Goal: Task Accomplishment & Management: Manage account settings

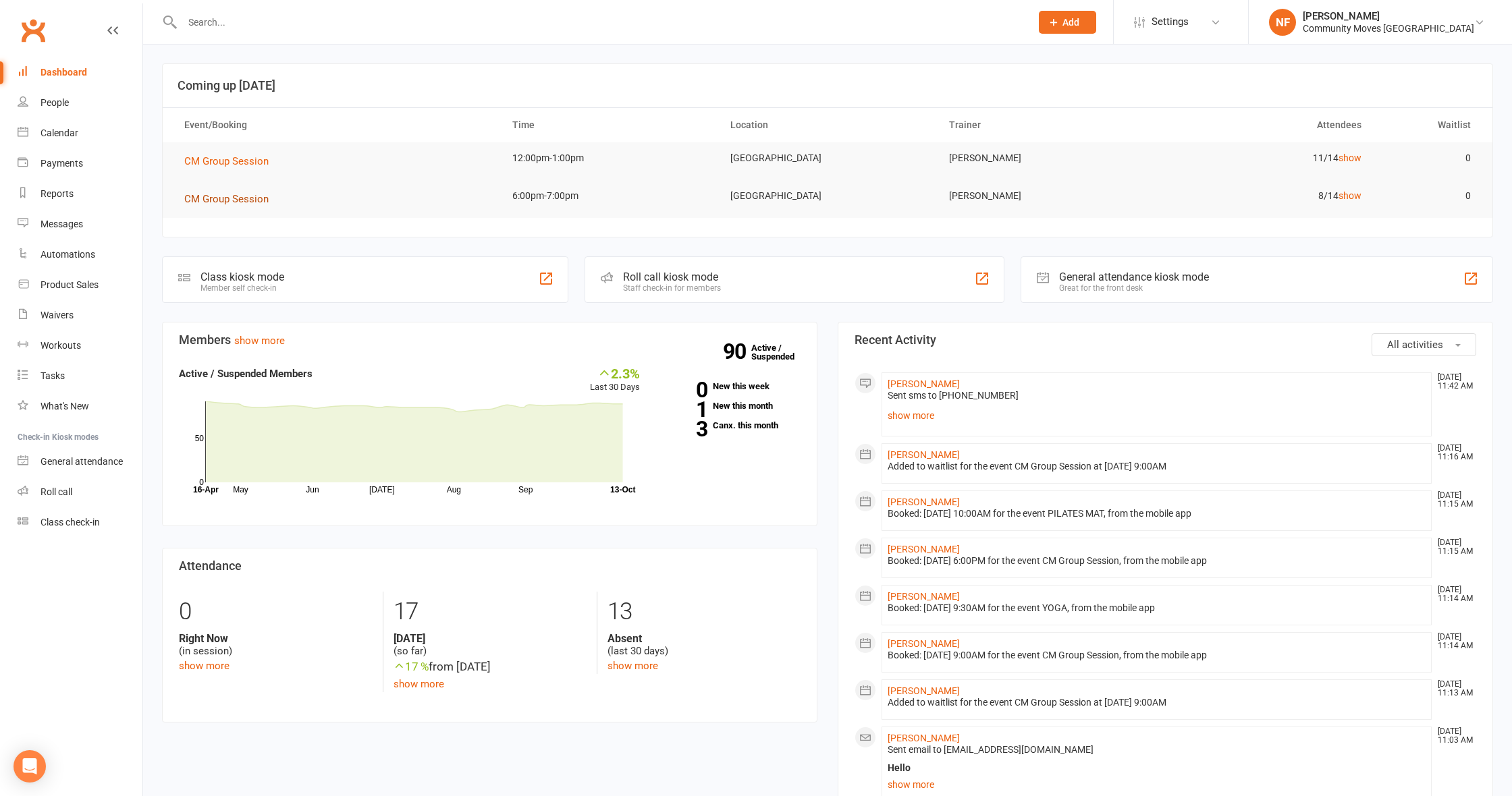
click at [225, 201] on span "CM Group Session" at bounding box center [226, 198] width 84 height 12
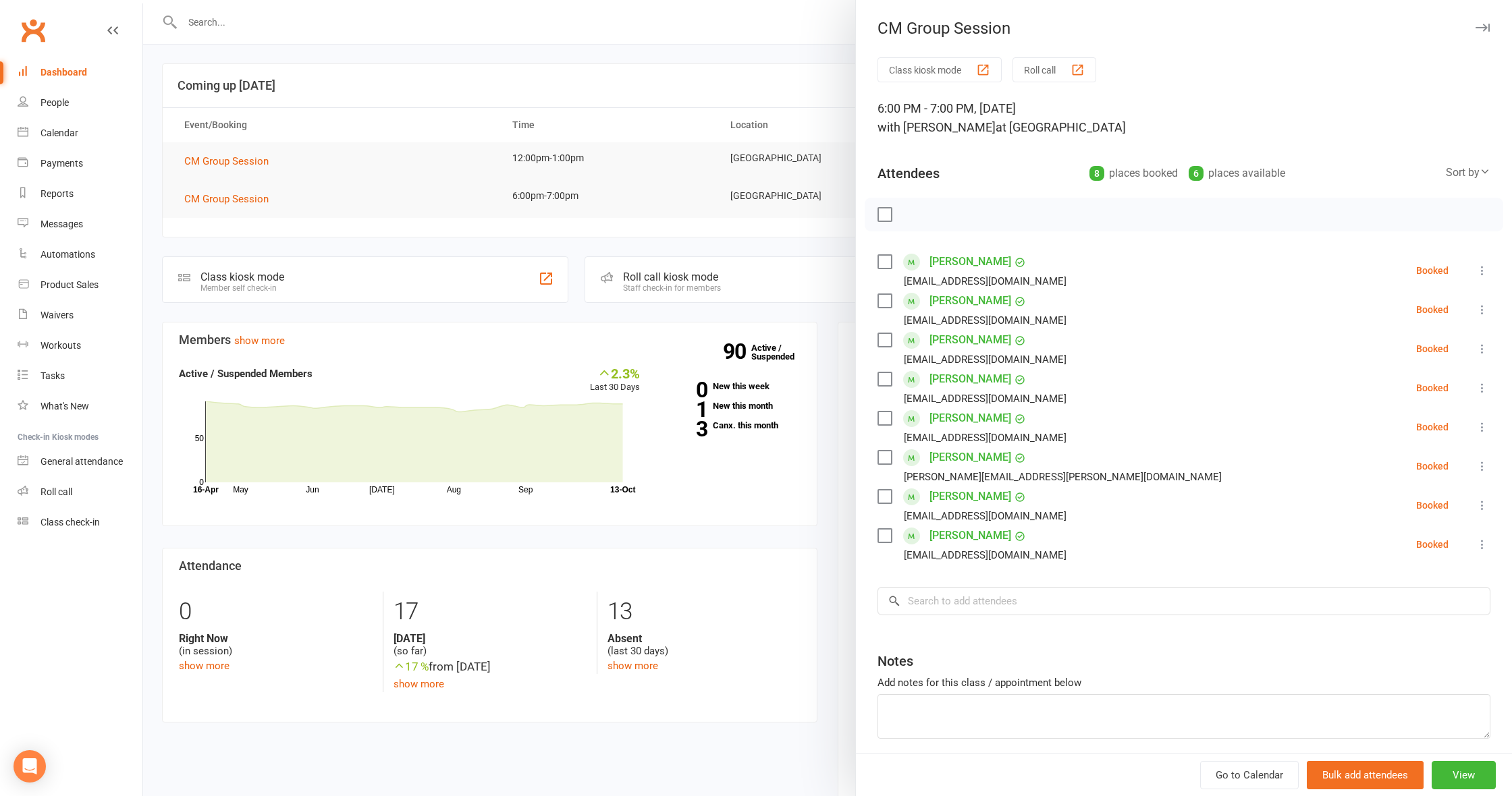
click at [420, 224] on div at bounding box center [828, 398] width 1369 height 796
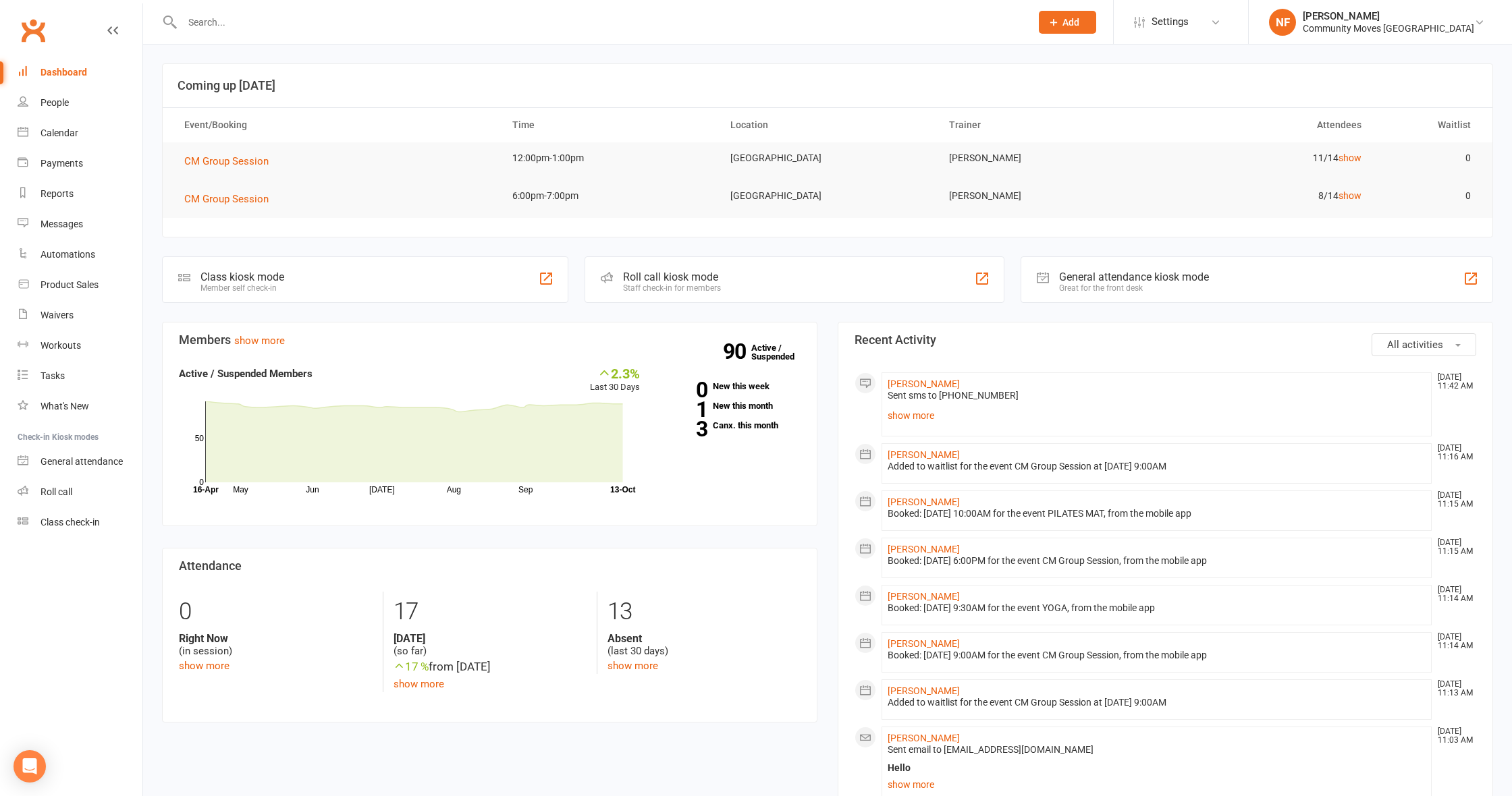
drag, startPoint x: 208, startPoint y: 24, endPoint x: 446, endPoint y: 1, distance: 239.1
click at [210, 23] on input "text" at bounding box center [599, 22] width 843 height 19
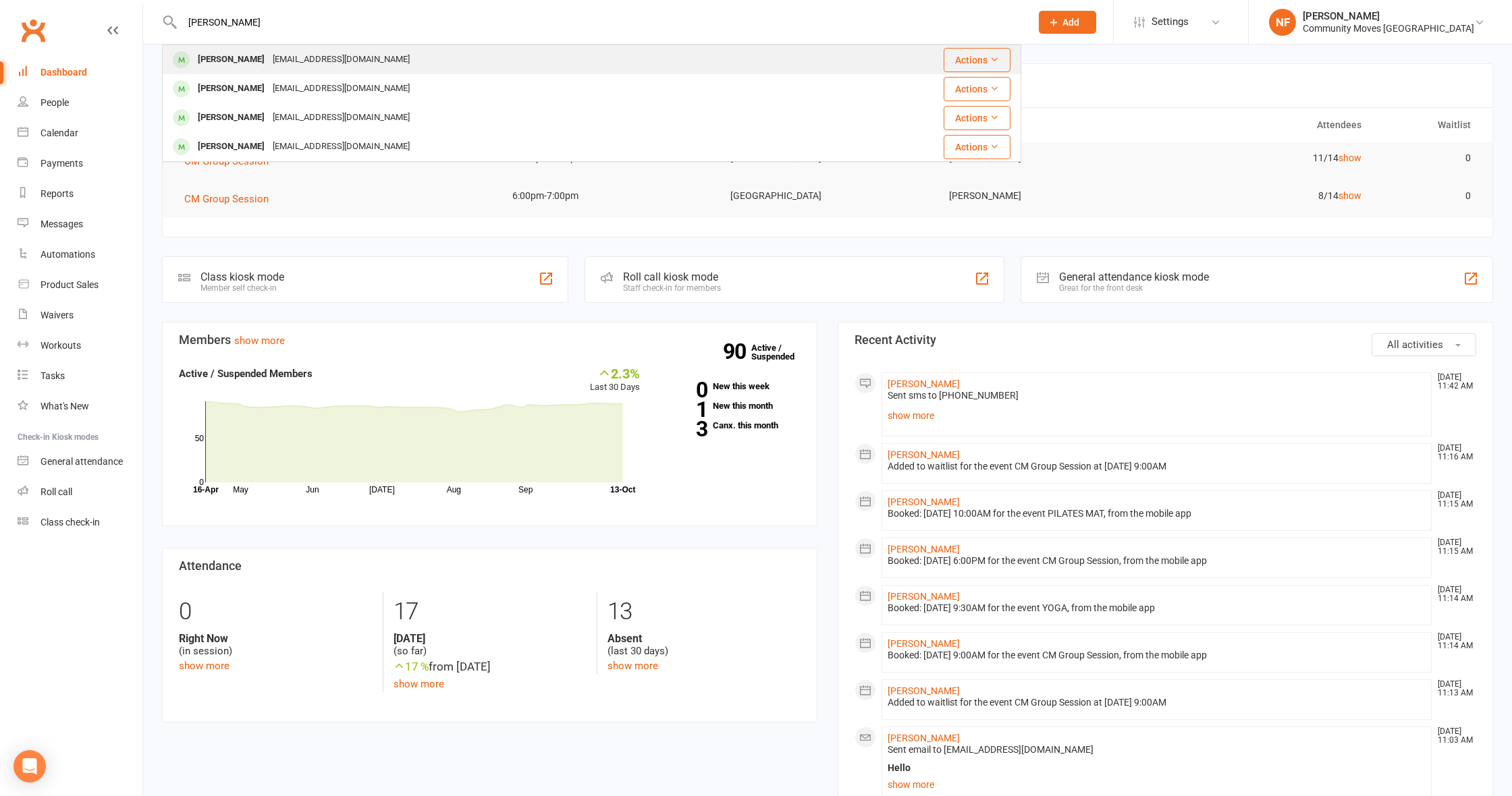
type input "Karl"
click at [237, 59] on div "[PERSON_NAME]" at bounding box center [231, 59] width 75 height 19
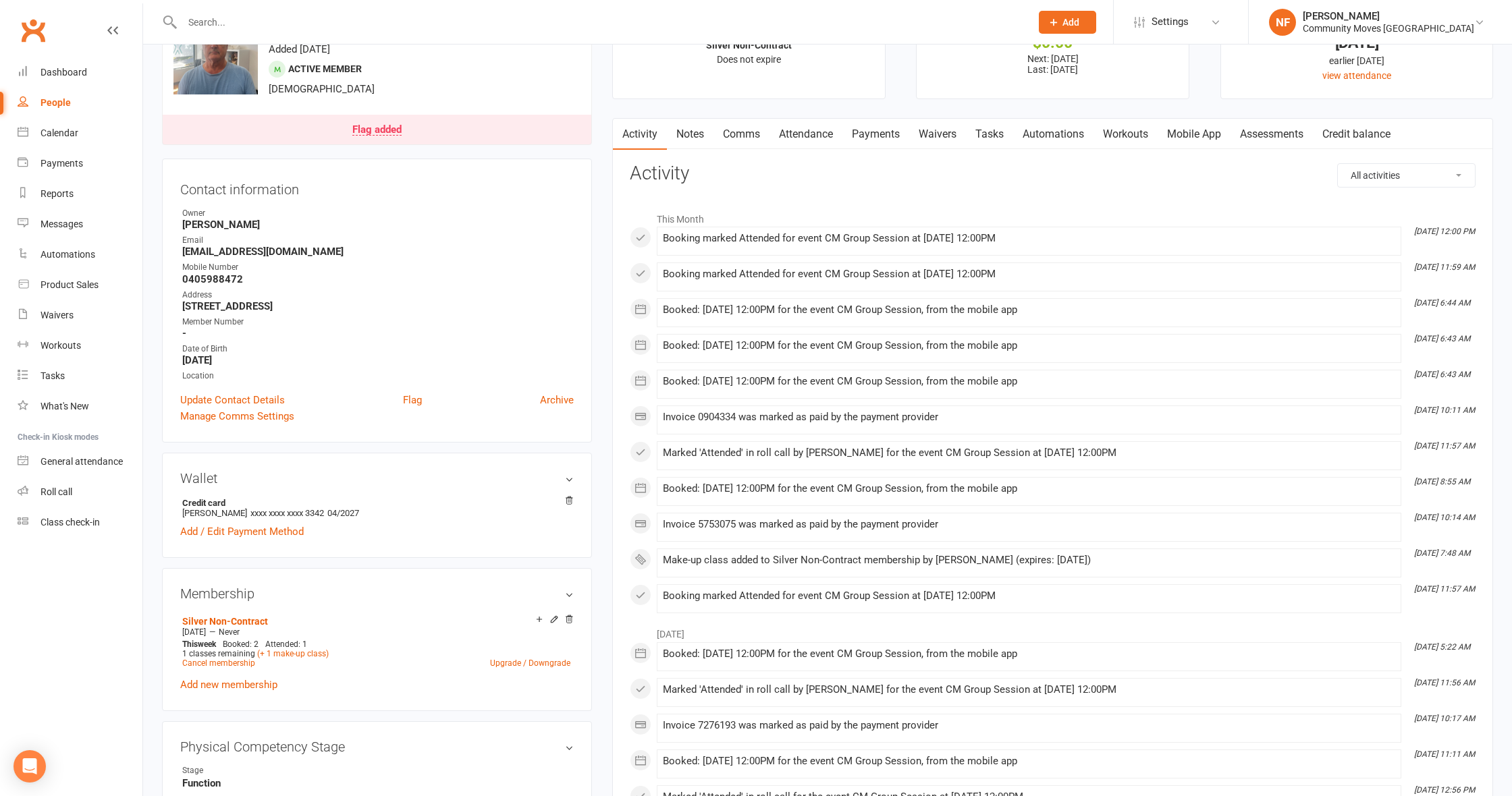
scroll to position [125, 0]
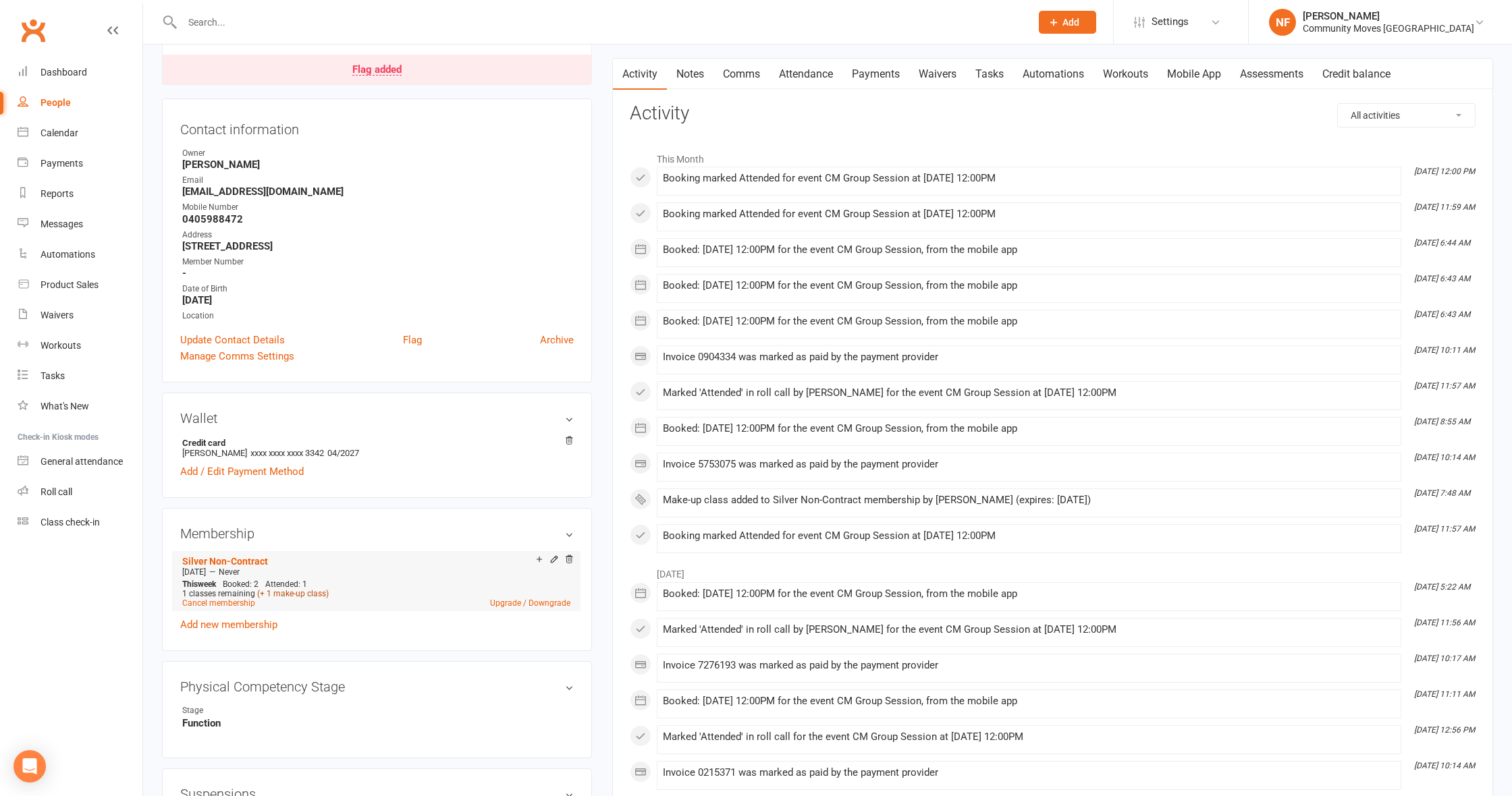
click at [309, 592] on link "(+ 1 make-up class)" at bounding box center [292, 594] width 72 height 10
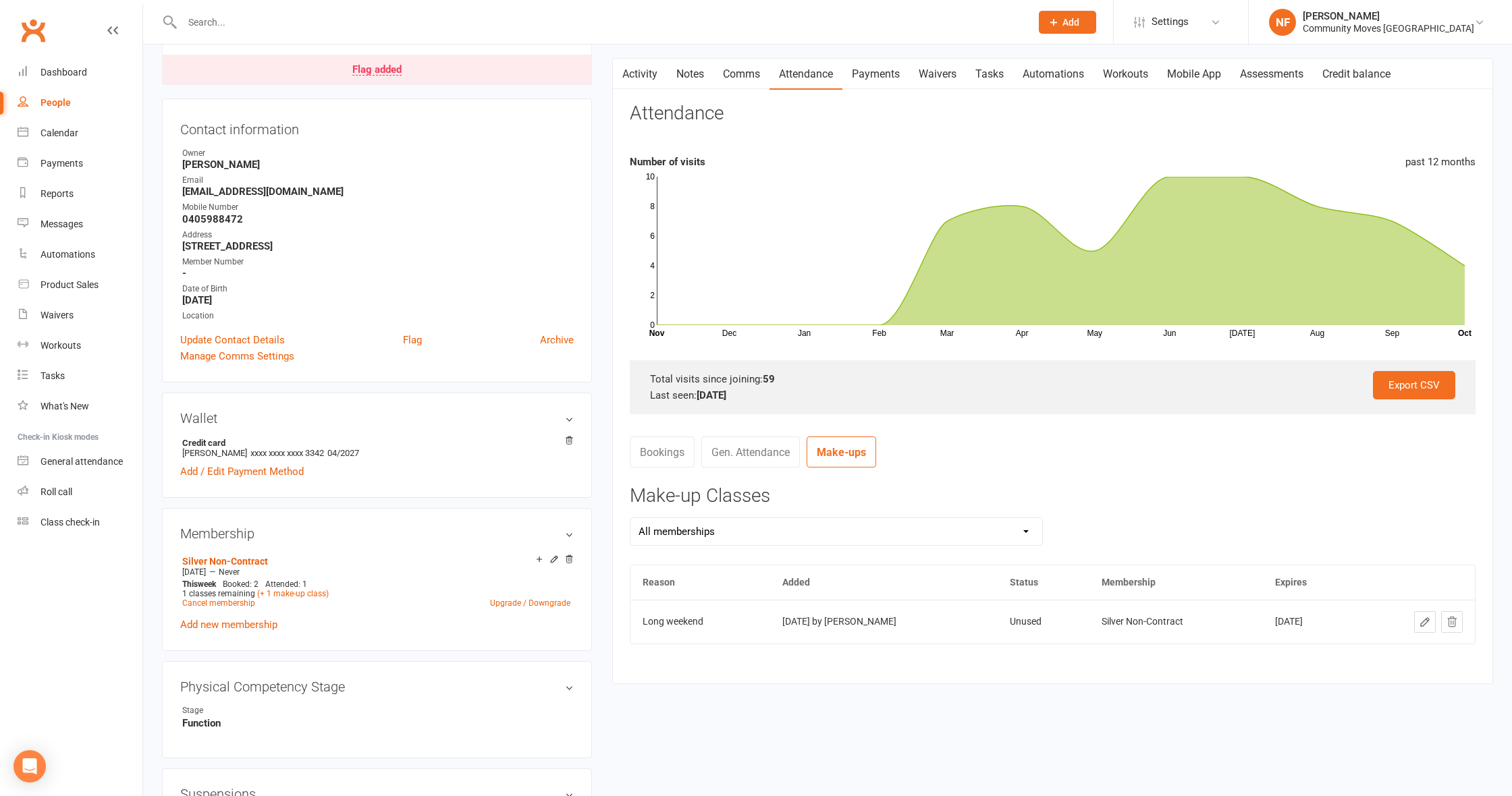
drag, startPoint x: 230, startPoint y: 22, endPoint x: 529, endPoint y: 3, distance: 299.6
click at [234, 22] on input "text" at bounding box center [599, 22] width 843 height 19
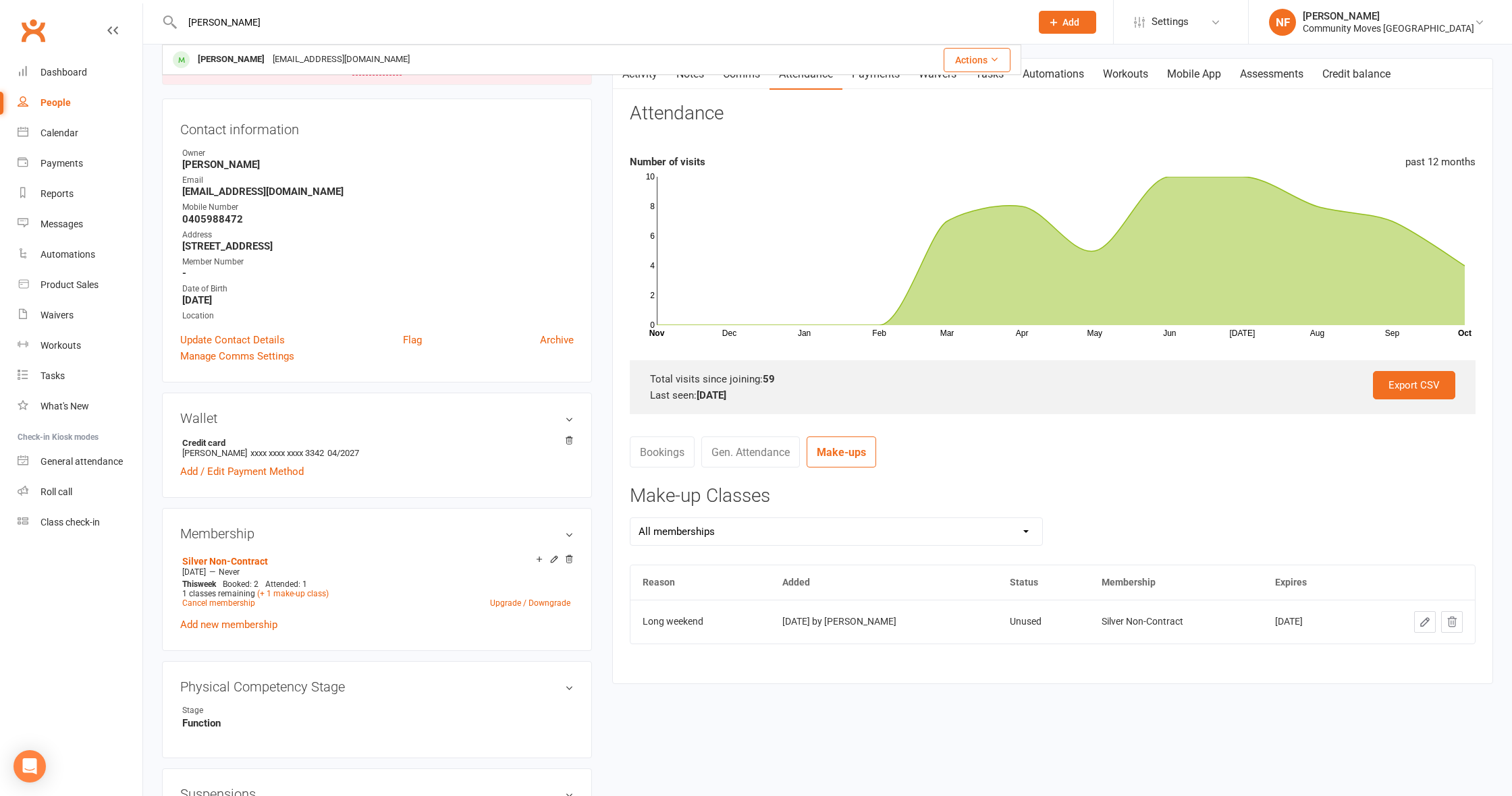
type input "Fiona"
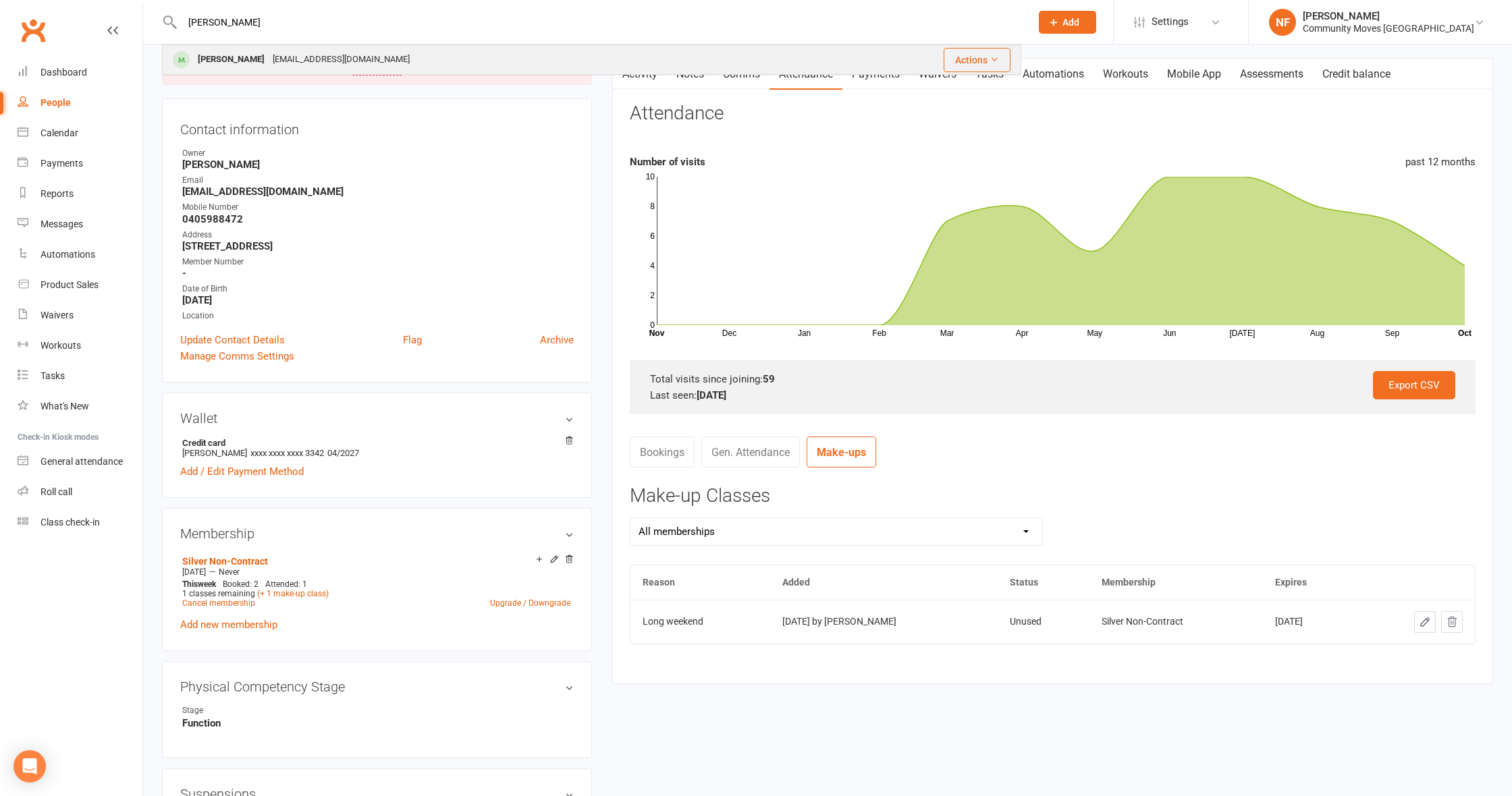
drag, startPoint x: 232, startPoint y: 29, endPoint x: 243, endPoint y: 61, distance: 33.8
click at [243, 61] on div "Fiona Robson" at bounding box center [231, 59] width 75 height 19
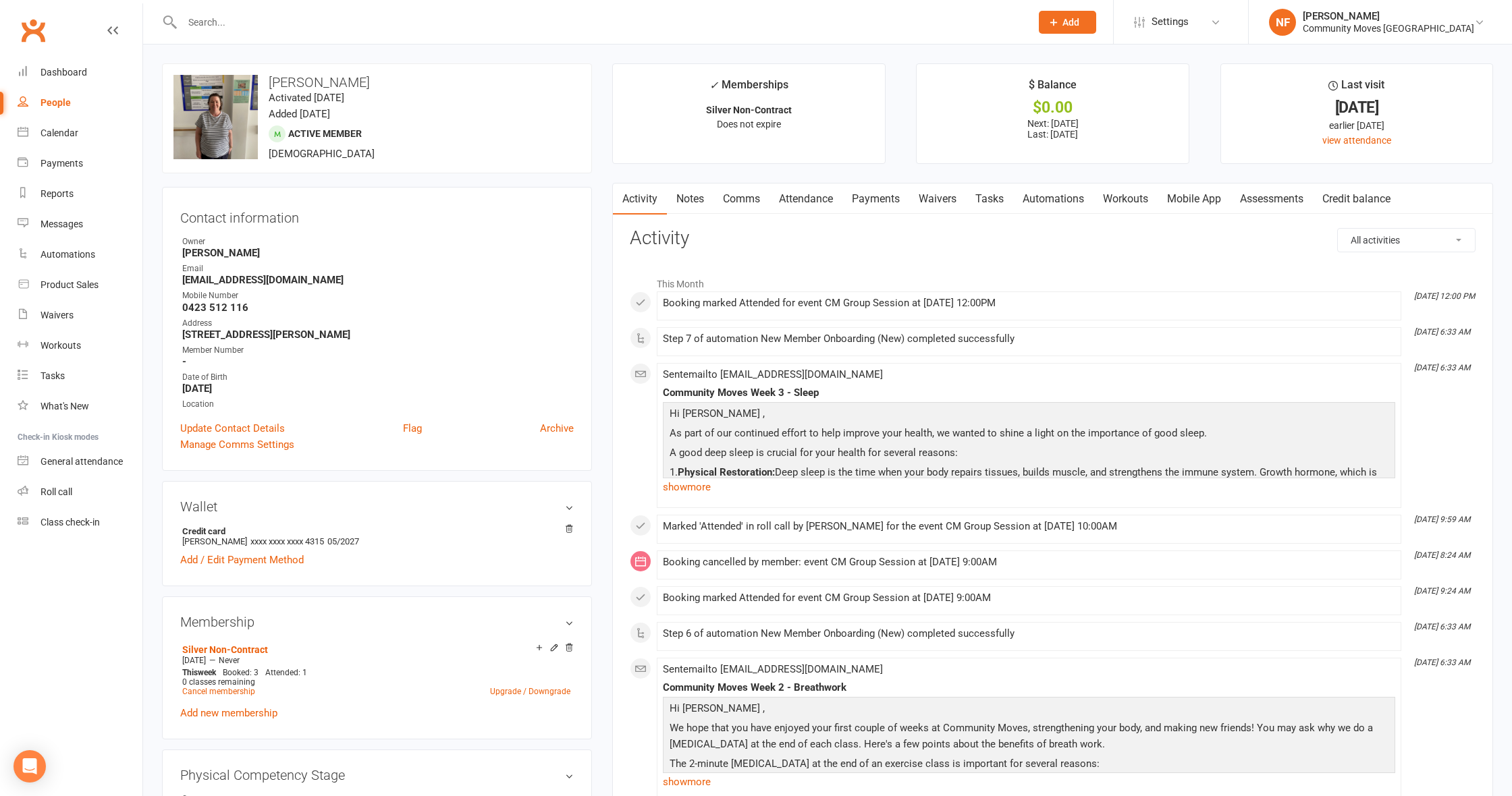
click at [864, 194] on link "Payments" at bounding box center [876, 199] width 67 height 31
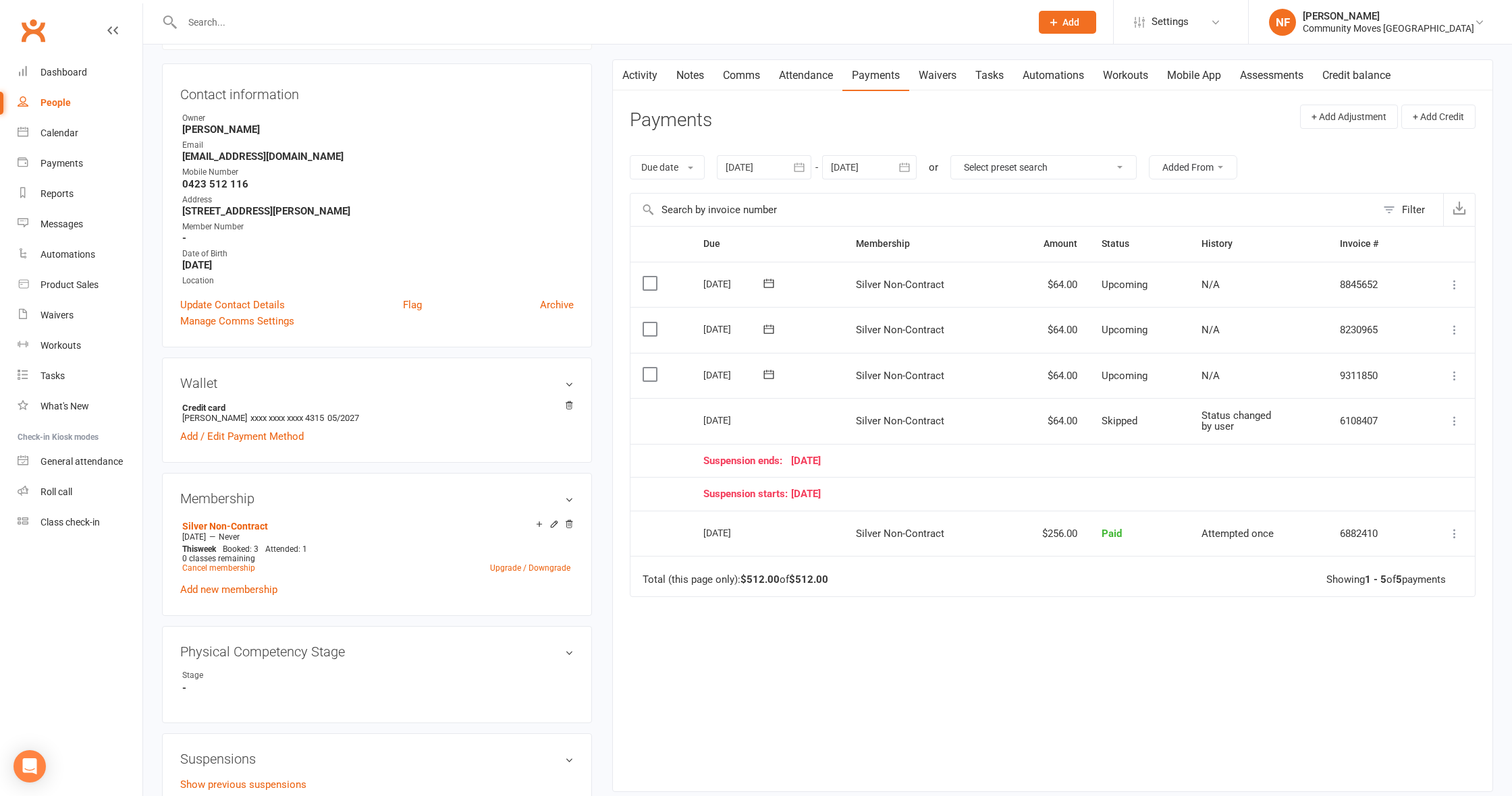
scroll to position [129, 0]
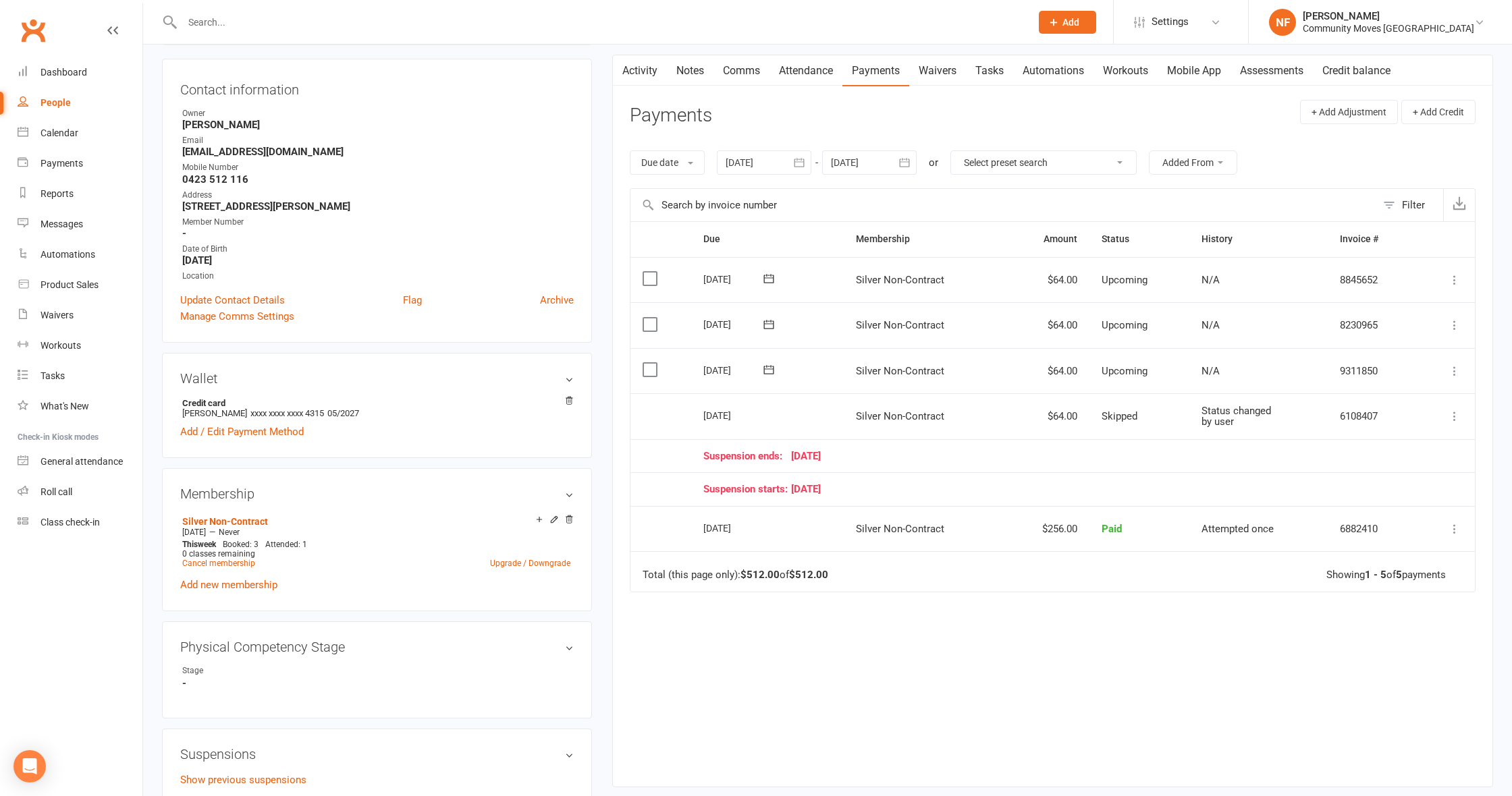
click at [648, 69] on link "Activity" at bounding box center [640, 71] width 54 height 31
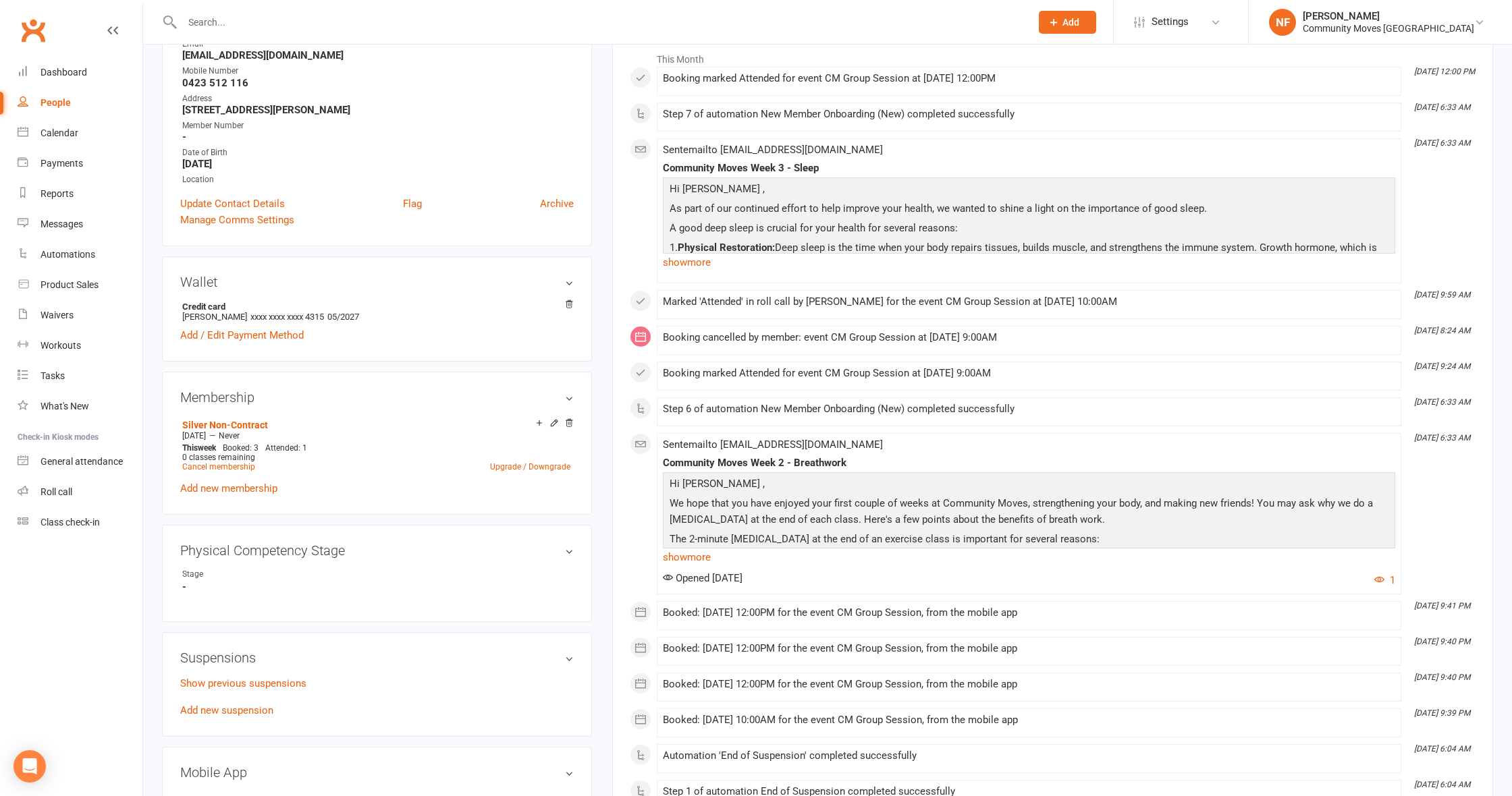
scroll to position [238, 0]
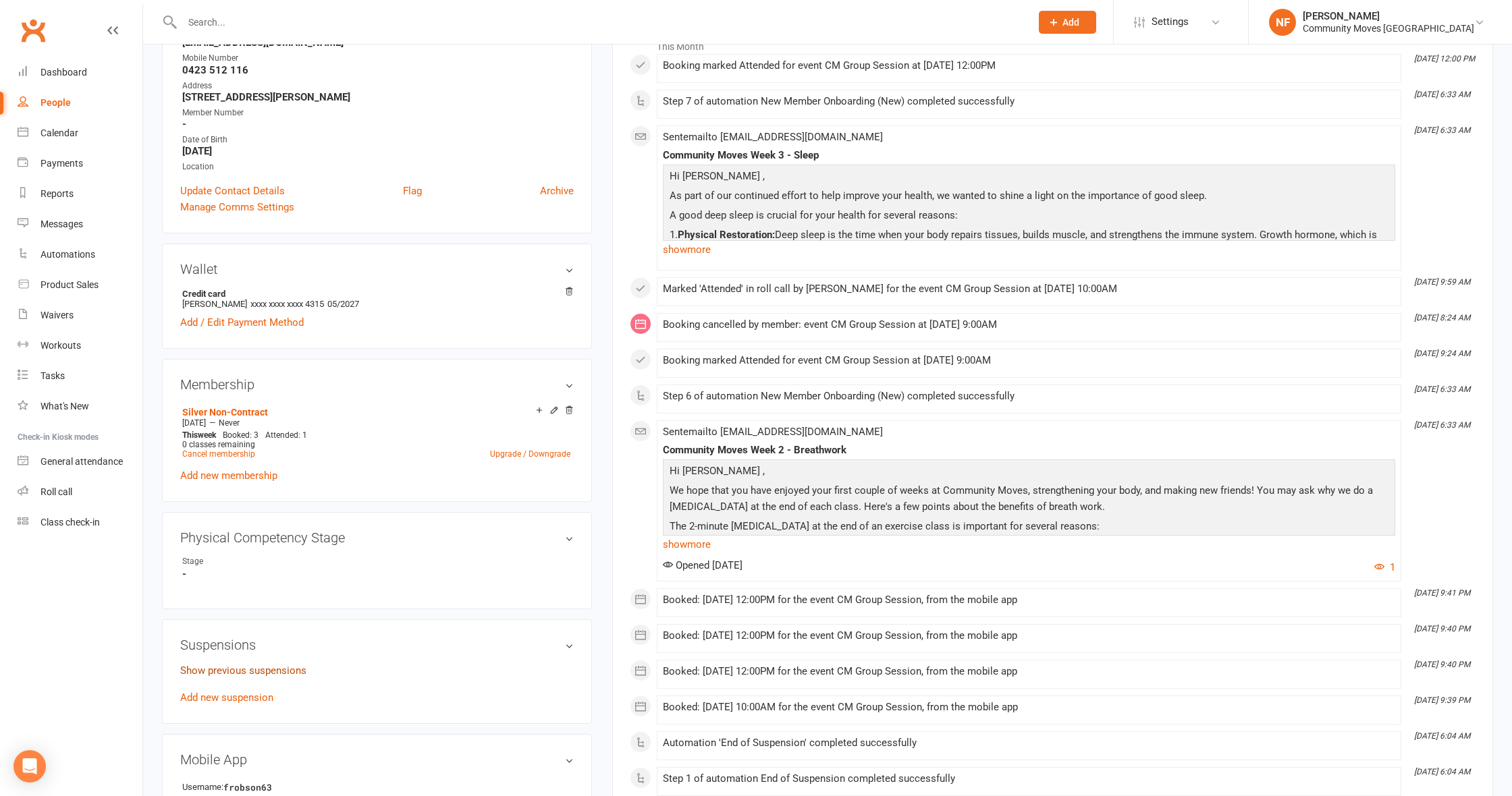
click at [281, 670] on link "Show previous suspensions" at bounding box center [243, 671] width 126 height 12
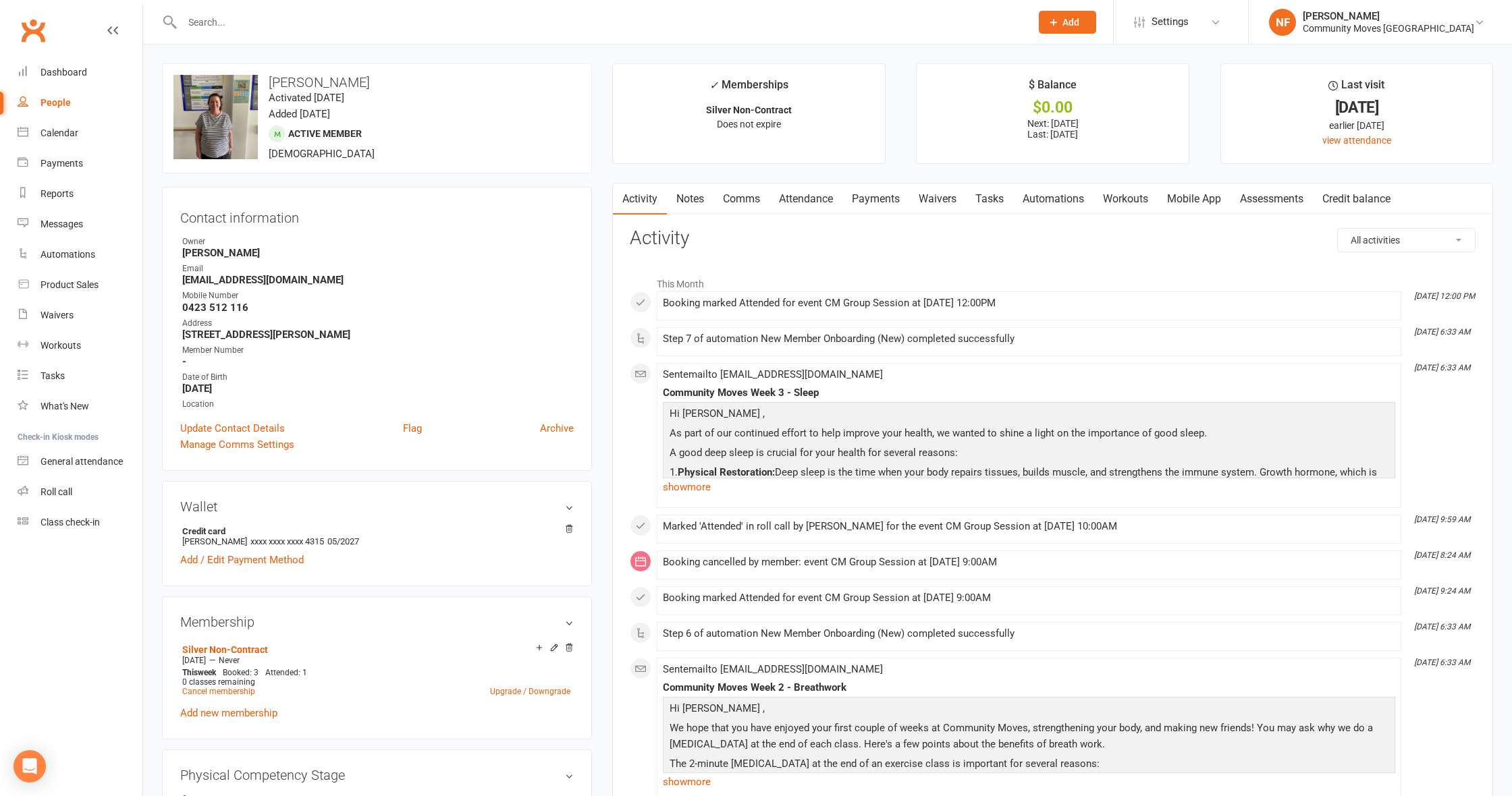
scroll to position [0, 0]
click at [888, 198] on link "Payments" at bounding box center [876, 199] width 67 height 31
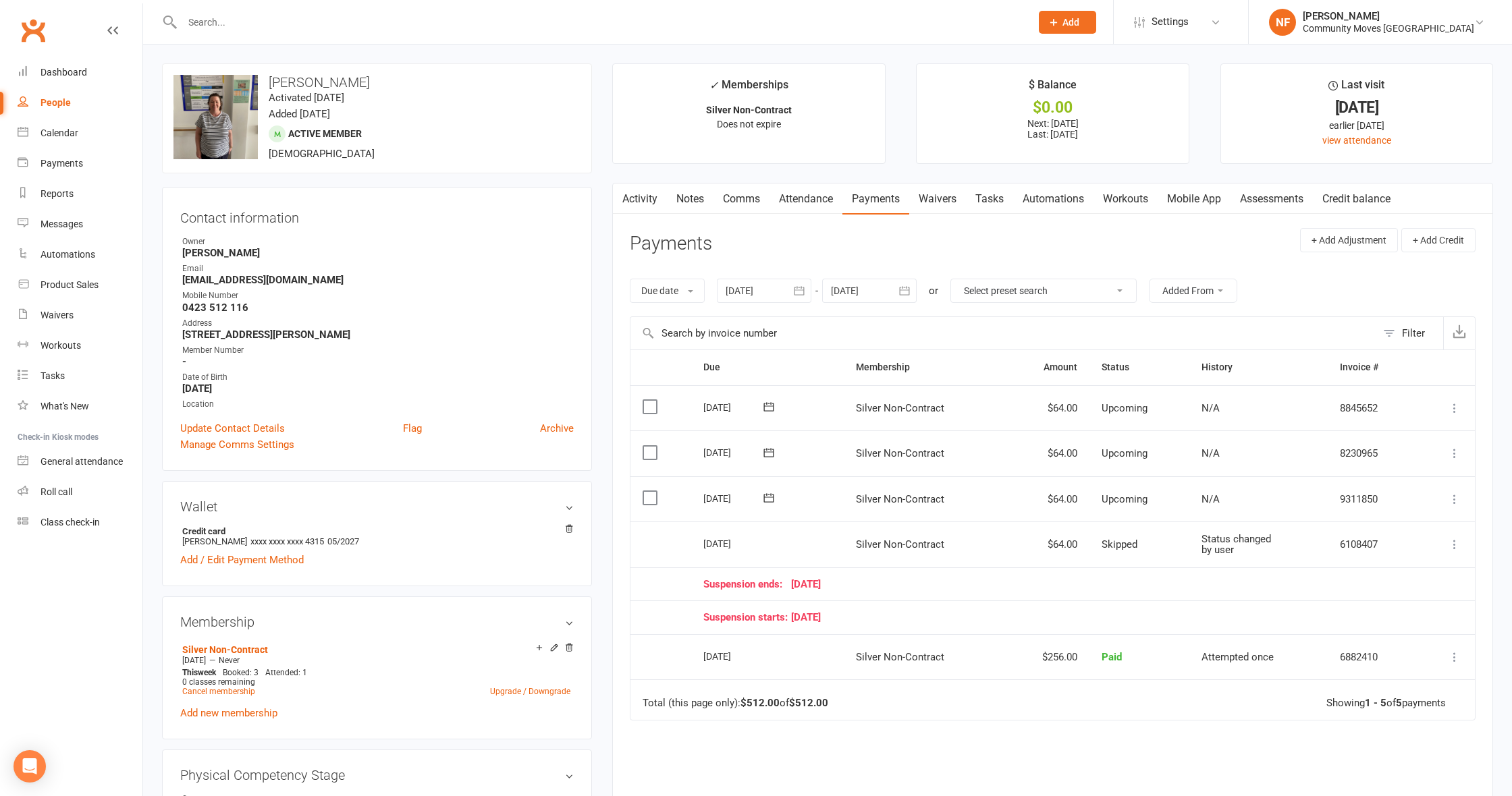
click at [1105, 538] on span "Skipped" at bounding box center [1119, 544] width 36 height 12
drag, startPoint x: 229, startPoint y: 29, endPoint x: 262, endPoint y: 8, distance: 39.1
click at [233, 27] on input "text" at bounding box center [599, 22] width 843 height 19
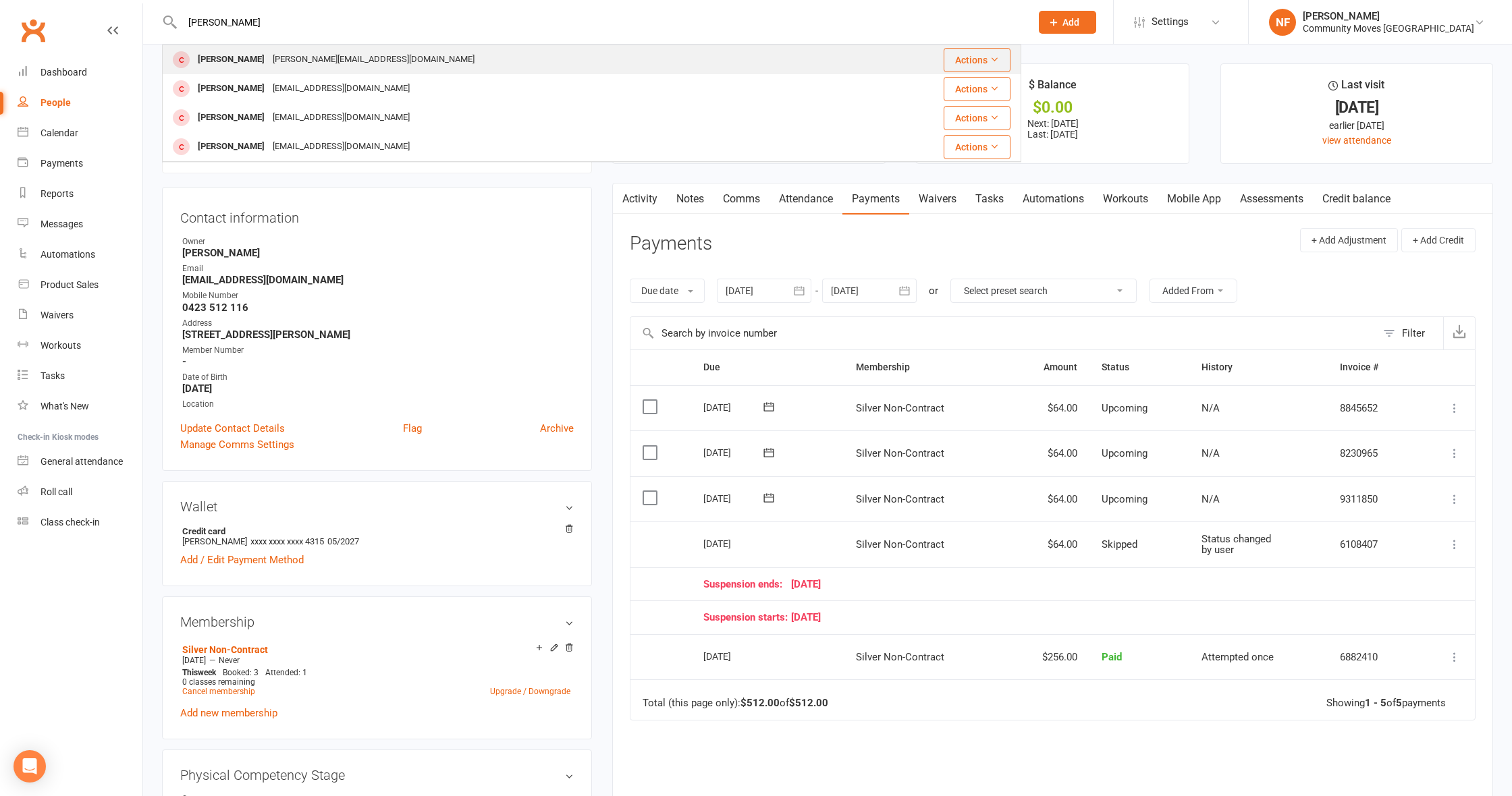
type input "Jane"
click at [236, 61] on div "[PERSON_NAME]" at bounding box center [231, 59] width 75 height 19
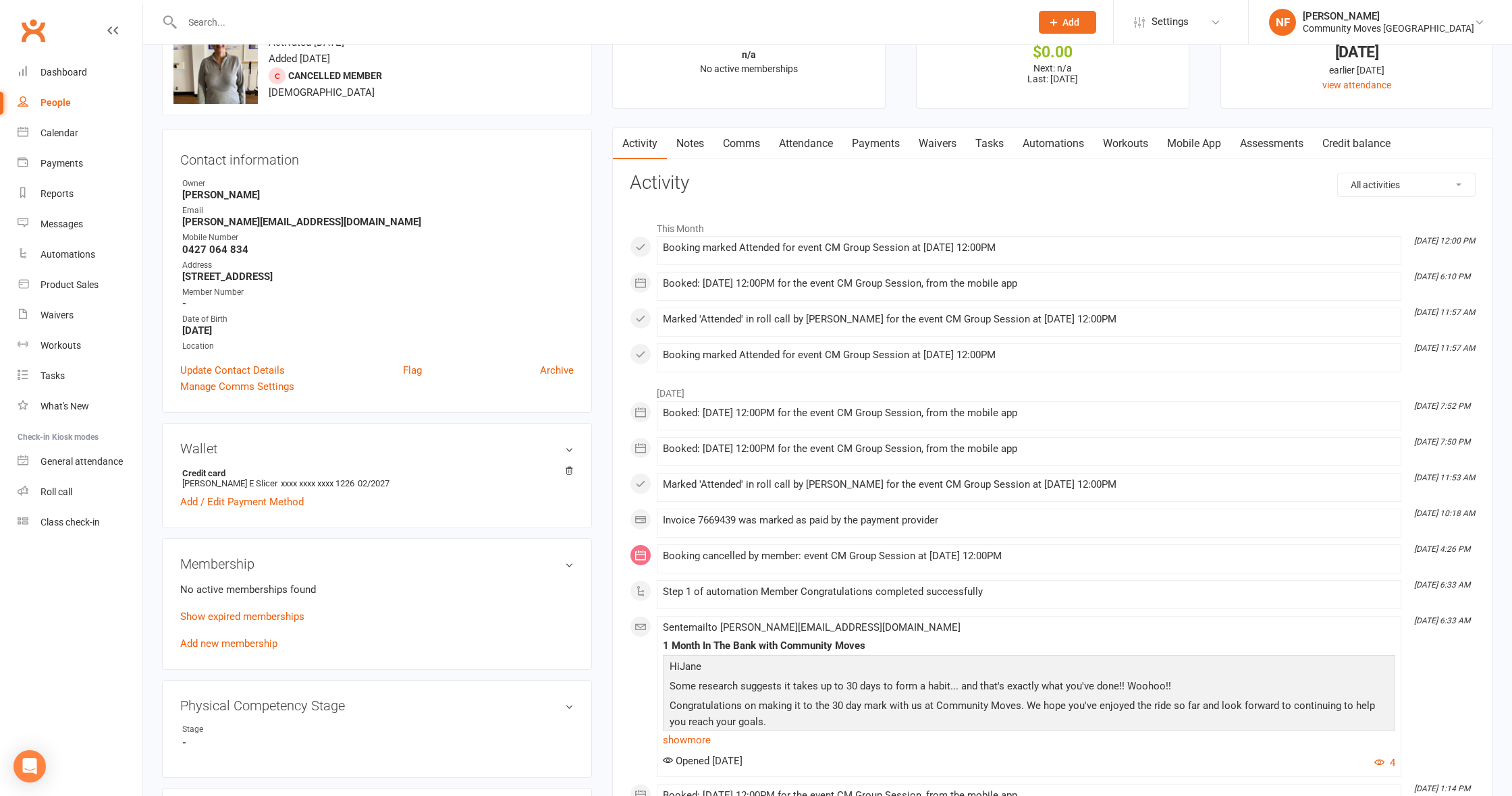
scroll to position [59, 0]
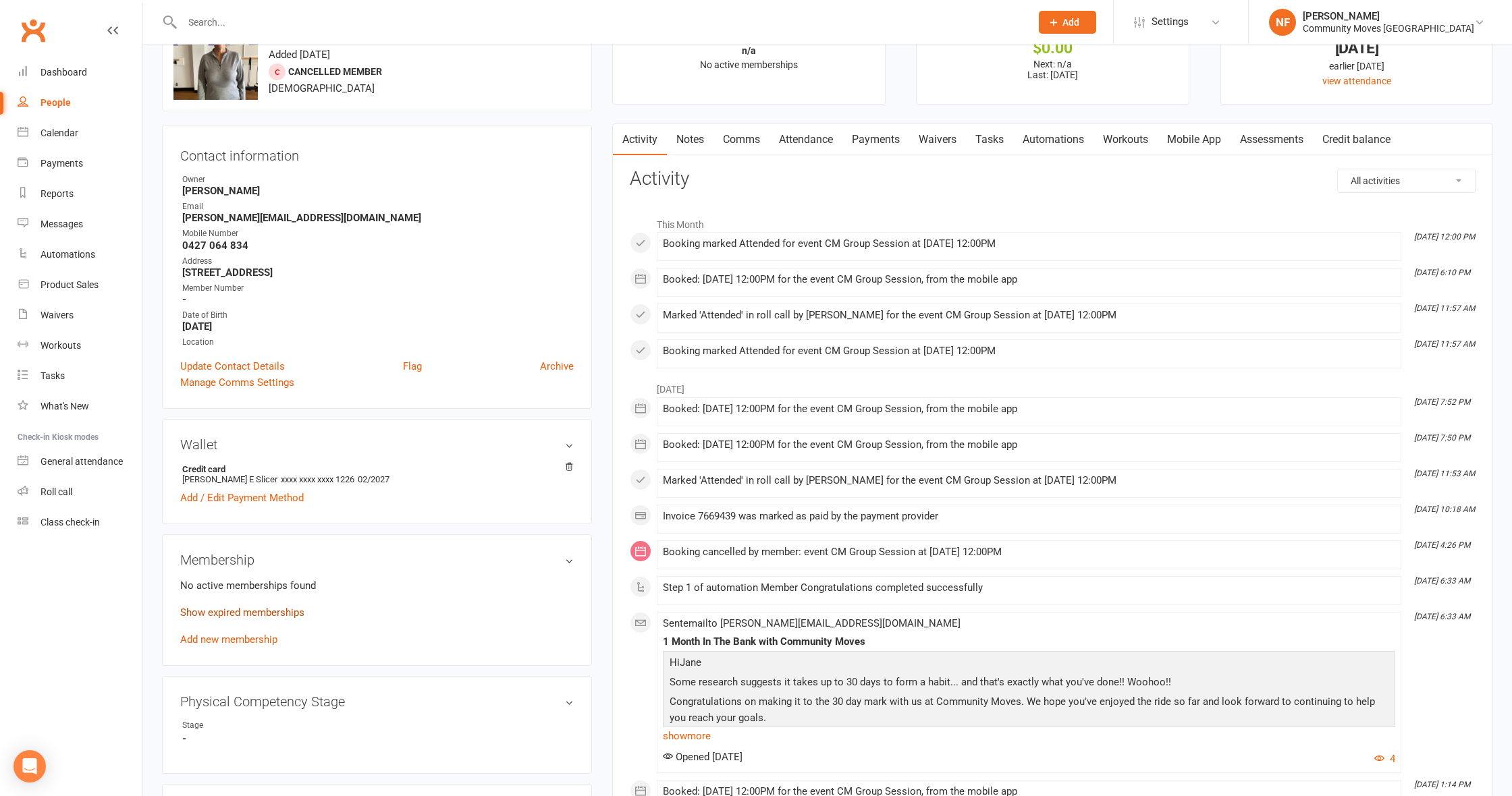
click at [256, 613] on link "Show expired memberships" at bounding box center [242, 612] width 125 height 12
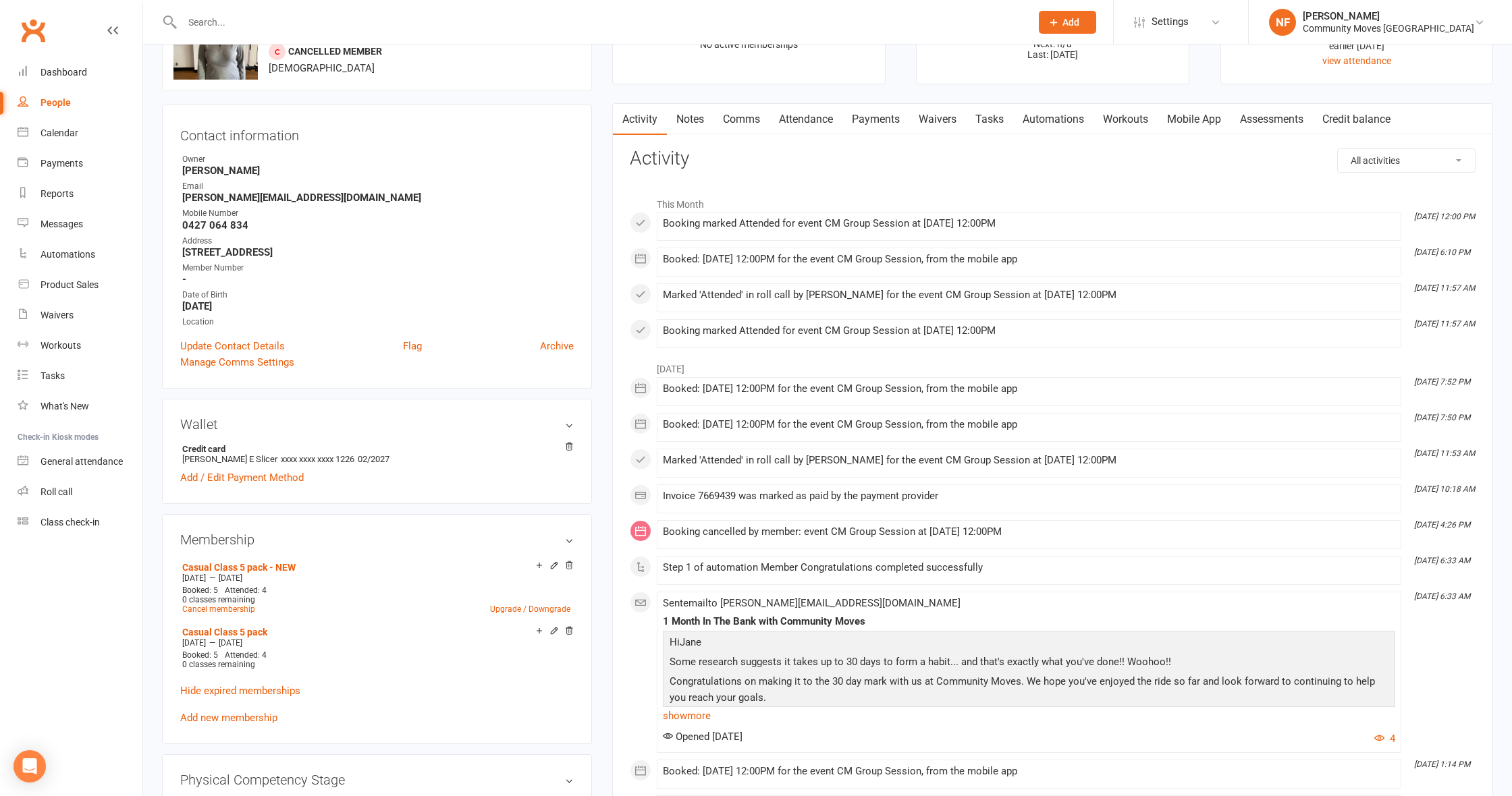
scroll to position [64, 0]
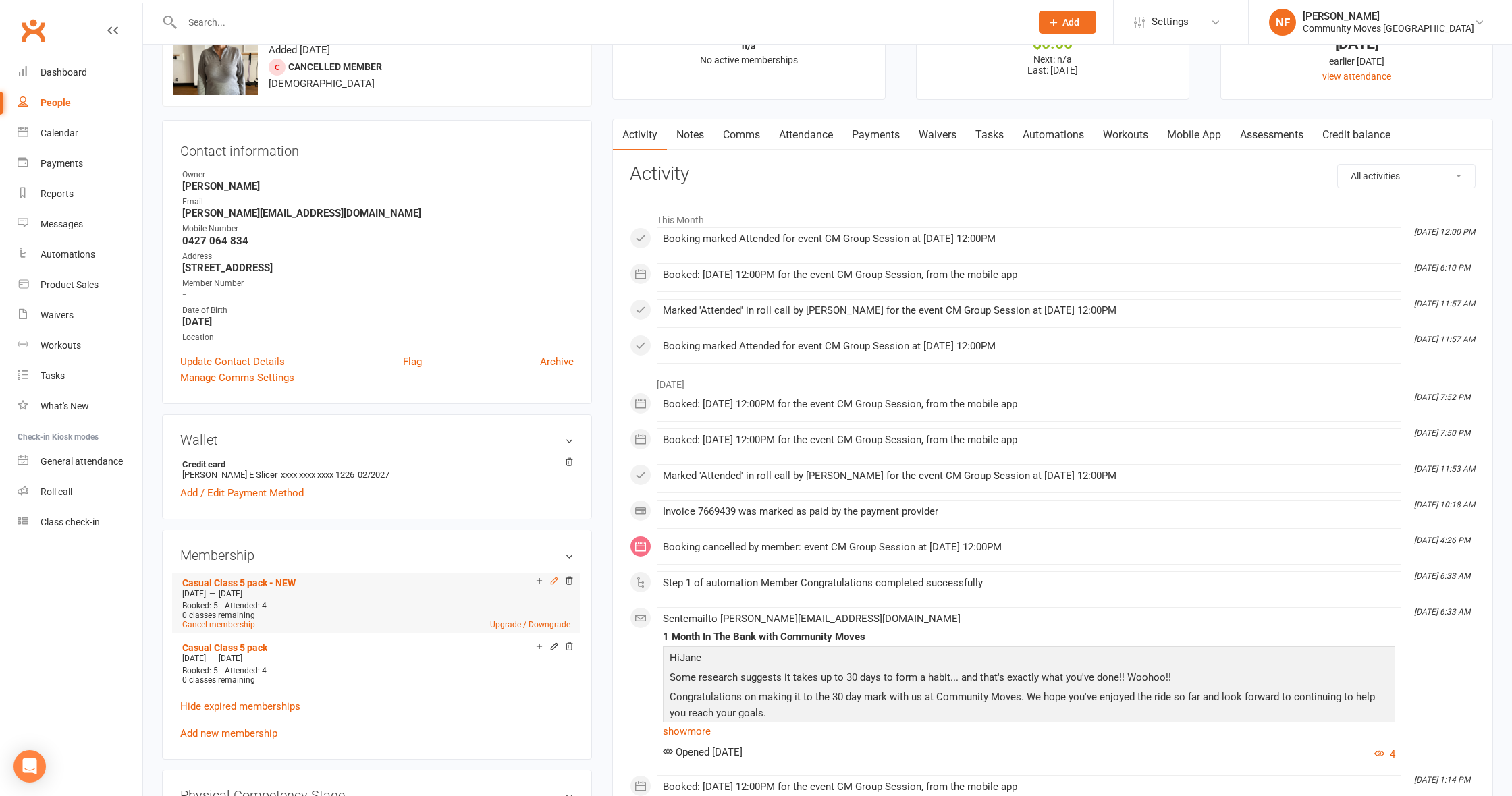
click at [554, 581] on icon at bounding box center [554, 582] width 10 height 10
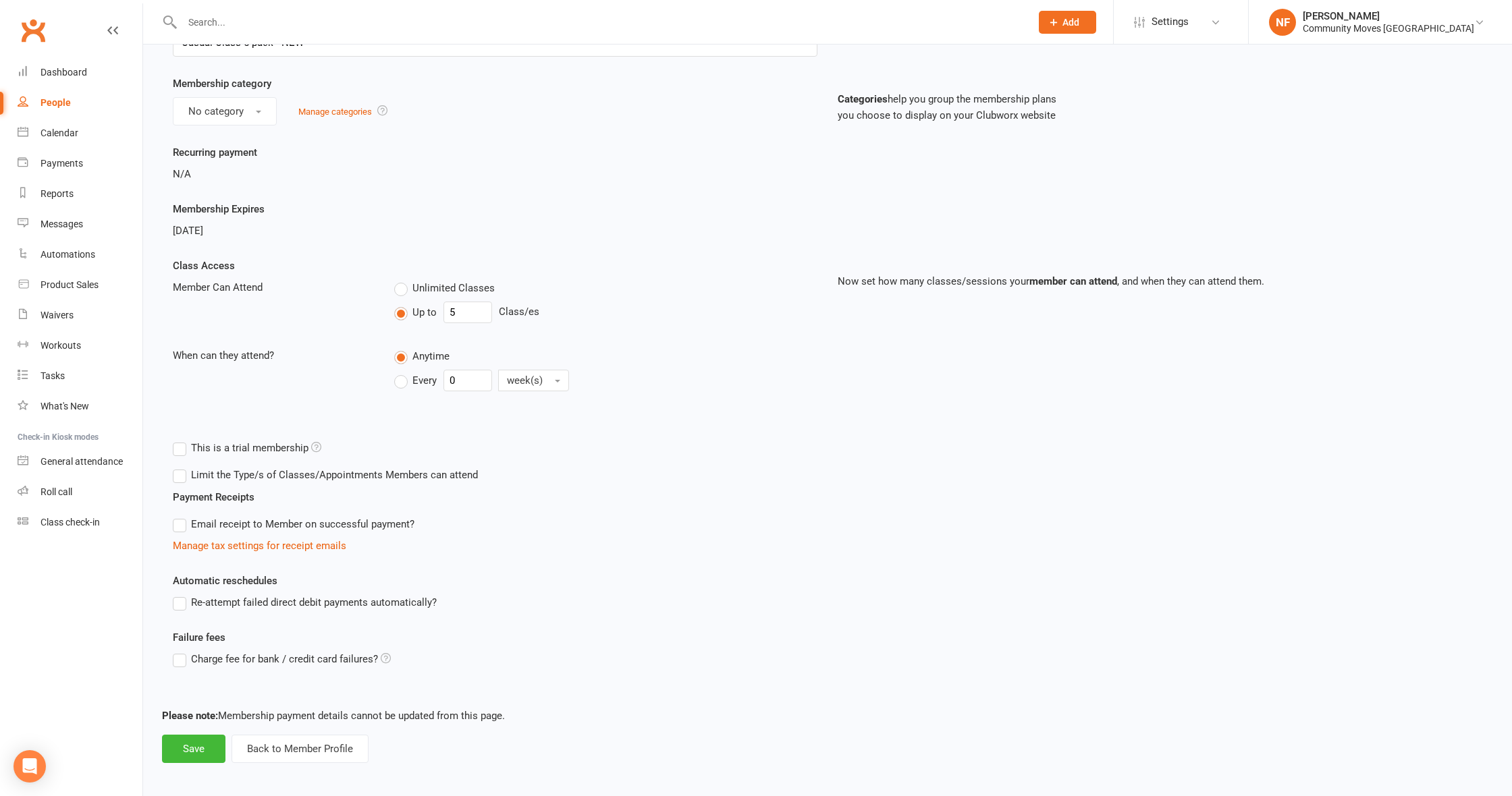
scroll to position [98, 0]
click at [310, 755] on button "Back to Member Profile" at bounding box center [300, 750] width 137 height 28
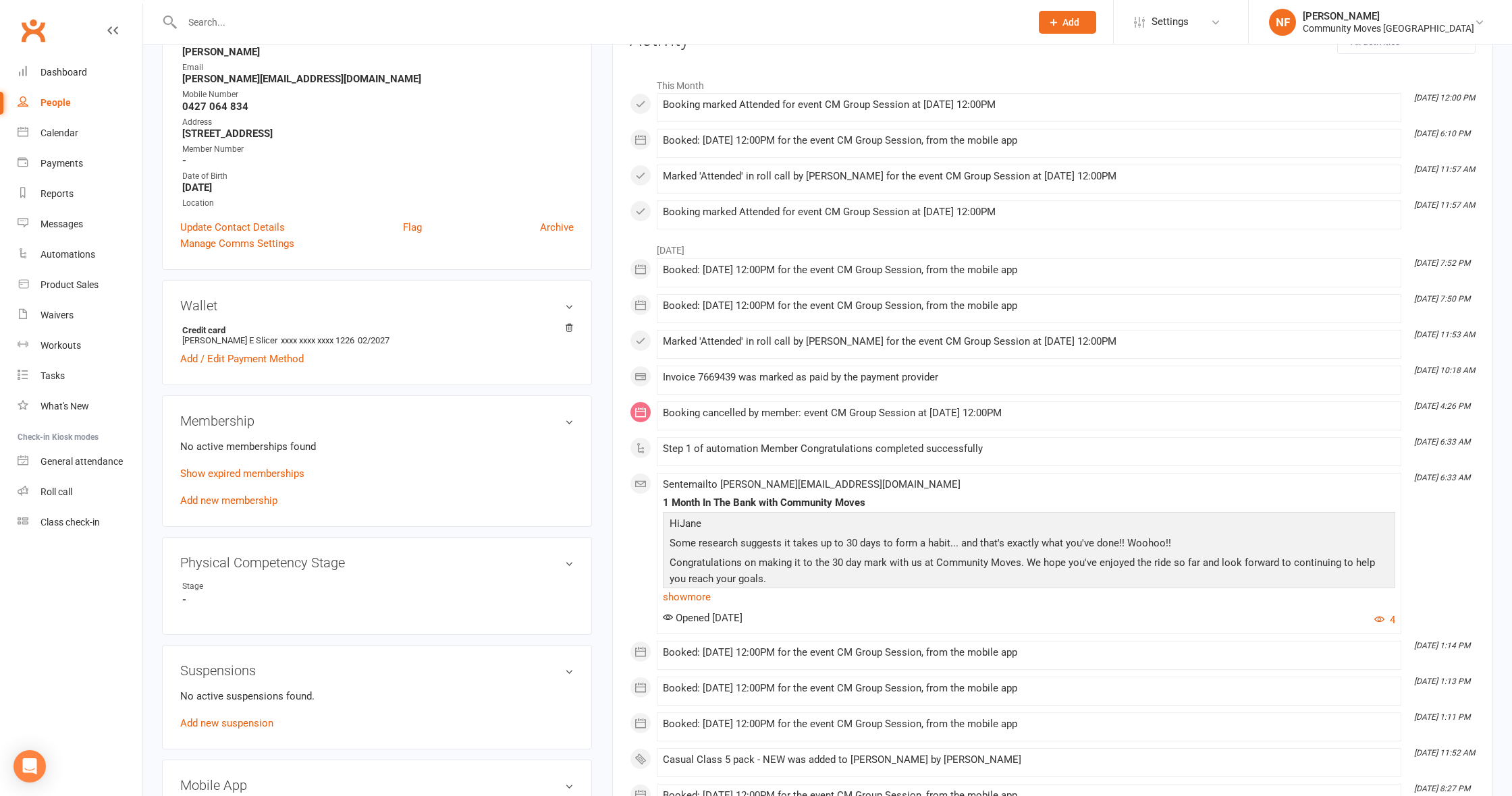
scroll to position [200, 0]
click at [259, 471] on link "Show expired memberships" at bounding box center [242, 472] width 125 height 12
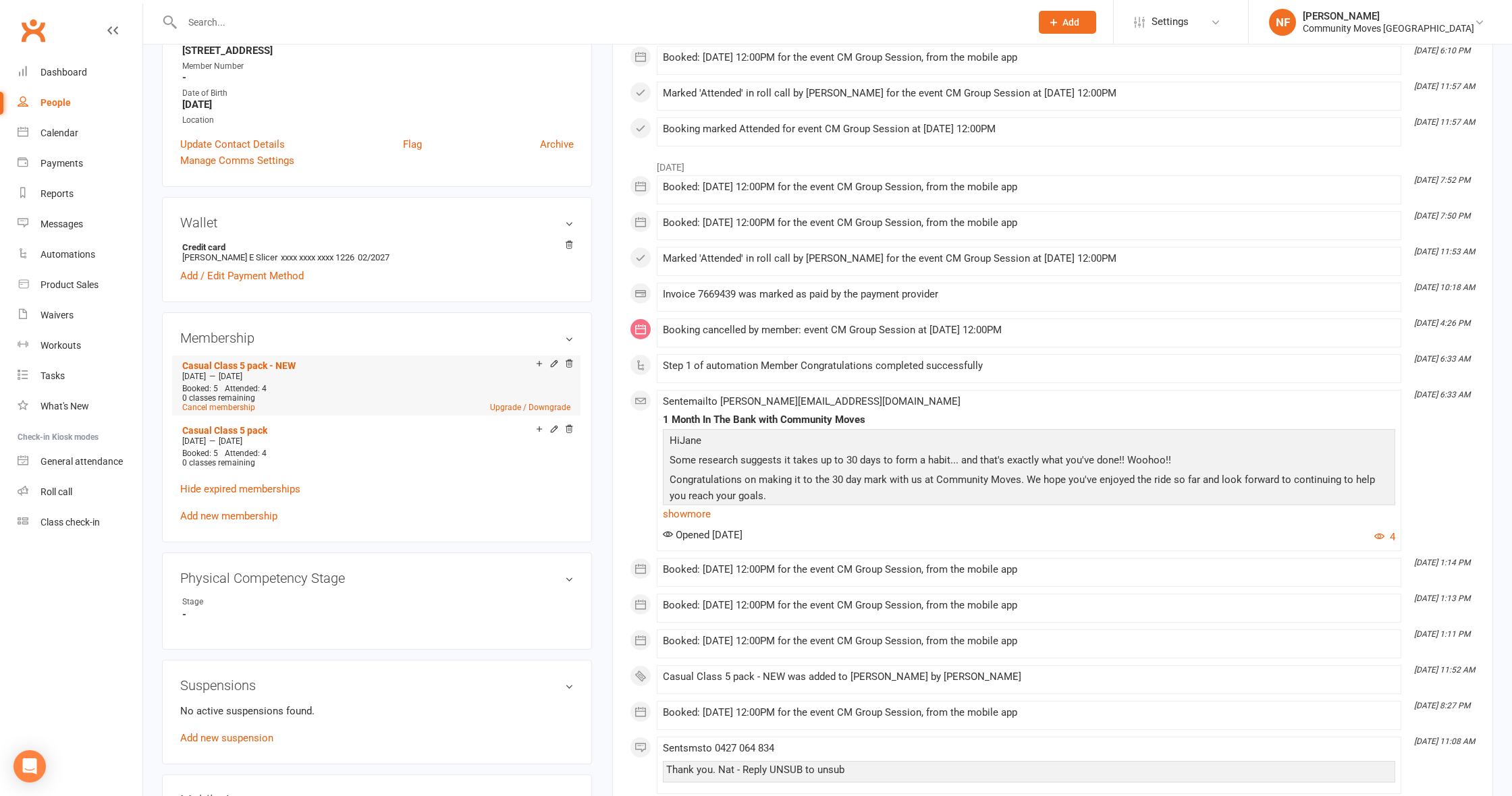
scroll to position [286, 0]
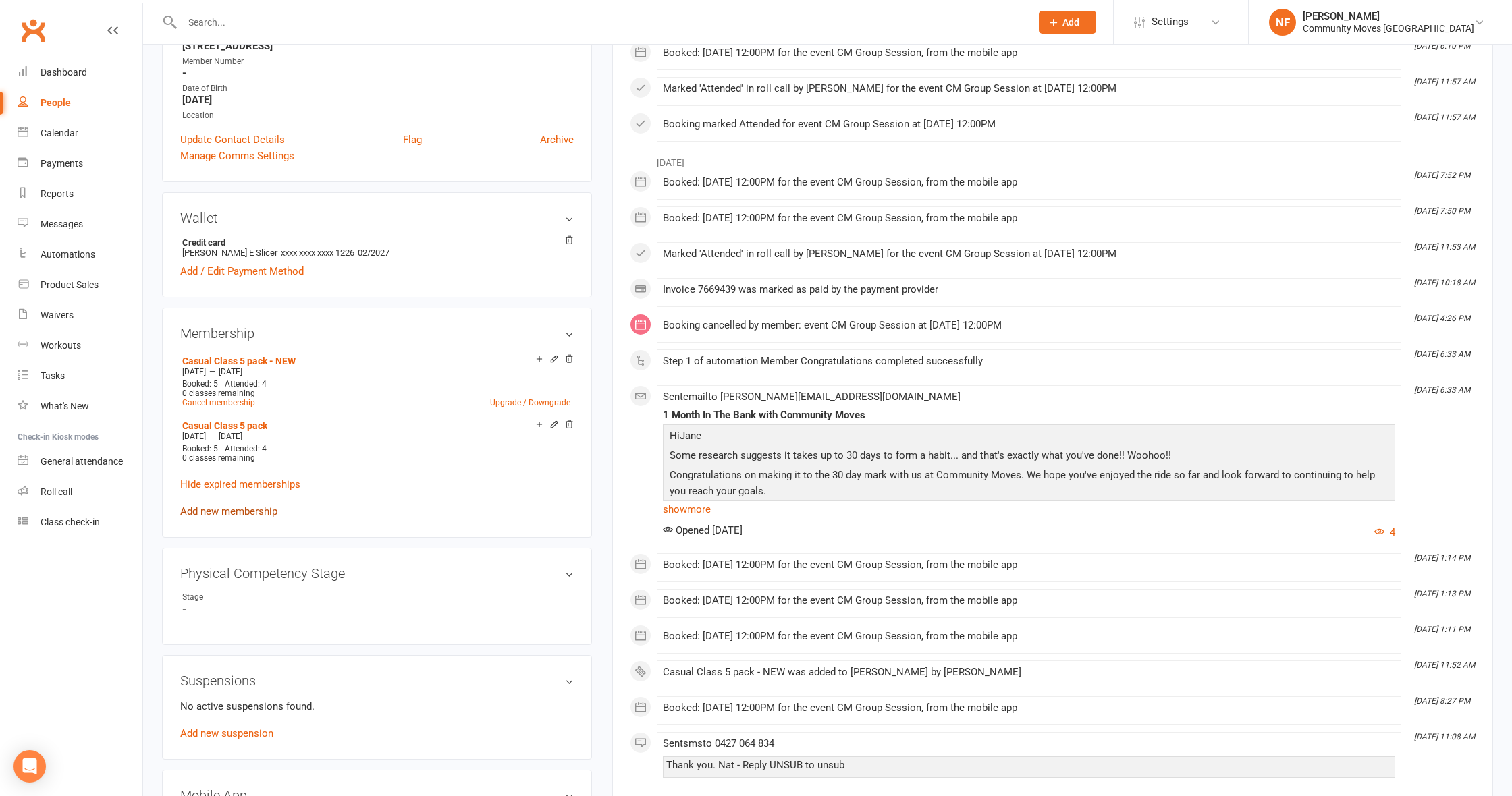
click at [247, 511] on link "Add new membership" at bounding box center [228, 511] width 97 height 12
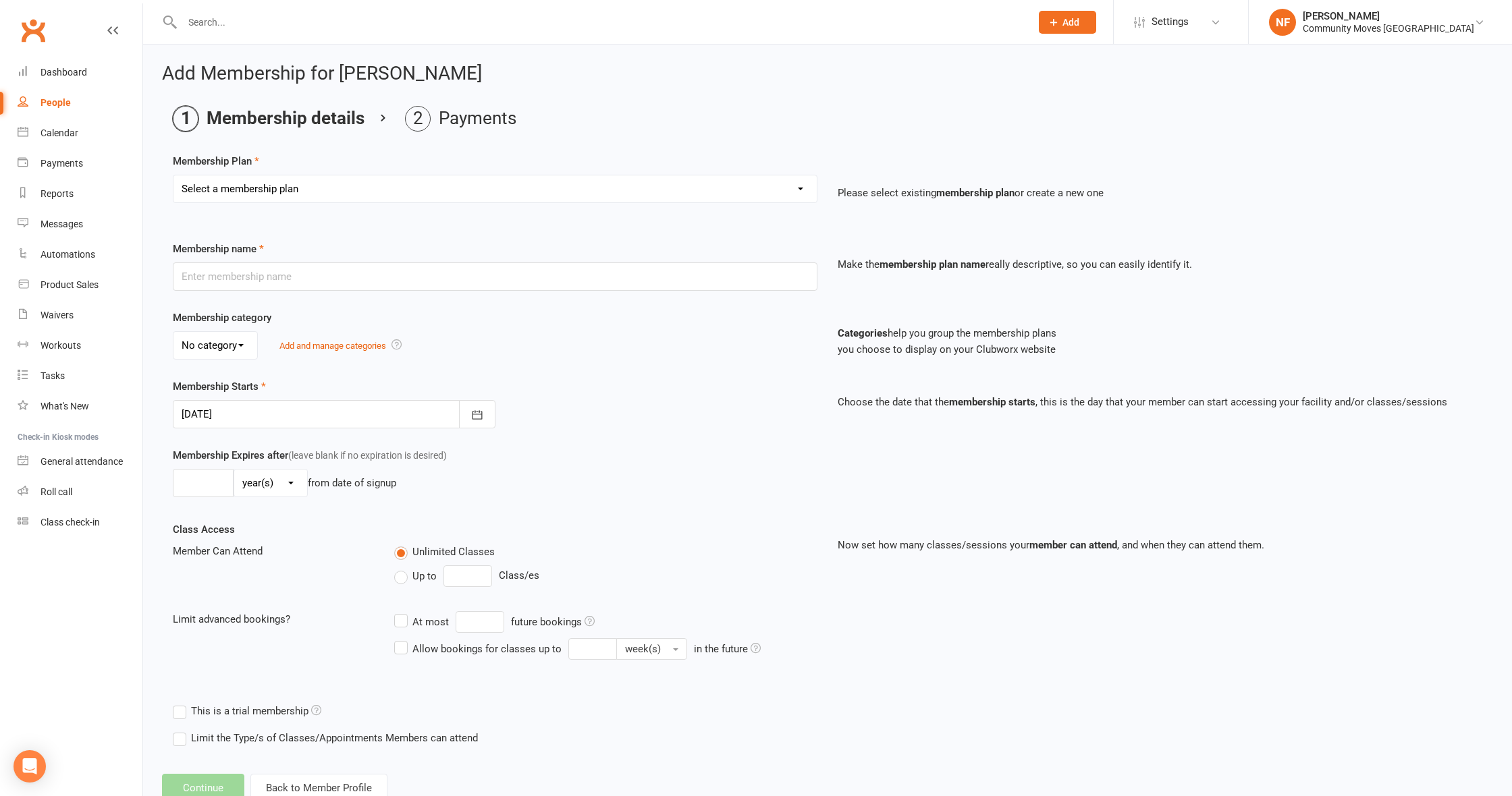
select select "7"
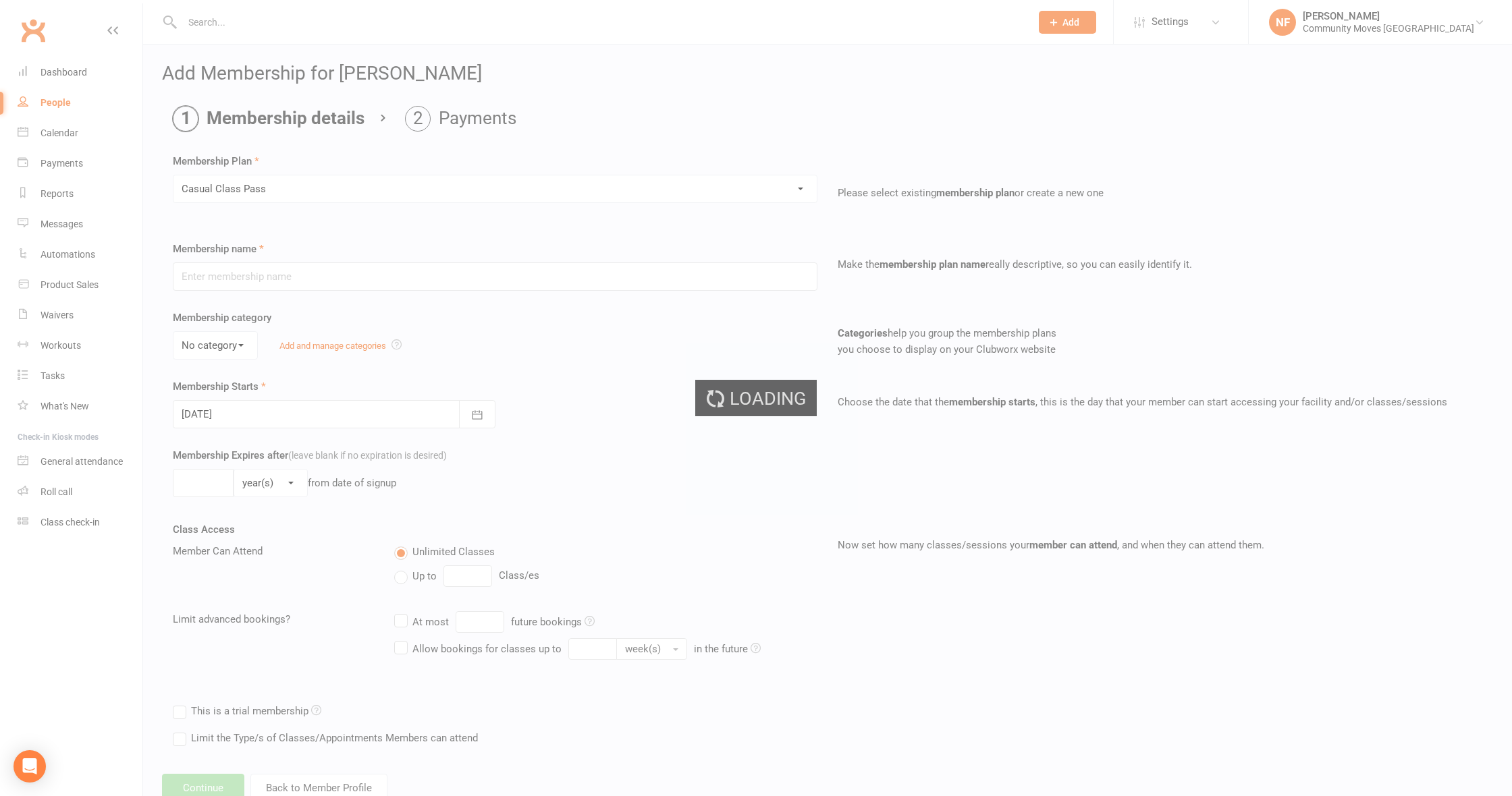
type input "Casual Class Pass"
select select "0"
type input "7"
select select "0"
type input "1"
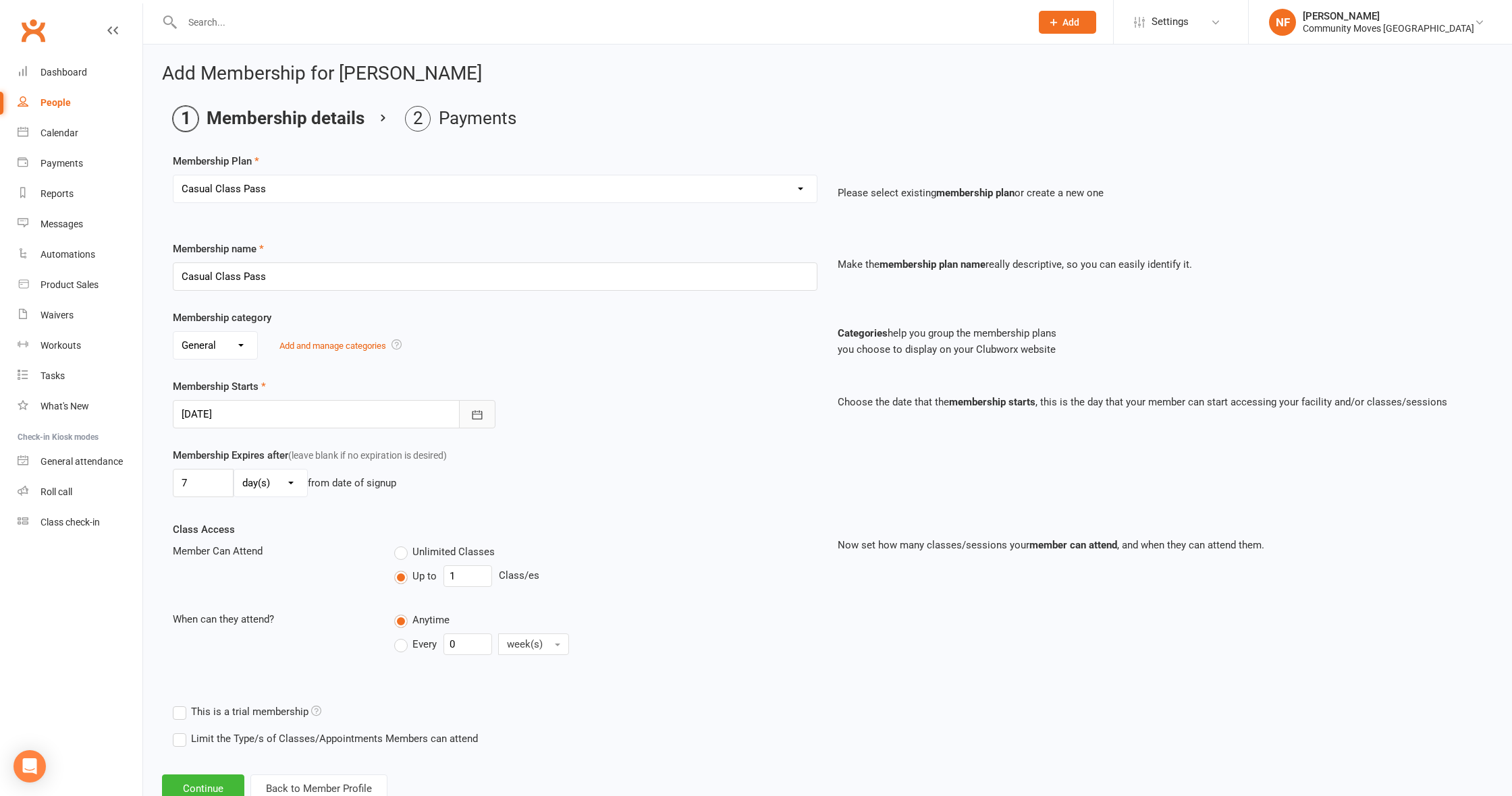
click at [476, 415] on icon "button" at bounding box center [477, 414] width 14 height 14
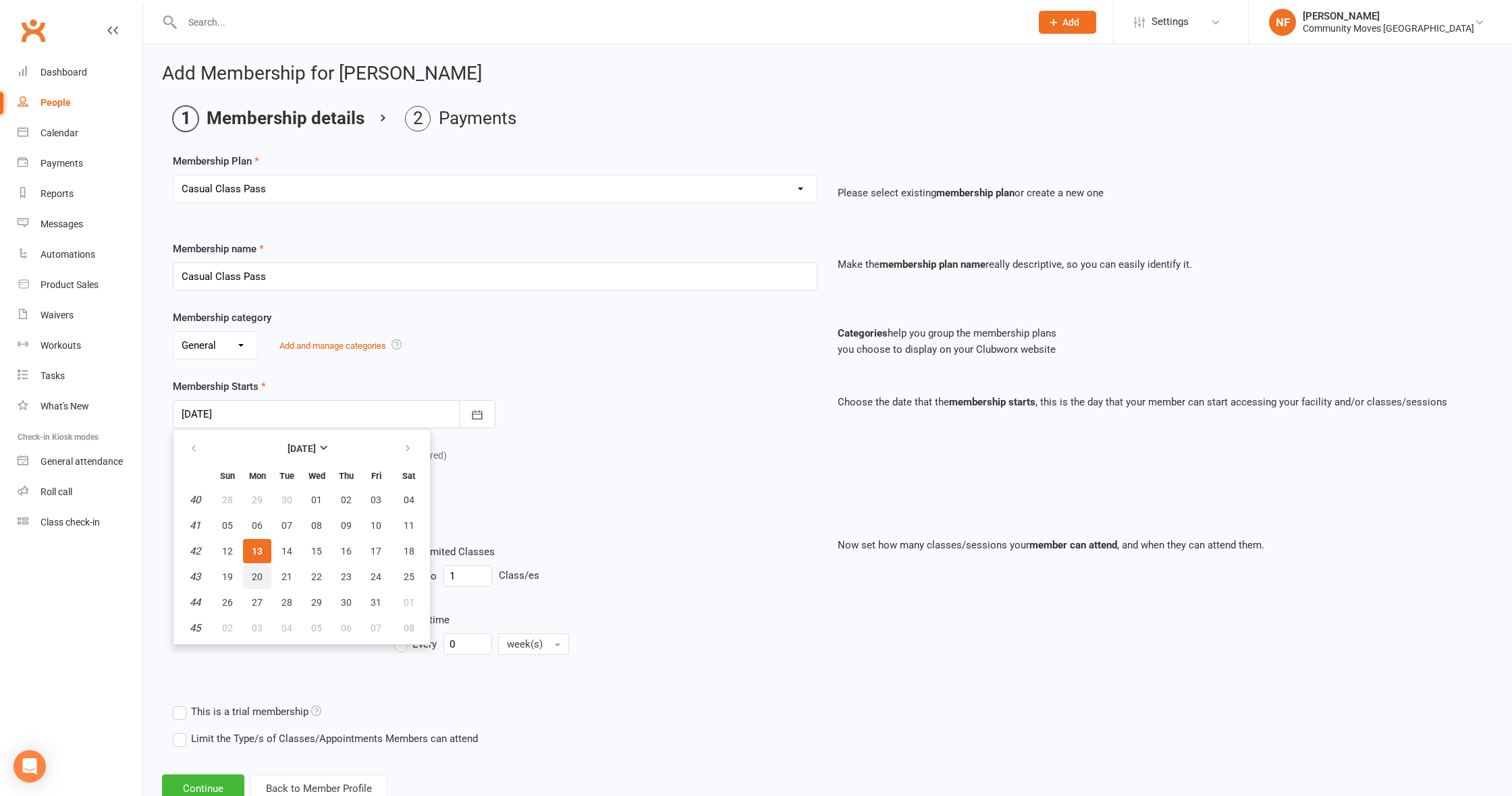
click at [259, 574] on span "20" at bounding box center [256, 577] width 10 height 10
type input "[DATE]"
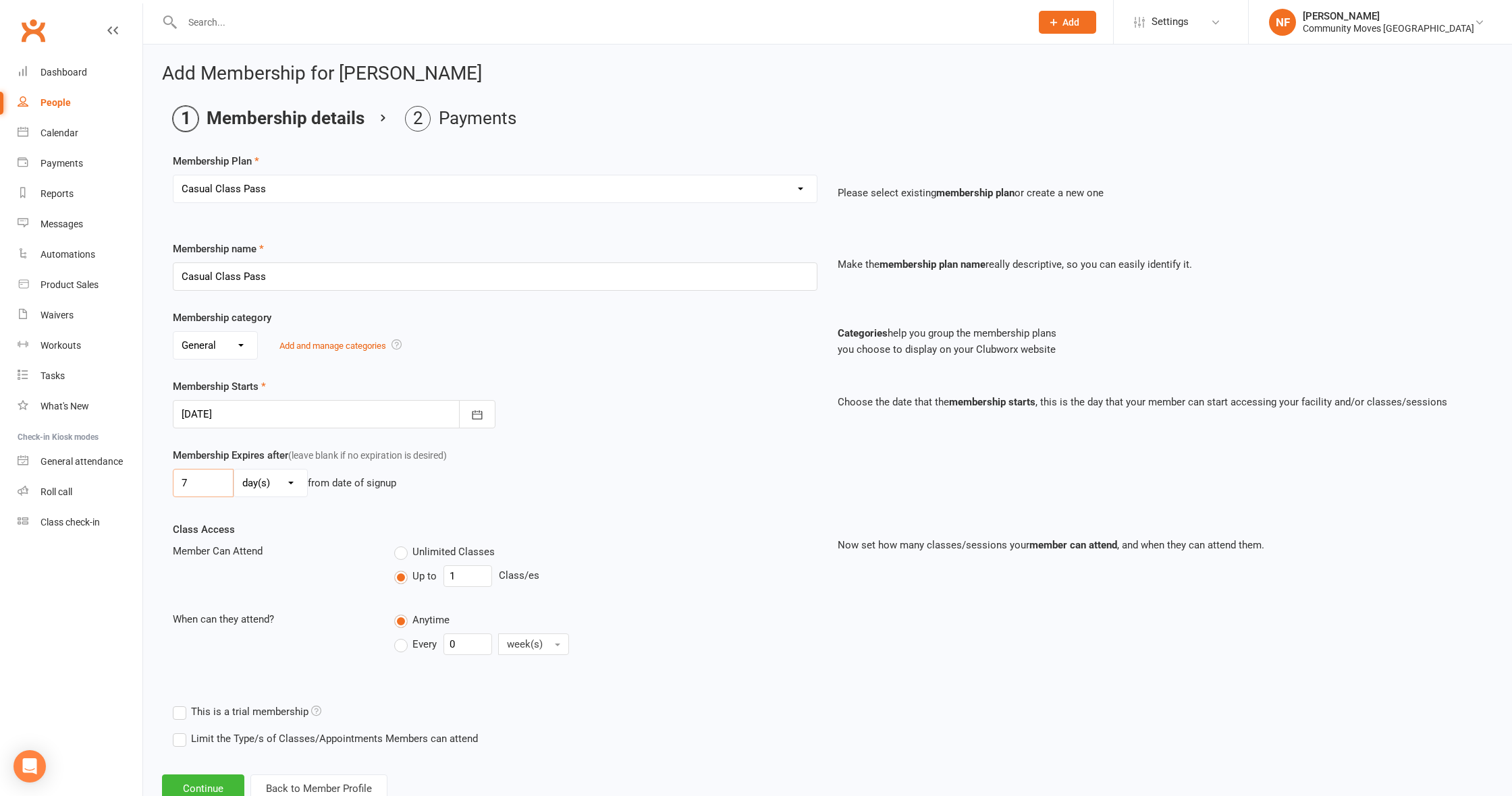
drag, startPoint x: 218, startPoint y: 476, endPoint x: 214, endPoint y: 508, distance: 32.2
click at [214, 508] on div "Membership Expires after (leave blank if no expiration is desired) 7 day(s) wee…" at bounding box center [827, 484] width 1330 height 74
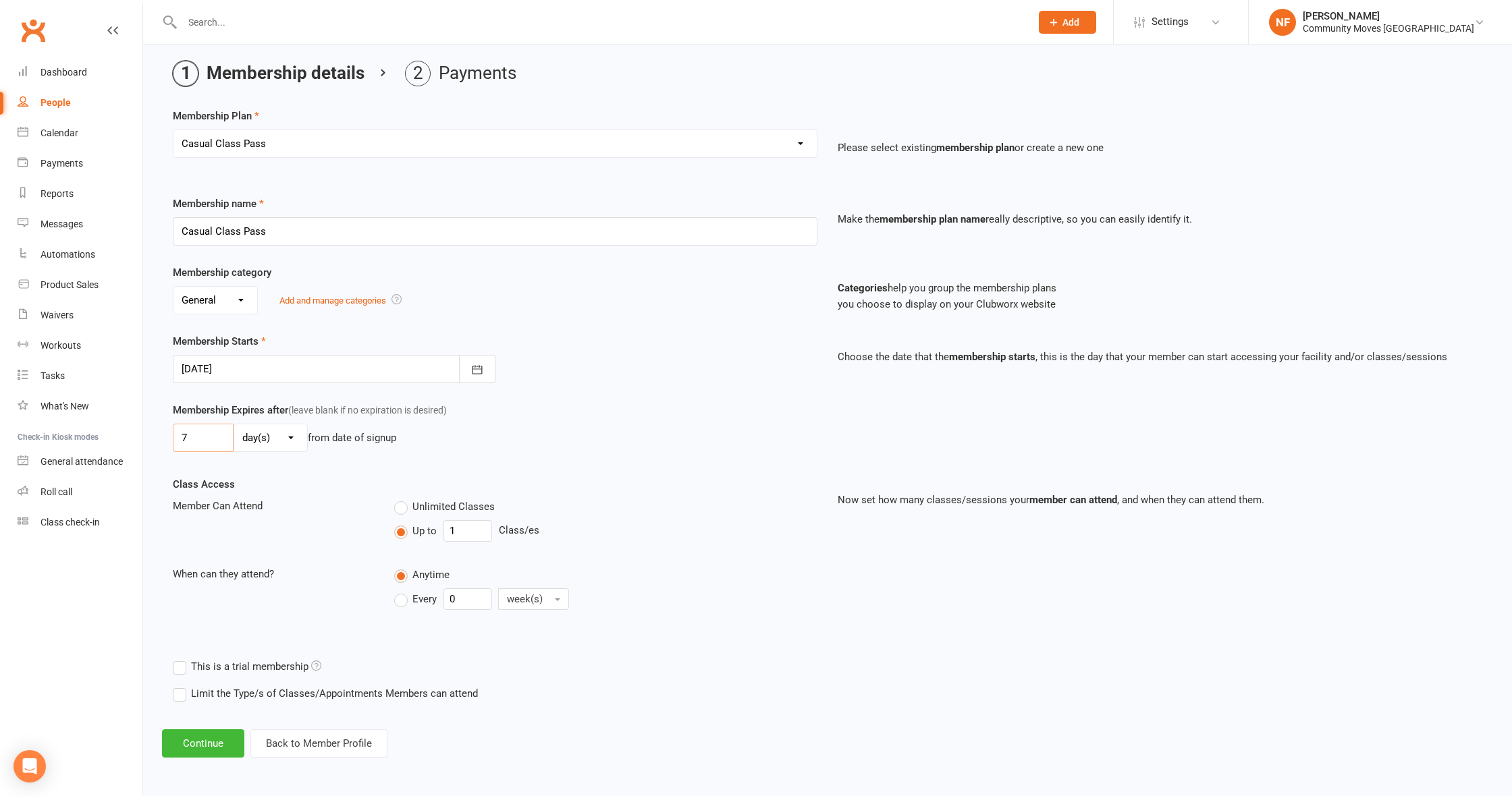
scroll to position [44, 0]
click at [221, 745] on button "Continue" at bounding box center [203, 744] width 83 height 28
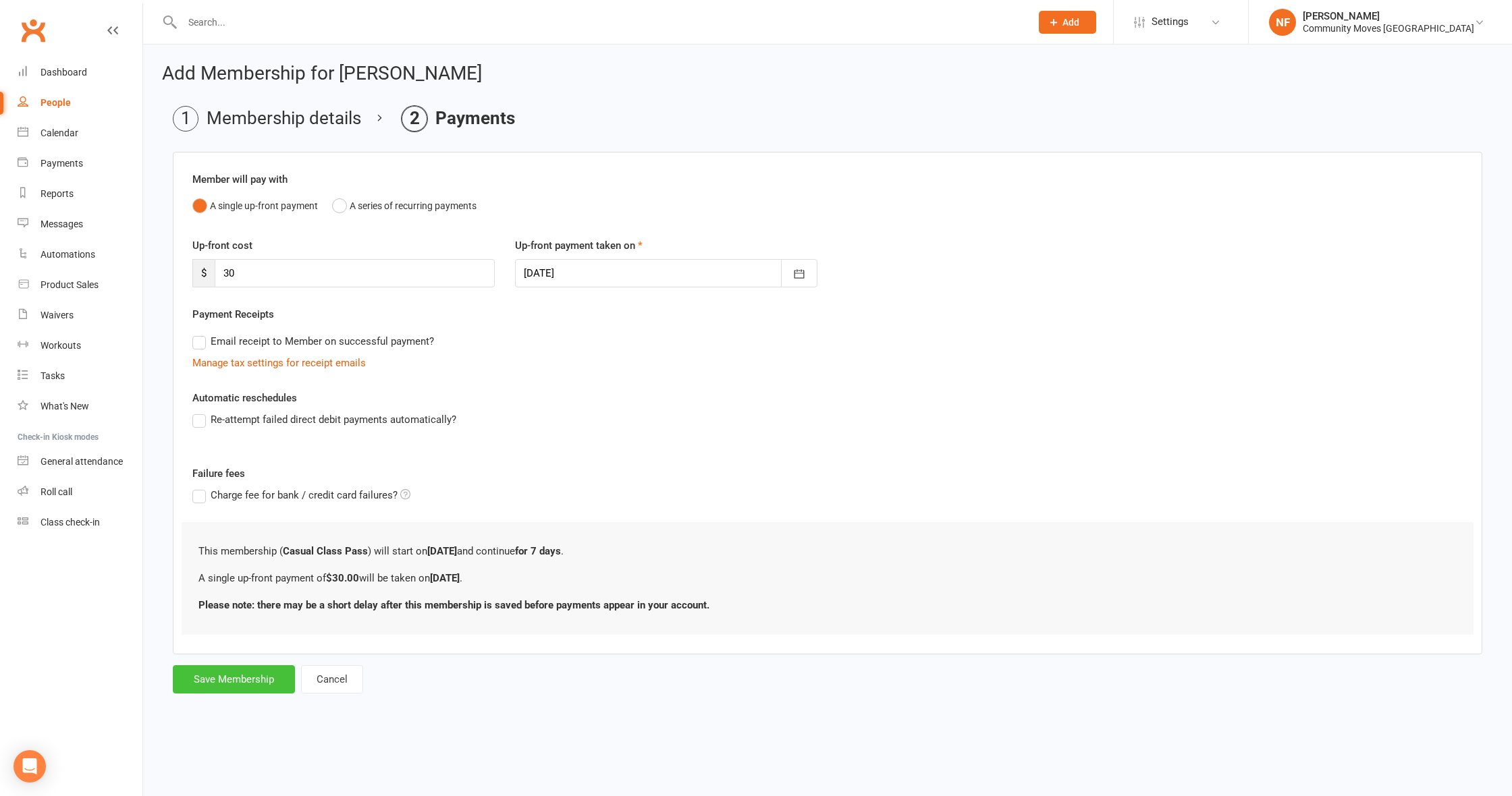
click at [257, 684] on button "Save Membership" at bounding box center [234, 679] width 122 height 28
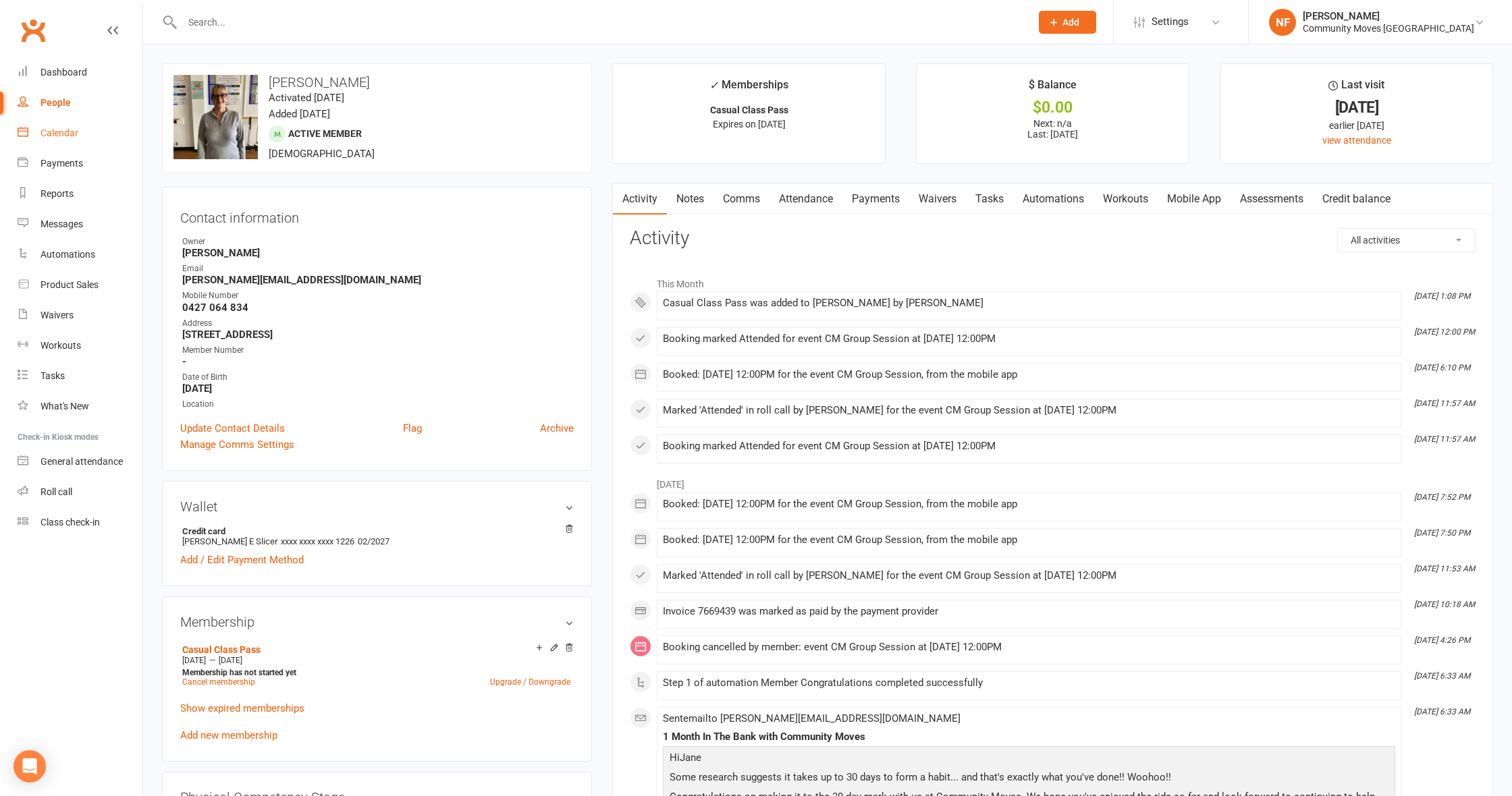
click at [65, 132] on div "Calendar" at bounding box center [59, 133] width 38 height 10
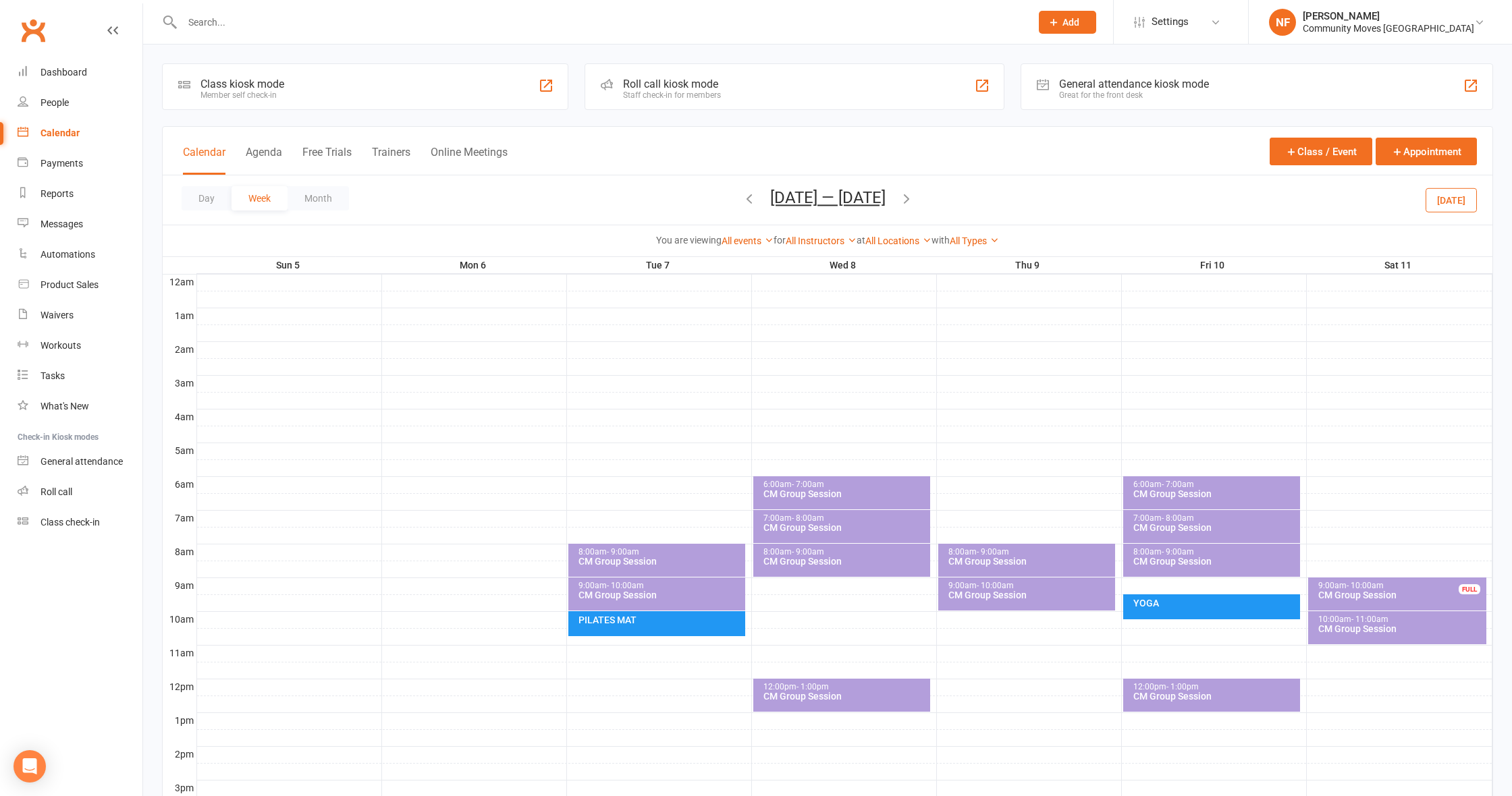
click at [908, 199] on icon "button" at bounding box center [906, 198] width 14 height 14
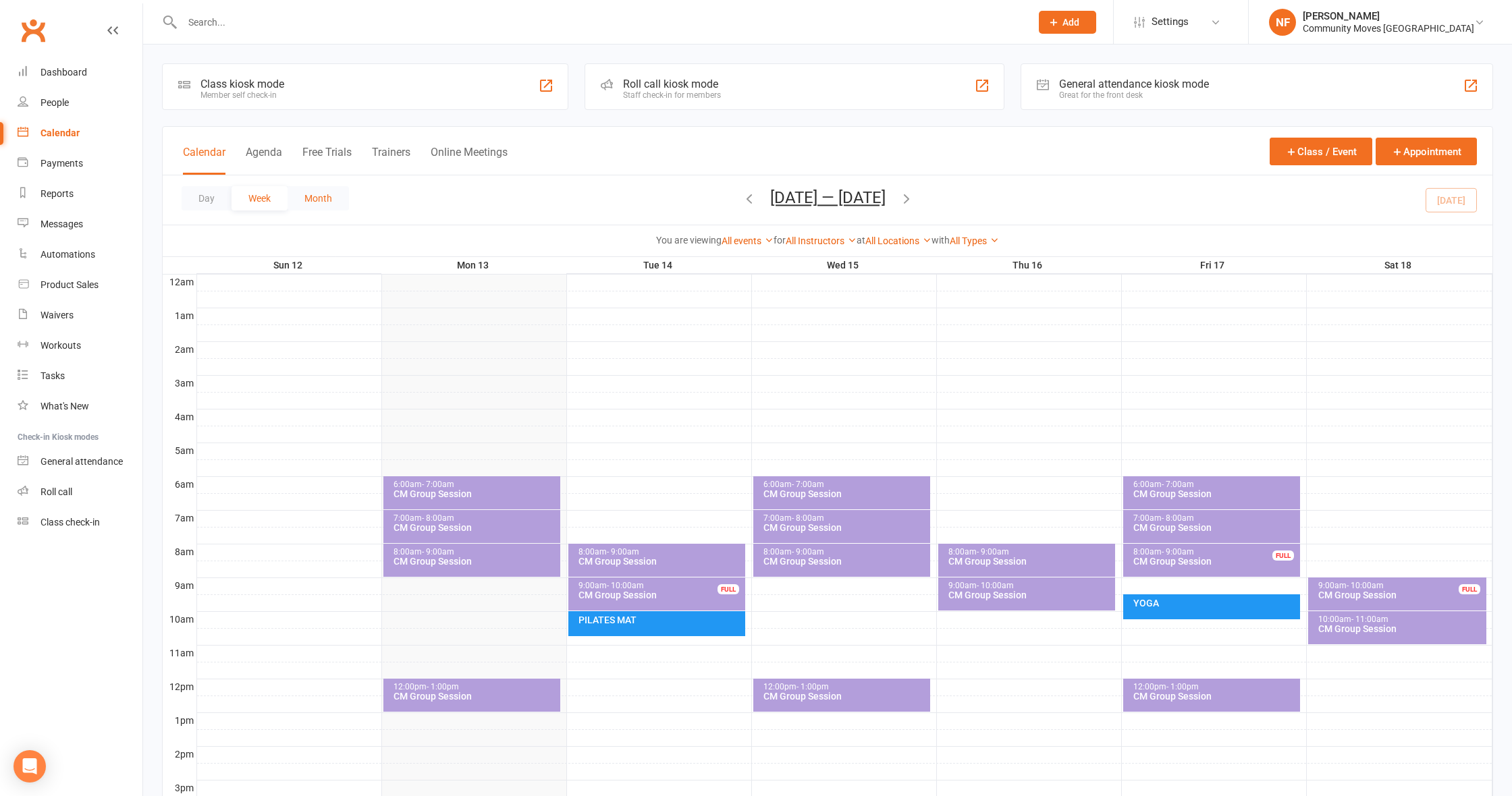
click at [328, 201] on button "Month" at bounding box center [318, 198] width 61 height 24
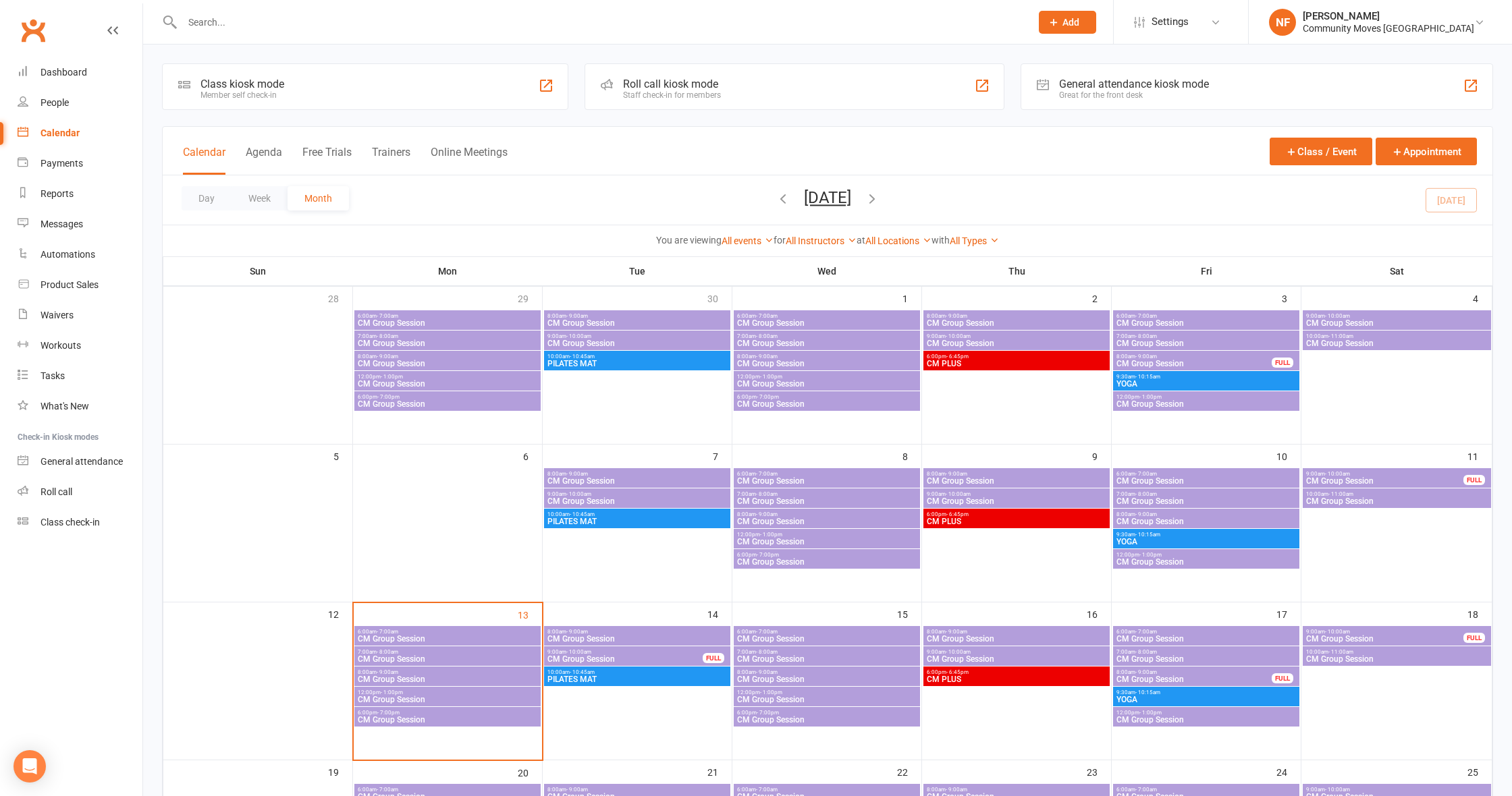
click at [880, 195] on icon "button" at bounding box center [872, 198] width 14 height 14
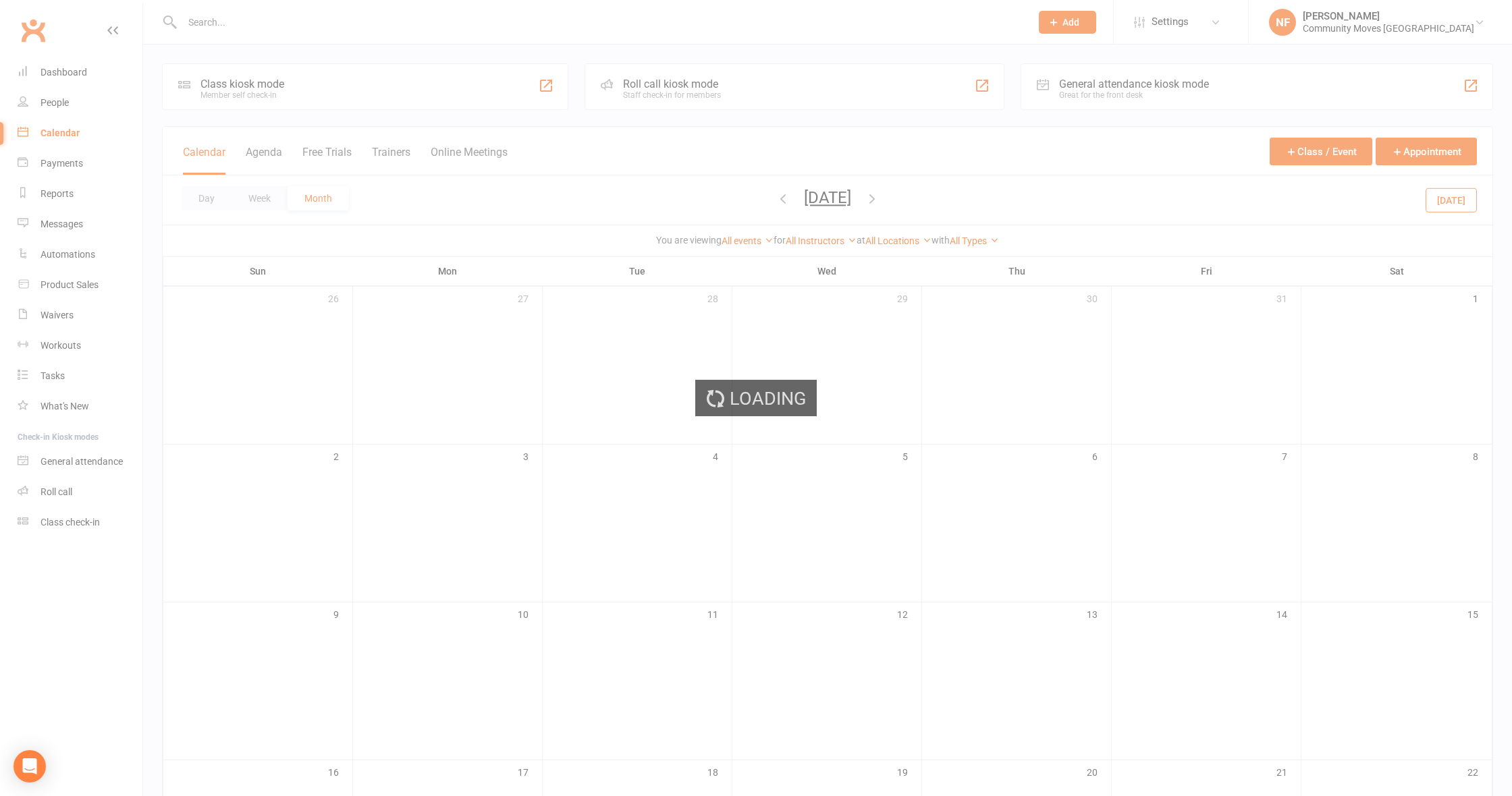
click at [907, 199] on div "Loading" at bounding box center [756, 398] width 1512 height 796
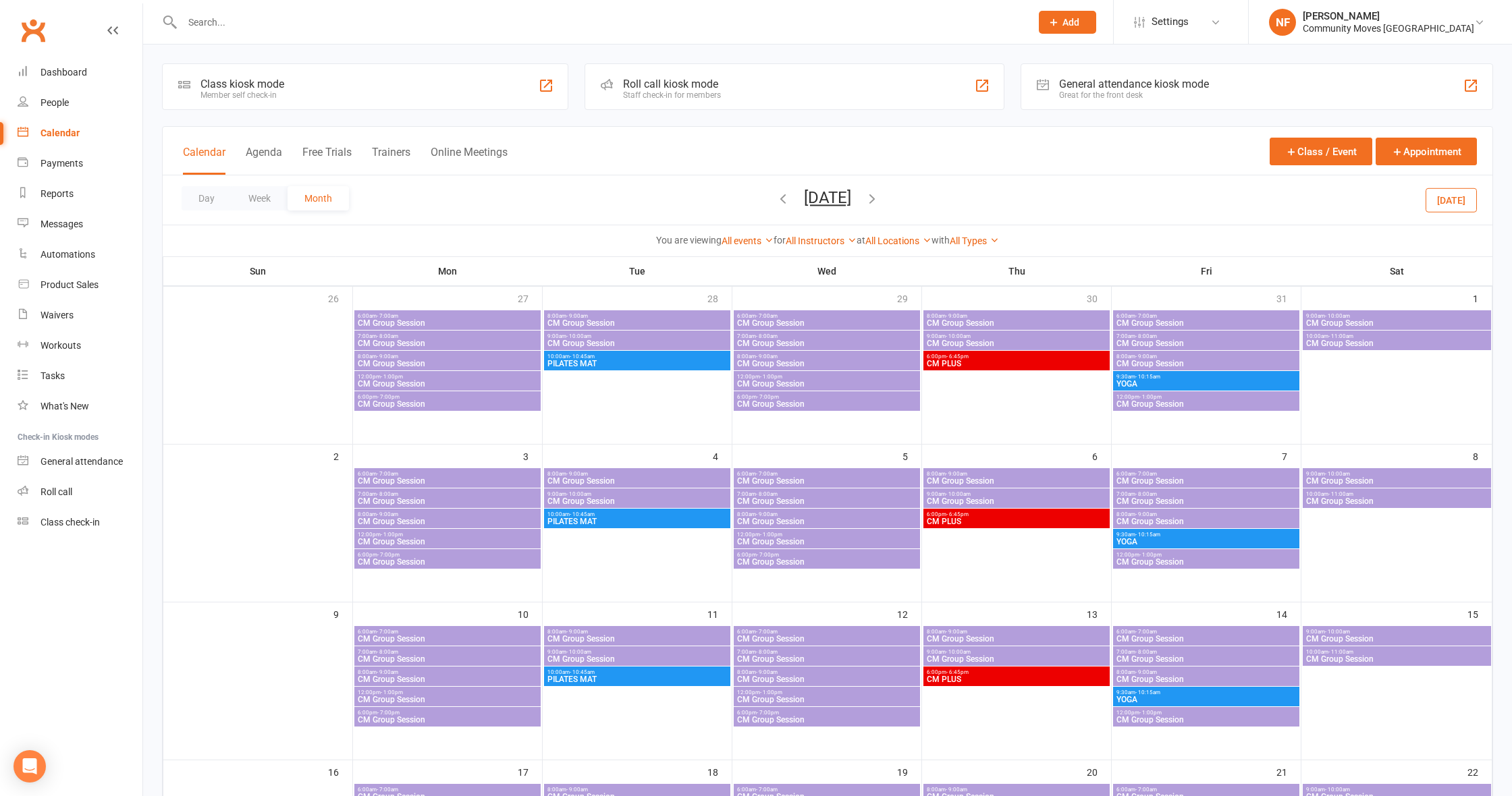
click at [880, 199] on icon "button" at bounding box center [872, 198] width 14 height 14
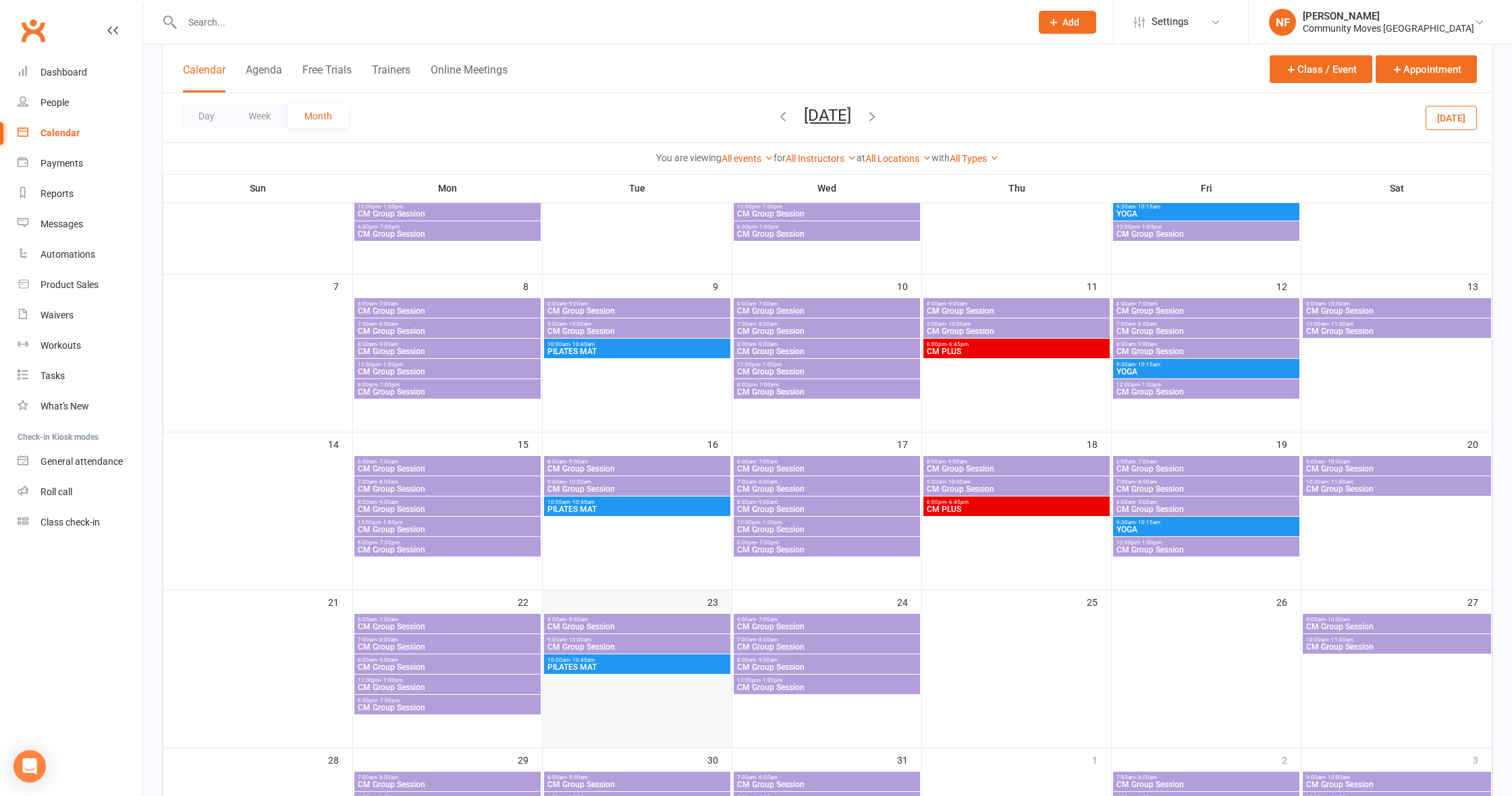
scroll to position [215, 0]
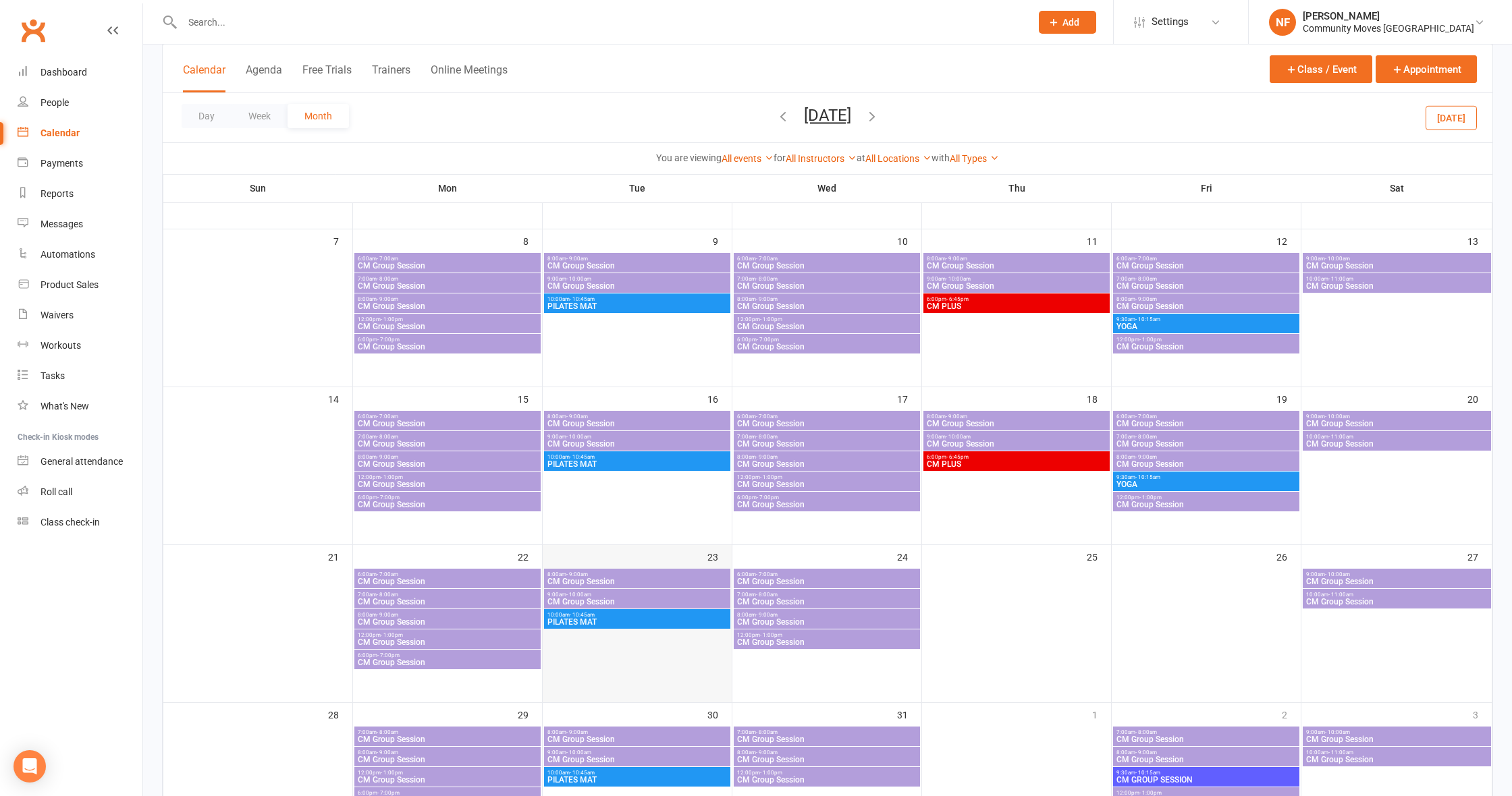
click at [626, 676] on td "23" at bounding box center [637, 624] width 190 height 158
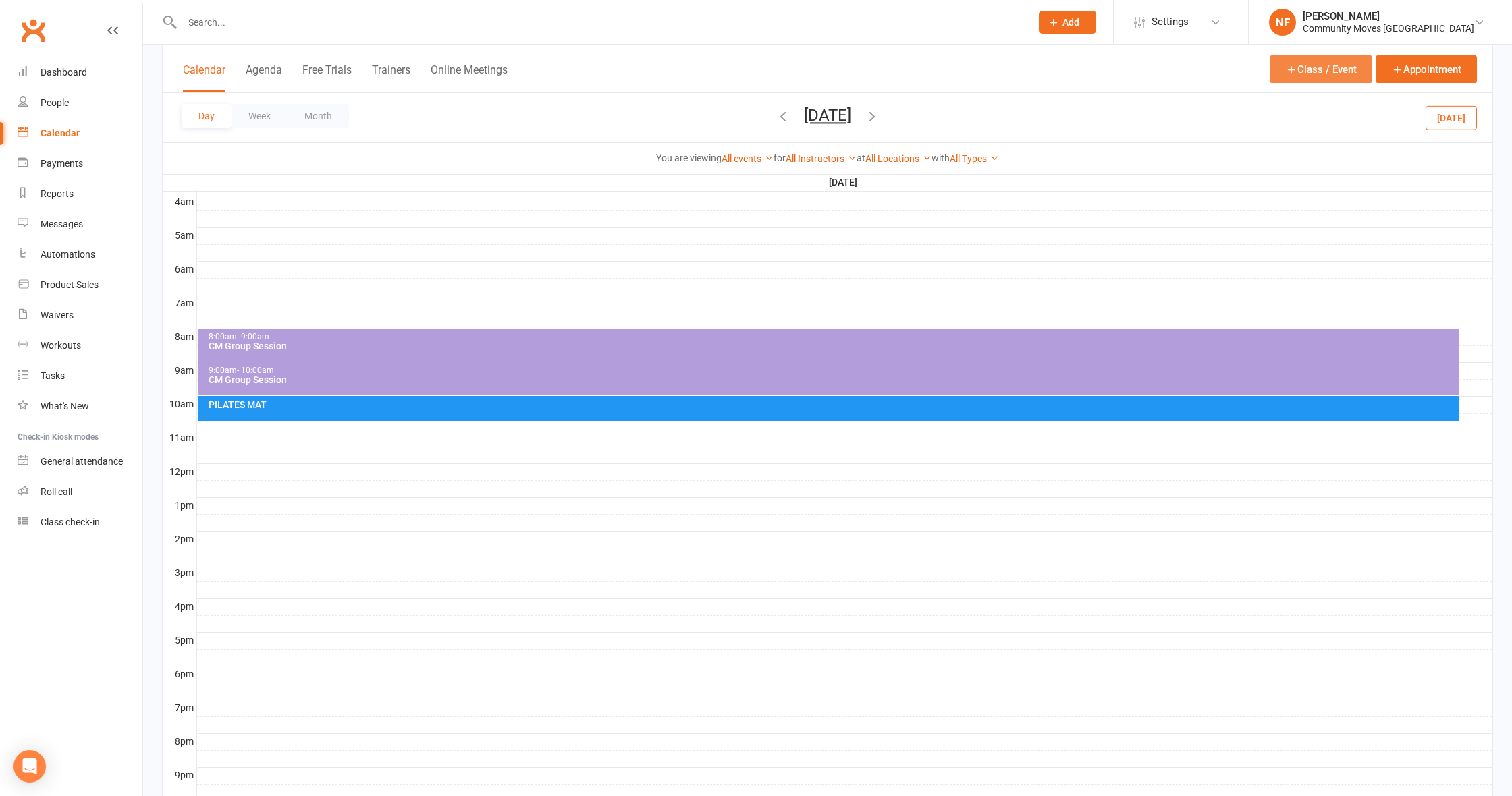
click at [1348, 70] on button "Class / Event" at bounding box center [1321, 69] width 103 height 27
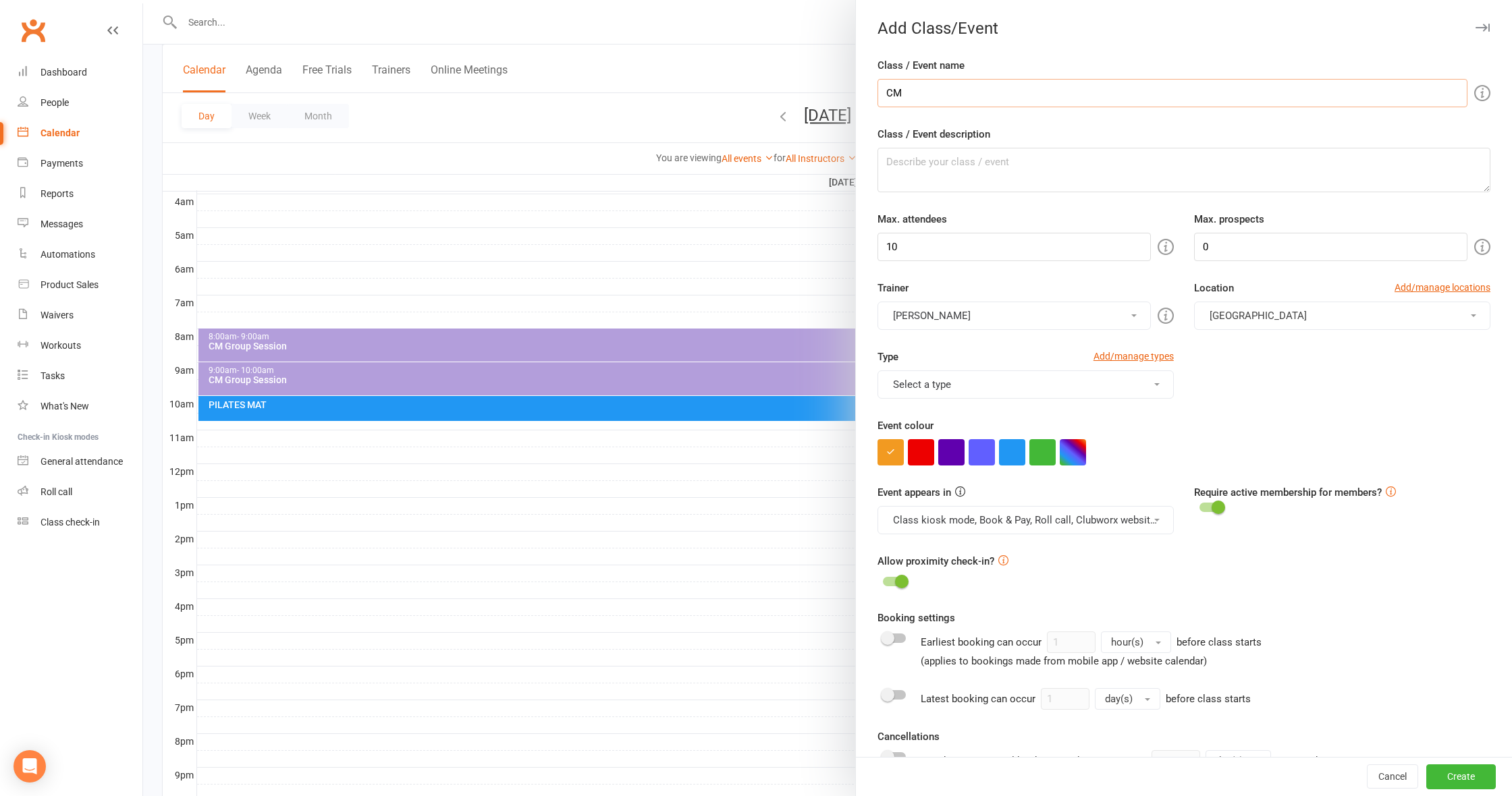
type input "C"
type input "CM GROUP SESSION"
click at [1126, 249] on input "10" at bounding box center [1014, 247] width 273 height 28
type input "12"
click at [1012, 386] on button "Select a type" at bounding box center [1025, 384] width 296 height 28
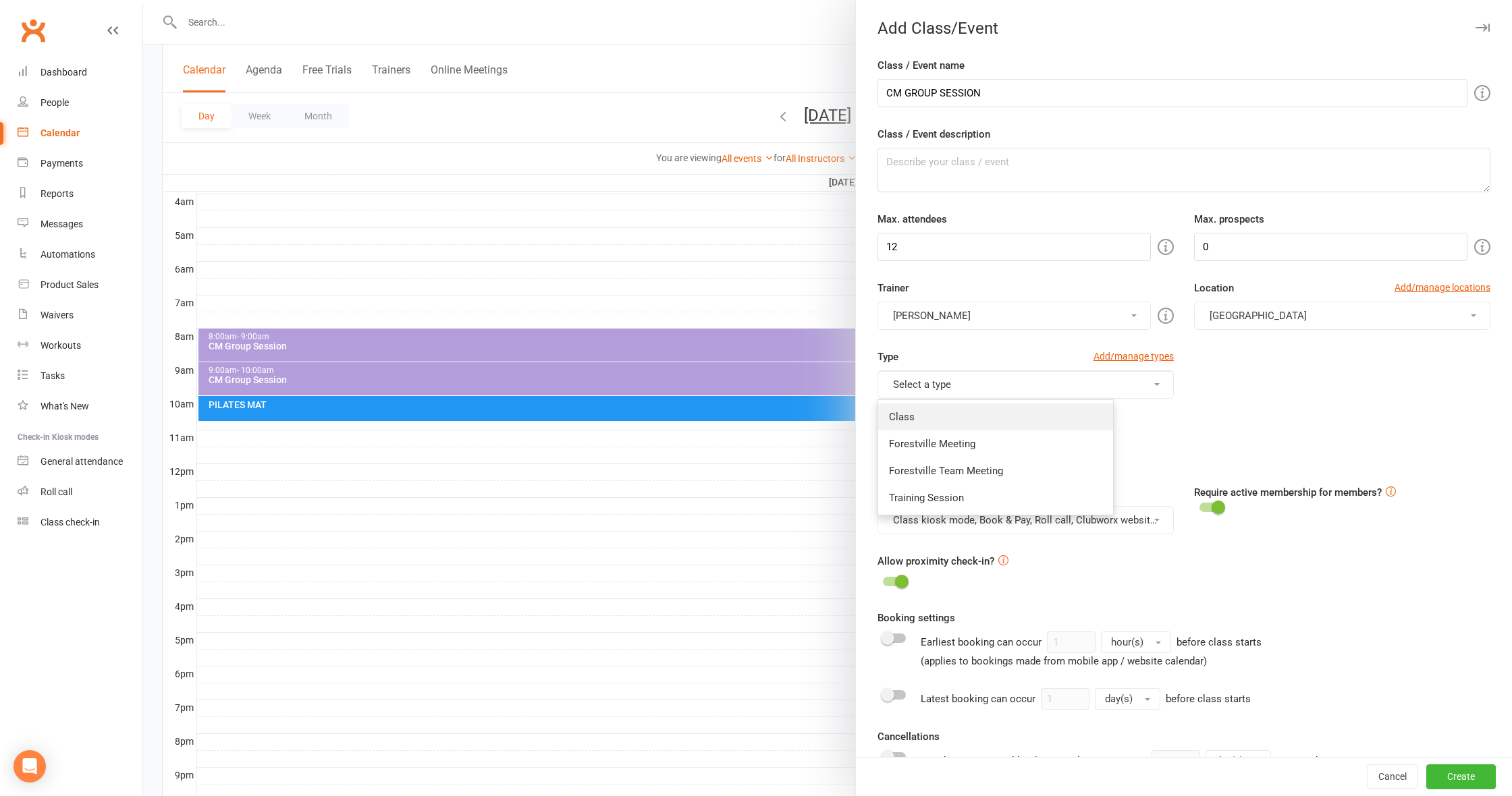
click at [906, 418] on link "Class" at bounding box center [995, 417] width 235 height 27
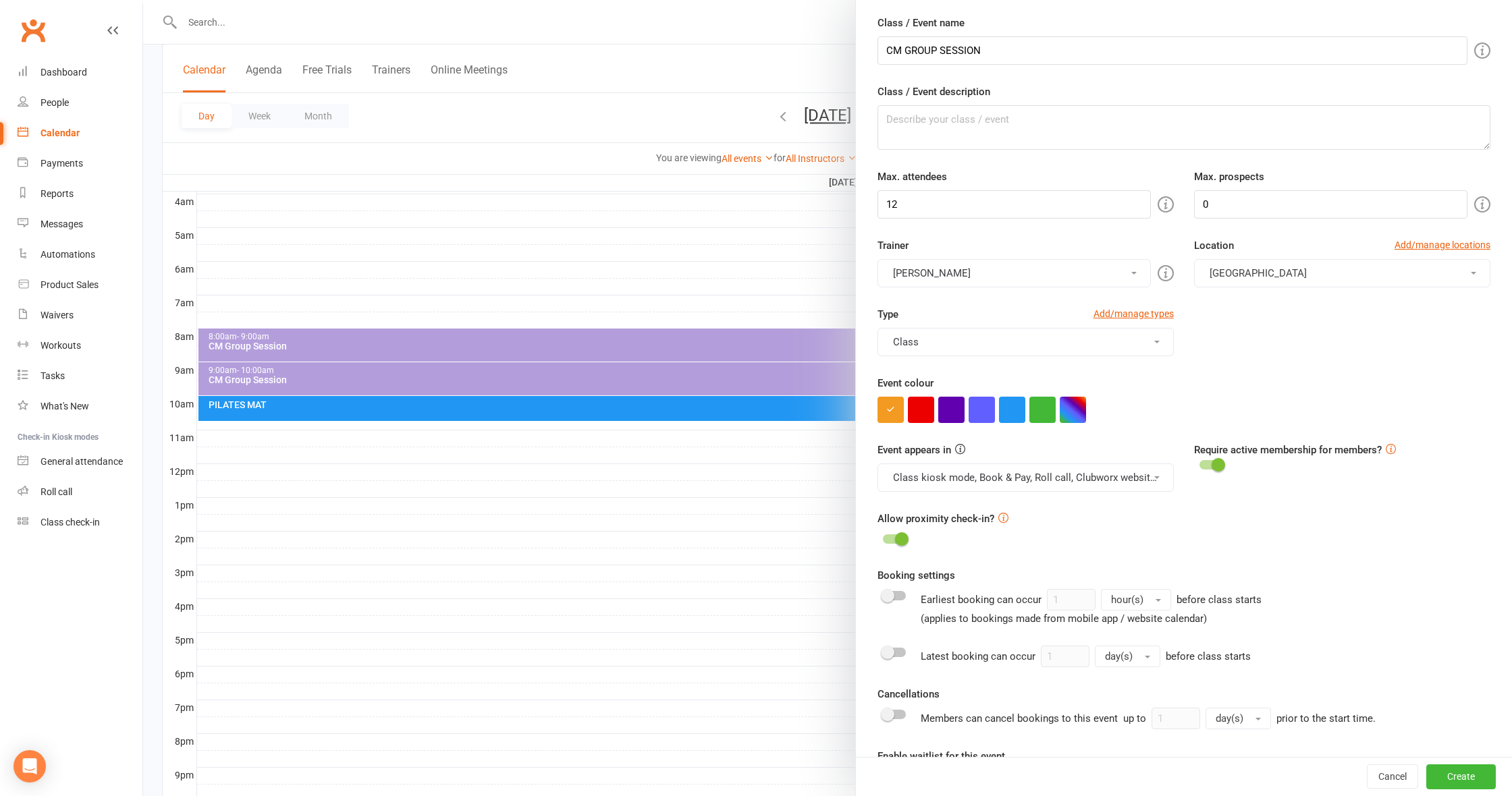
scroll to position [55, 0]
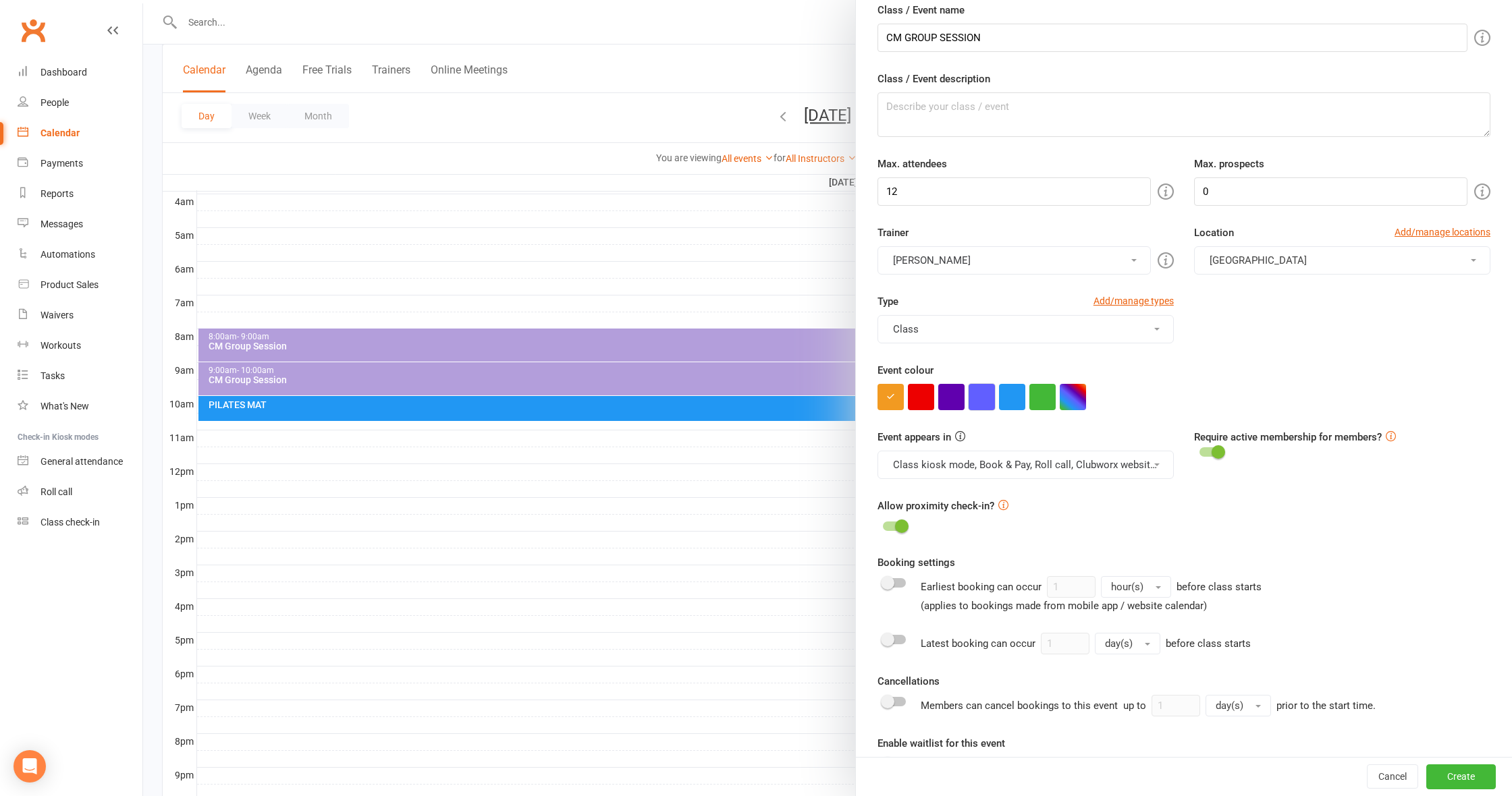
click at [979, 402] on button "button" at bounding box center [982, 397] width 27 height 27
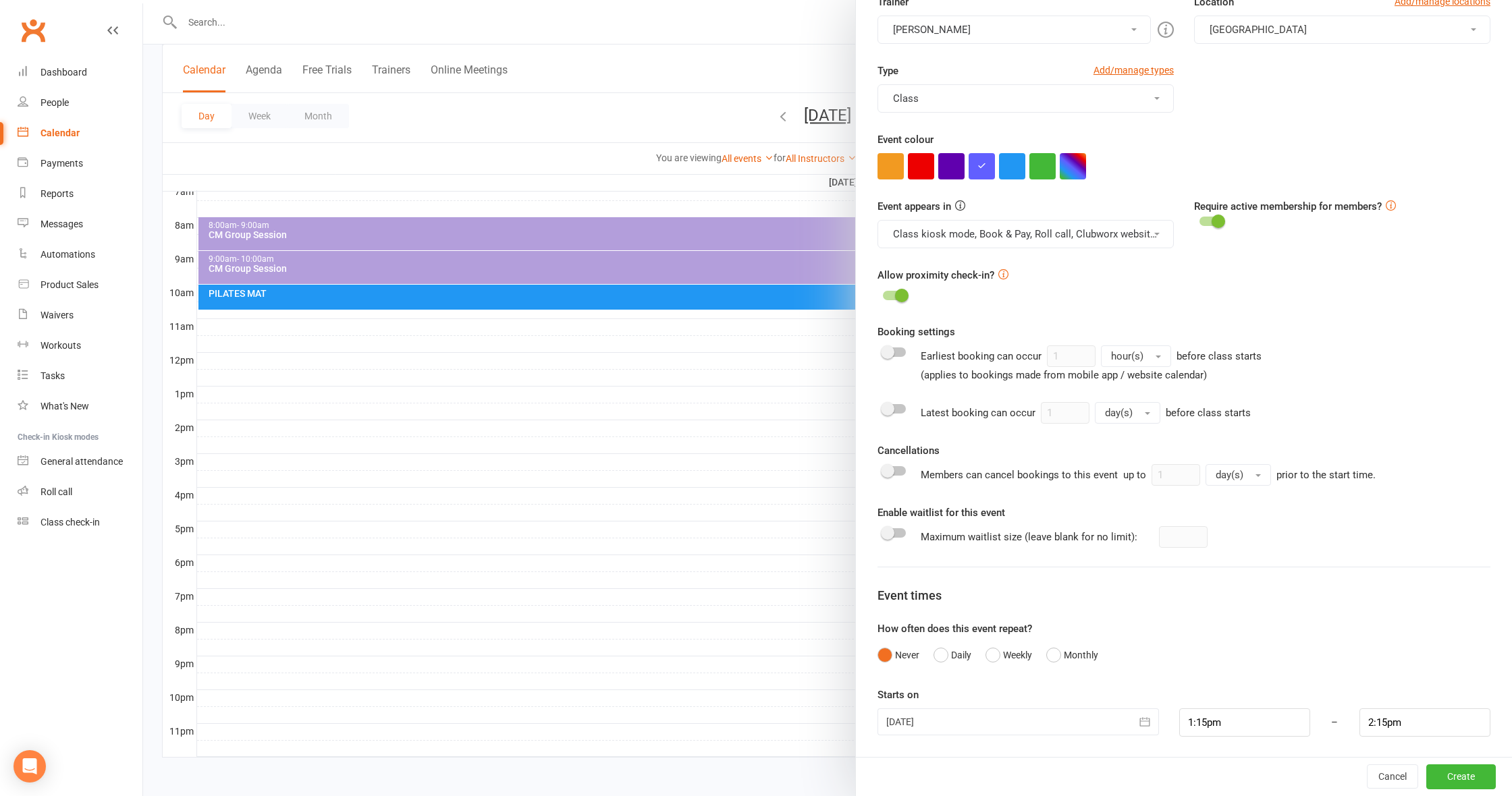
scroll to position [327, 0]
click at [1146, 720] on icon "button" at bounding box center [1145, 722] width 10 height 9
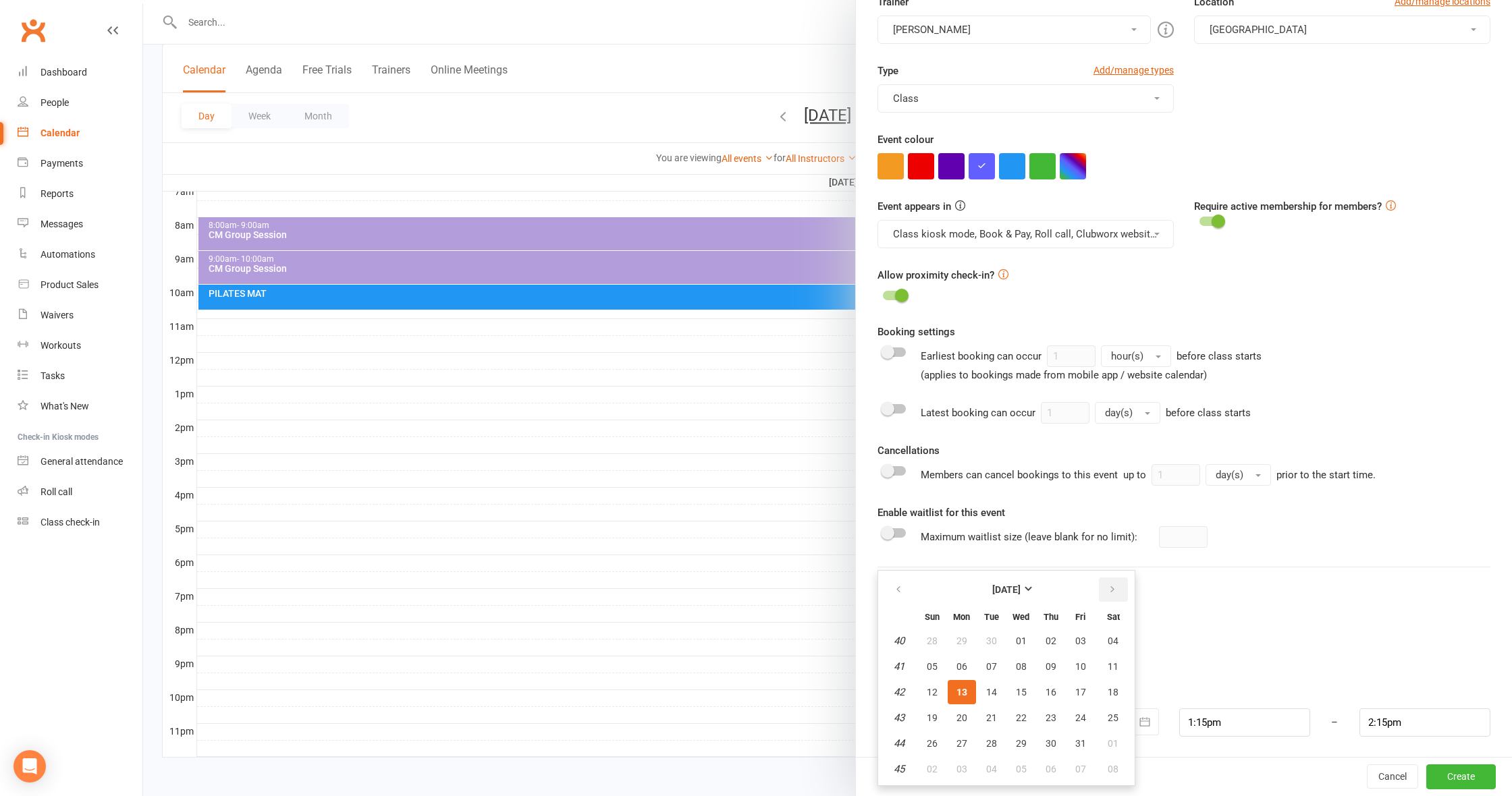
click at [1109, 589] on icon "button" at bounding box center [1113, 590] width 10 height 10
click at [989, 713] on span "23" at bounding box center [991, 717] width 10 height 10
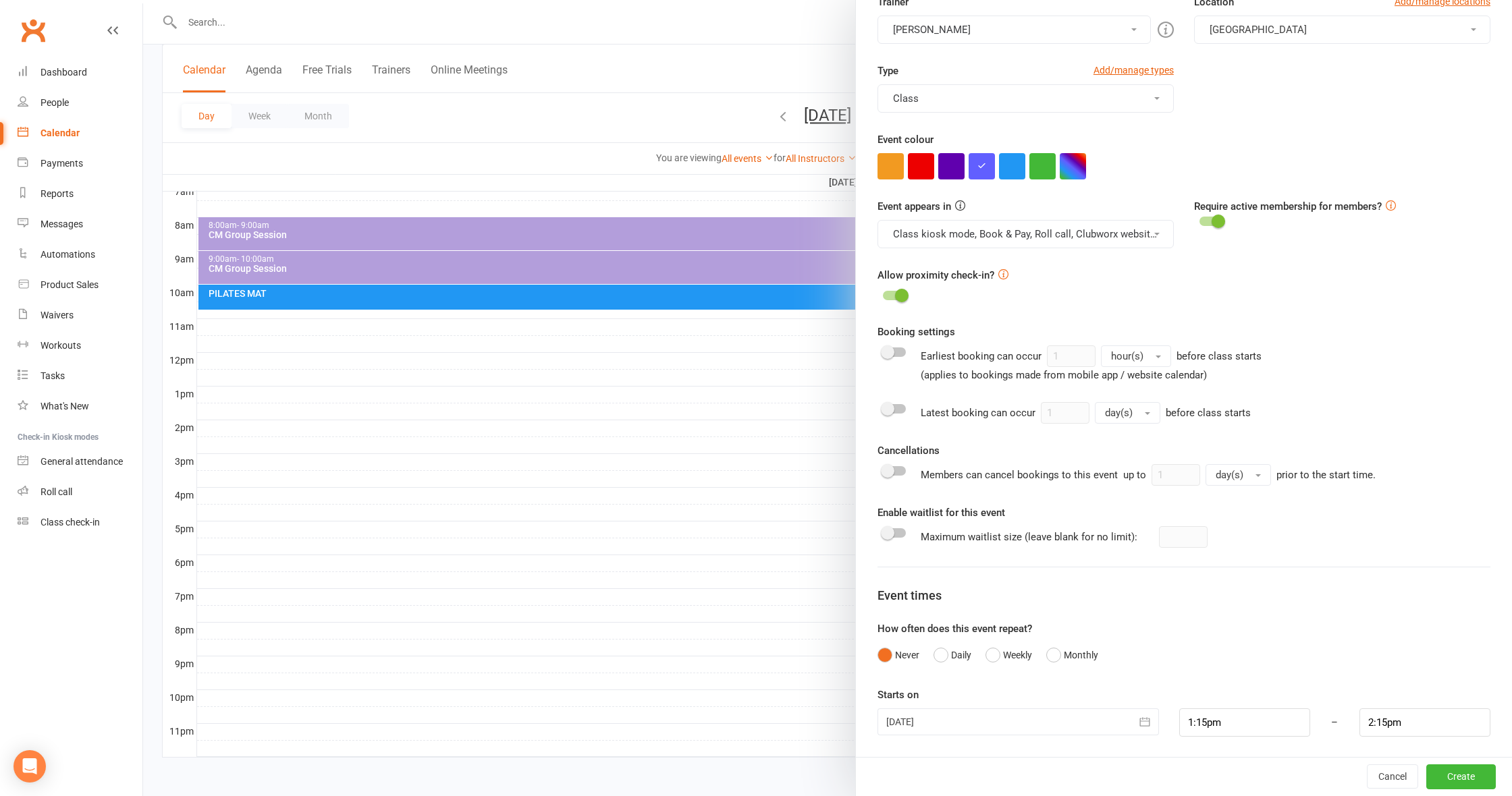
type input "[DATE]"
click at [1211, 725] on input "1:15pm" at bounding box center [1244, 722] width 131 height 28
type input "6:00pm"
type input "7:00pm"
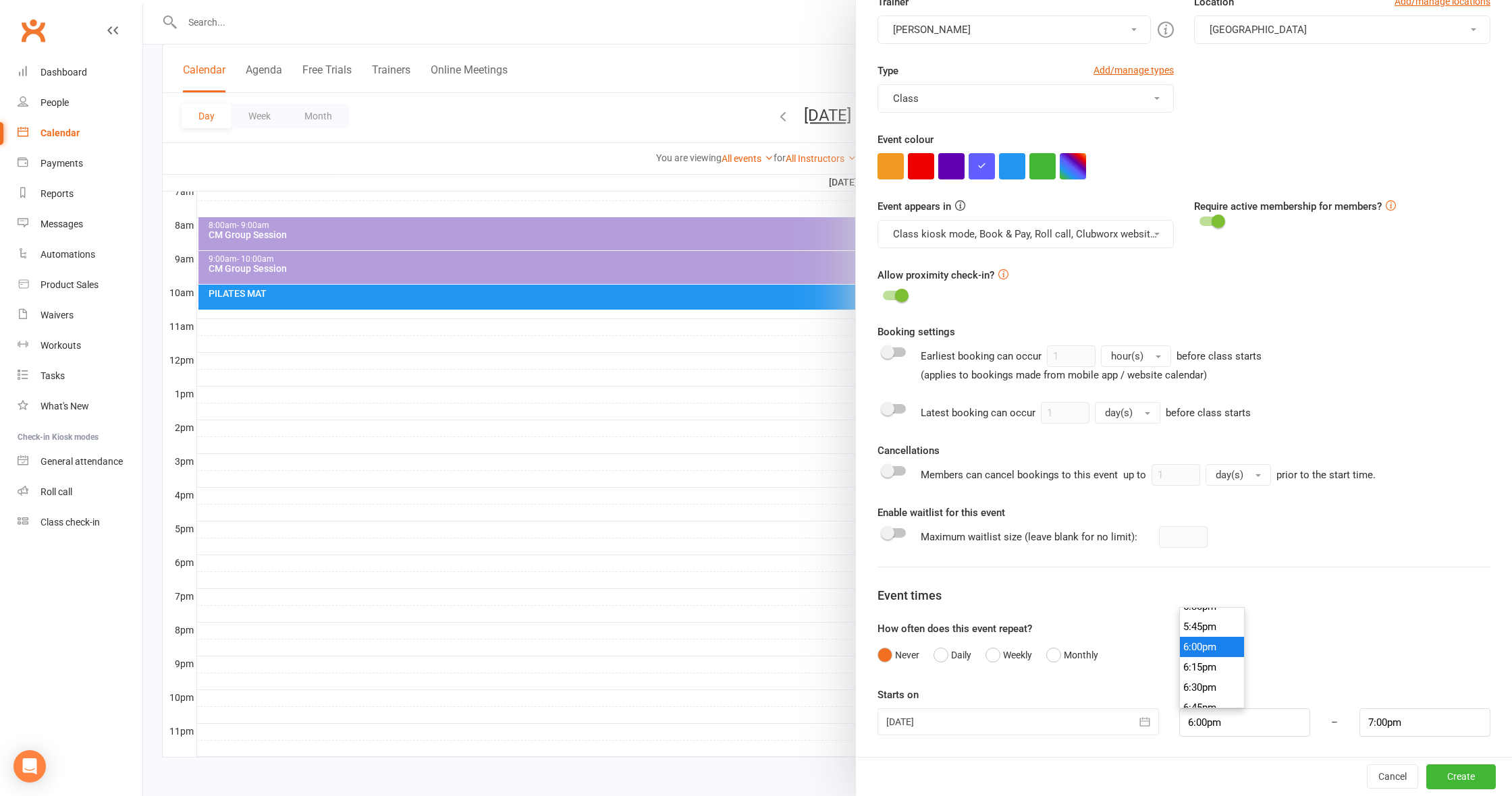
click at [1207, 652] on li "6:00pm" at bounding box center [1212, 647] width 65 height 20
click at [1485, 779] on button "Create" at bounding box center [1461, 778] width 70 height 24
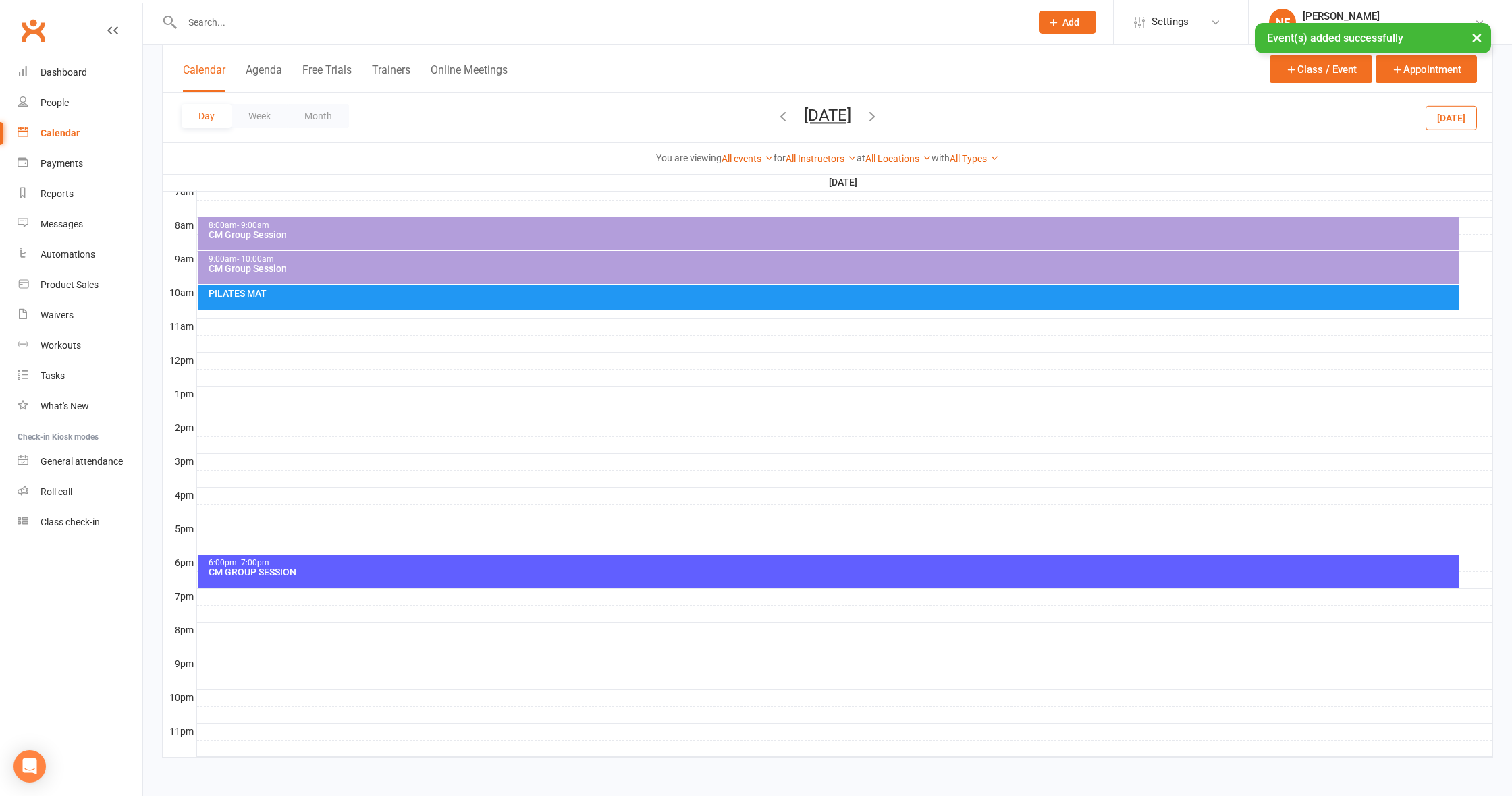
click at [880, 114] on icon "button" at bounding box center [872, 116] width 14 height 14
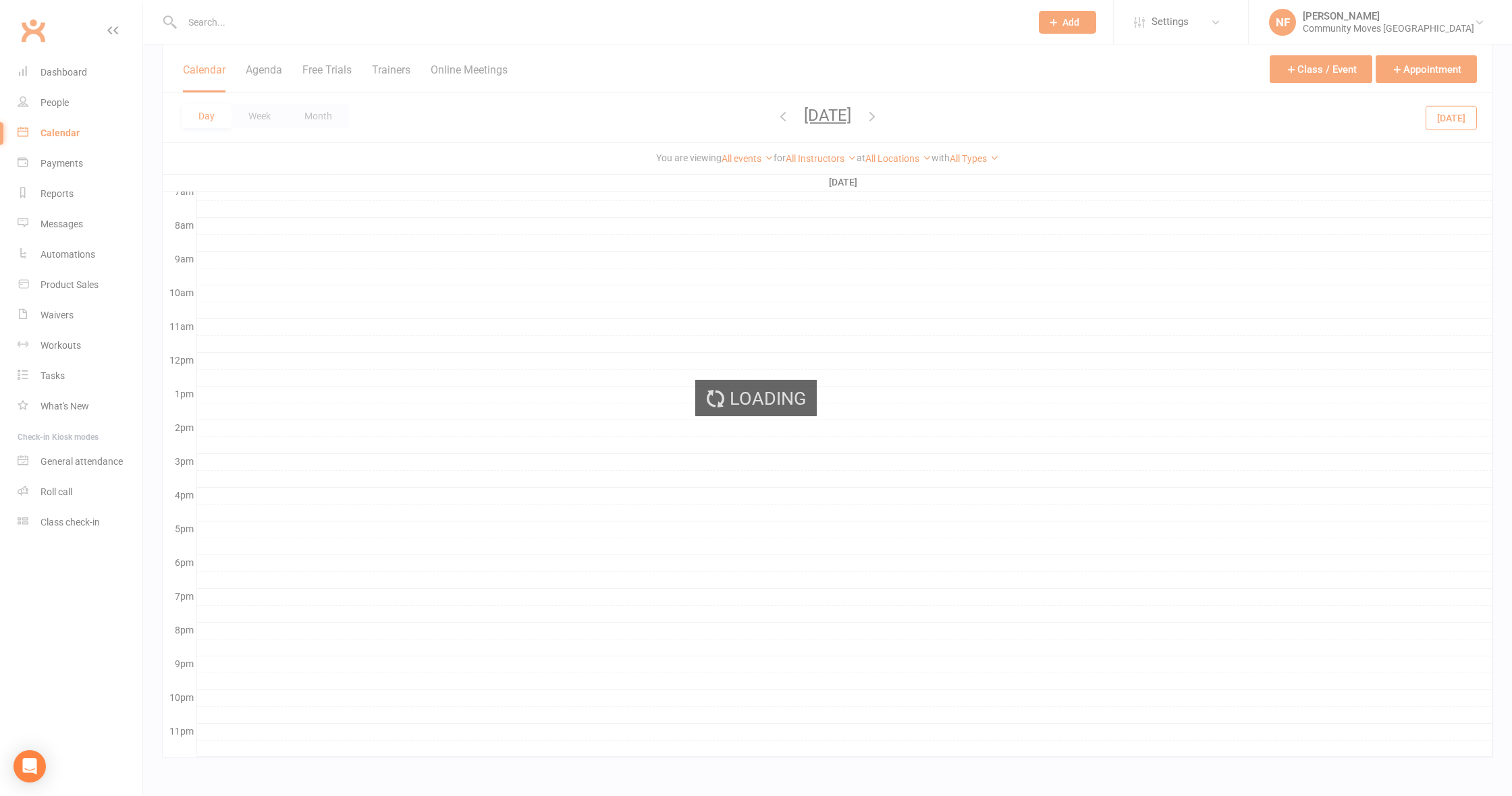
click at [939, 116] on div "Loading" at bounding box center [756, 398] width 1512 height 796
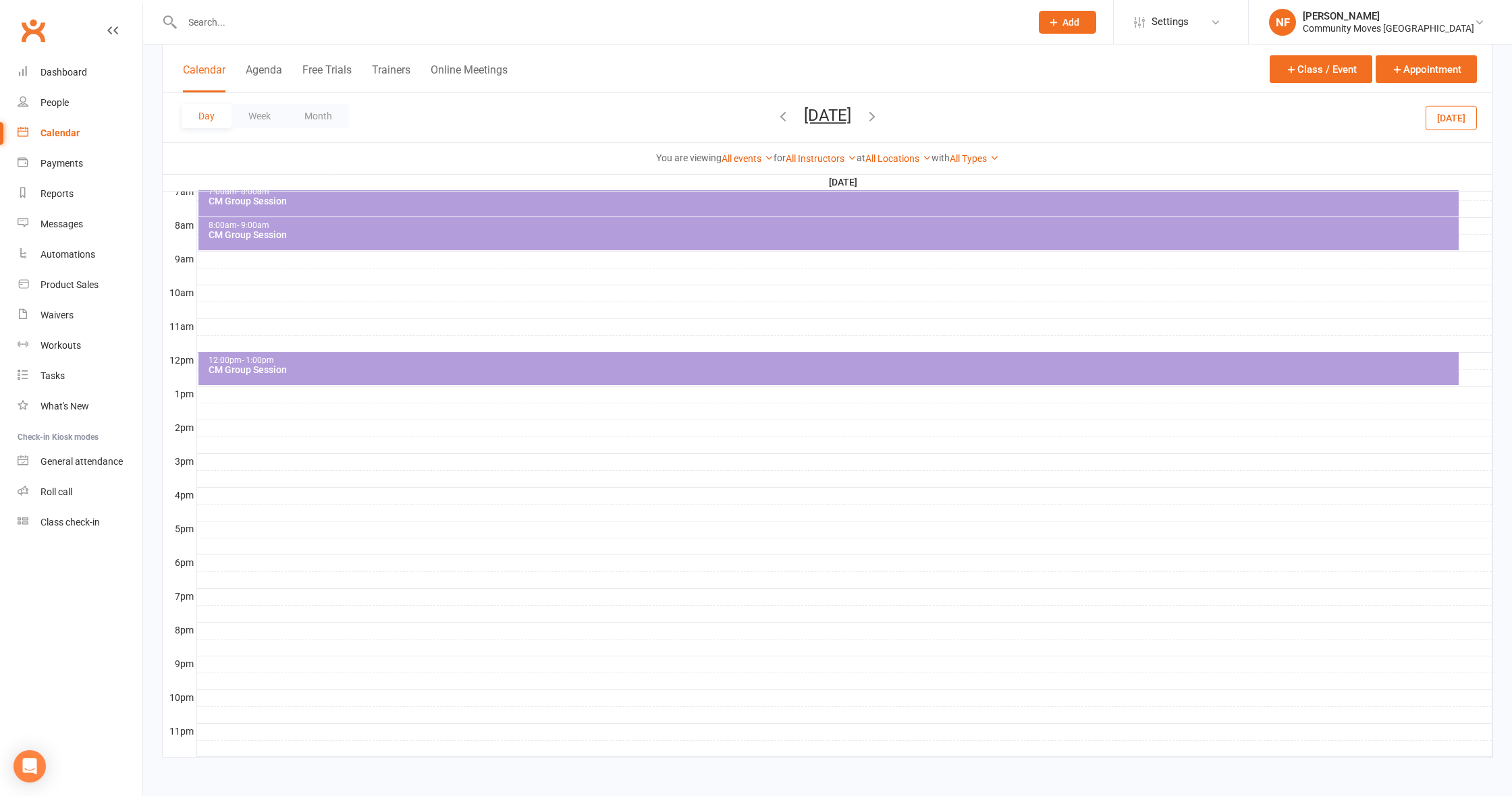
click at [880, 116] on icon "button" at bounding box center [872, 116] width 14 height 14
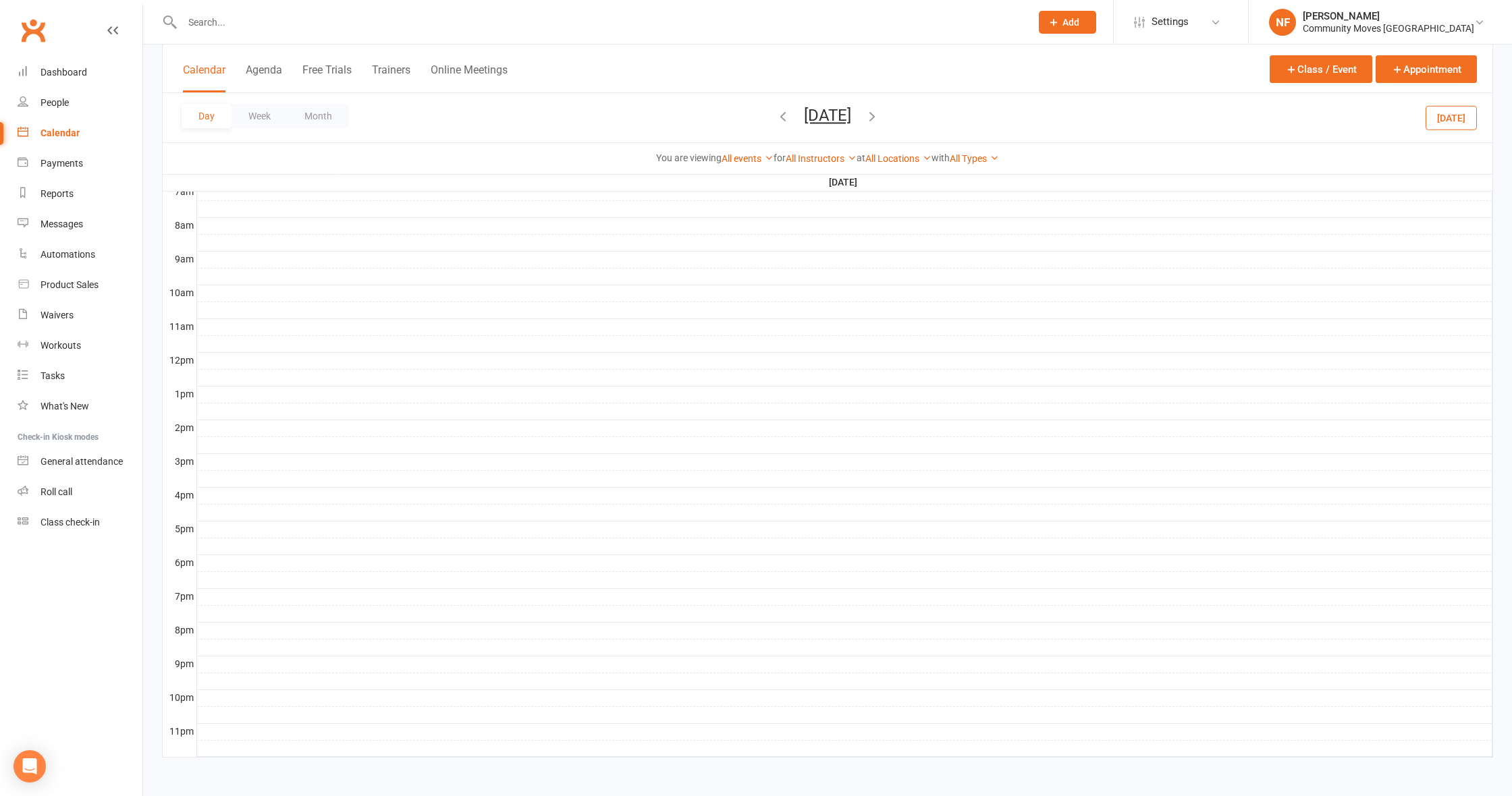
click at [880, 116] on icon "button" at bounding box center [872, 116] width 14 height 14
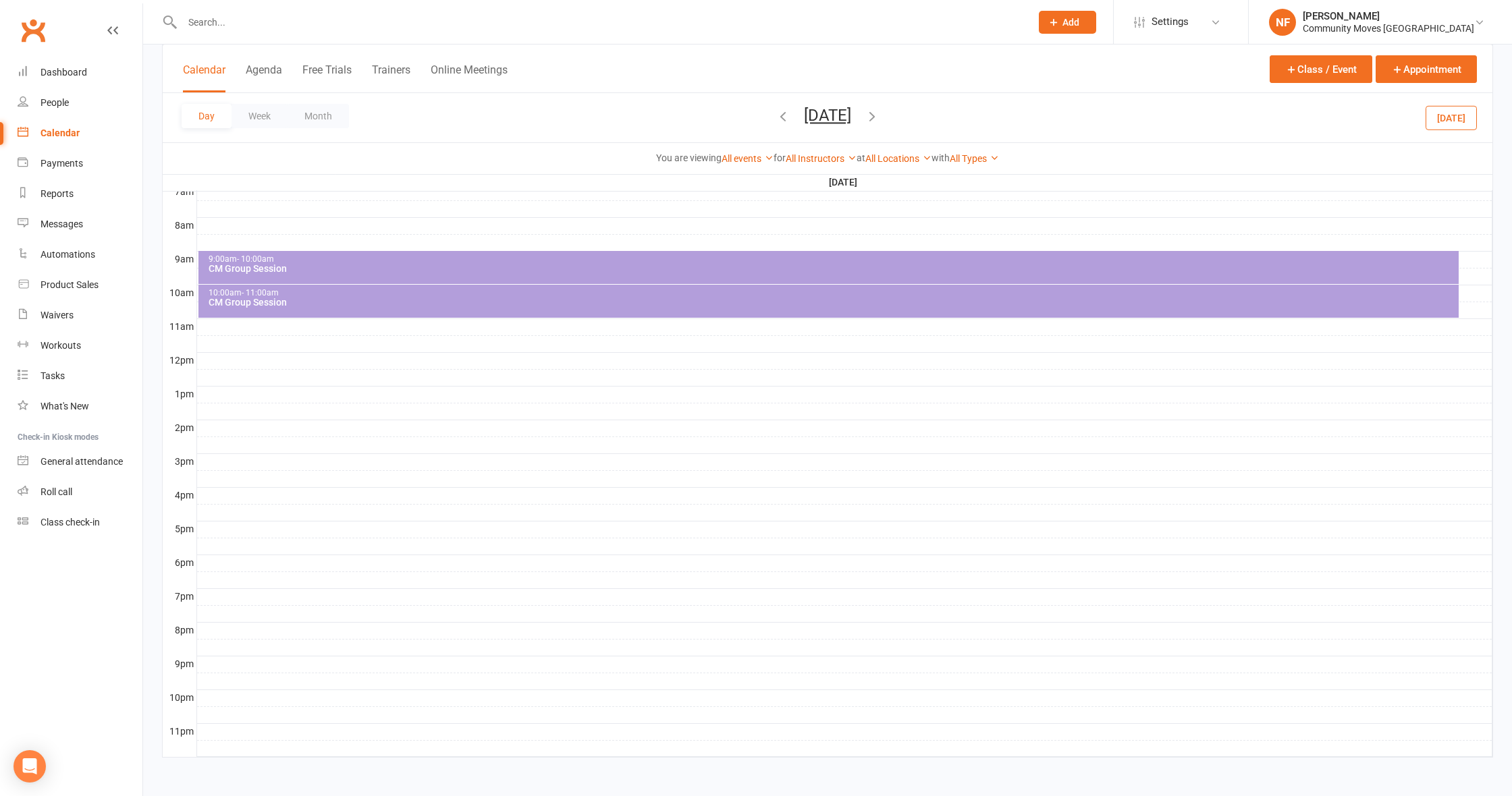
click at [880, 115] on icon "button" at bounding box center [872, 116] width 14 height 14
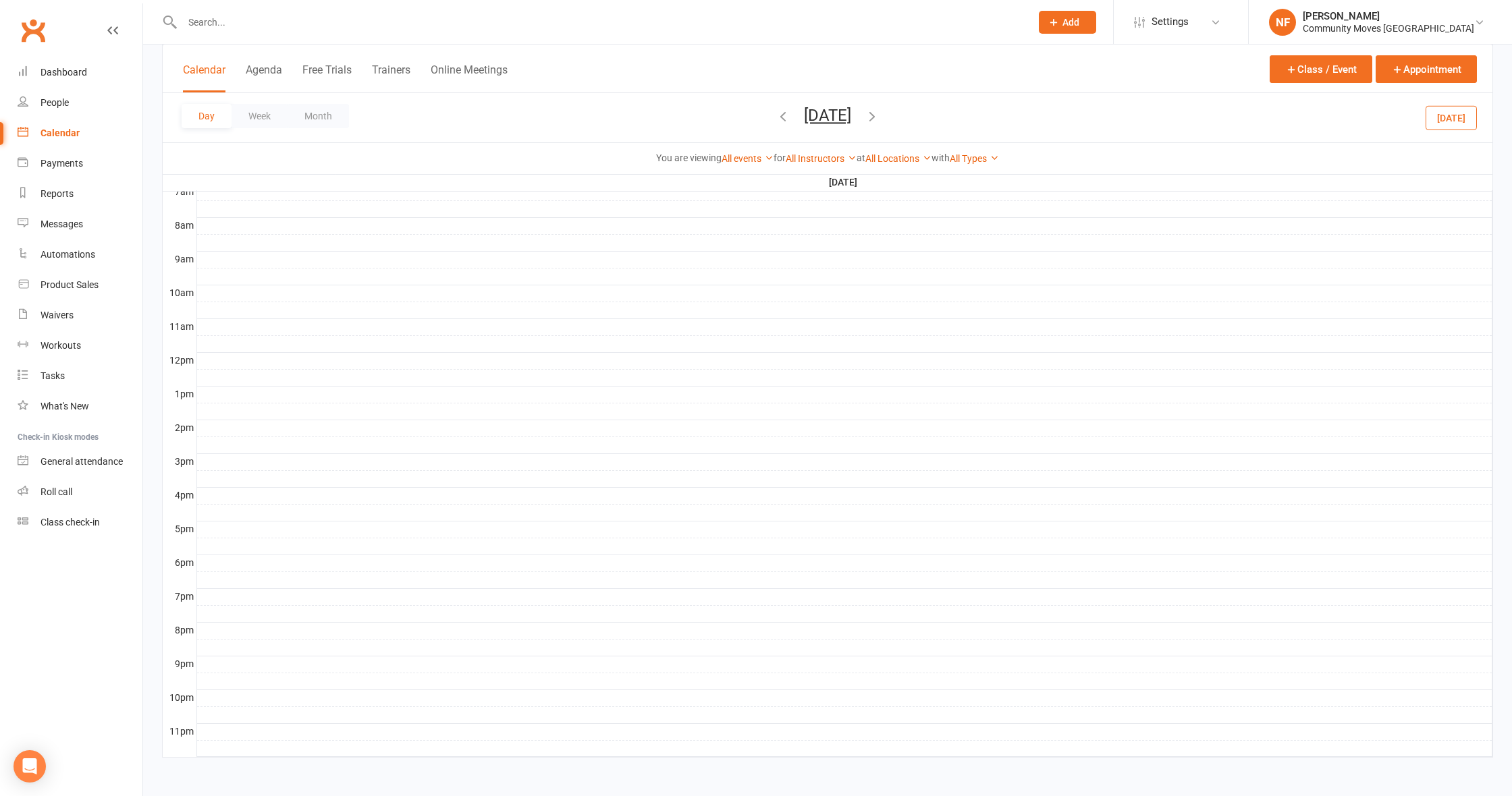
click at [880, 115] on icon "button" at bounding box center [872, 116] width 14 height 14
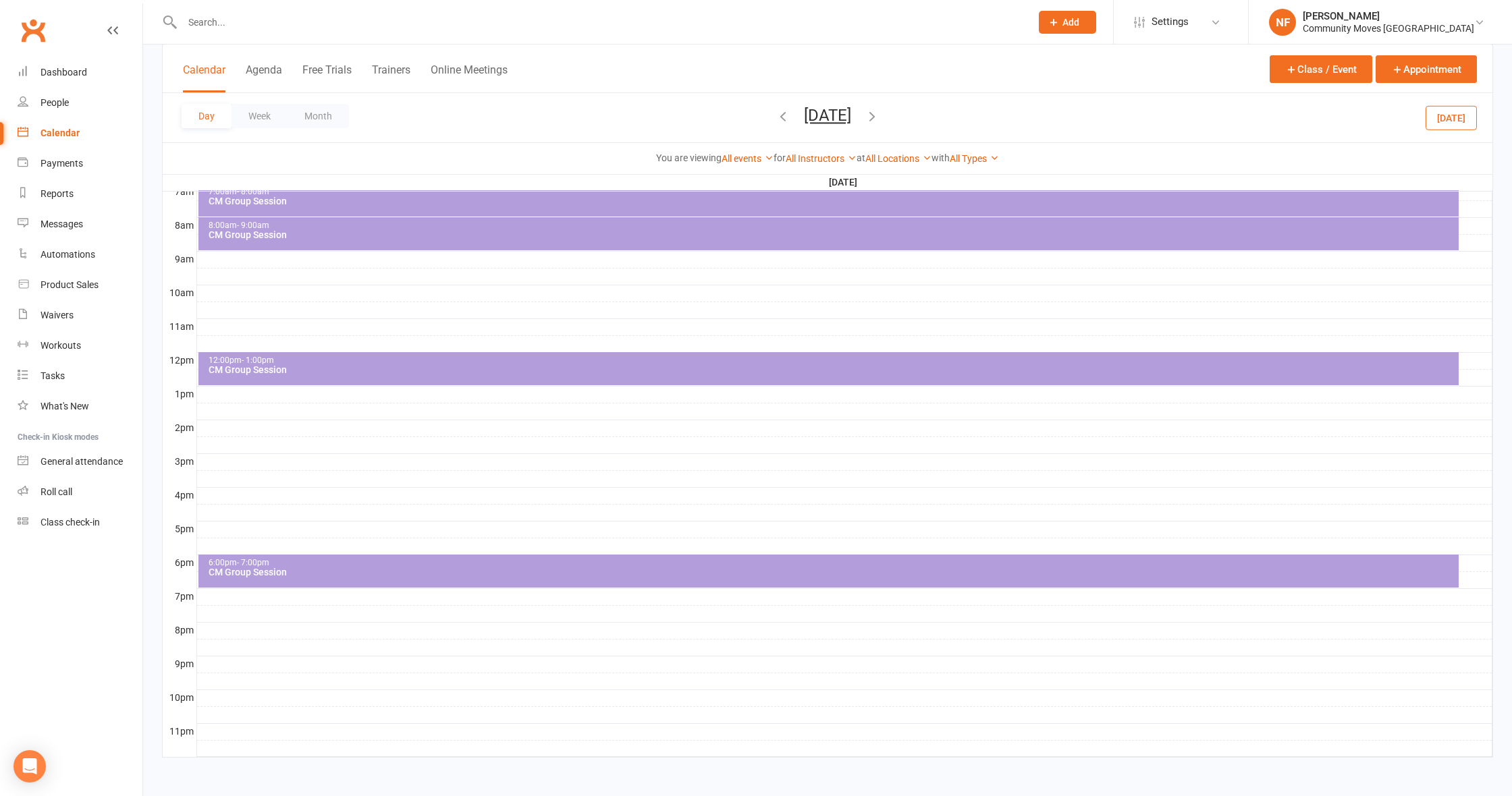
click at [880, 115] on icon "button" at bounding box center [872, 116] width 14 height 14
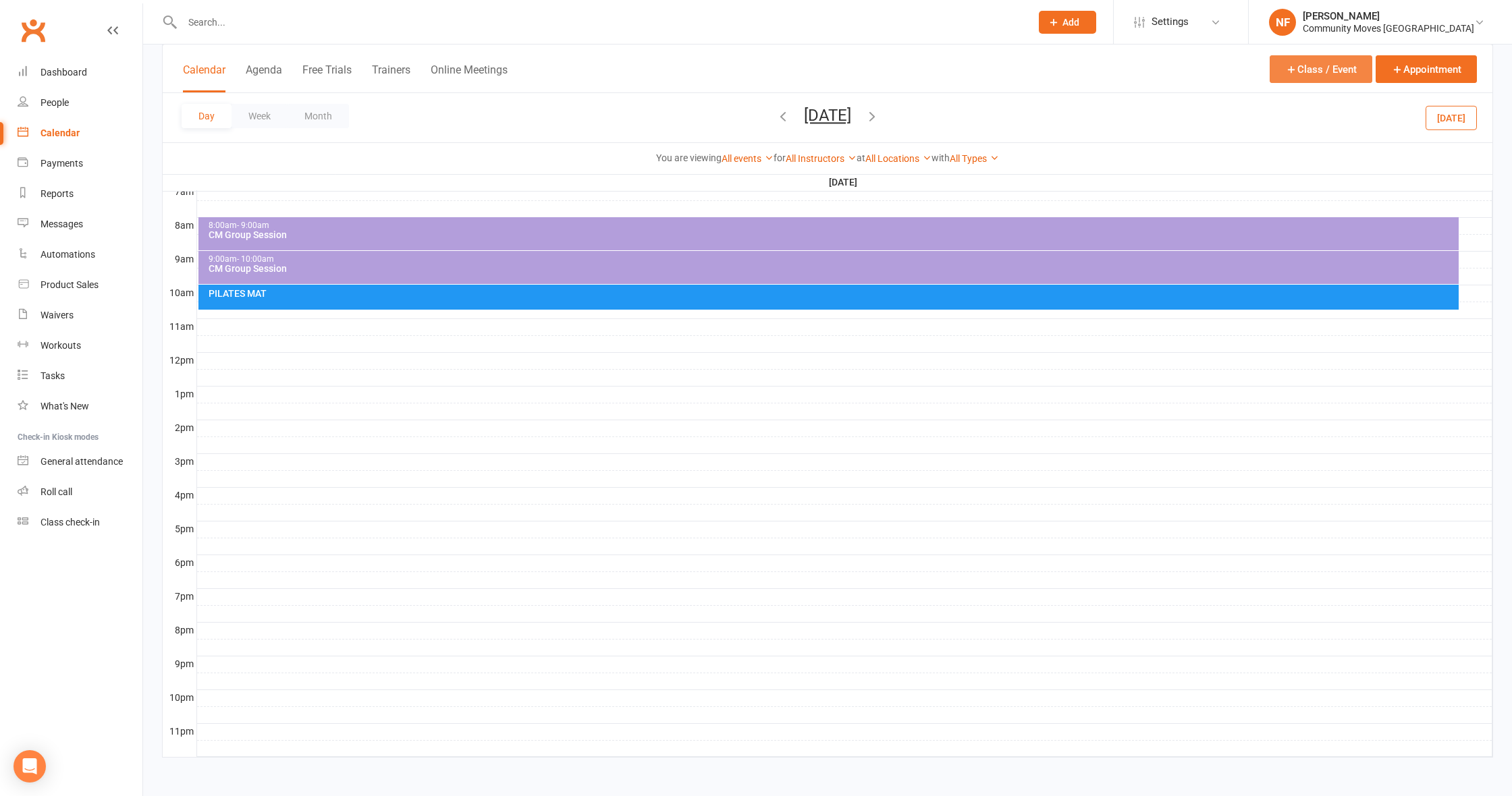
click at [1299, 71] on button "Class / Event" at bounding box center [1321, 69] width 103 height 27
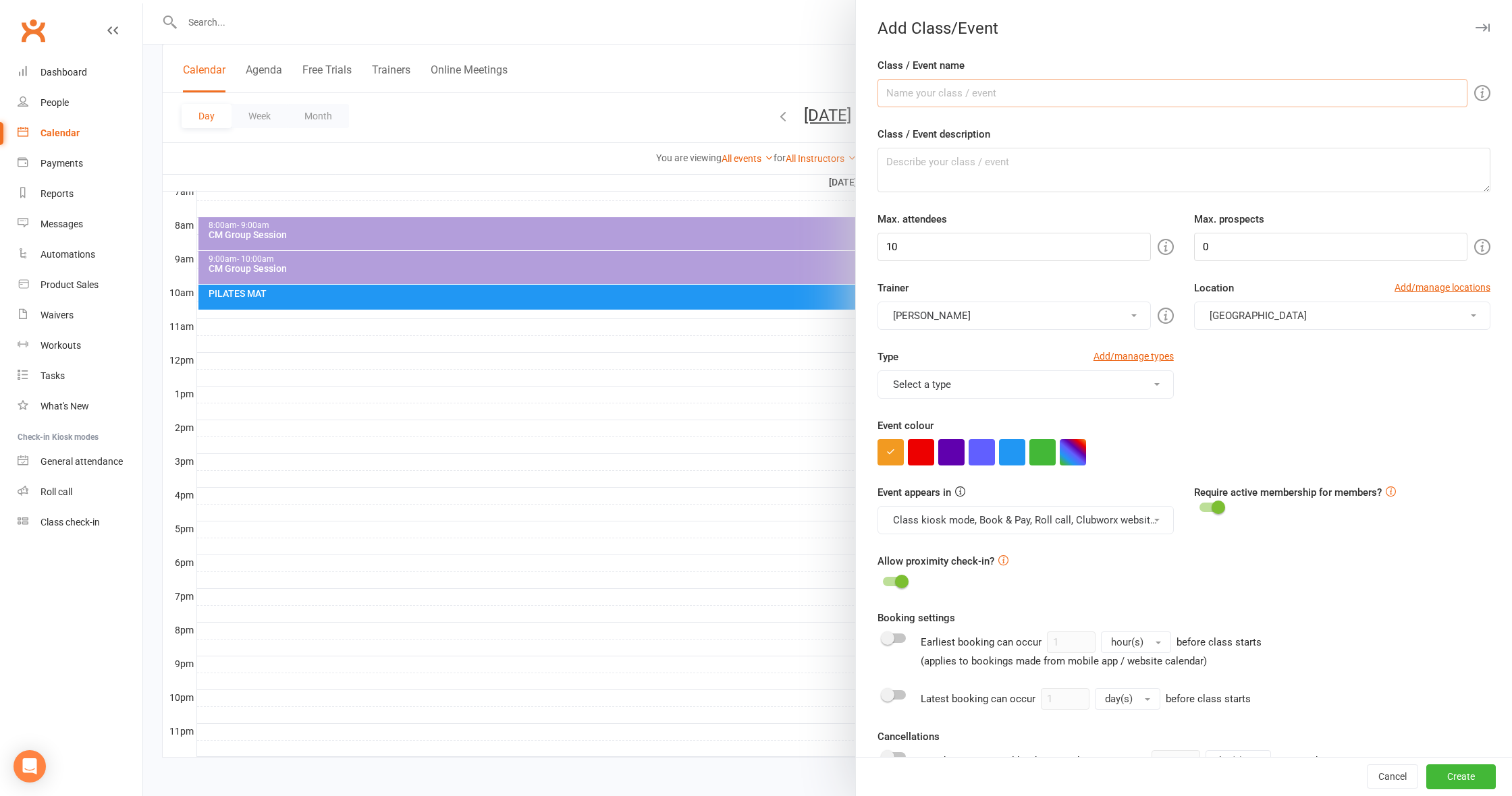
click at [991, 98] on input "Class / Event name" at bounding box center [1172, 92] width 590 height 28
type input "CM GROUP SESSION"
click at [949, 247] on input "10" at bounding box center [1014, 247] width 273 height 28
type input "12"
click at [946, 383] on button "Select a type" at bounding box center [1025, 384] width 296 height 28
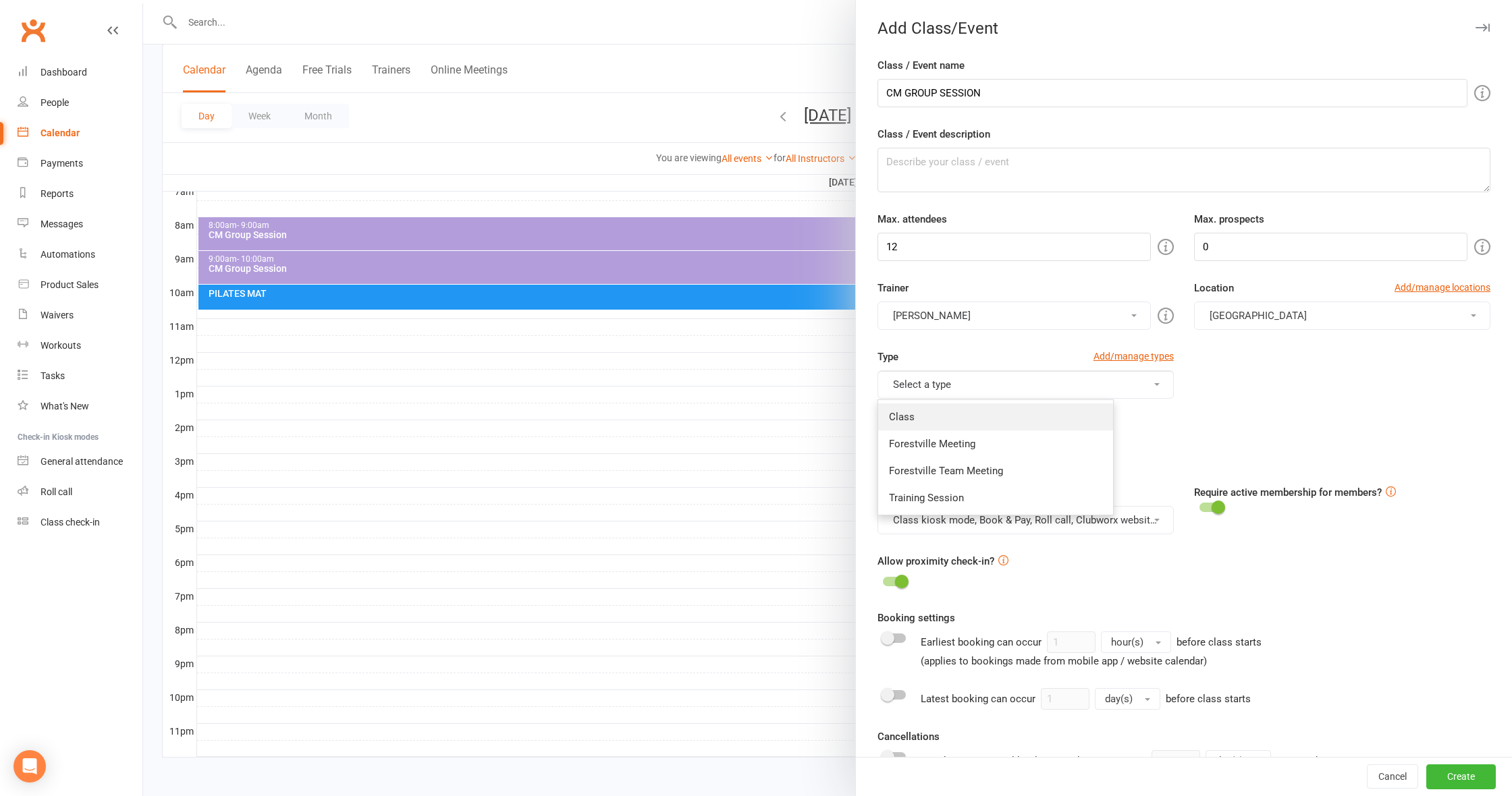
click at [901, 418] on link "Class" at bounding box center [995, 417] width 235 height 27
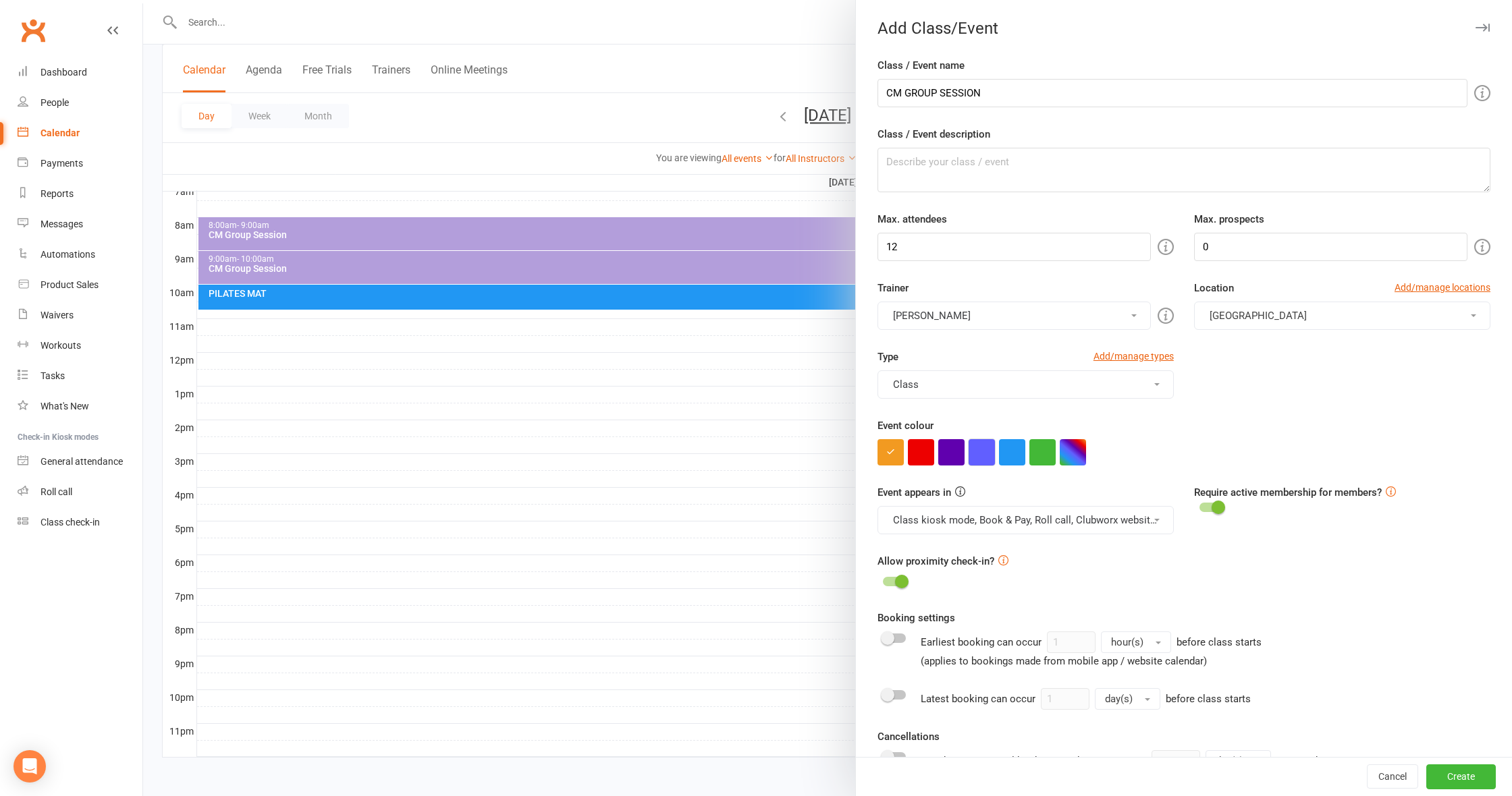
click at [981, 454] on button "button" at bounding box center [982, 452] width 27 height 27
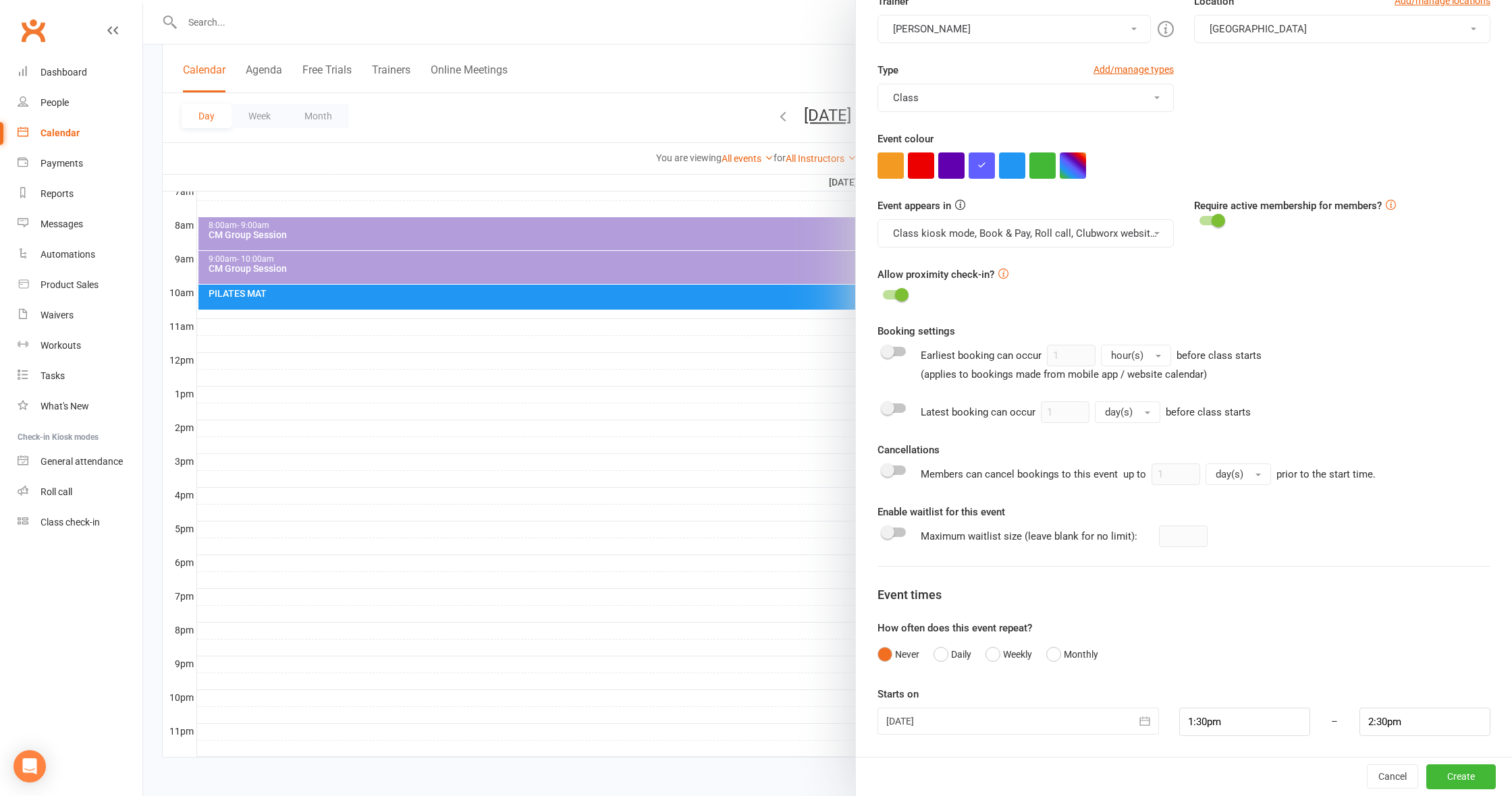
scroll to position [286, 0]
click at [1138, 716] on icon "button" at bounding box center [1145, 722] width 14 height 14
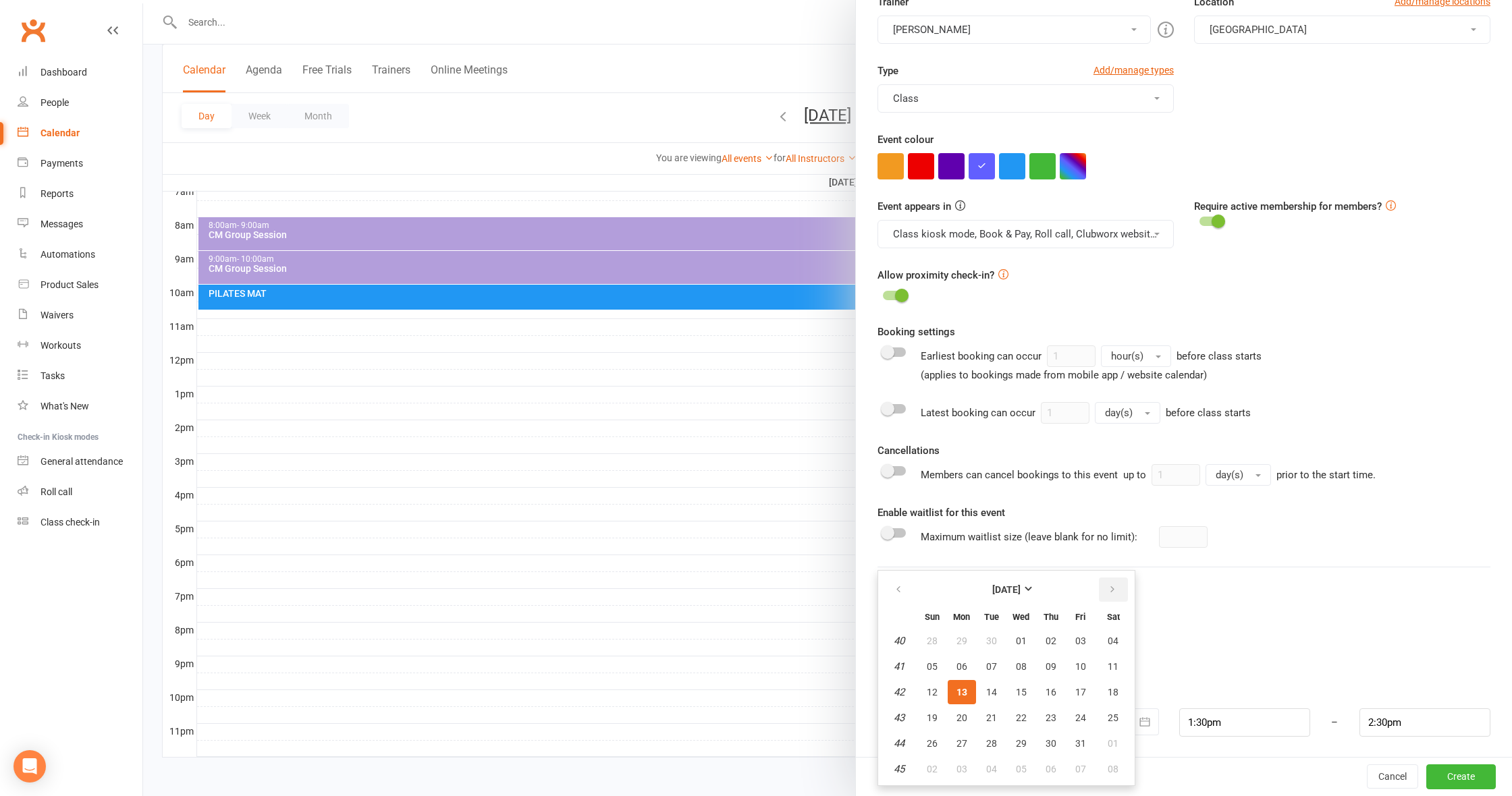
click at [1113, 583] on button "button" at bounding box center [1114, 590] width 29 height 24
click at [995, 745] on span "30" at bounding box center [991, 743] width 10 height 10
type input "[DATE]"
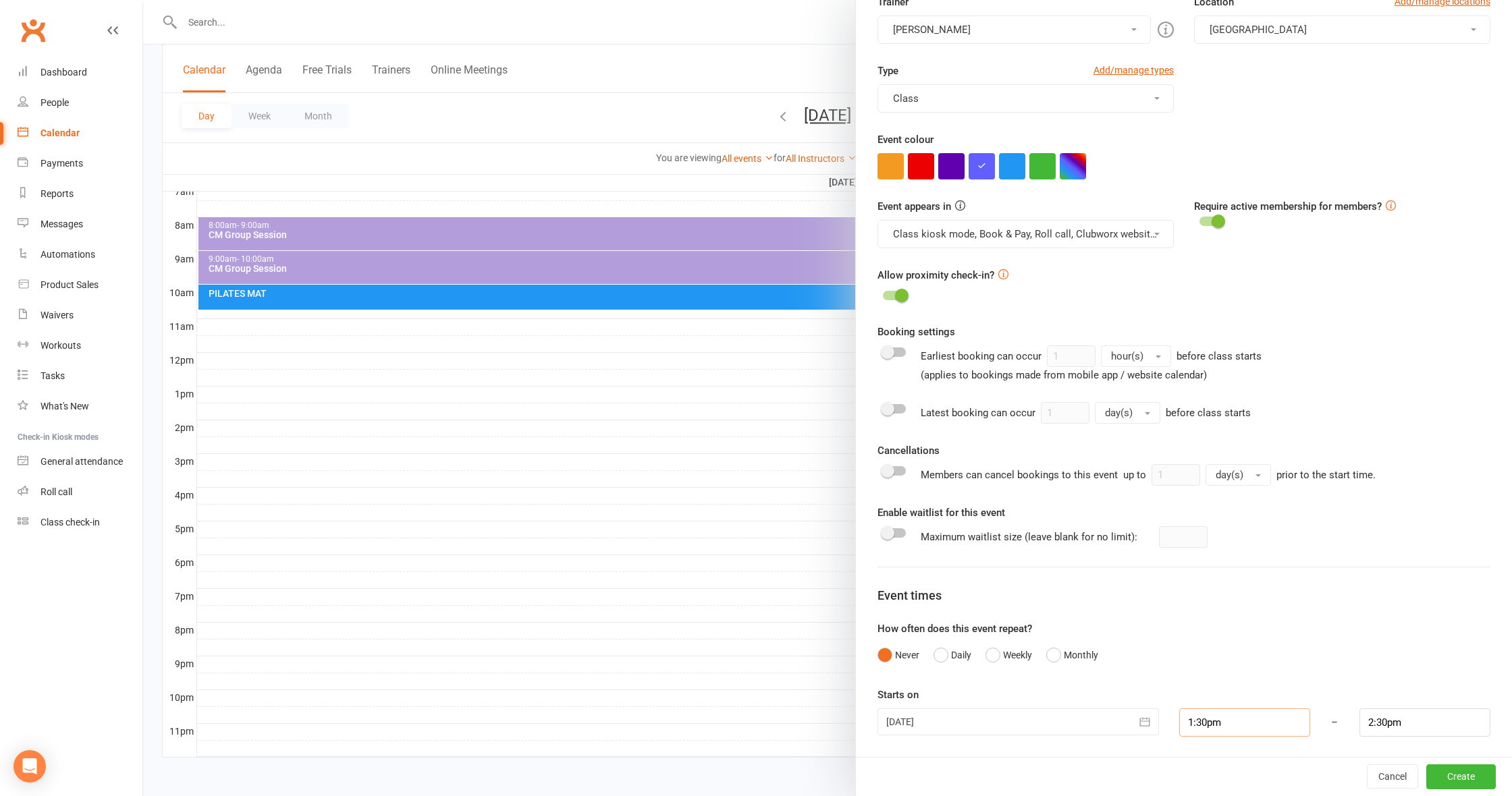
click at [1224, 729] on input "1:30pm" at bounding box center [1244, 722] width 131 height 28
type input "6:00pm"
type input "7:00pm"
click at [1199, 667] on li "6:00pm" at bounding box center [1212, 663] width 65 height 20
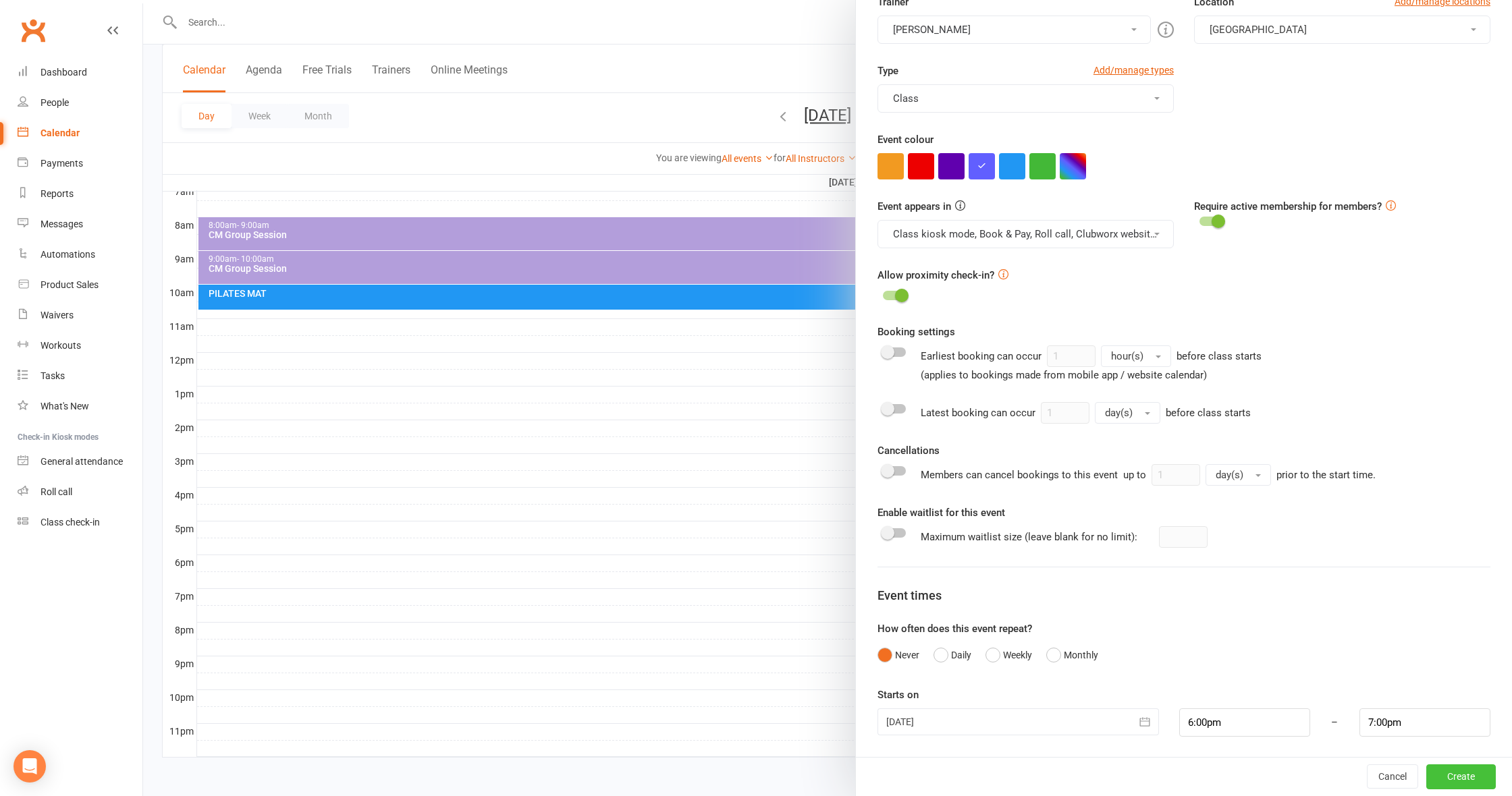
click at [1458, 781] on button "Create" at bounding box center [1461, 778] width 70 height 24
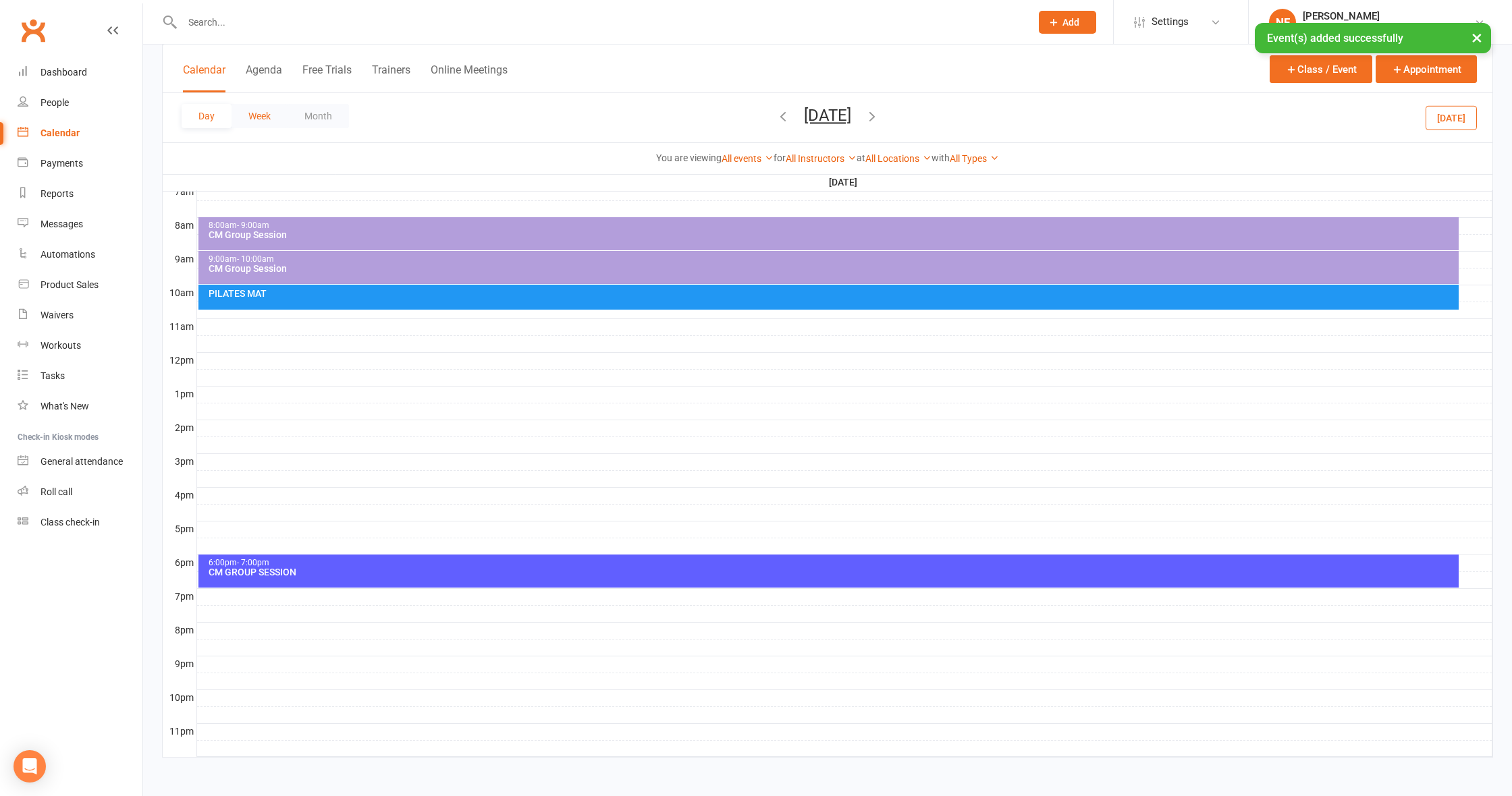
click at [255, 117] on button "Week" at bounding box center [259, 116] width 56 height 24
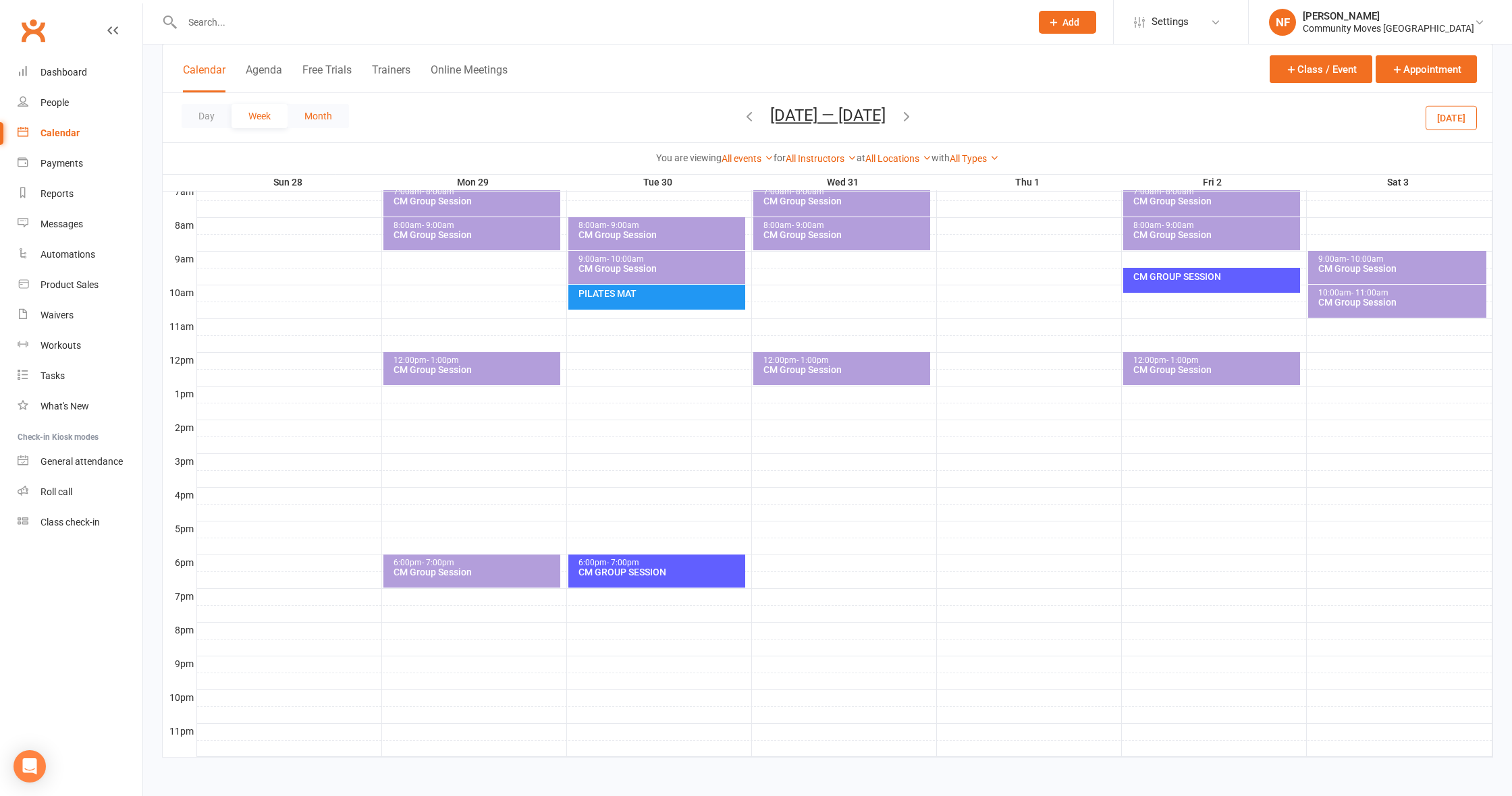
click at [333, 114] on button "Month" at bounding box center [318, 116] width 61 height 24
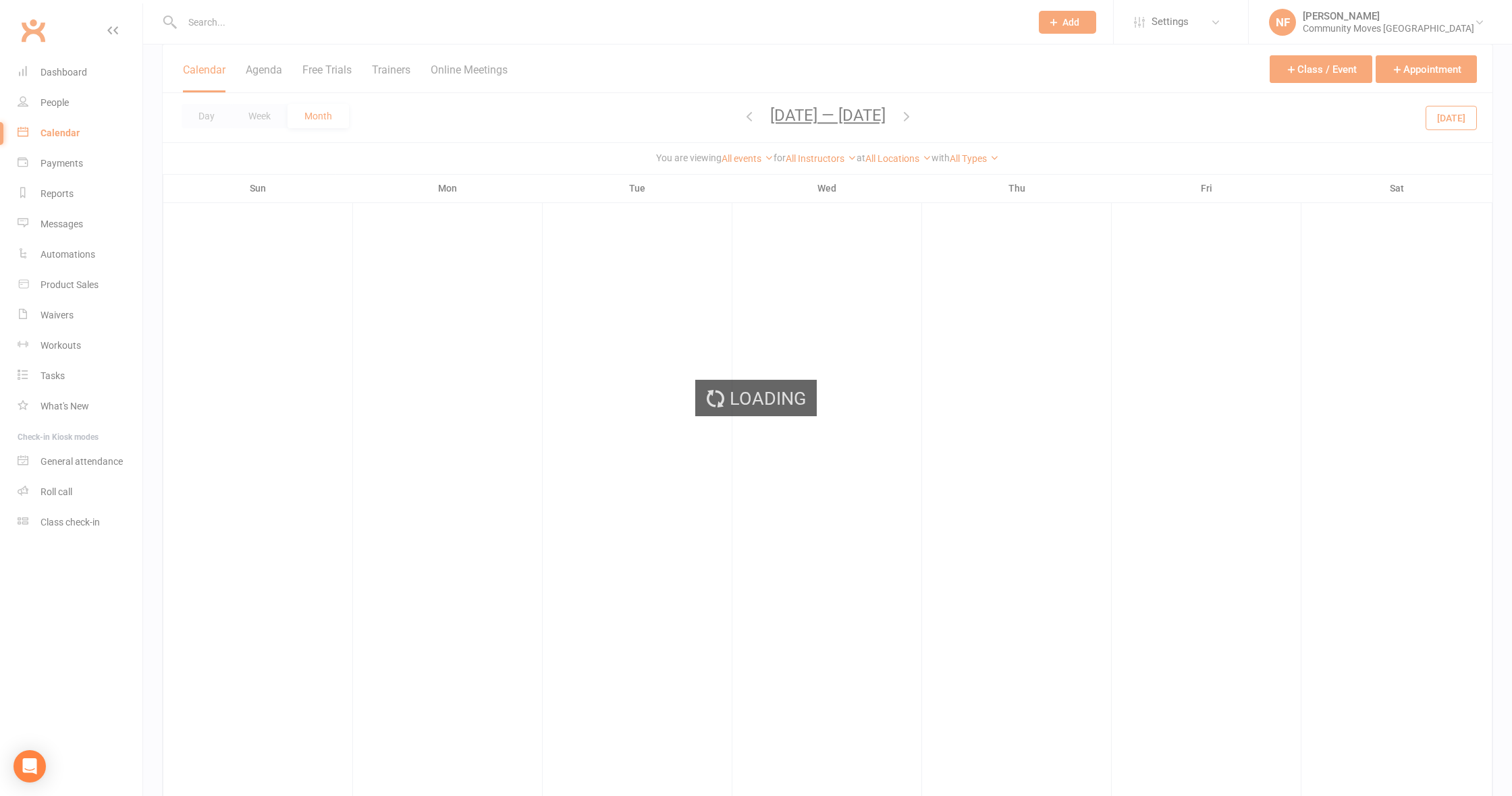
click at [709, 116] on div "Loading" at bounding box center [756, 398] width 1512 height 796
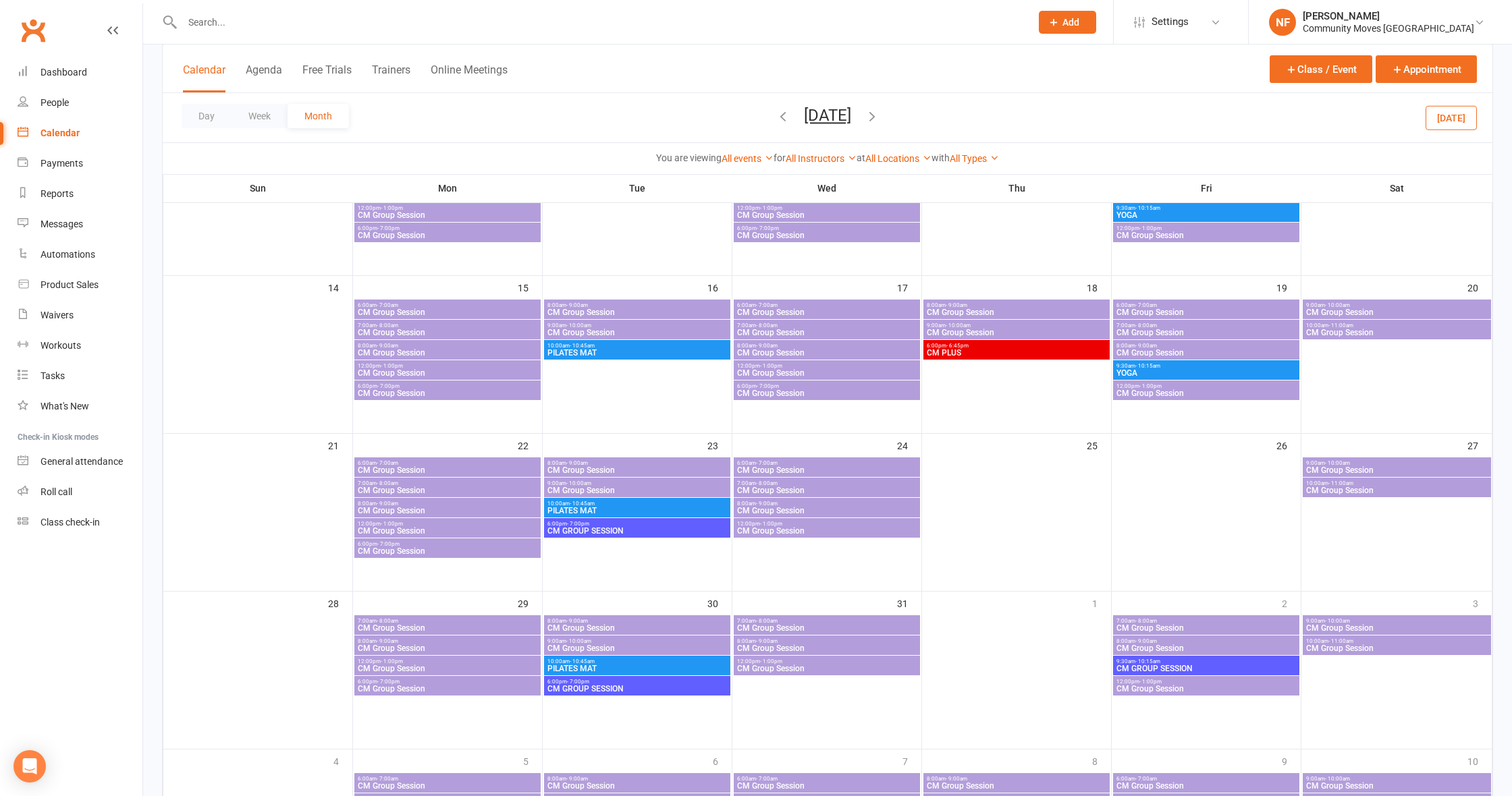
click at [775, 117] on icon "button" at bounding box center [783, 116] width 14 height 14
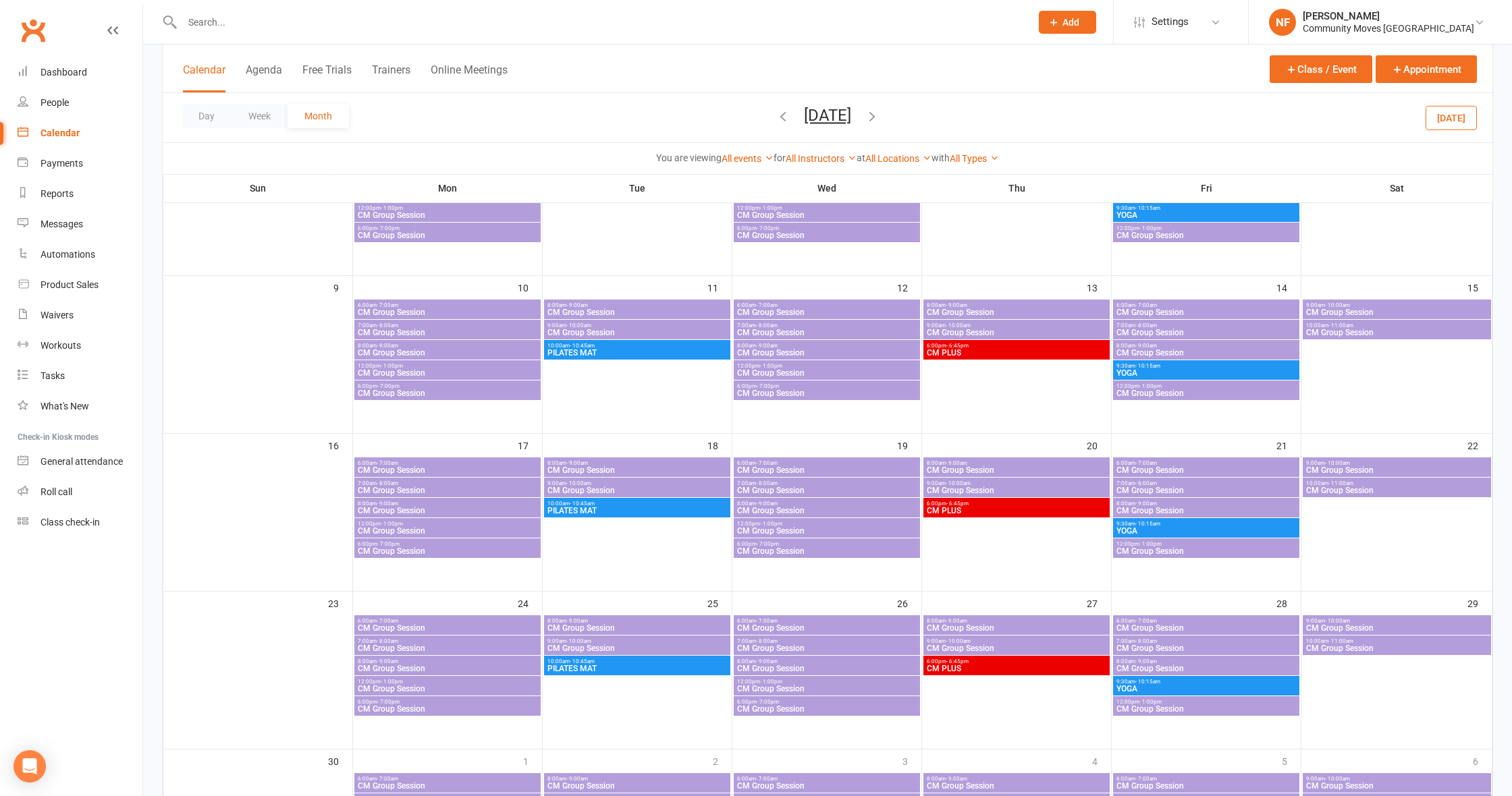
click at [775, 117] on icon "button" at bounding box center [783, 116] width 14 height 14
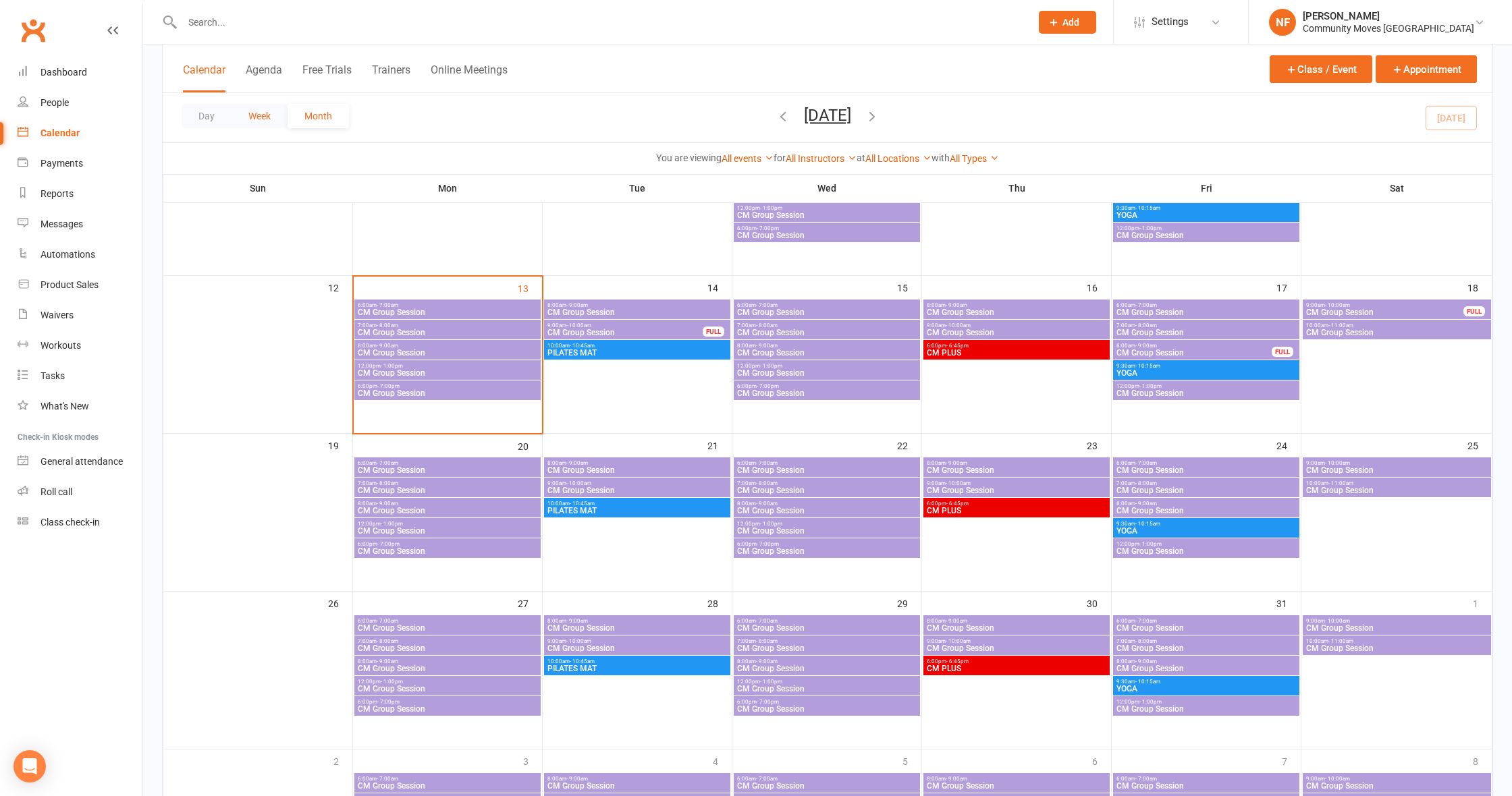
click at [262, 108] on button "Week" at bounding box center [259, 116] width 56 height 24
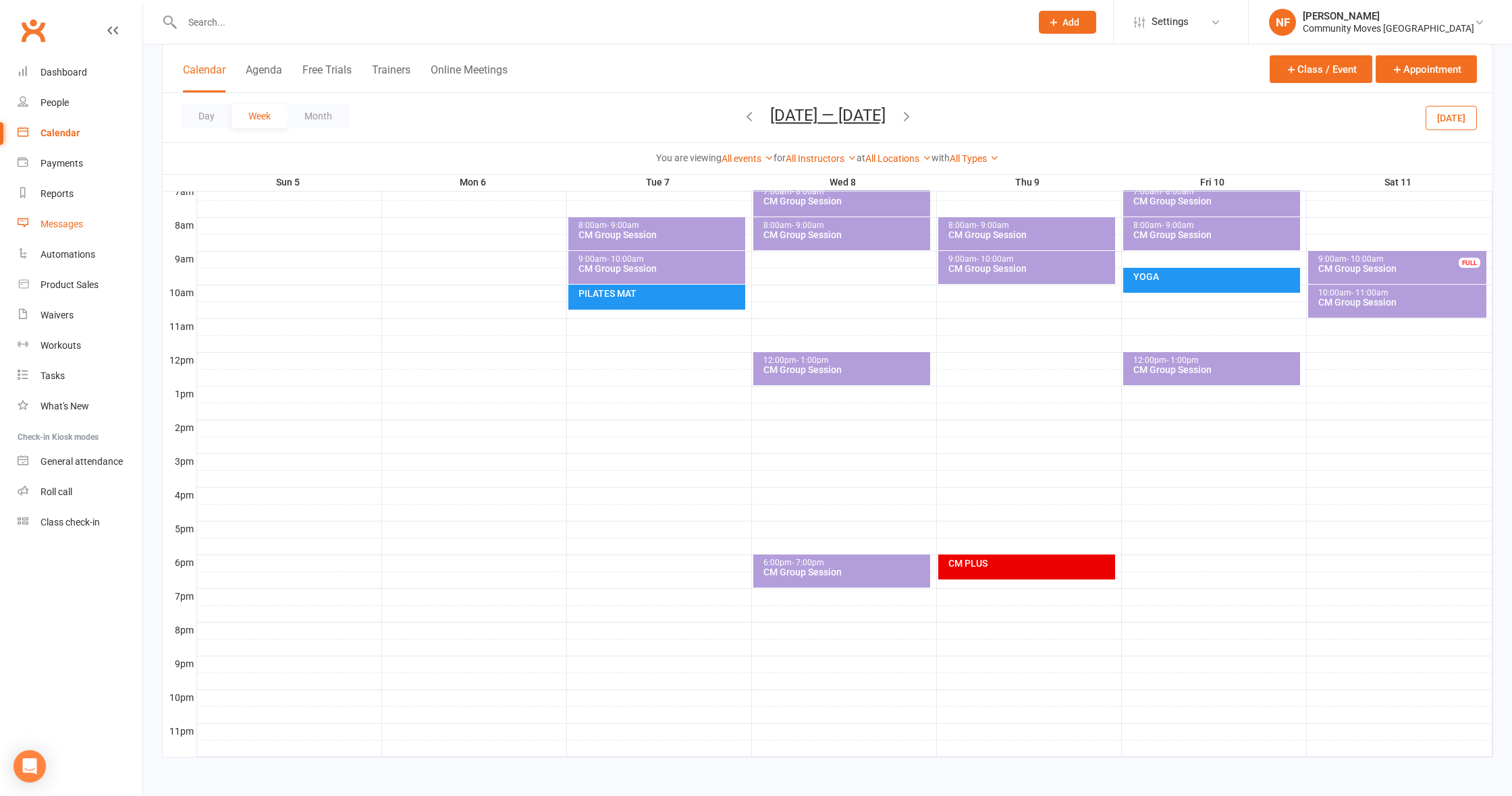
click at [57, 226] on div "Messages" at bounding box center [61, 223] width 43 height 10
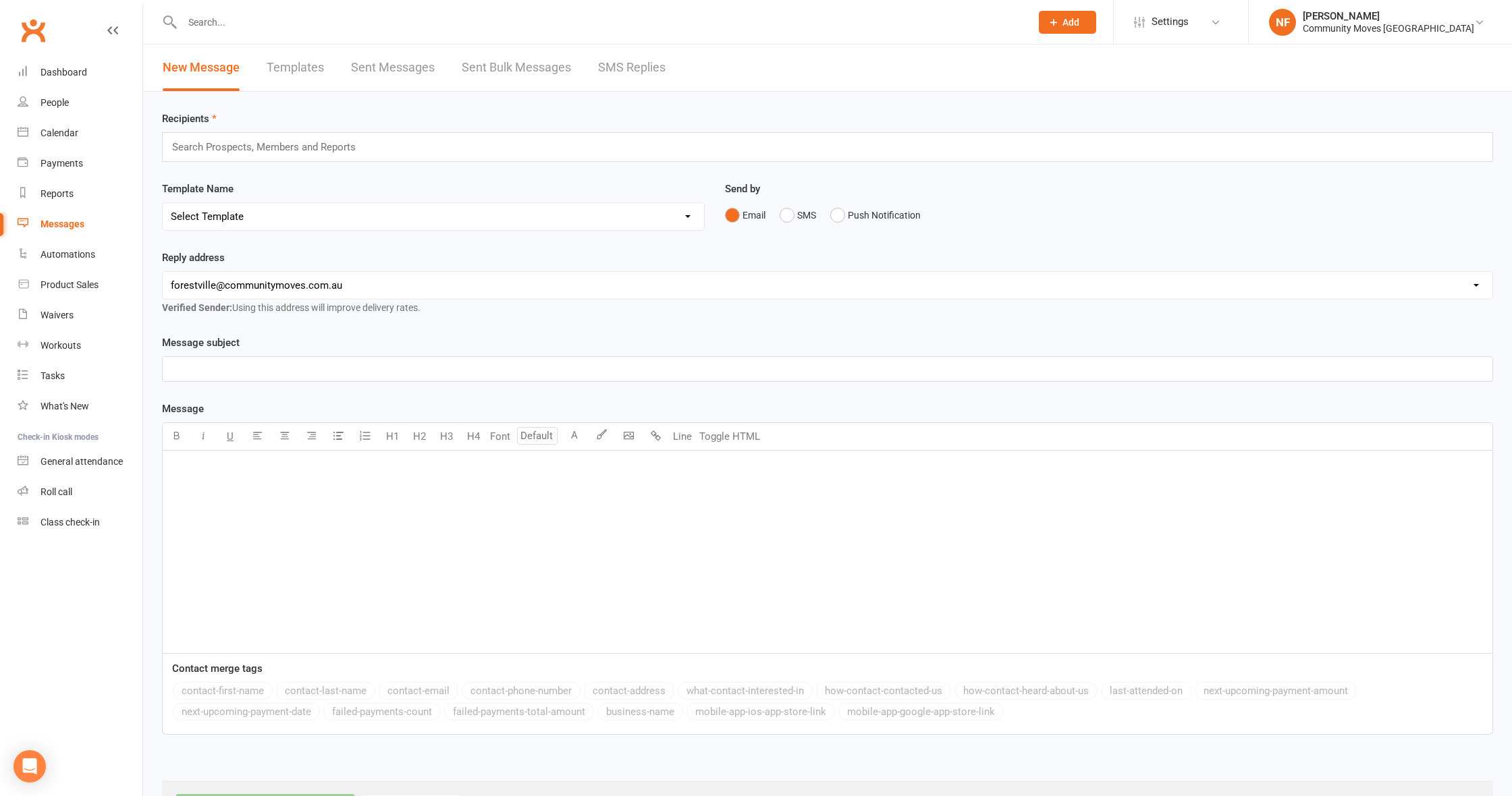
drag, startPoint x: 627, startPoint y: 66, endPoint x: 634, endPoint y: 65, distance: 7.1
click at [627, 66] on link "SMS Replies" at bounding box center [631, 67] width 67 height 47
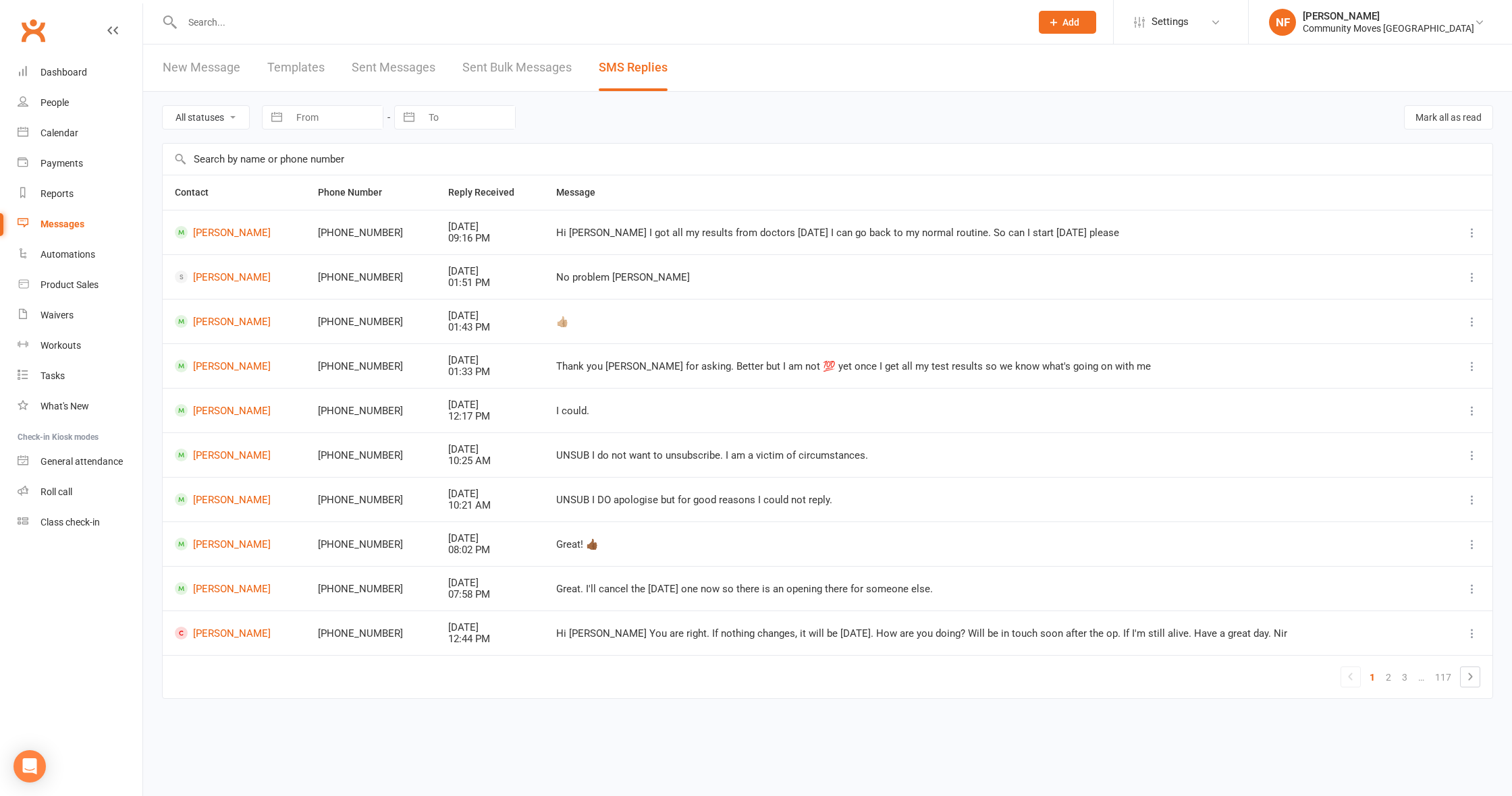
click at [264, 14] on input "text" at bounding box center [599, 22] width 843 height 19
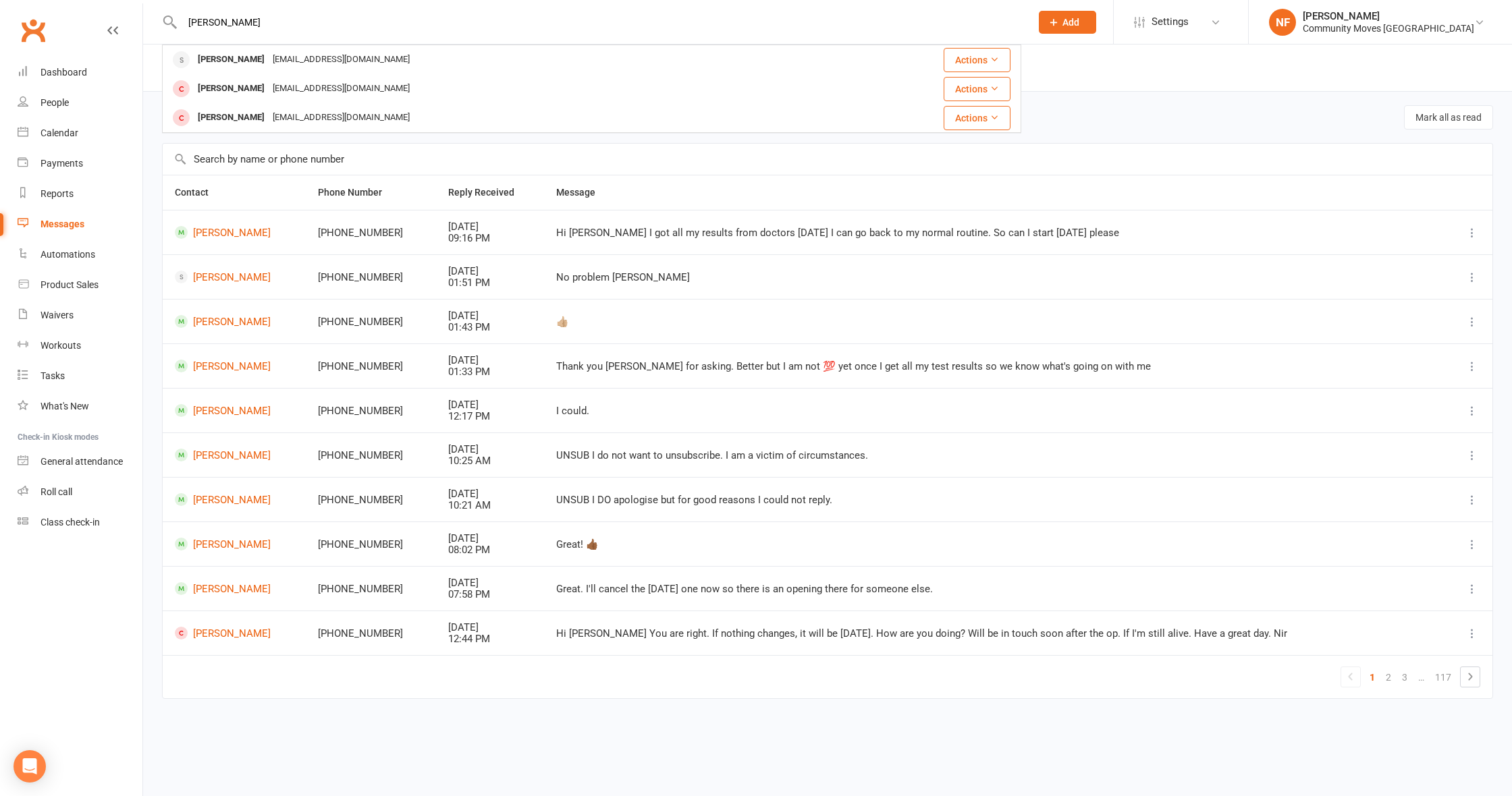
type input "[PERSON_NAME]"
click at [224, 61] on div "[PERSON_NAME]" at bounding box center [231, 59] width 75 height 19
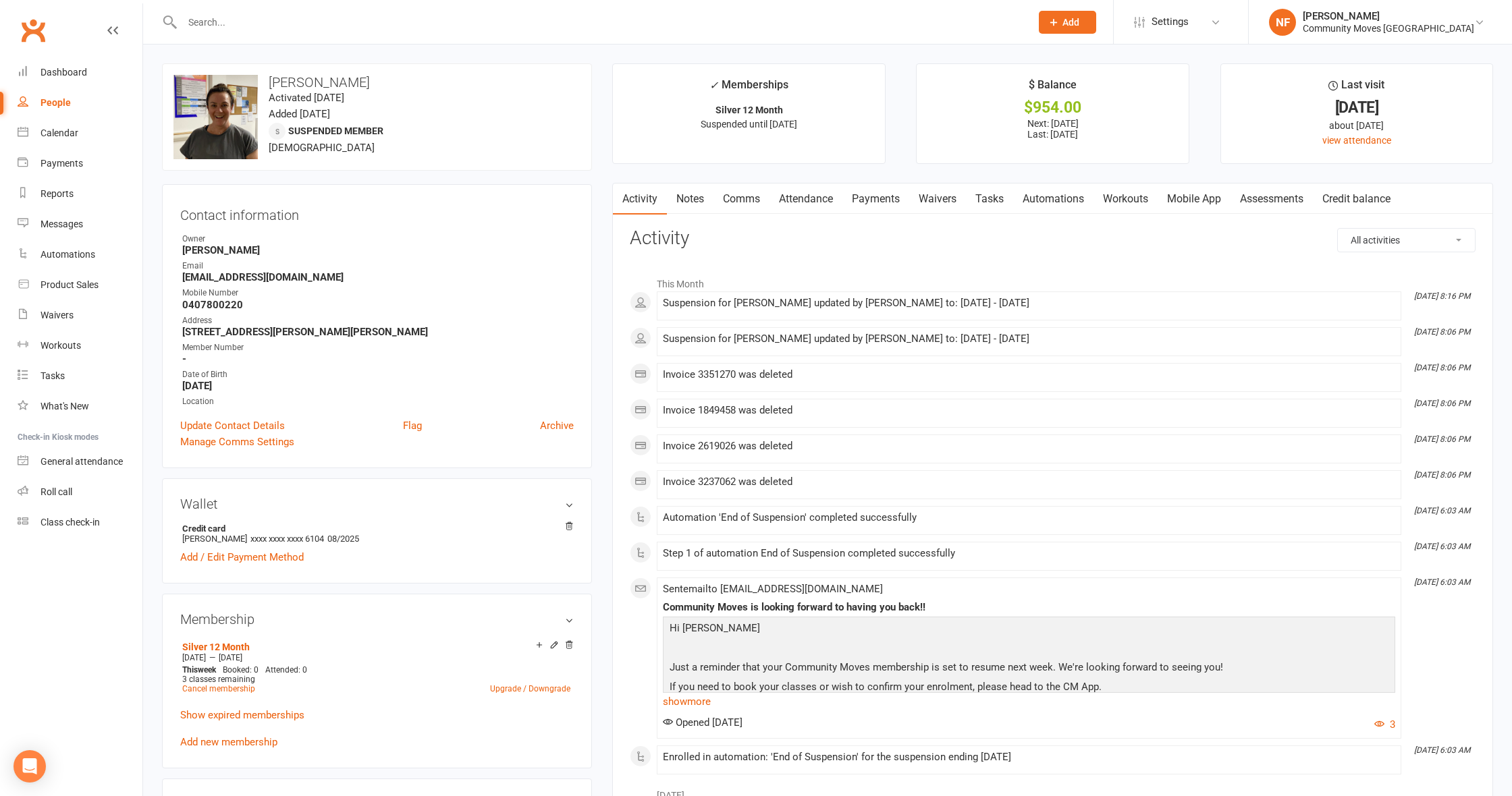
click at [694, 197] on link "Notes" at bounding box center [690, 199] width 47 height 31
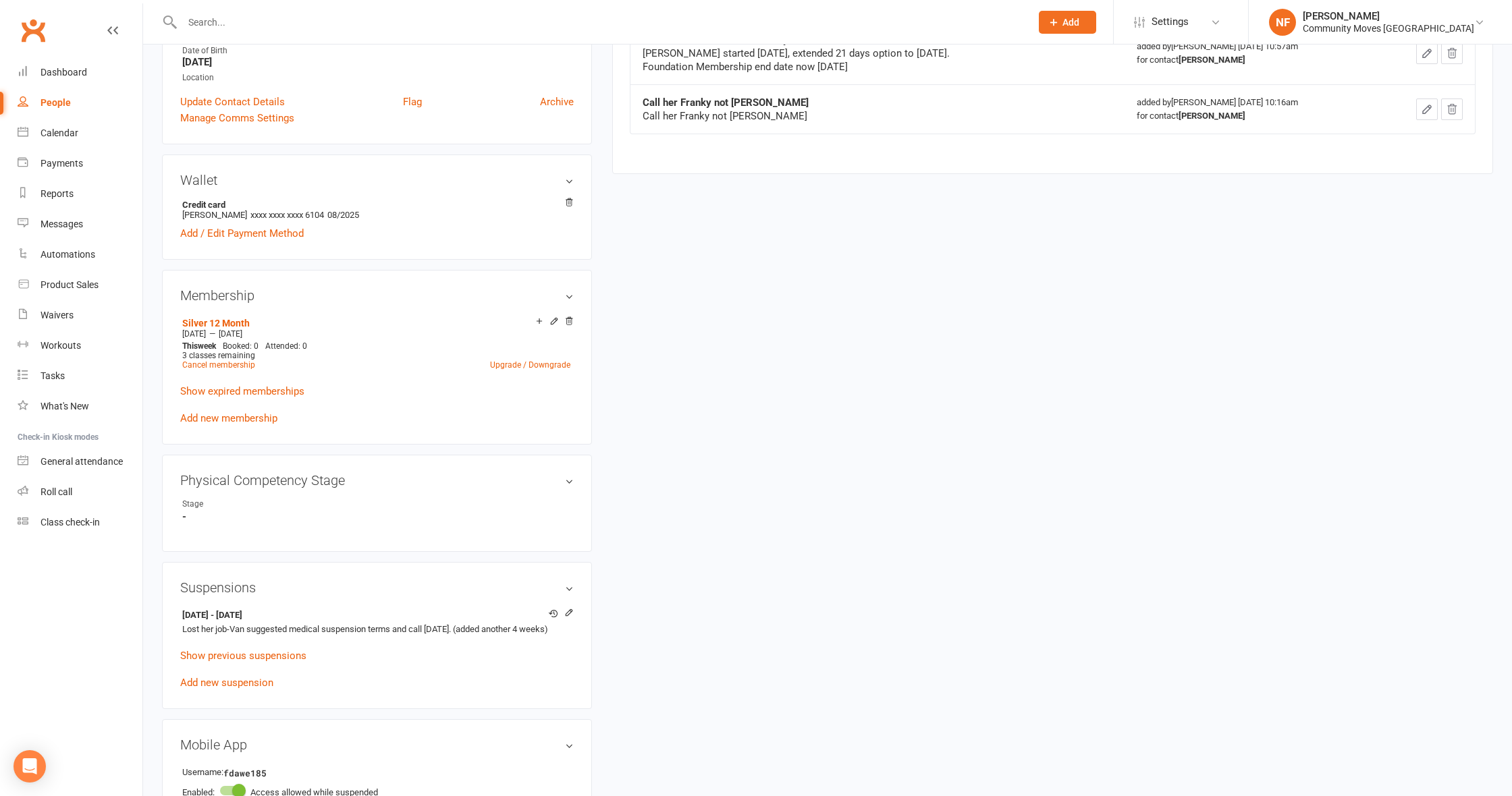
scroll to position [325, 0]
click at [572, 610] on icon at bounding box center [569, 612] width 10 height 10
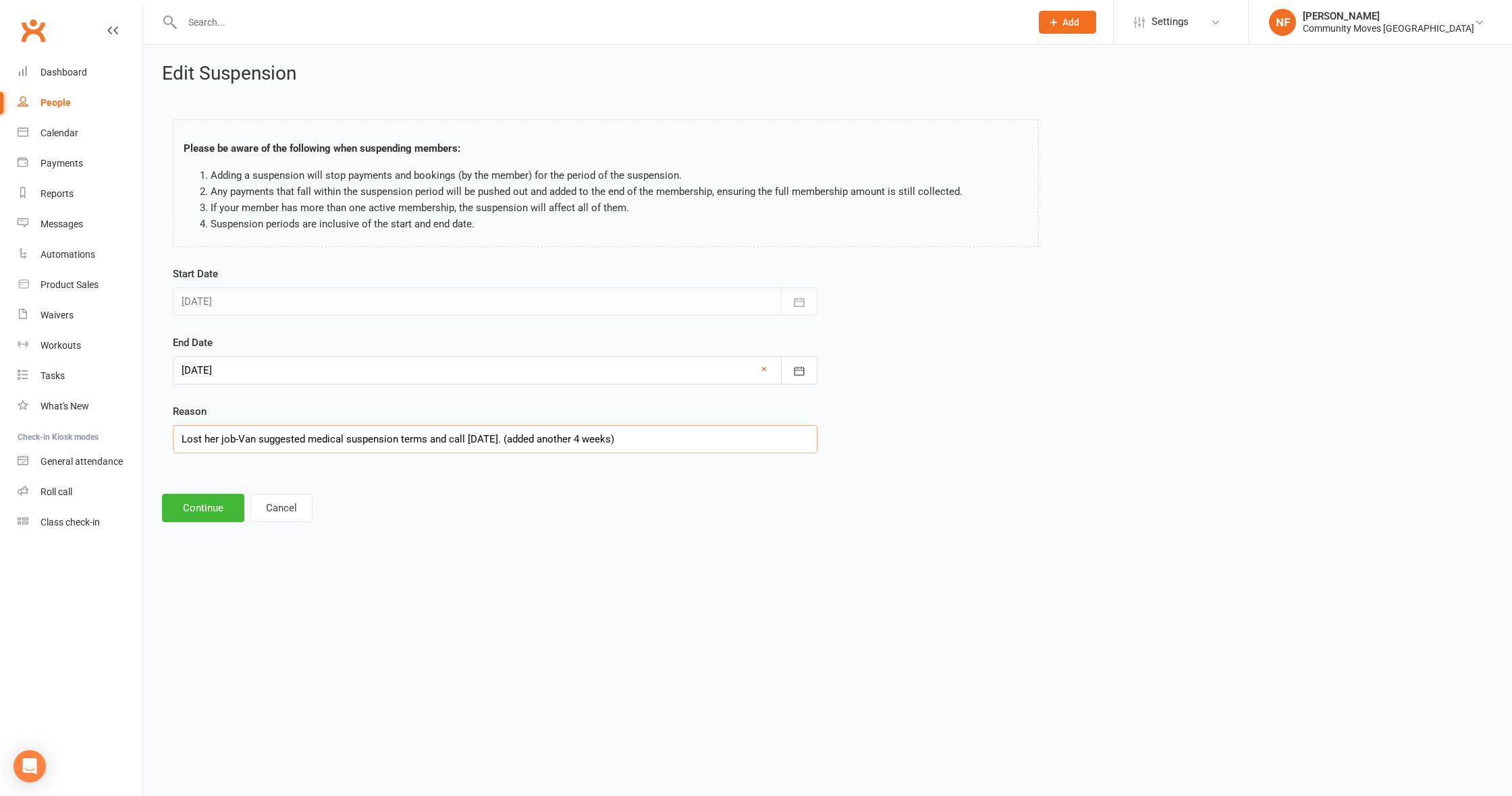
drag, startPoint x: 198, startPoint y: 437, endPoint x: 208, endPoint y: 431, distance: 11.7
click at [199, 437] on input "Lost her job-Van suggested medical suspension terms and call [DATE]. (added ano…" at bounding box center [495, 439] width 644 height 28
type input "Left her job-Van suggested medical suspension terms and call [DATE]. (added ano…"
click at [801, 370] on icon "button" at bounding box center [799, 371] width 14 height 14
click at [198, 405] on button "button" at bounding box center [194, 405] width 29 height 24
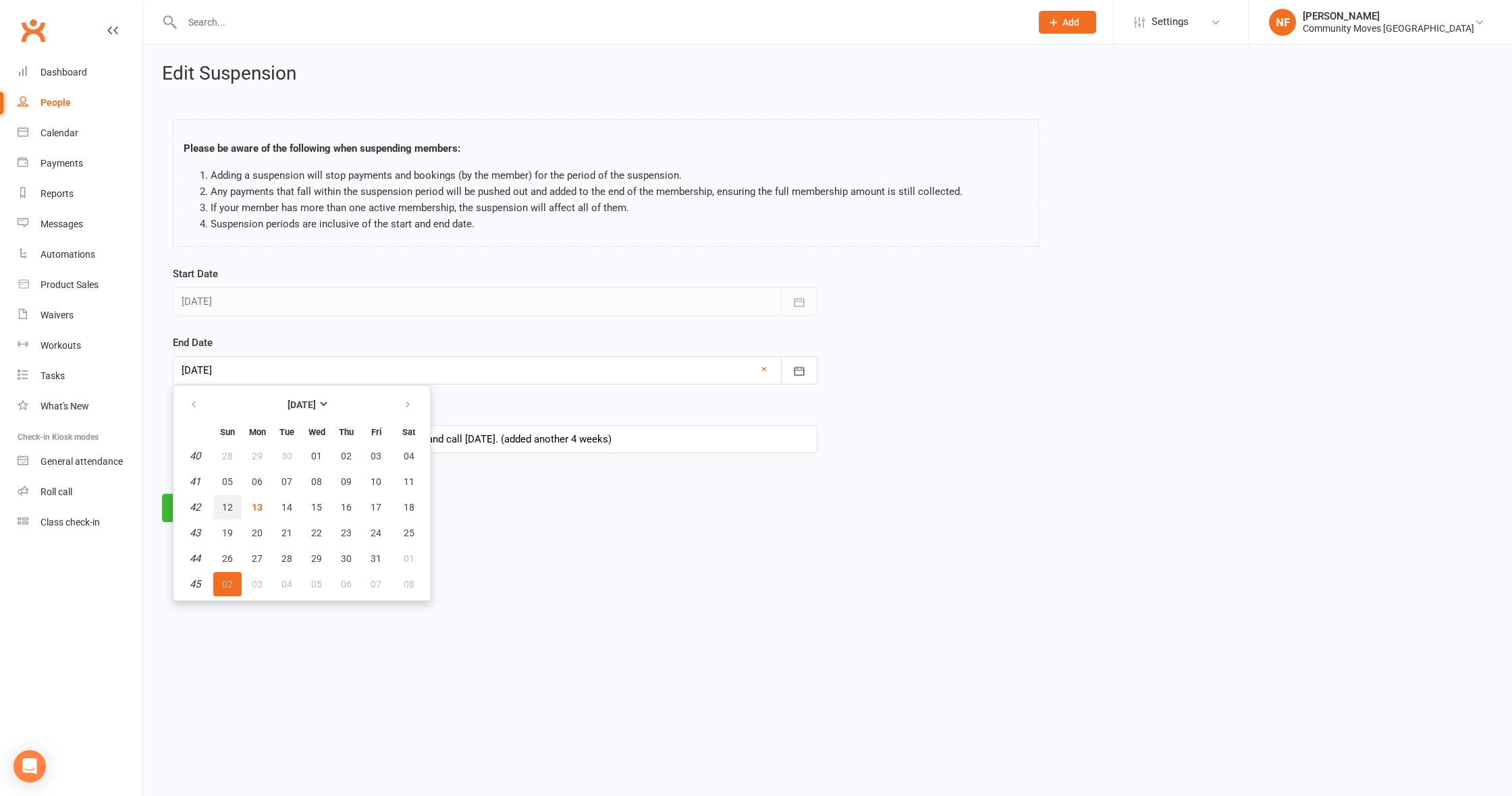
click at [228, 507] on span "12" at bounding box center [227, 507] width 10 height 10
type input "[DATE]"
click at [225, 507] on button "Continue" at bounding box center [203, 508] width 83 height 28
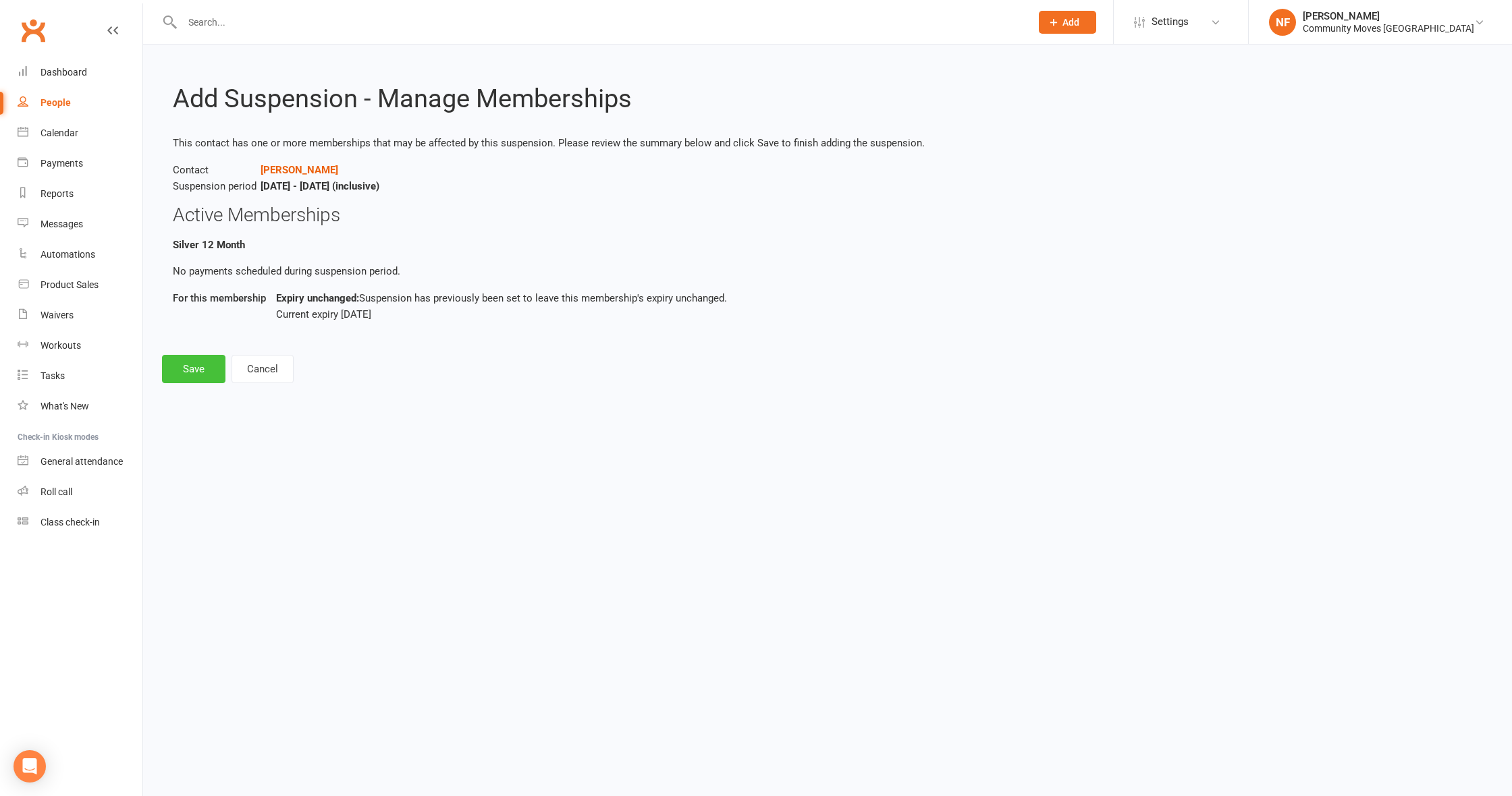
click at [194, 369] on button "Save" at bounding box center [194, 369] width 63 height 28
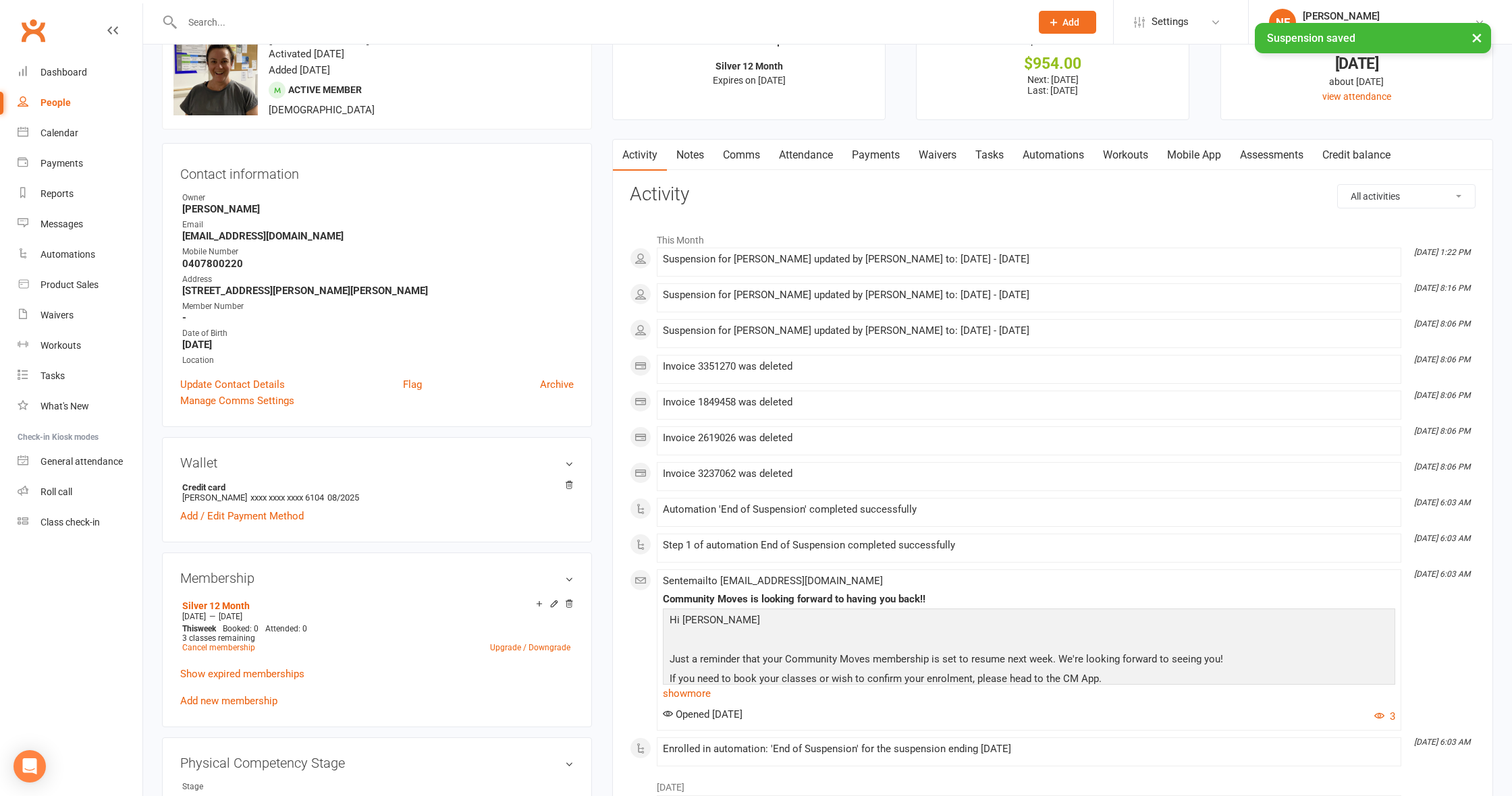
scroll to position [59, 0]
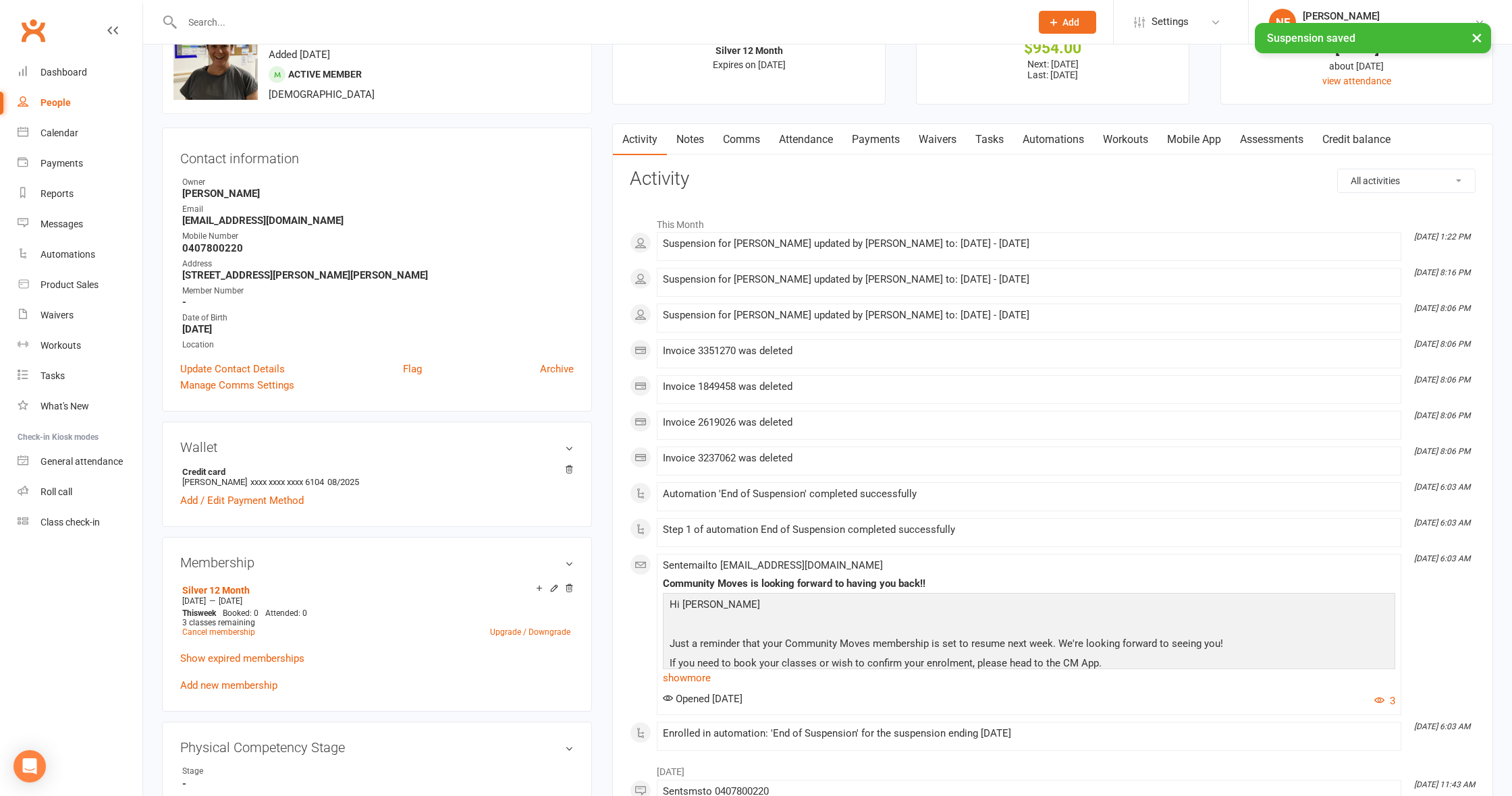
click at [701, 141] on link "Notes" at bounding box center [690, 140] width 47 height 31
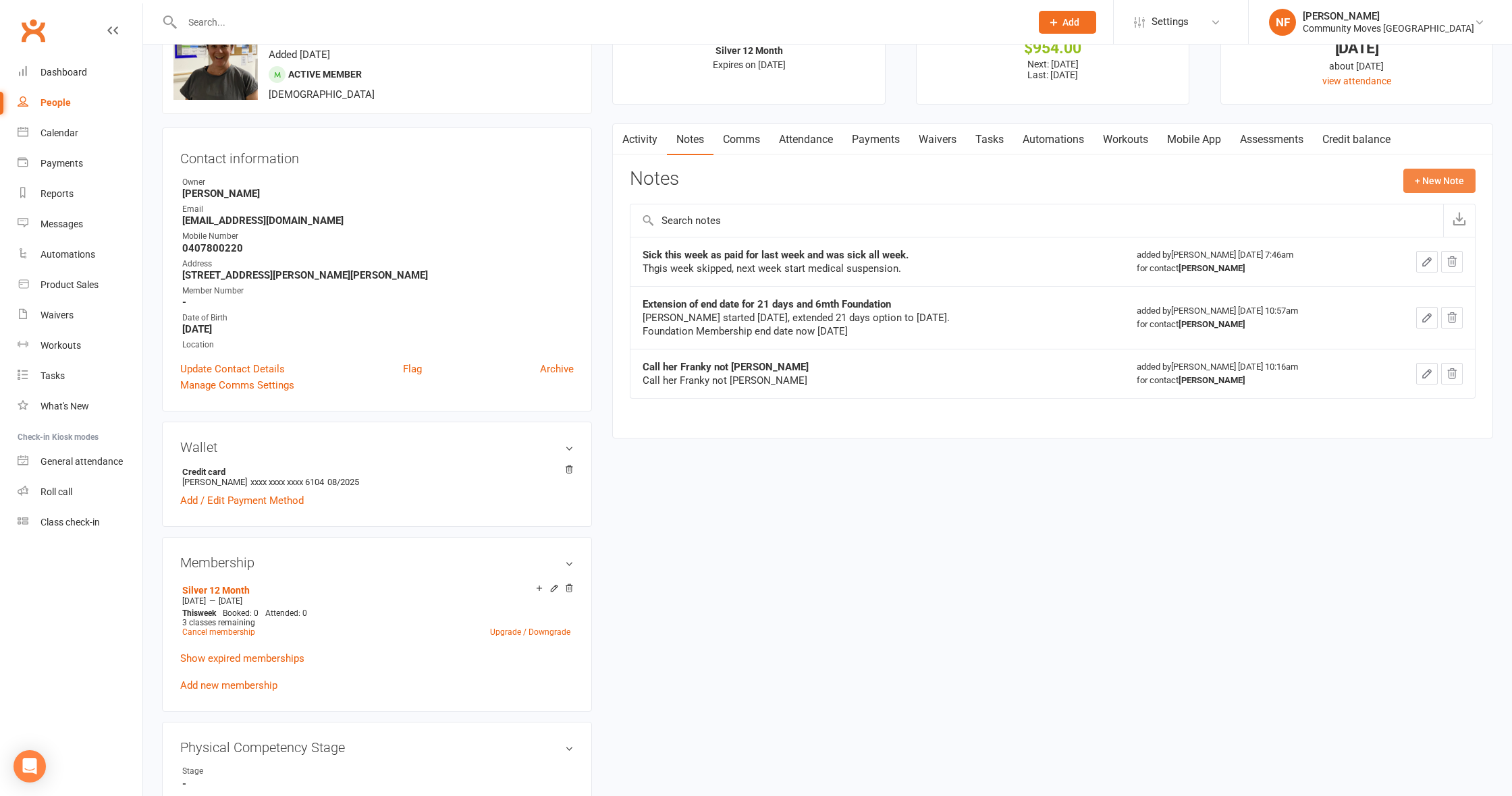
click at [1446, 179] on button "+ New Note" at bounding box center [1440, 181] width 72 height 24
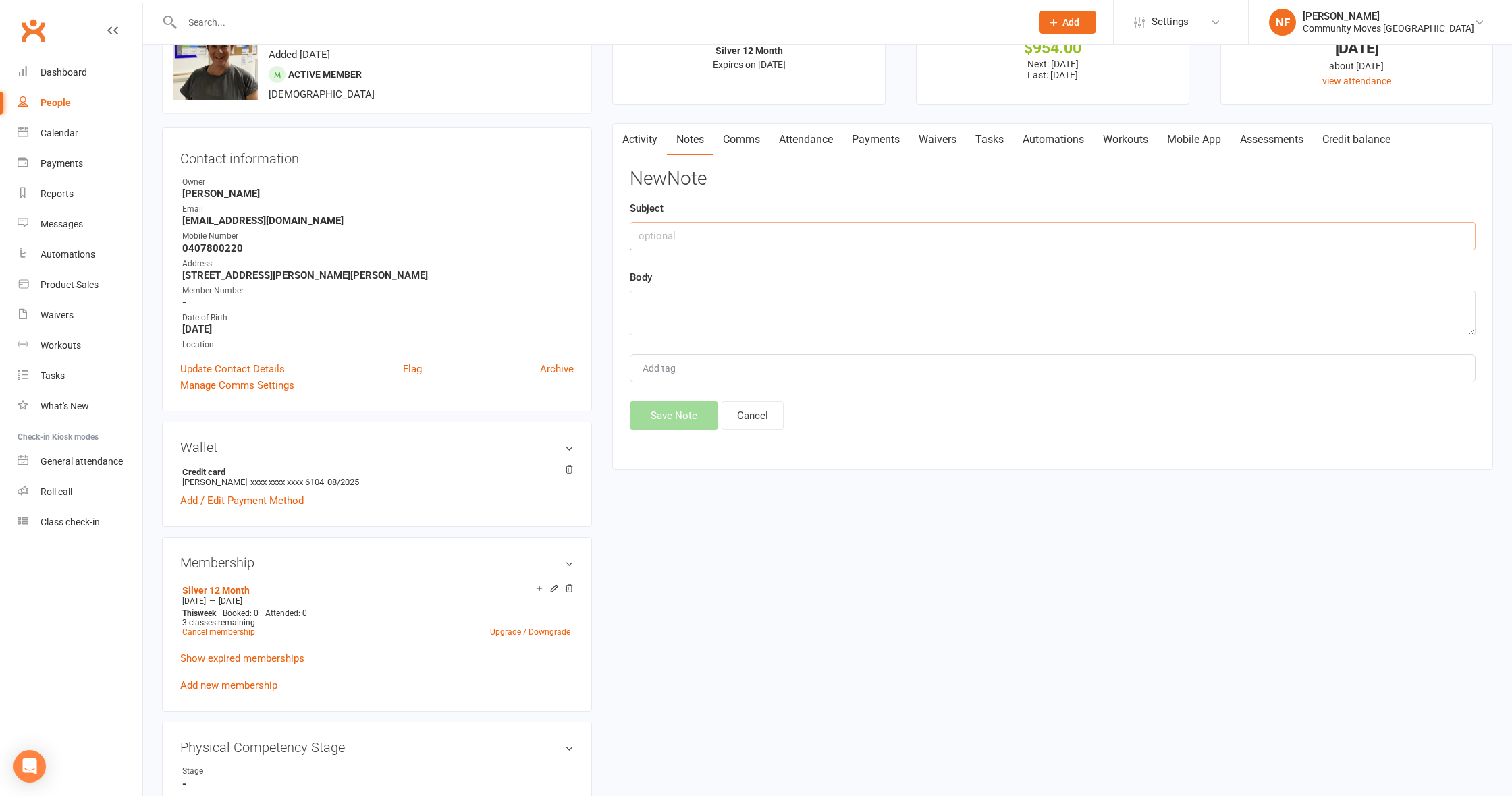
drag, startPoint x: 760, startPoint y: 241, endPoint x: 966, endPoint y: 175, distance: 216.3
click at [761, 241] on input "text" at bounding box center [1052, 235] width 846 height 28
type input "Confusion"
click at [1012, 311] on textarea at bounding box center [1052, 312] width 846 height 44
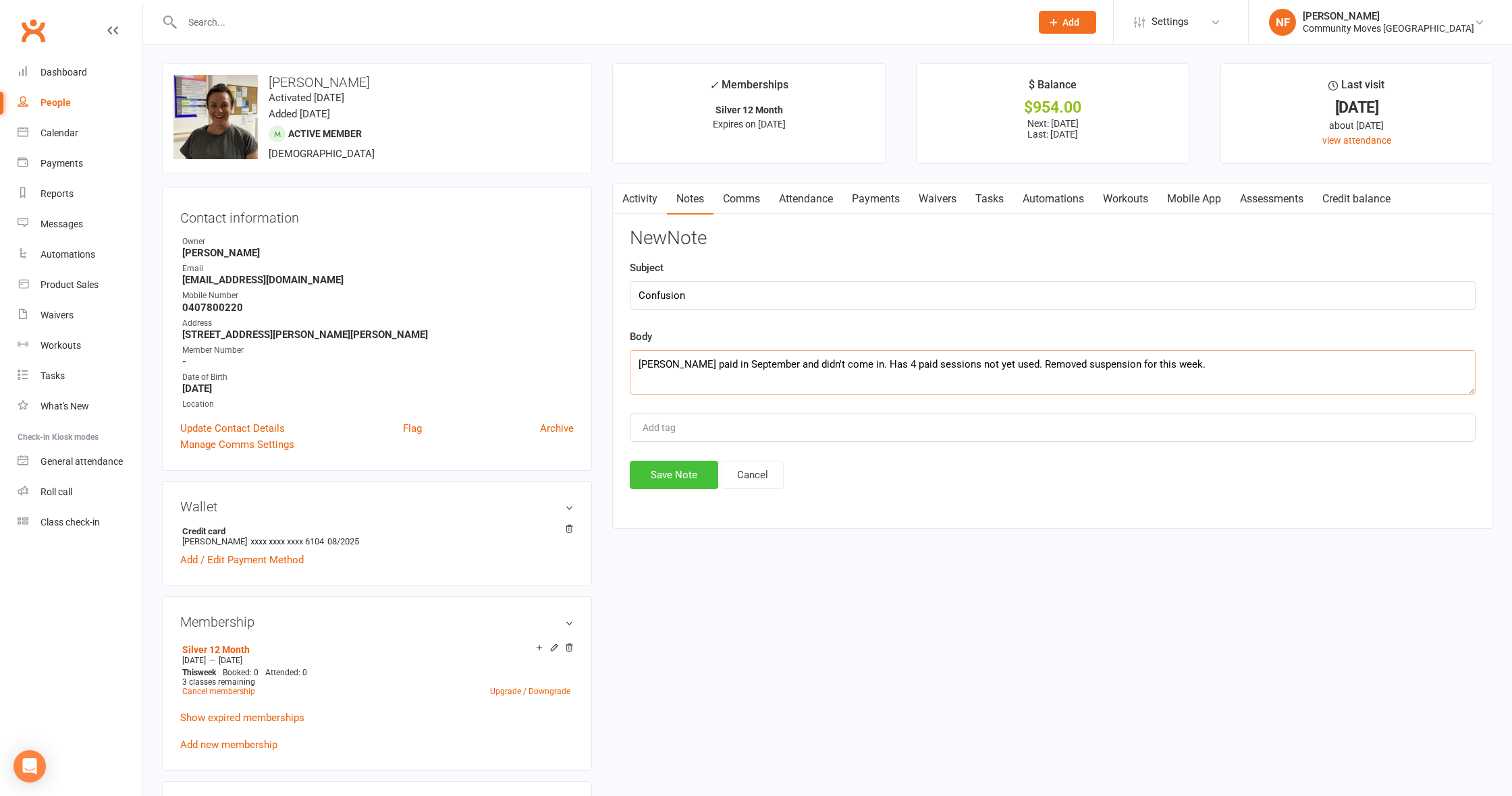
type textarea "[PERSON_NAME] paid in September and didn't come in. Has 4 paid sessions not yet…"
click at [686, 478] on button "Save Note" at bounding box center [674, 475] width 88 height 28
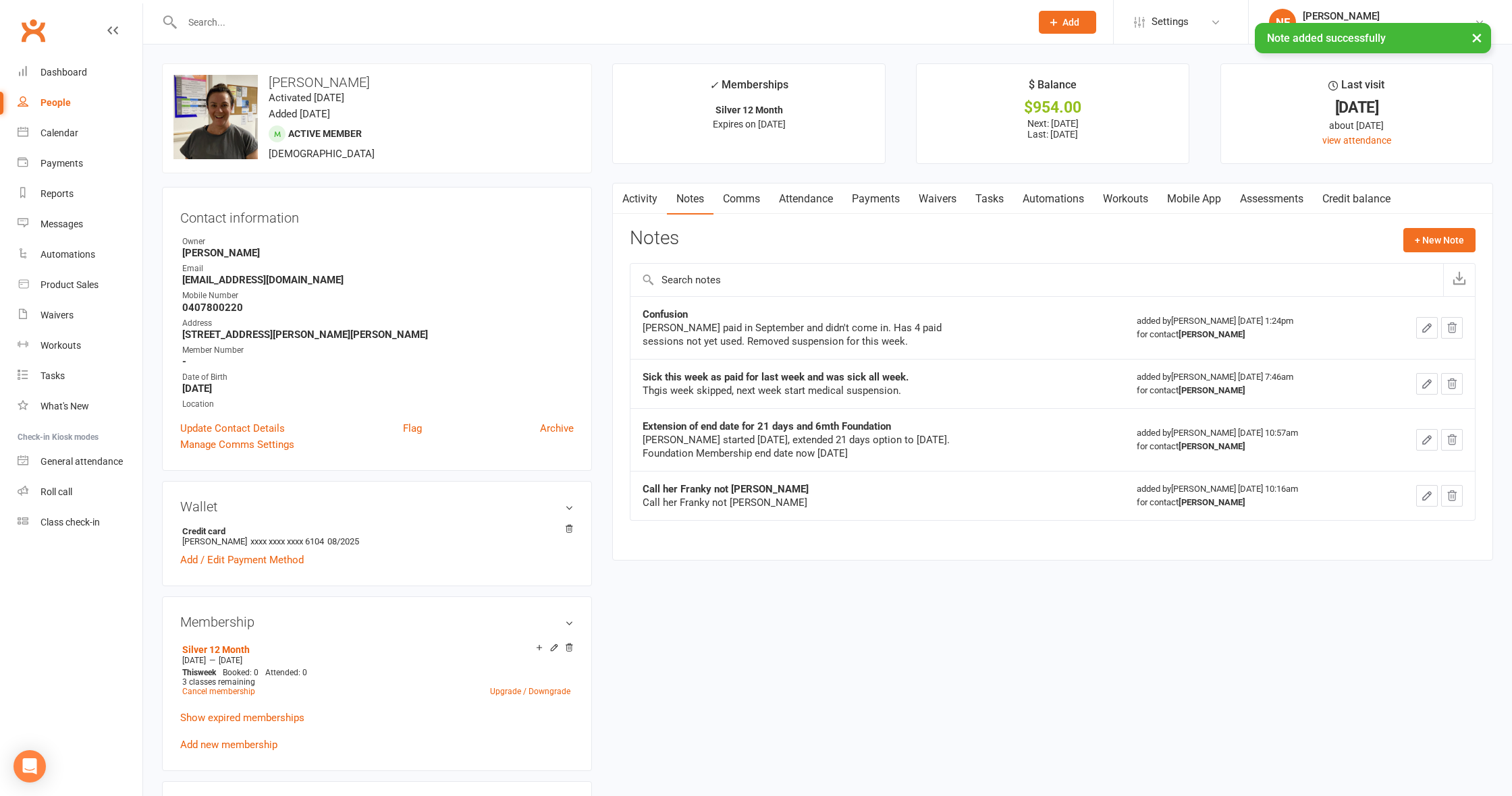
click at [999, 196] on link "Tasks" at bounding box center [989, 199] width 47 height 31
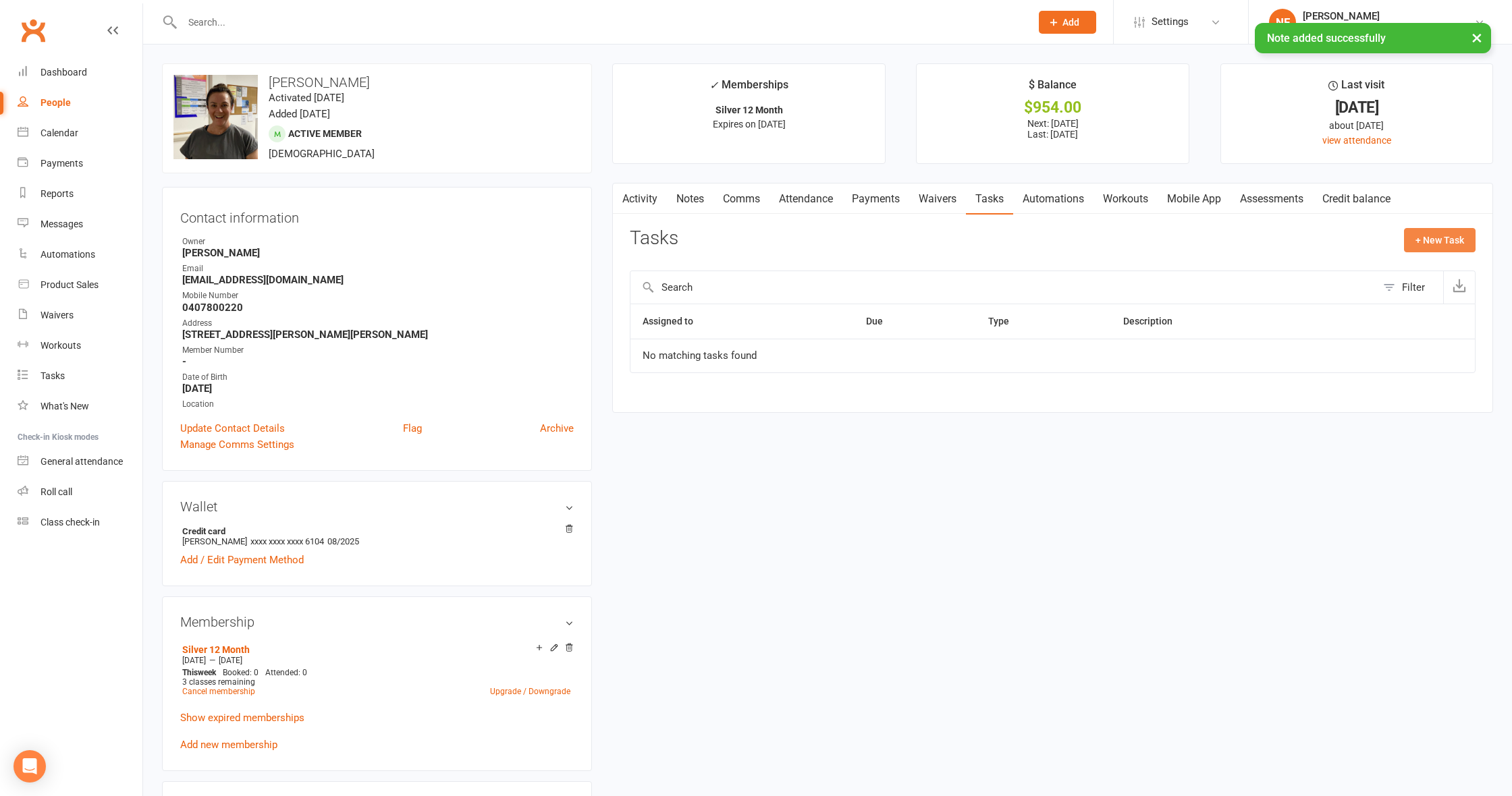
click at [1441, 240] on button "+ New Task" at bounding box center [1440, 240] width 72 height 24
select select "48319"
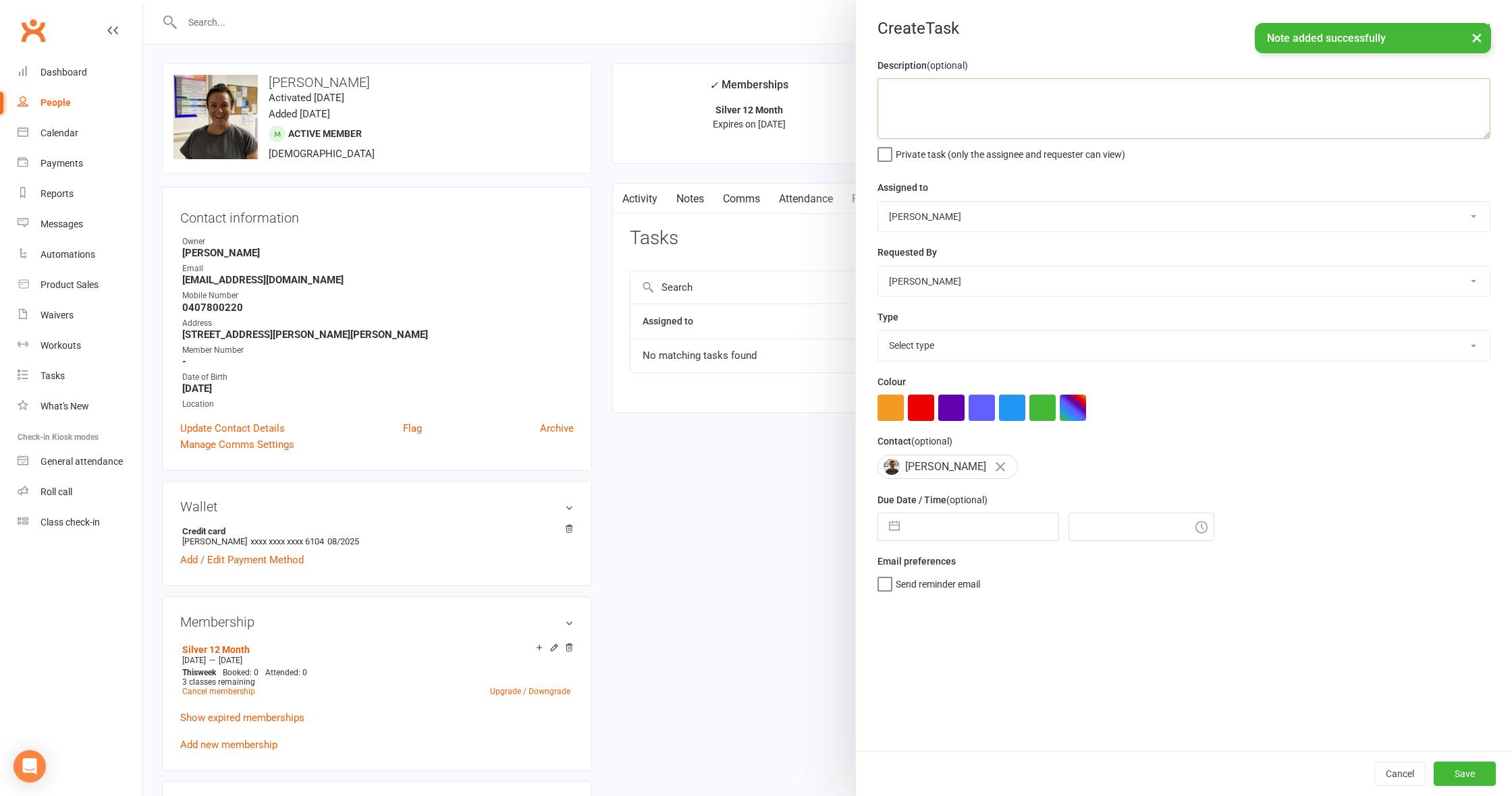
click at [933, 98] on textarea at bounding box center [1183, 108] width 613 height 61
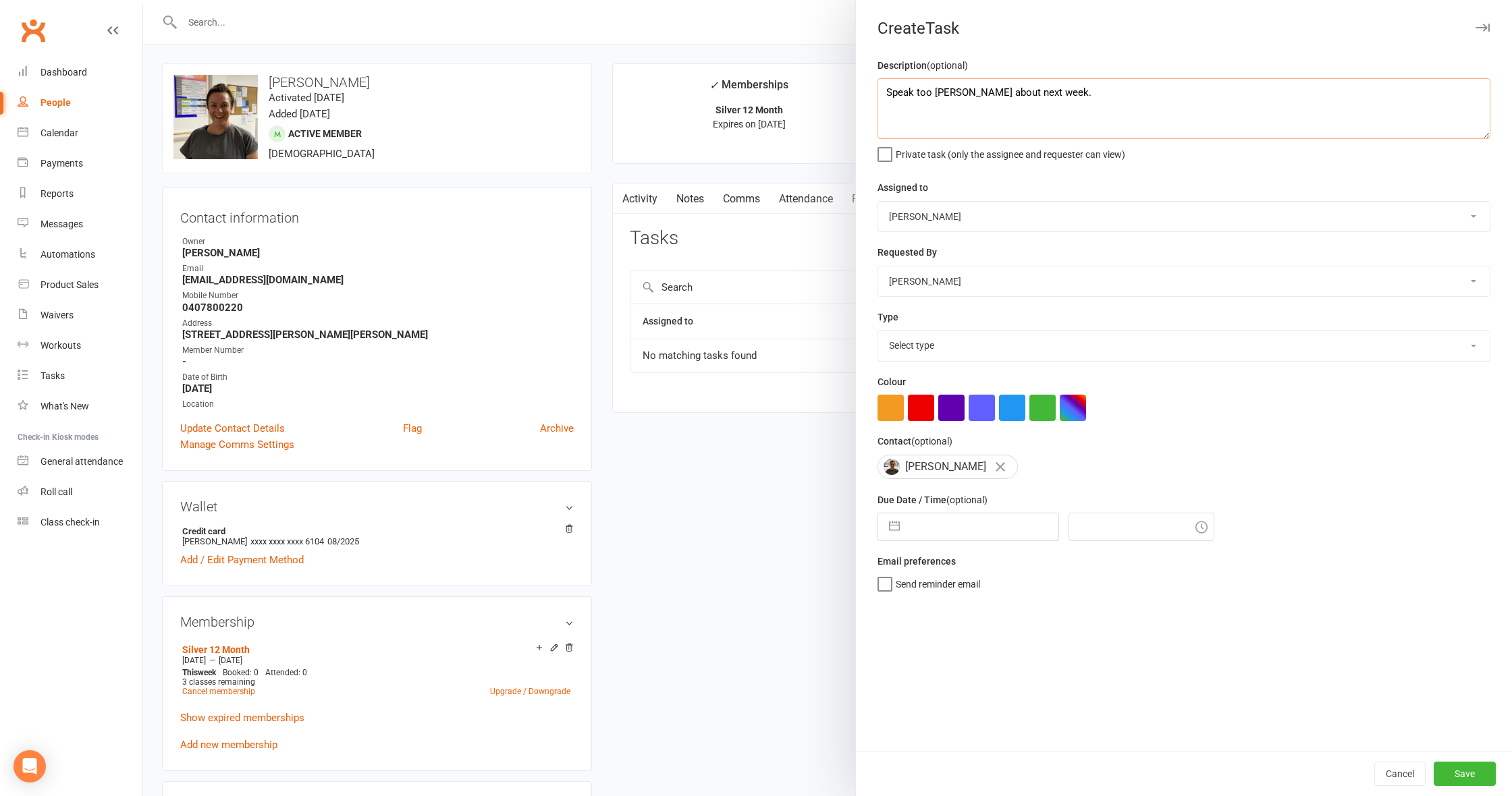
type textarea "Speak too [PERSON_NAME] about next week."
click at [895, 524] on button "button" at bounding box center [894, 527] width 24 height 27
select select "8"
select select "2025"
select select "9"
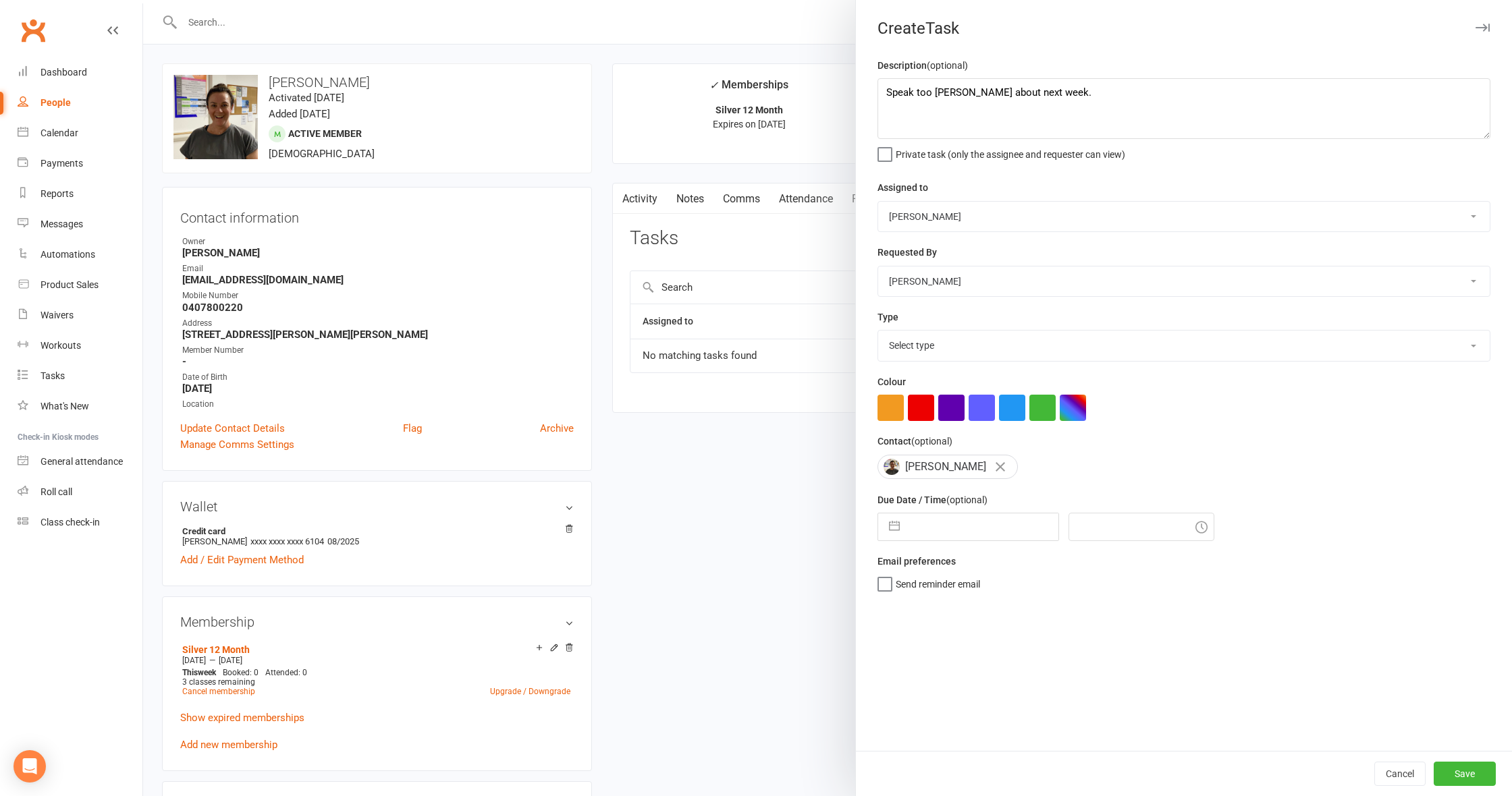
select select "2025"
select select "10"
select select "2025"
click at [1040, 682] on td "17" at bounding box center [1037, 681] width 27 height 26
type input "[DATE]"
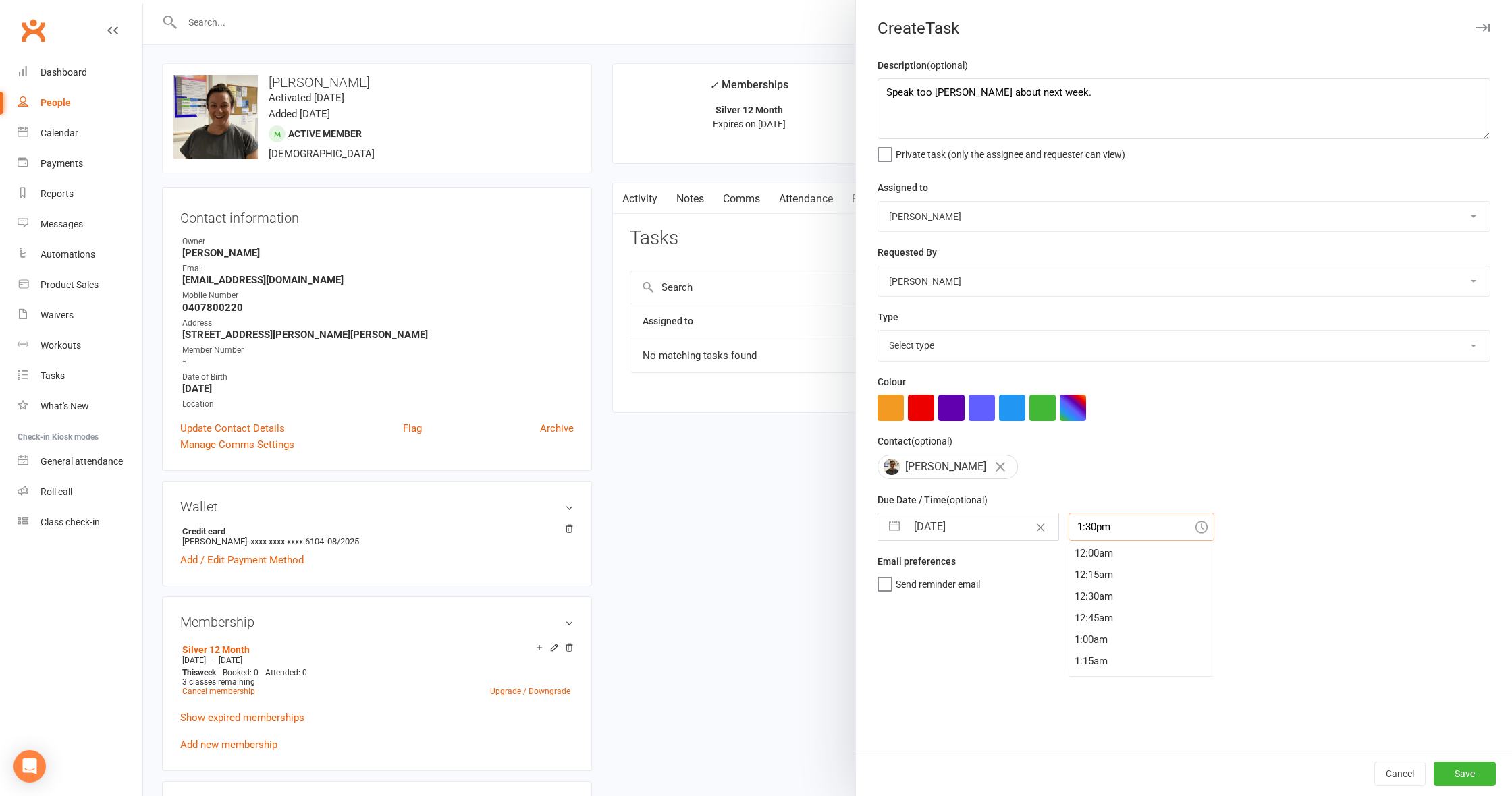
click at [1092, 528] on input "1:30pm" at bounding box center [1141, 527] width 145 height 28
click at [1081, 578] on div "6:00am" at bounding box center [1142, 582] width 145 height 22
type input "6:00am"
click at [1485, 775] on button "Save" at bounding box center [1465, 774] width 62 height 24
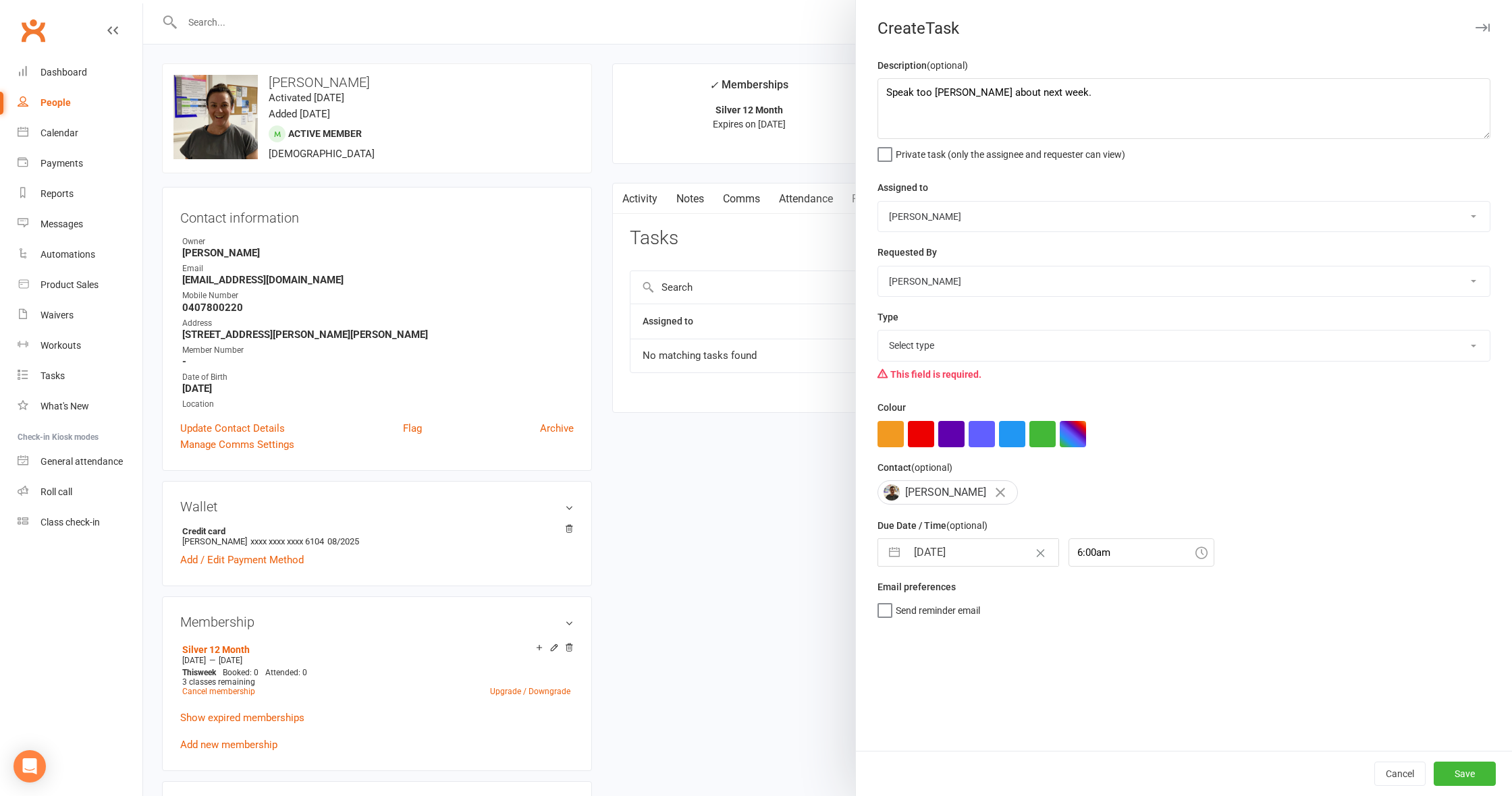
click at [390, 185] on div at bounding box center [828, 398] width 1369 height 796
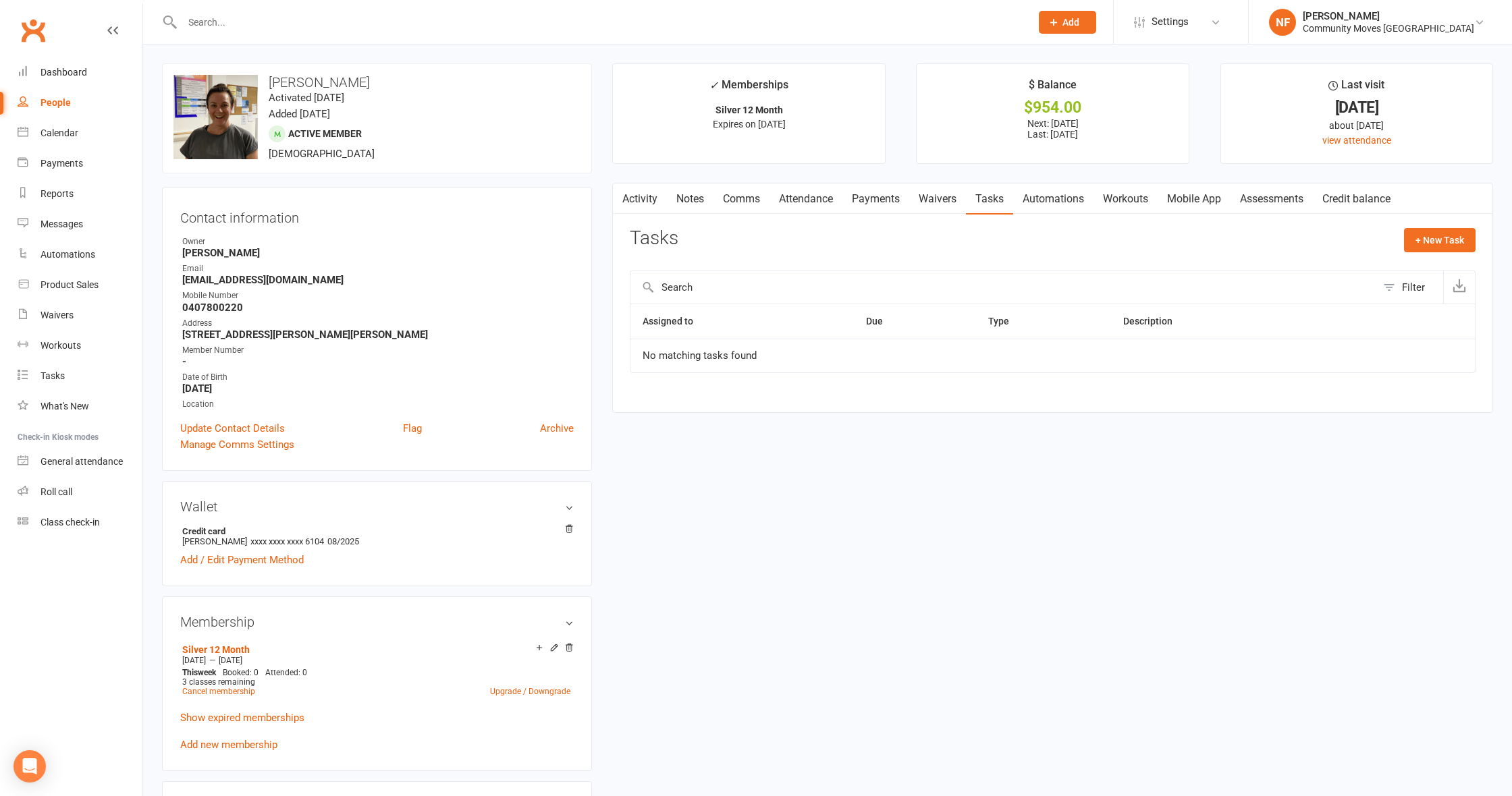
click at [743, 196] on link "Comms" at bounding box center [742, 199] width 56 height 31
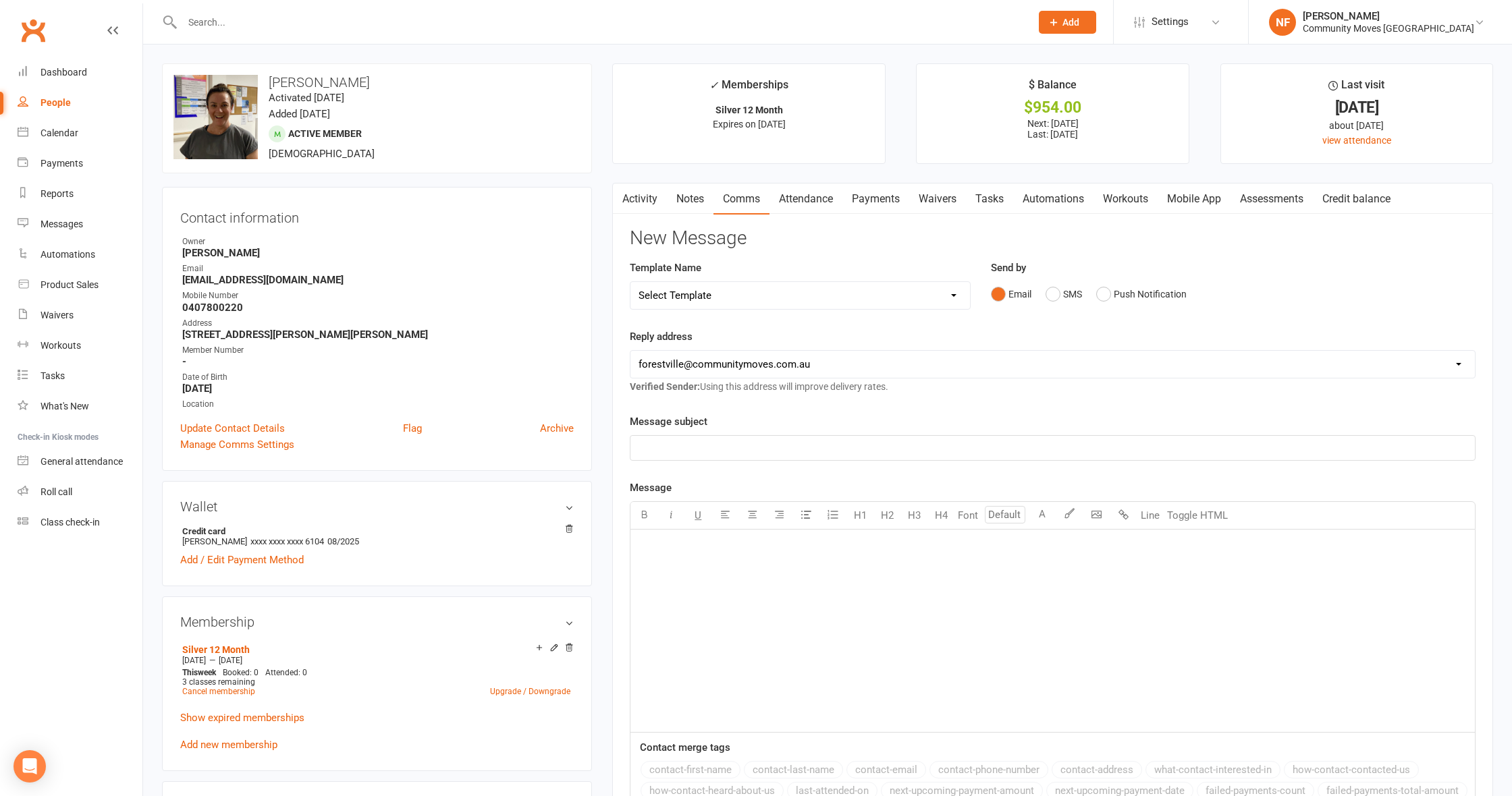
drag, startPoint x: 706, startPoint y: 444, endPoint x: 762, endPoint y: 289, distance: 164.8
click at [706, 443] on p "﻿" at bounding box center [1052, 448] width 828 height 16
drag, startPoint x: 782, startPoint y: 575, endPoint x: 787, endPoint y: 553, distance: 22.6
click at [786, 561] on div "﻿" at bounding box center [1052, 631] width 844 height 202
click at [710, 544] on p "Hi [PERSON_NAME]," at bounding box center [1052, 546] width 828 height 16
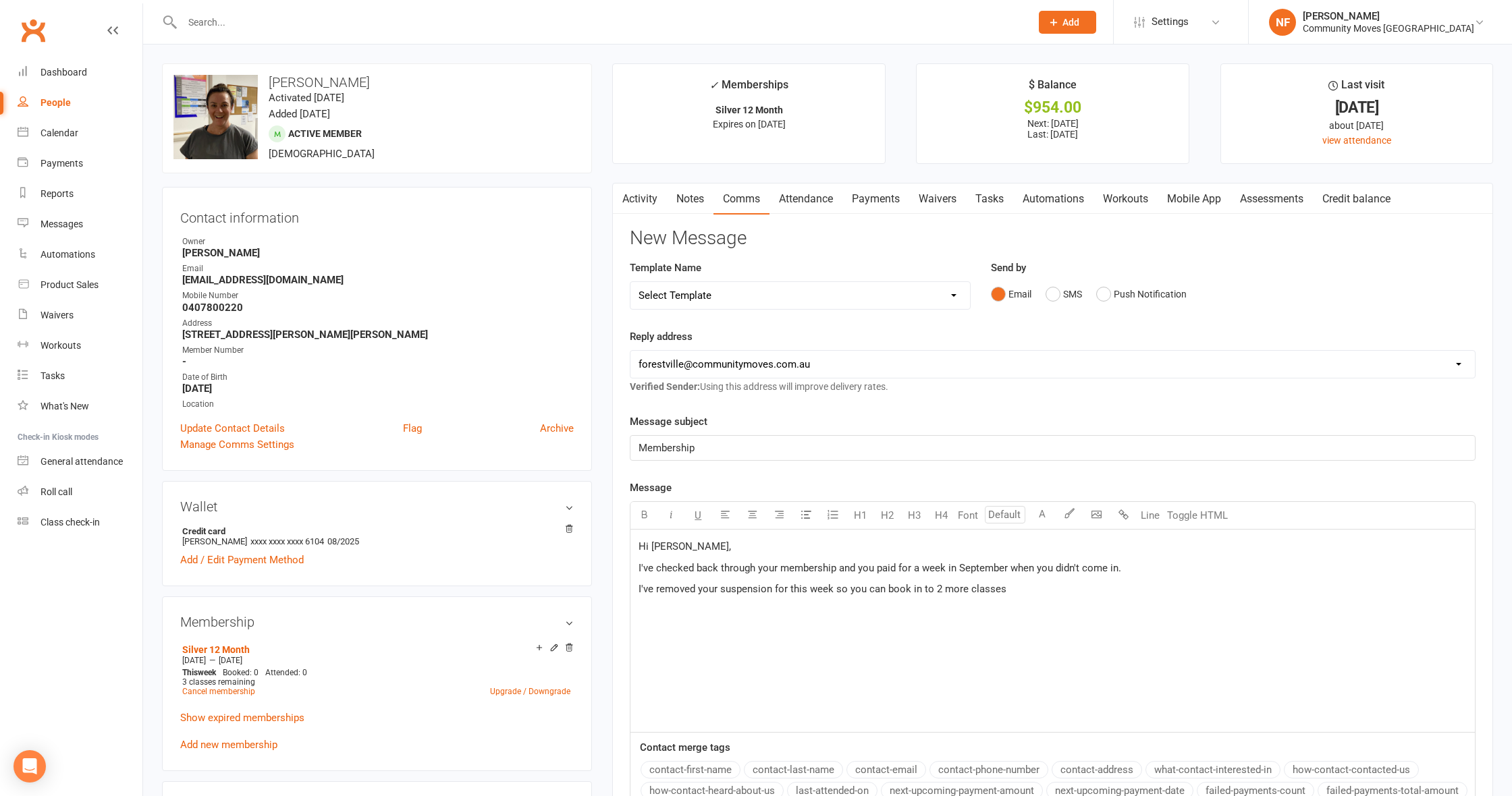
drag, startPoint x: 1026, startPoint y: 592, endPoint x: 1020, endPoint y: 586, distance: 8.5
click at [1026, 591] on p "I've removed your suspension for this week so you can book in to 2 more classes" at bounding box center [1052, 589] width 828 height 16
click at [1050, 588] on p "I've removed your suspension for this week so you can book in to 2 more classes…" at bounding box center [1052, 589] width 828 height 16
click at [966, 606] on p "Van is back [DATE] so I will speak to him then about next week." at bounding box center [1052, 610] width 828 height 16
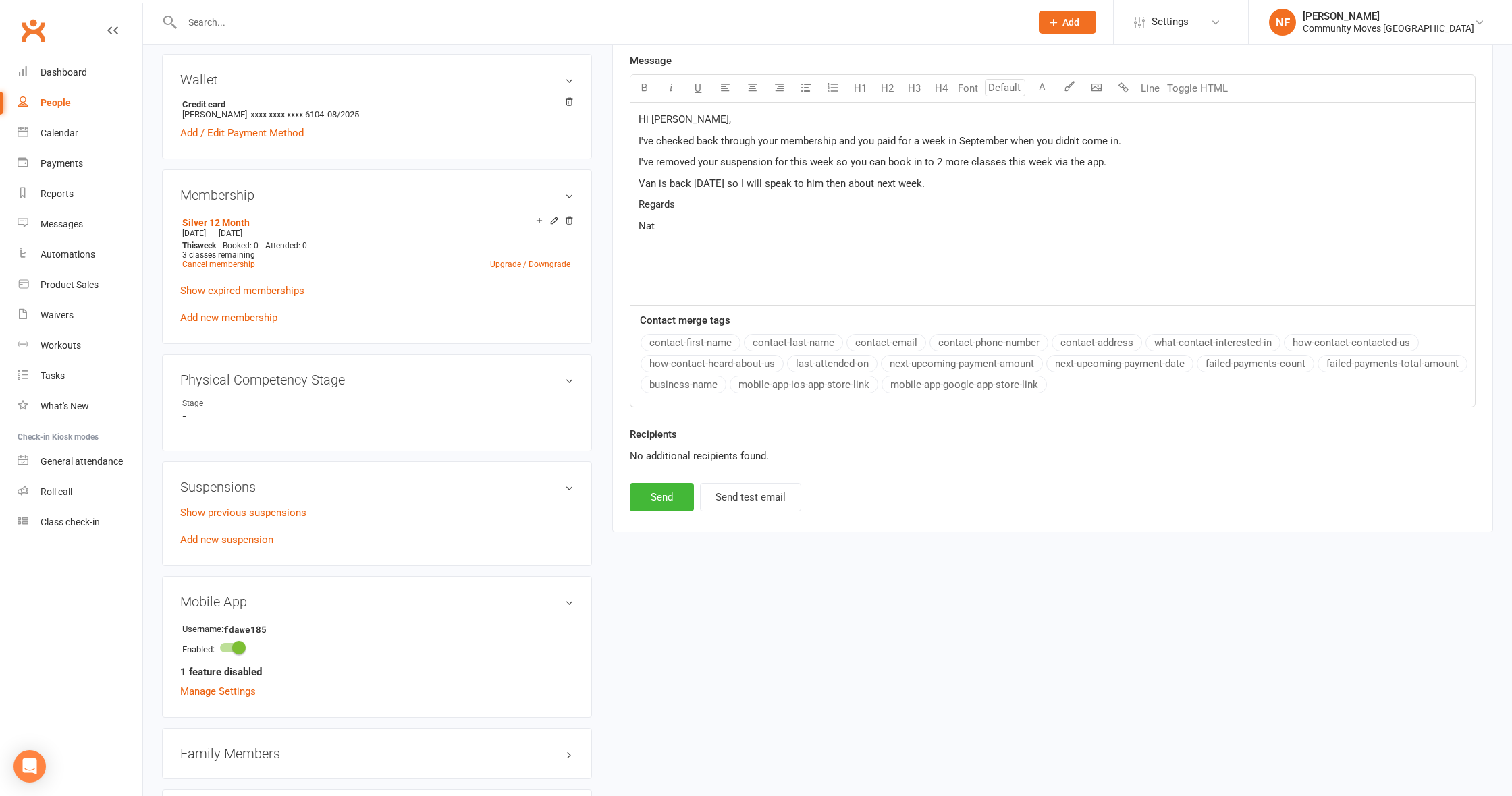
scroll to position [446, 0]
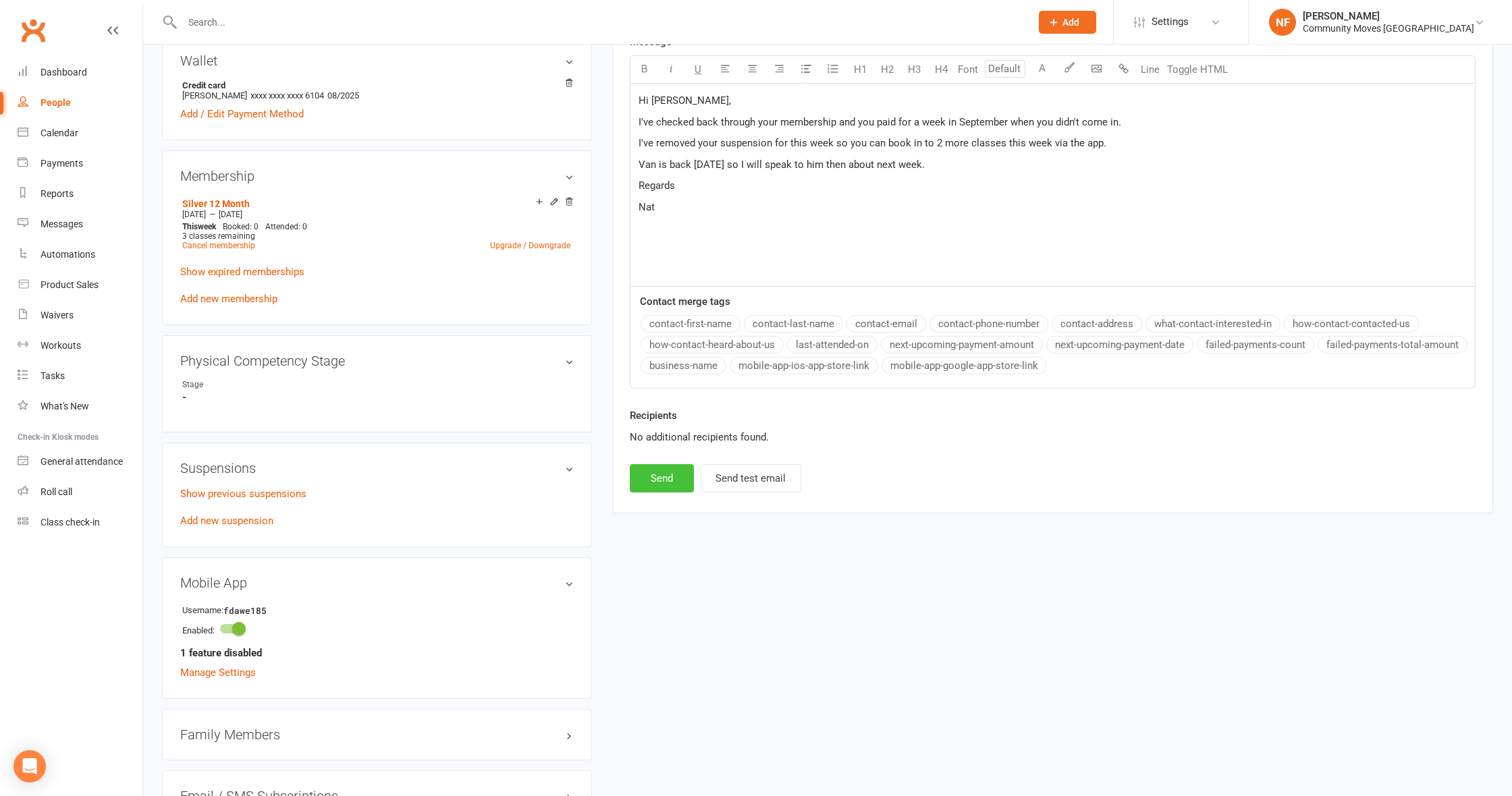
click at [661, 480] on button "Send" at bounding box center [662, 478] width 64 height 28
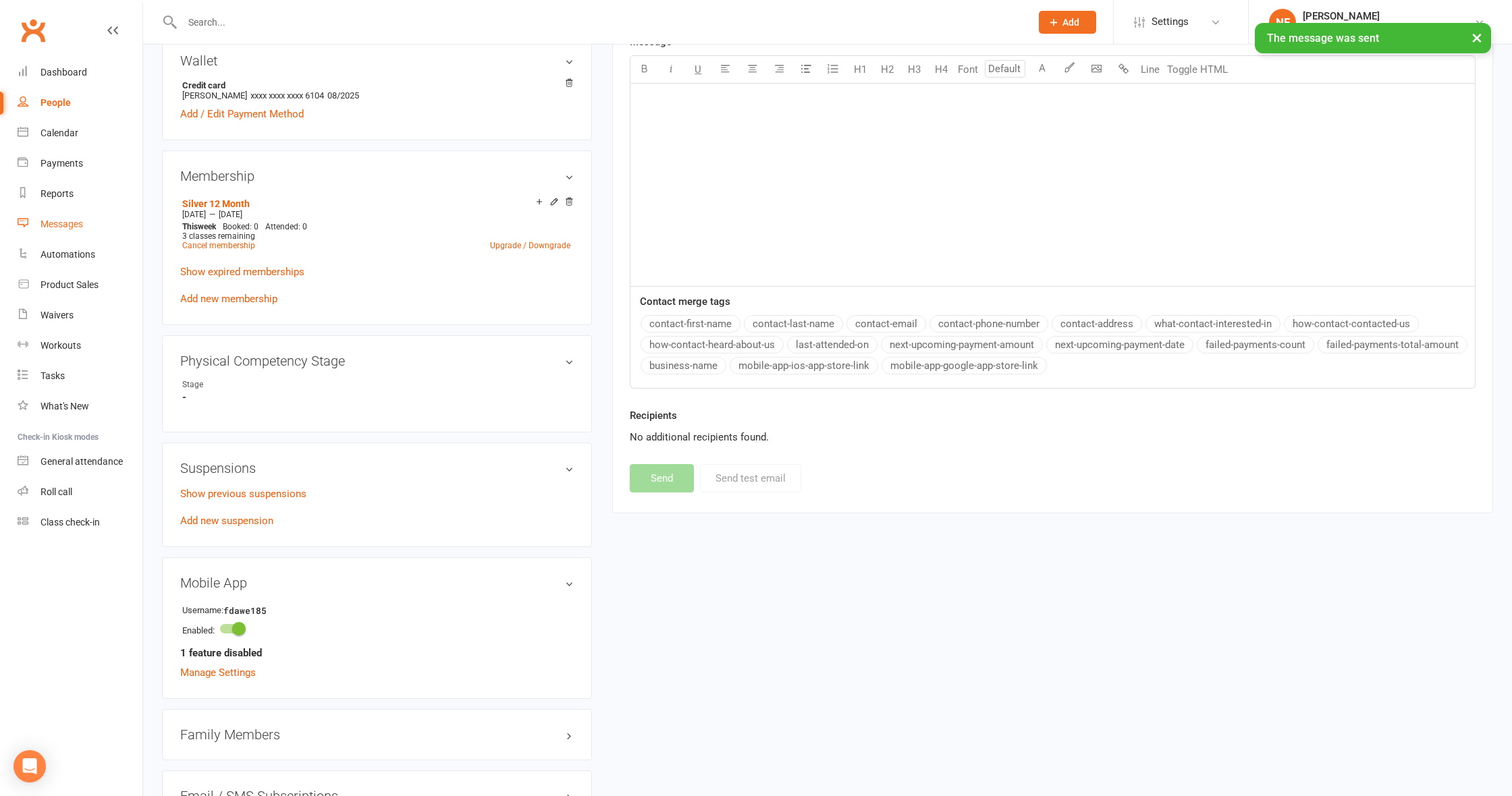
click at [64, 224] on div "Messages" at bounding box center [61, 223] width 43 height 10
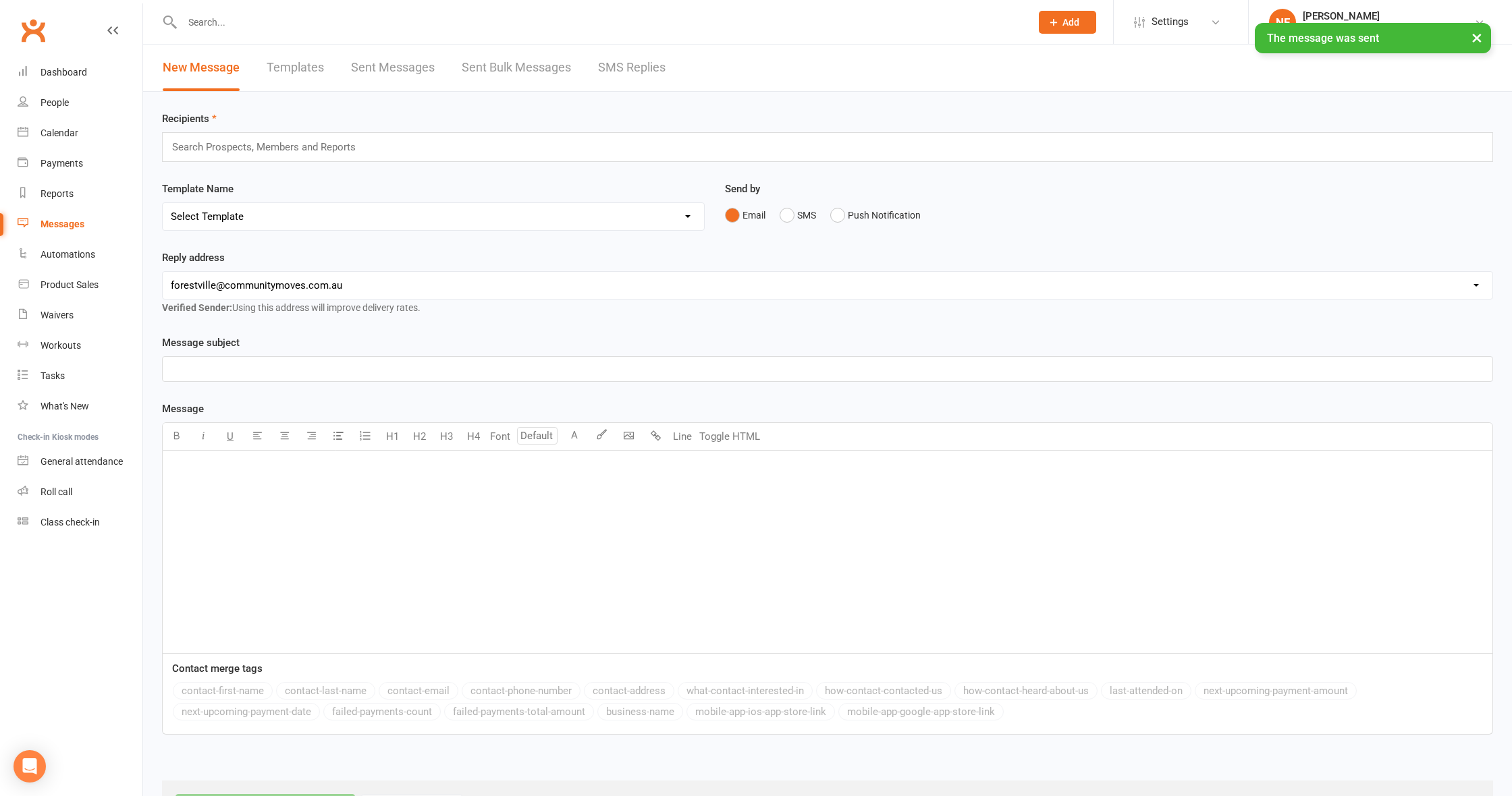
click at [610, 67] on link "SMS Replies" at bounding box center [631, 67] width 67 height 47
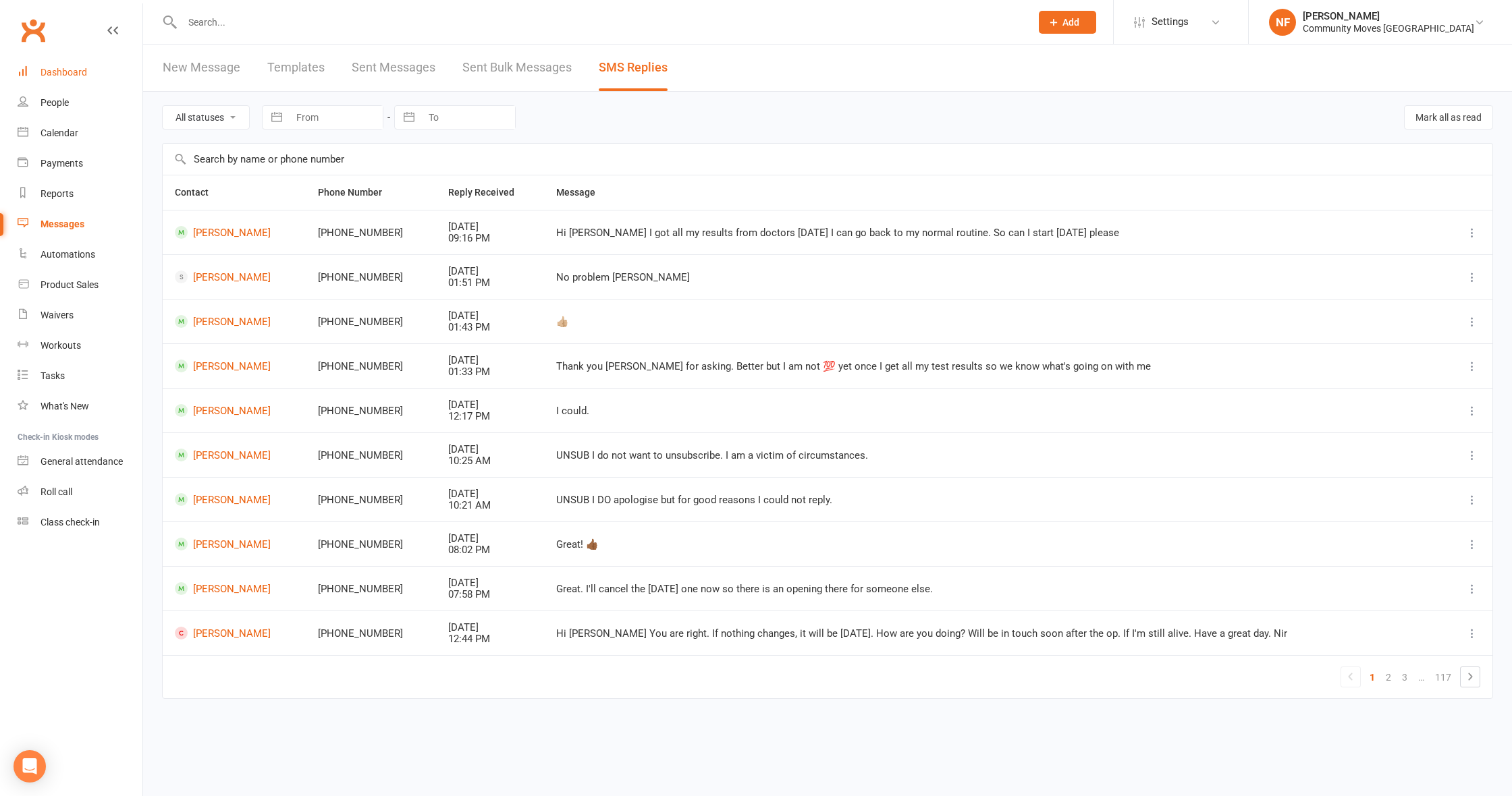
click at [69, 71] on div "Dashboard" at bounding box center [63, 71] width 47 height 10
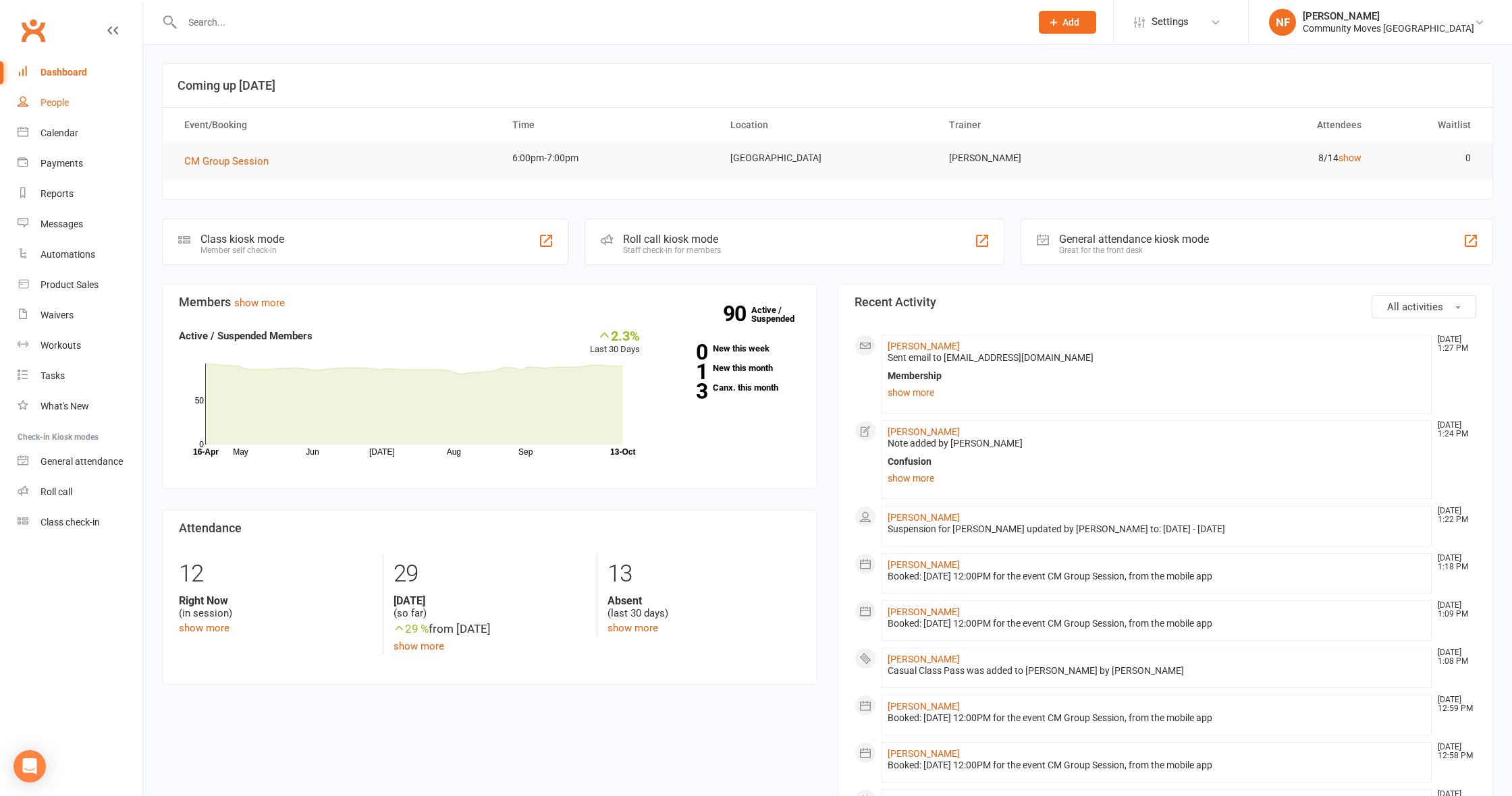
click at [54, 104] on div "People" at bounding box center [54, 102] width 28 height 10
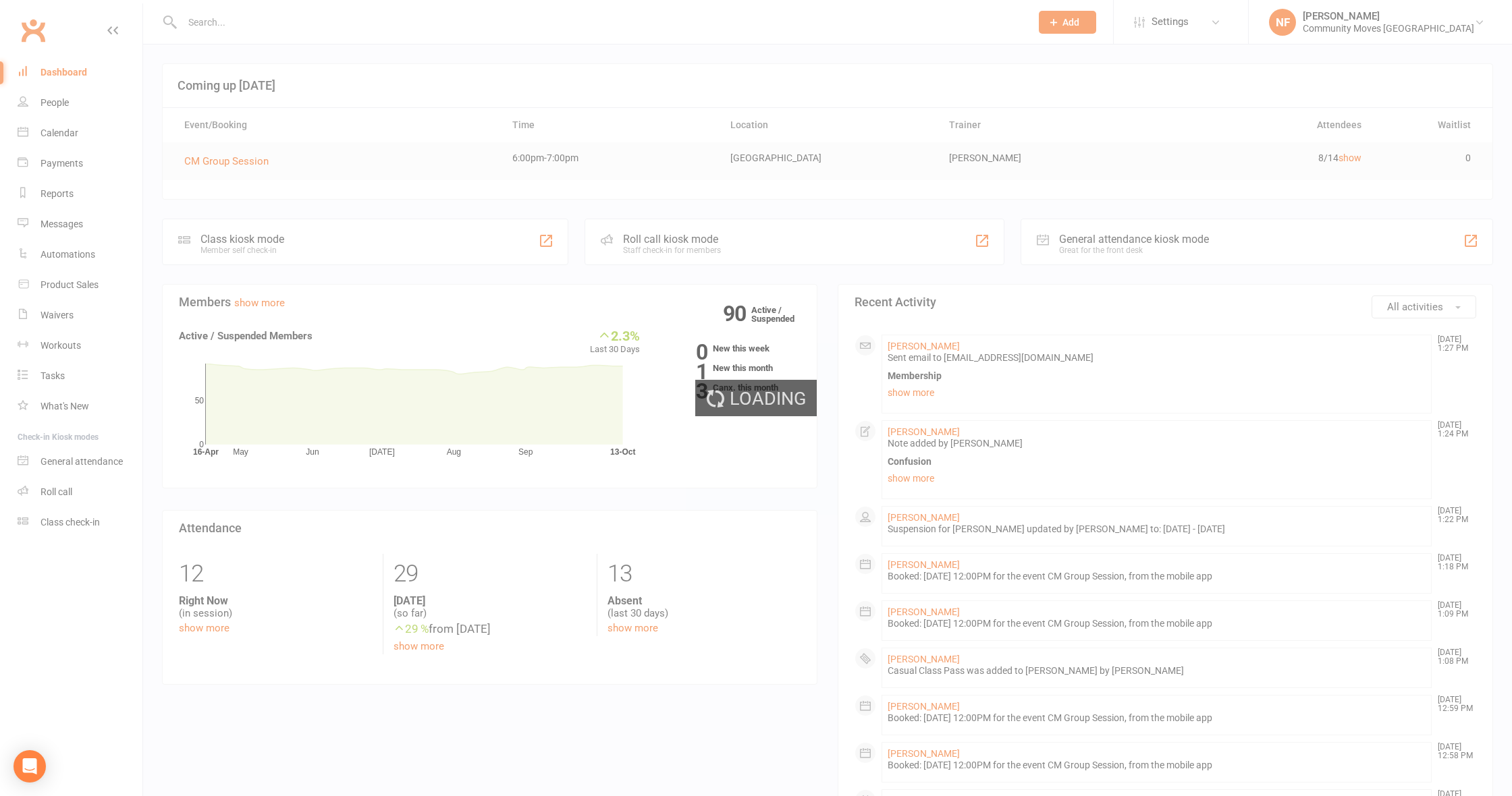
click at [201, 25] on div "Loading" at bounding box center [756, 398] width 1512 height 796
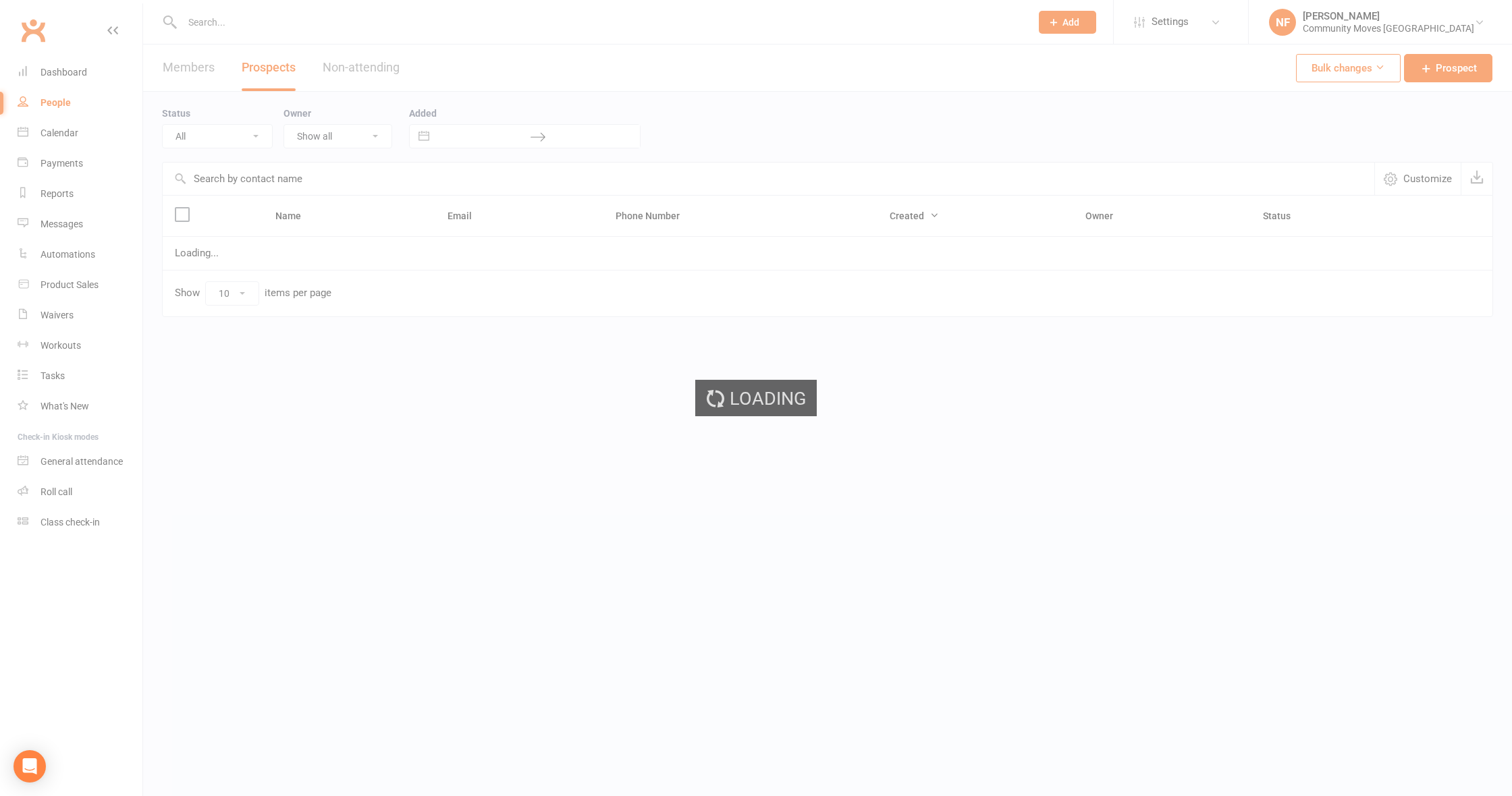
click at [231, 30] on div "Loading" at bounding box center [756, 398] width 1512 height 796
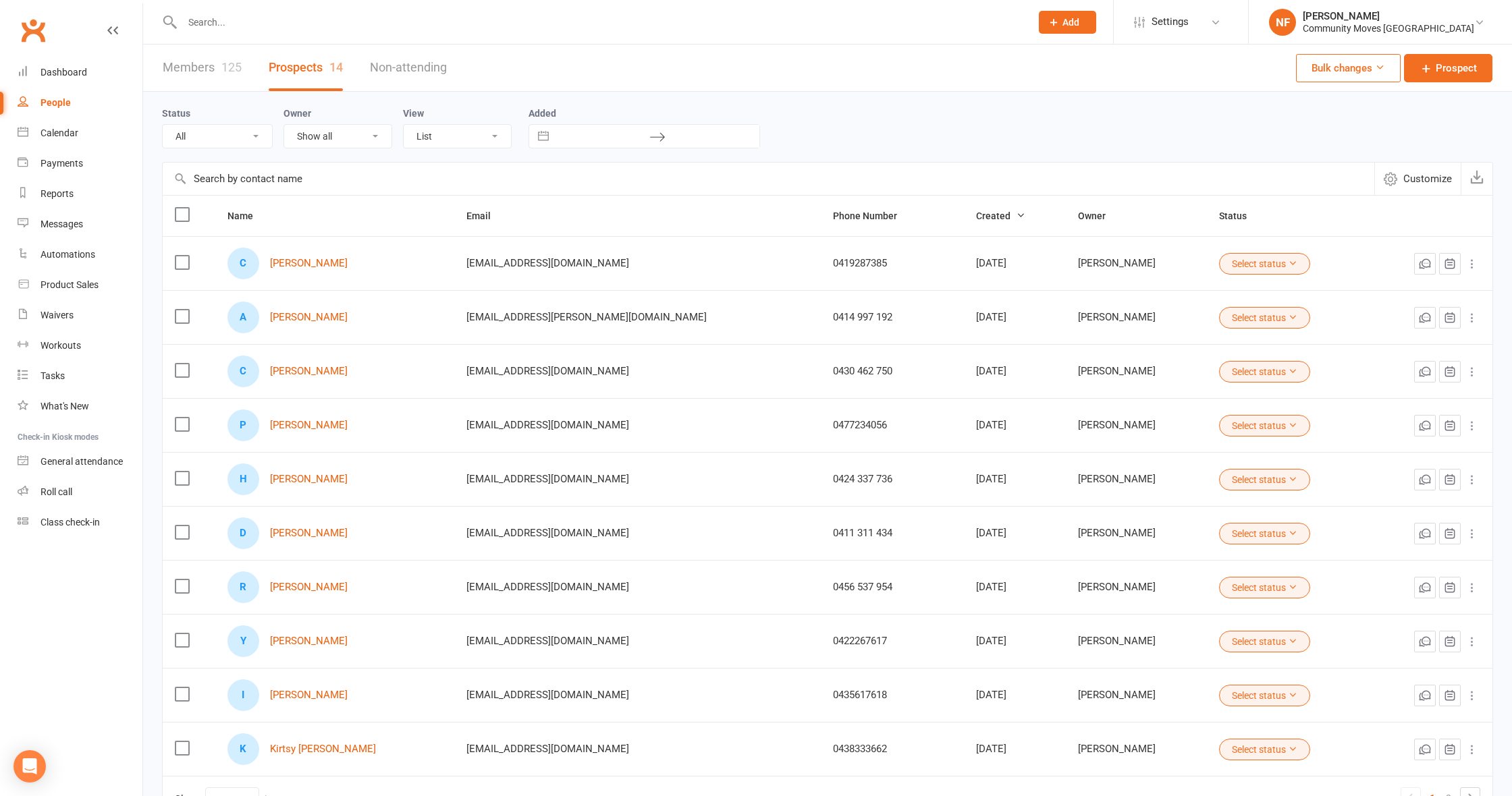
click at [213, 24] on input "text" at bounding box center [599, 22] width 843 height 19
type input "[PERSON_NAME]"
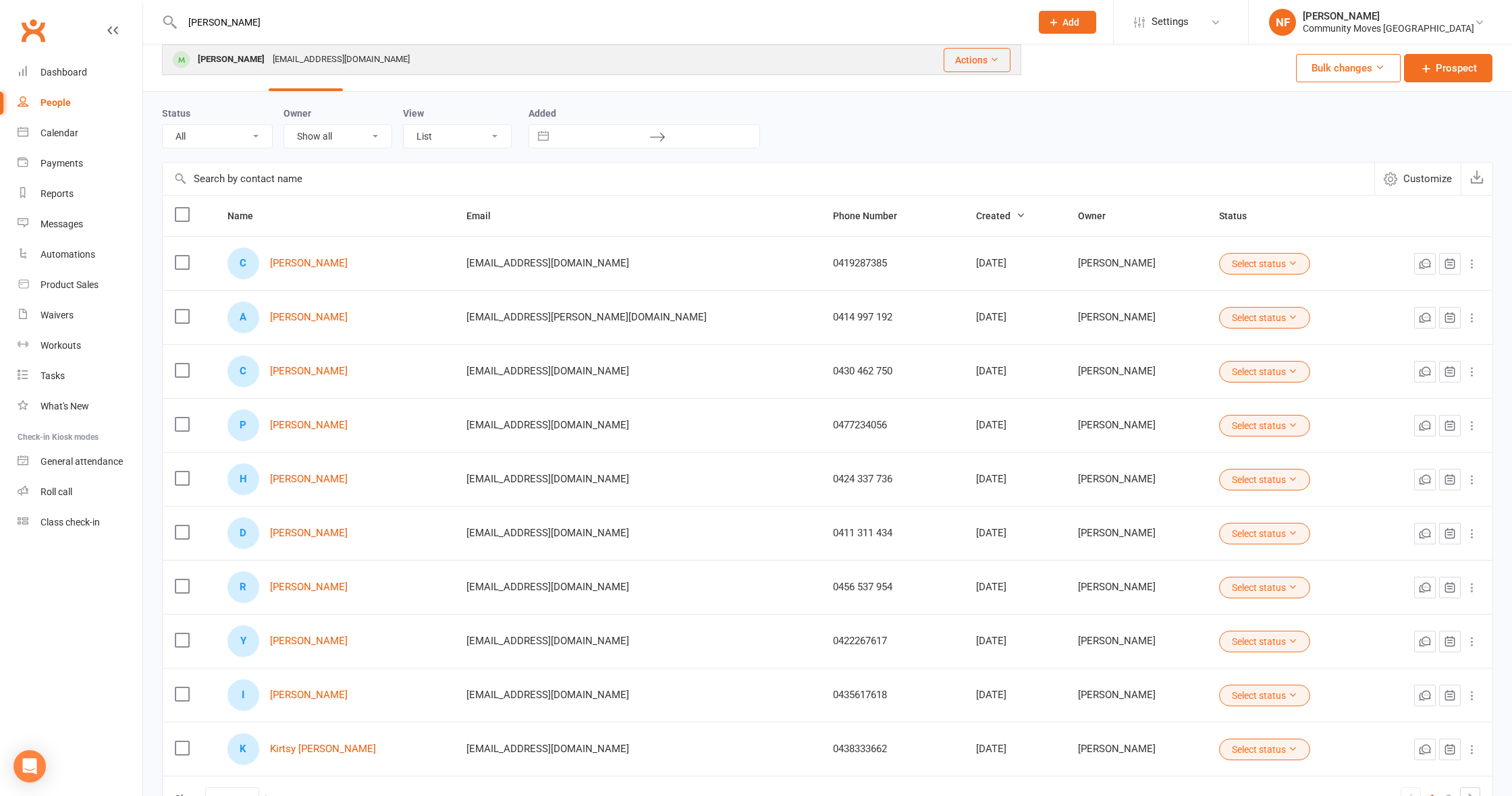
drag, startPoint x: 218, startPoint y: 31, endPoint x: 223, endPoint y: 59, distance: 28.4
click at [223, 59] on div "[PERSON_NAME]" at bounding box center [231, 59] width 75 height 19
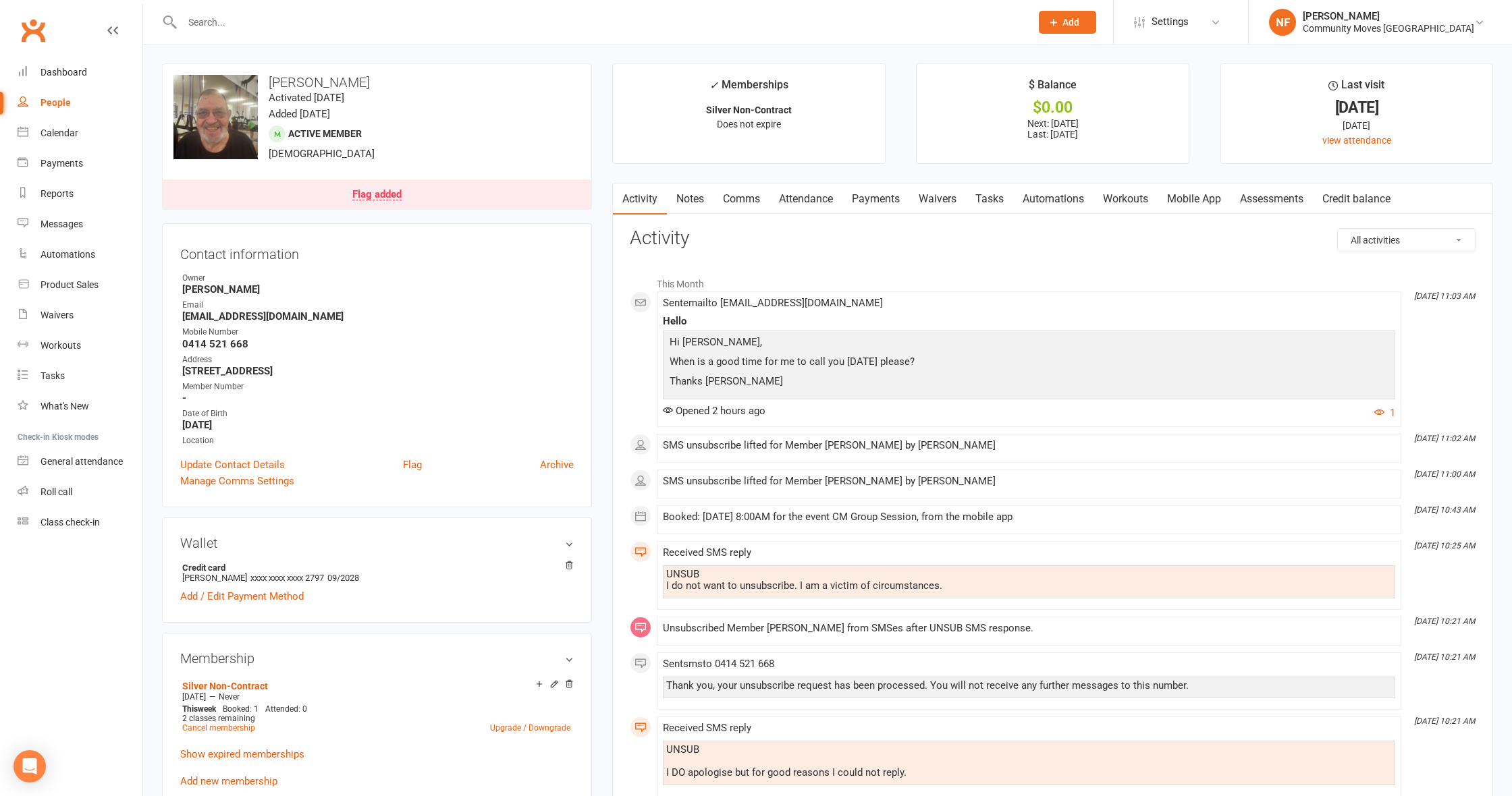
click at [885, 196] on link "Payments" at bounding box center [876, 199] width 67 height 31
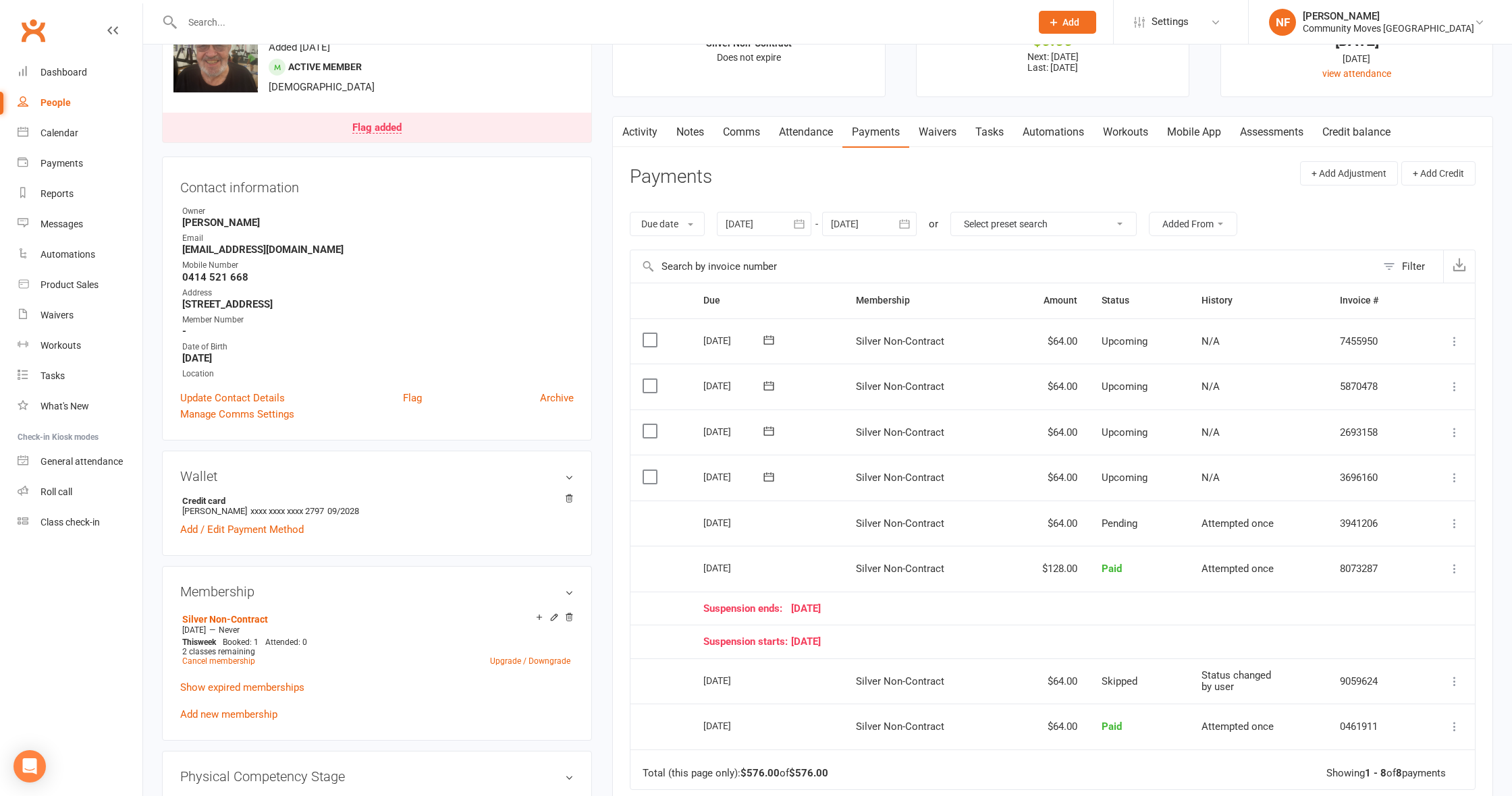
scroll to position [80, 0]
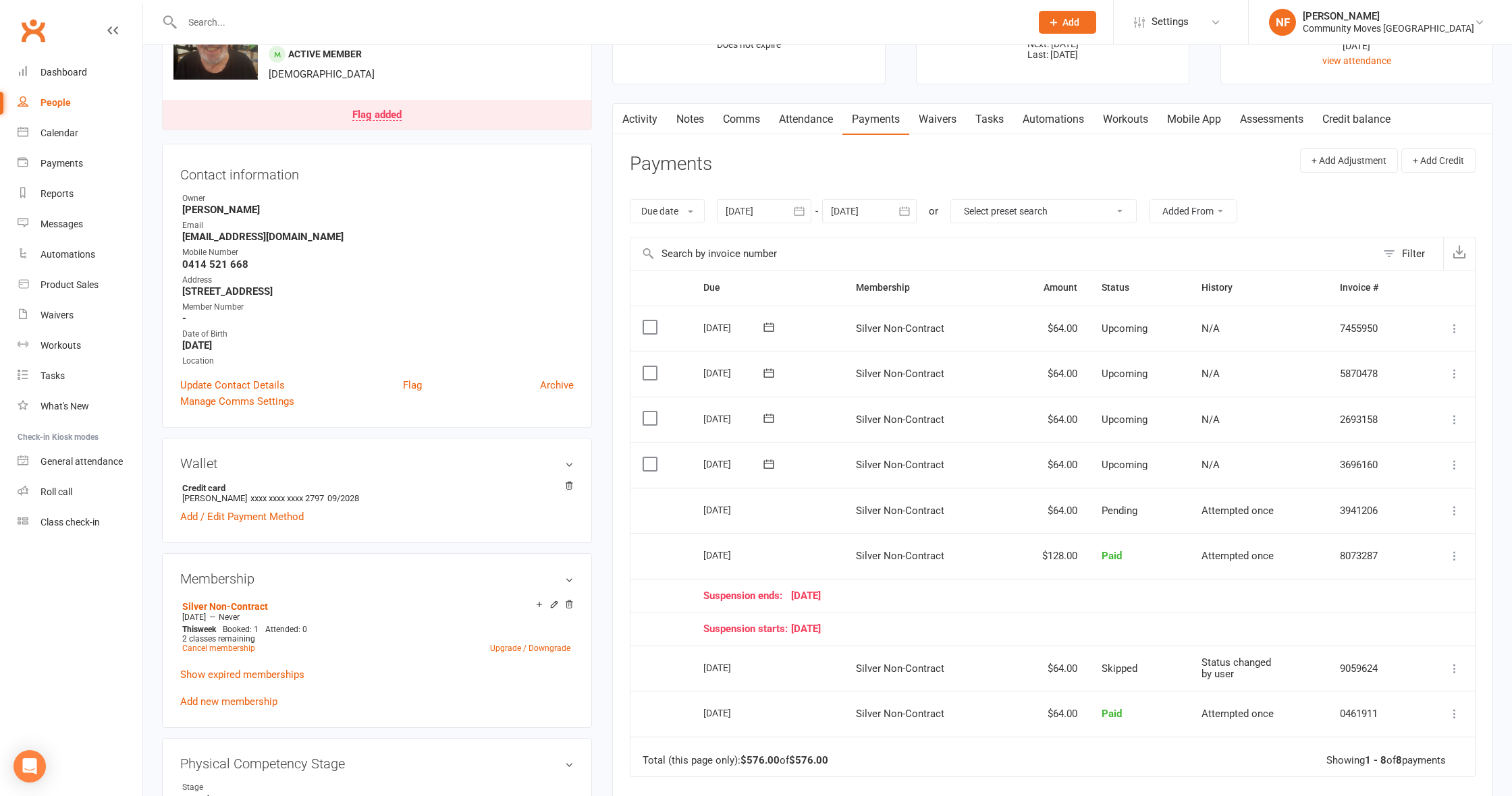
click at [1451, 458] on icon at bounding box center [1454, 464] width 14 height 14
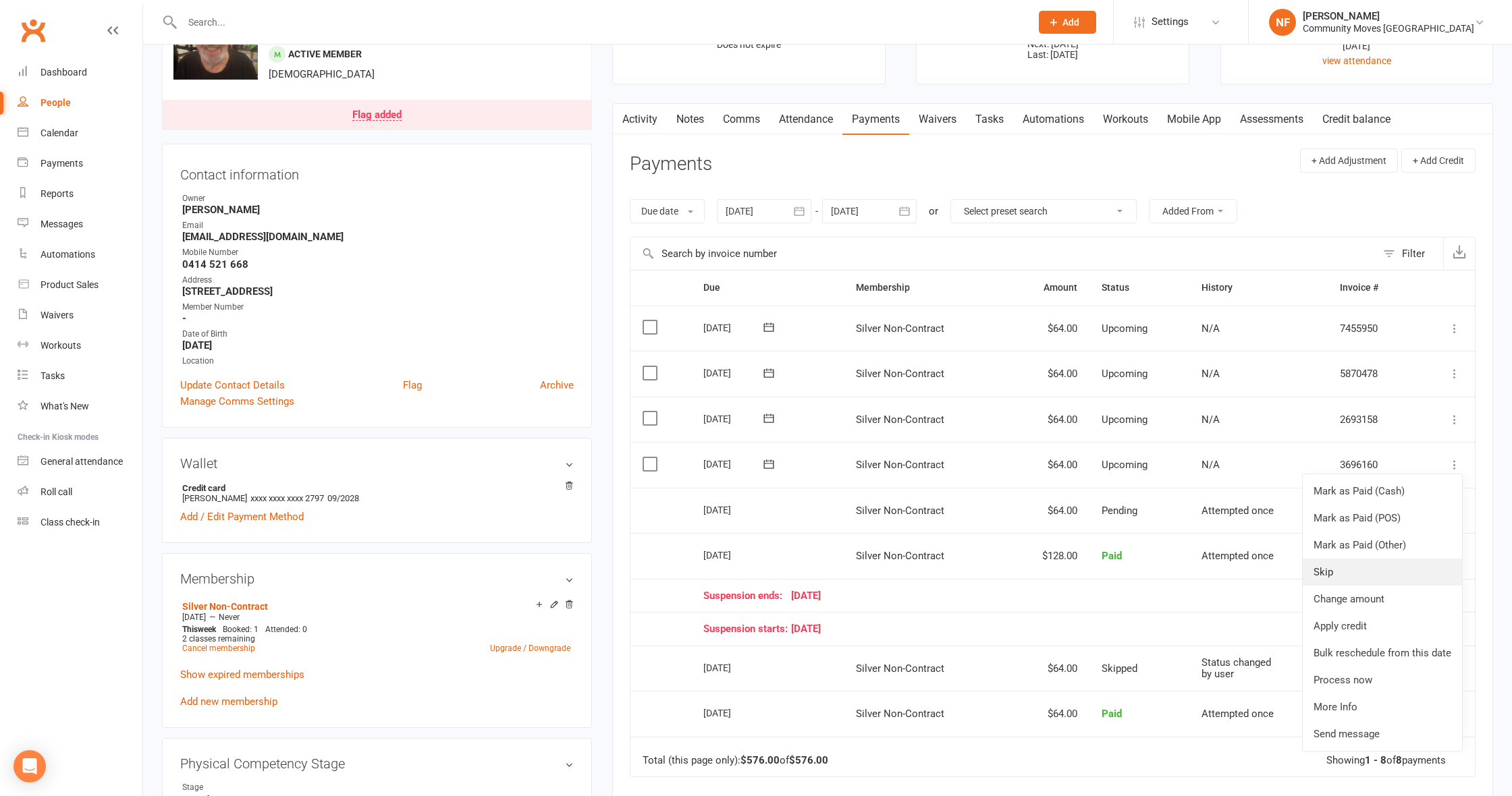
click at [1322, 559] on link "Skip" at bounding box center [1383, 573] width 159 height 27
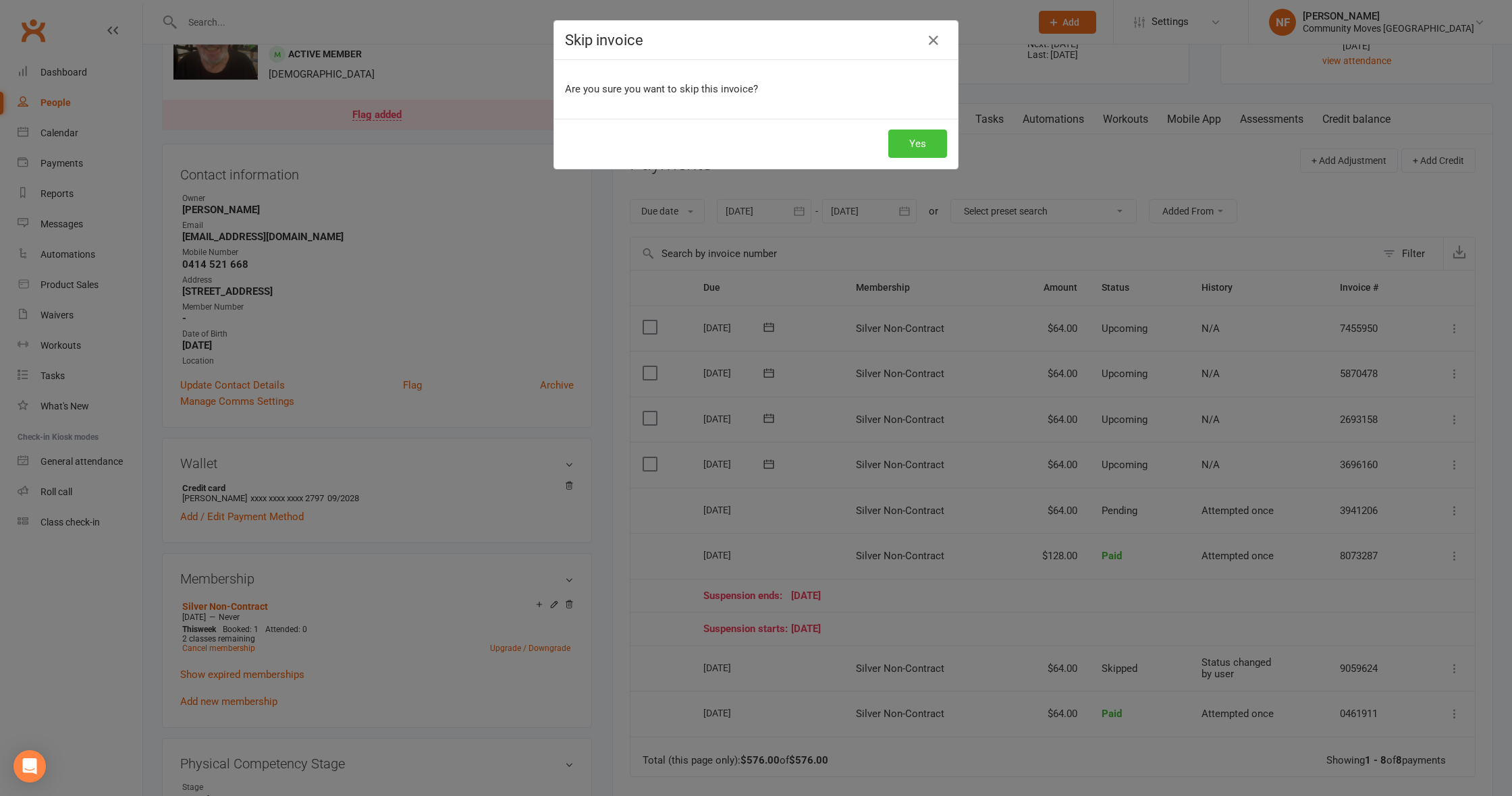
click at [922, 147] on button "Yes" at bounding box center [917, 143] width 59 height 28
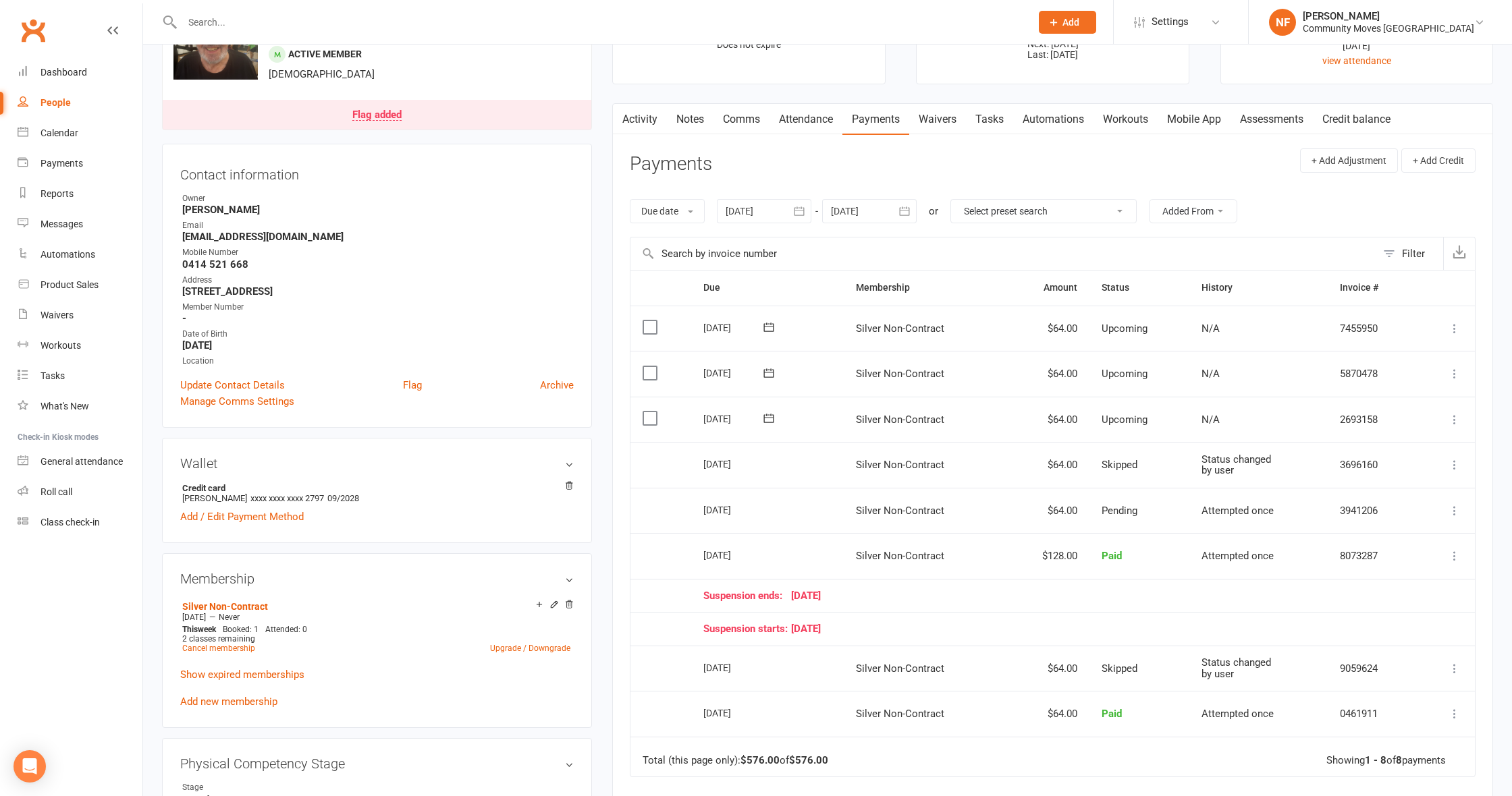
click at [695, 116] on link "Notes" at bounding box center [690, 119] width 47 height 31
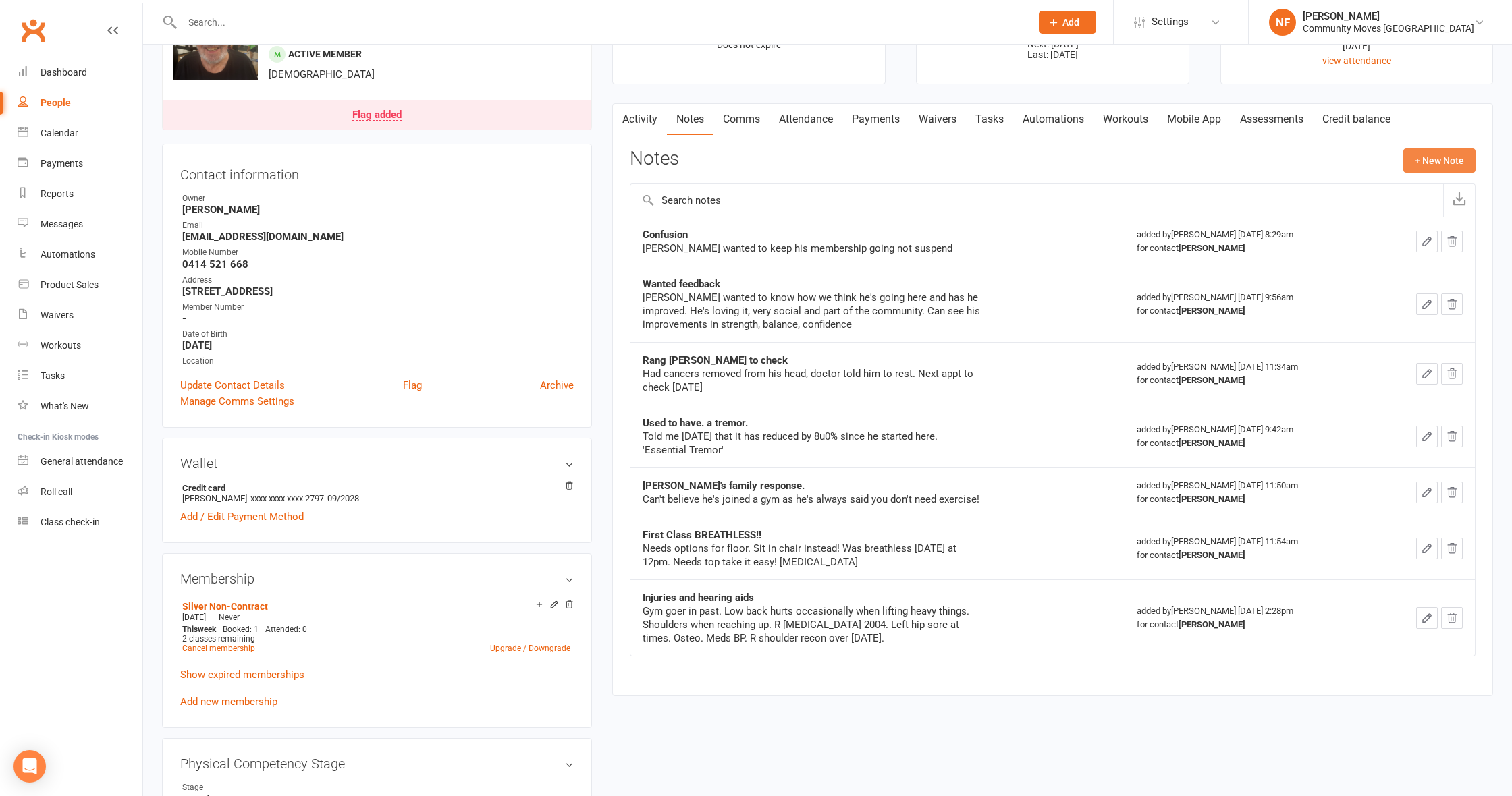
click at [1450, 160] on button "+ New Note" at bounding box center [1440, 161] width 72 height 24
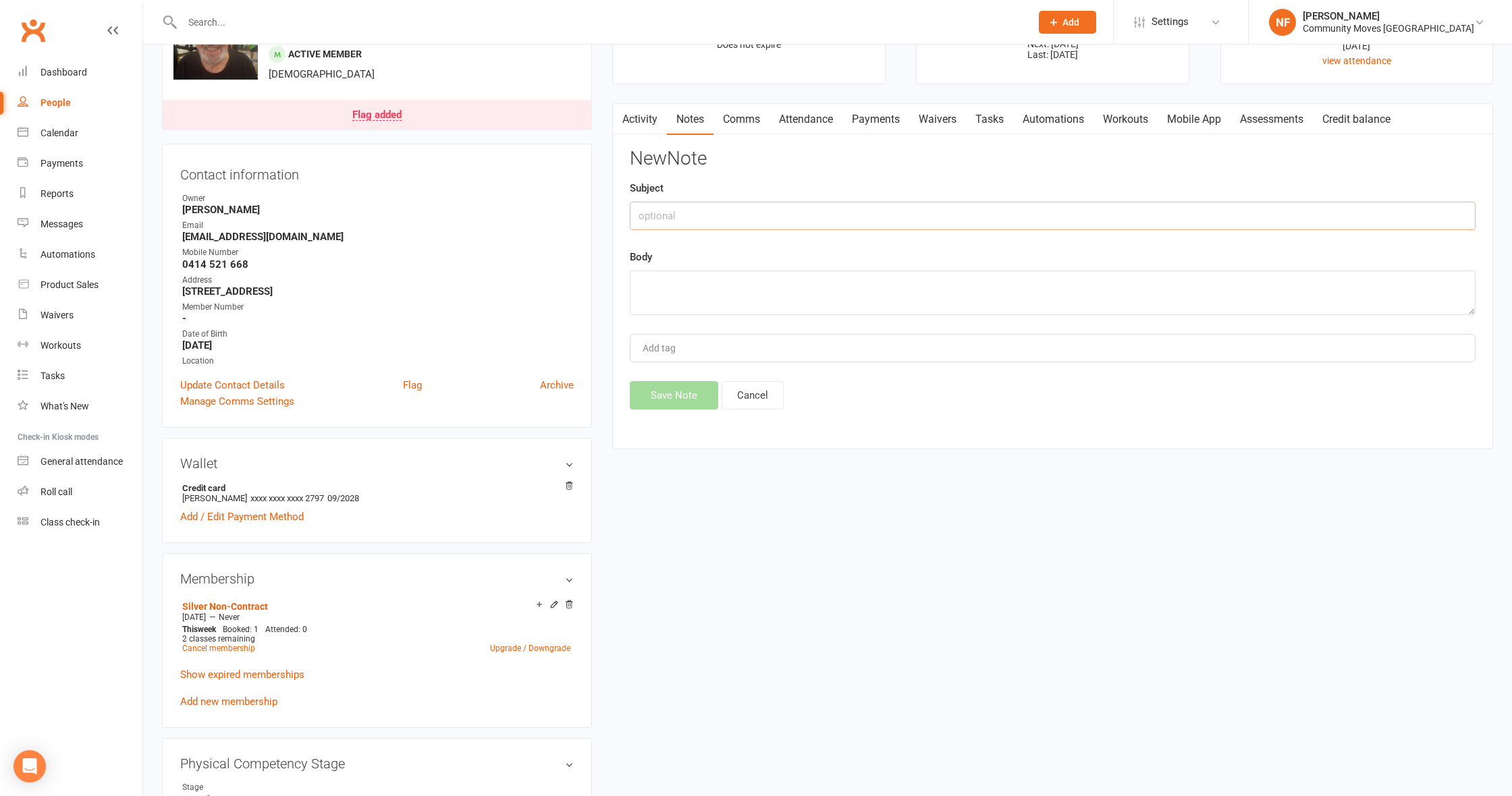
click at [772, 217] on input "text" at bounding box center [1052, 215] width 846 height 28
type input "NOT WELL"
click at [709, 285] on textarea at bounding box center [1052, 292] width 846 height 44
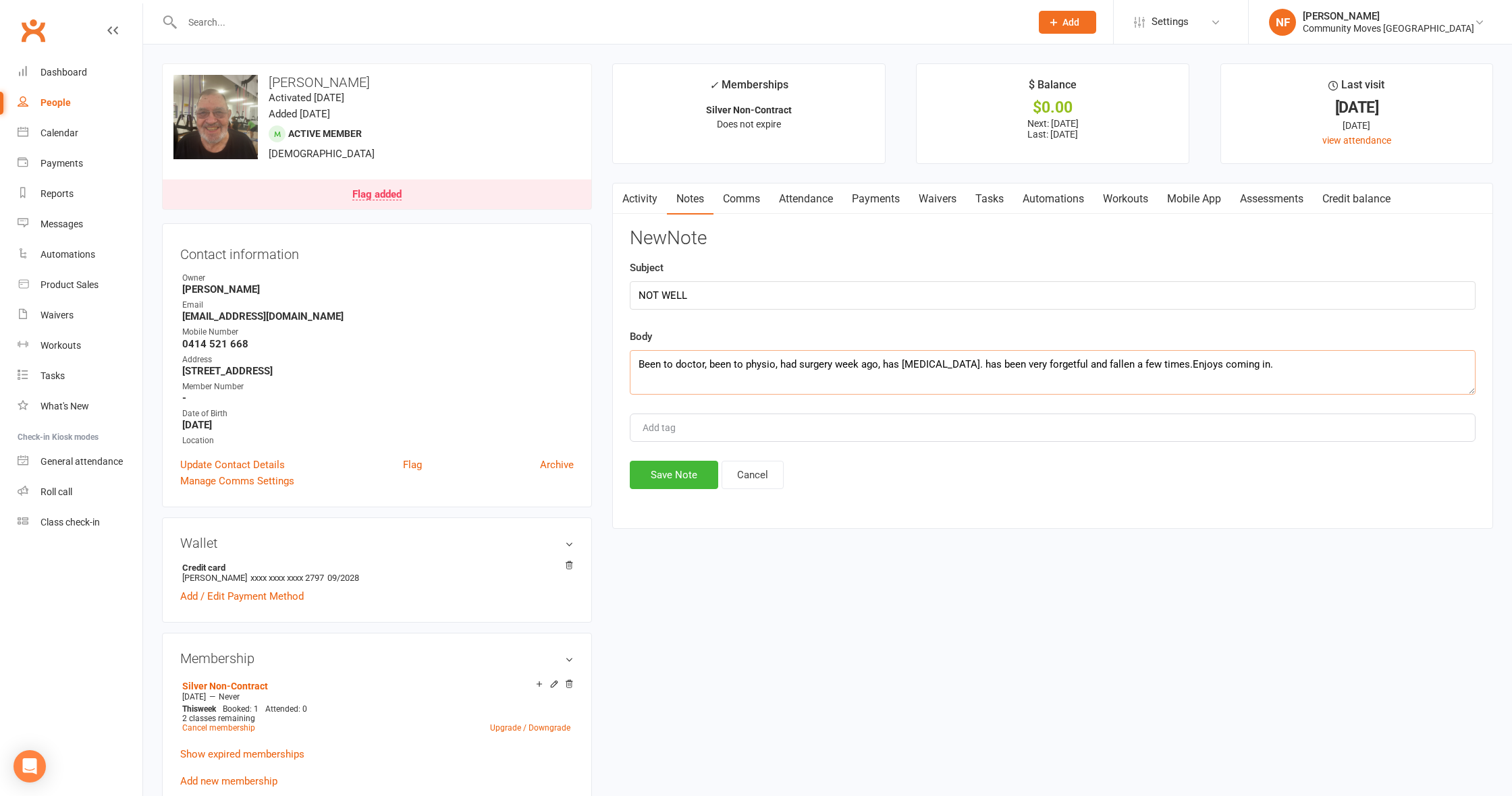
click at [706, 361] on textarea "Been to doctor, been to physio, had surgery week ago, has [MEDICAL_DATA]. has b…" at bounding box center [1052, 372] width 846 height 44
type textarea "Been to specialist. been to physio, had surgery week ago, has [MEDICAL_DATA]. h…"
click at [679, 480] on button "Save Note" at bounding box center [674, 475] width 88 height 28
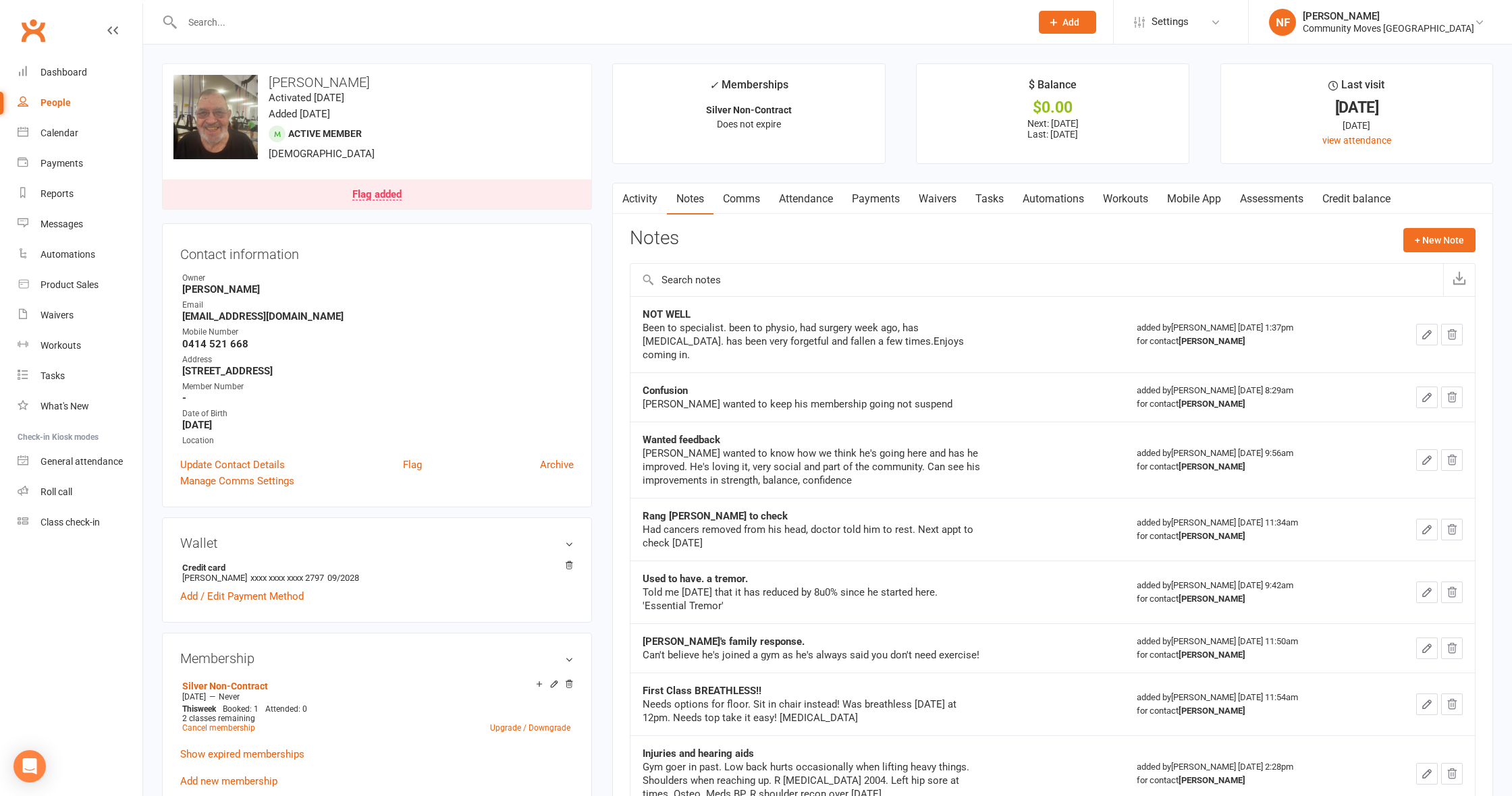
click at [1428, 331] on icon "button" at bounding box center [1427, 335] width 8 height 8
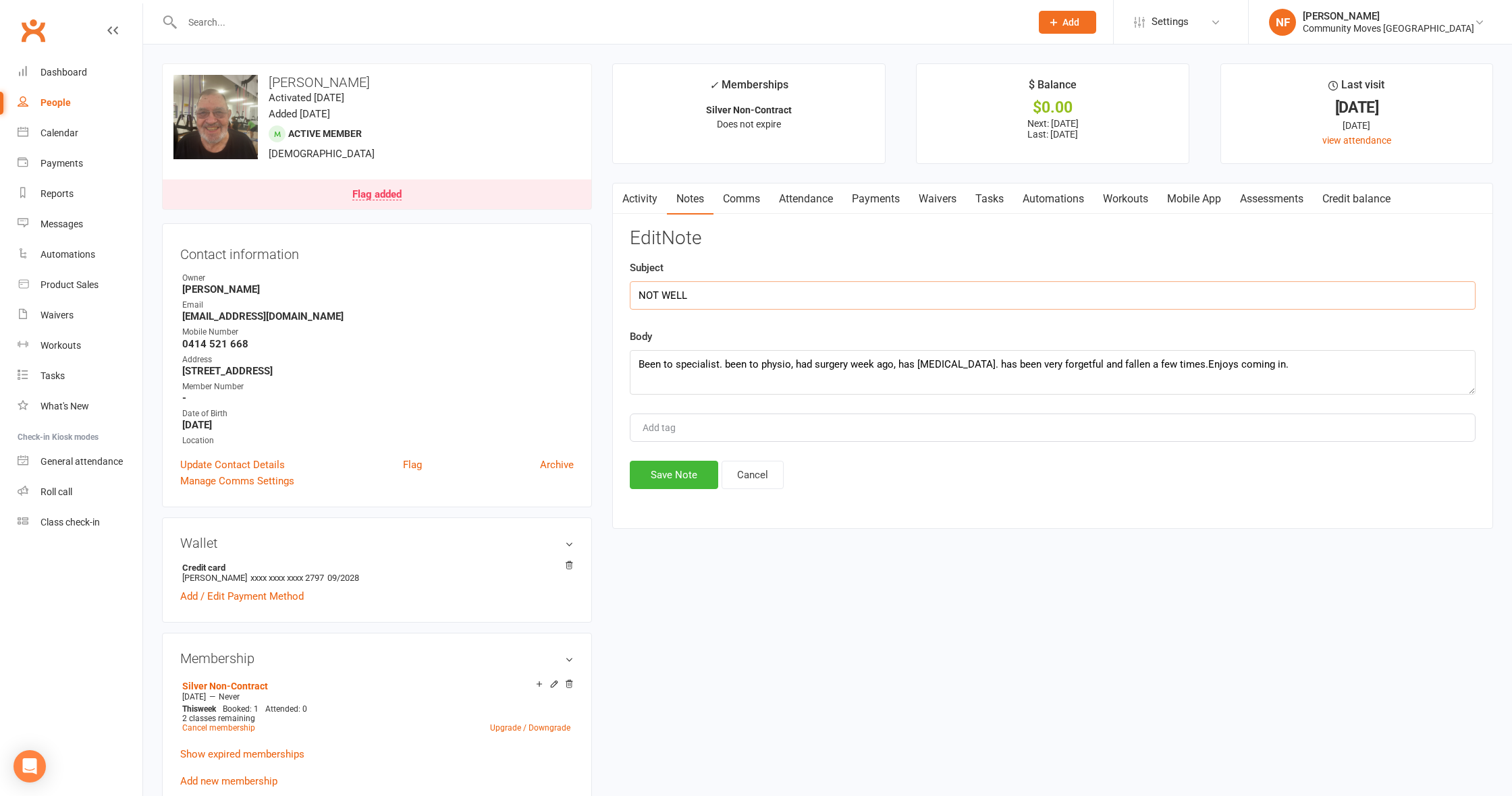
click at [749, 300] on input "NOT WELL" at bounding box center [1052, 295] width 846 height 28
click at [695, 290] on input "NOT WELL-bSPOKE TO [PERSON_NAME] - SOUNDS CONFUSED ON THE PHONE." at bounding box center [1052, 295] width 846 height 28
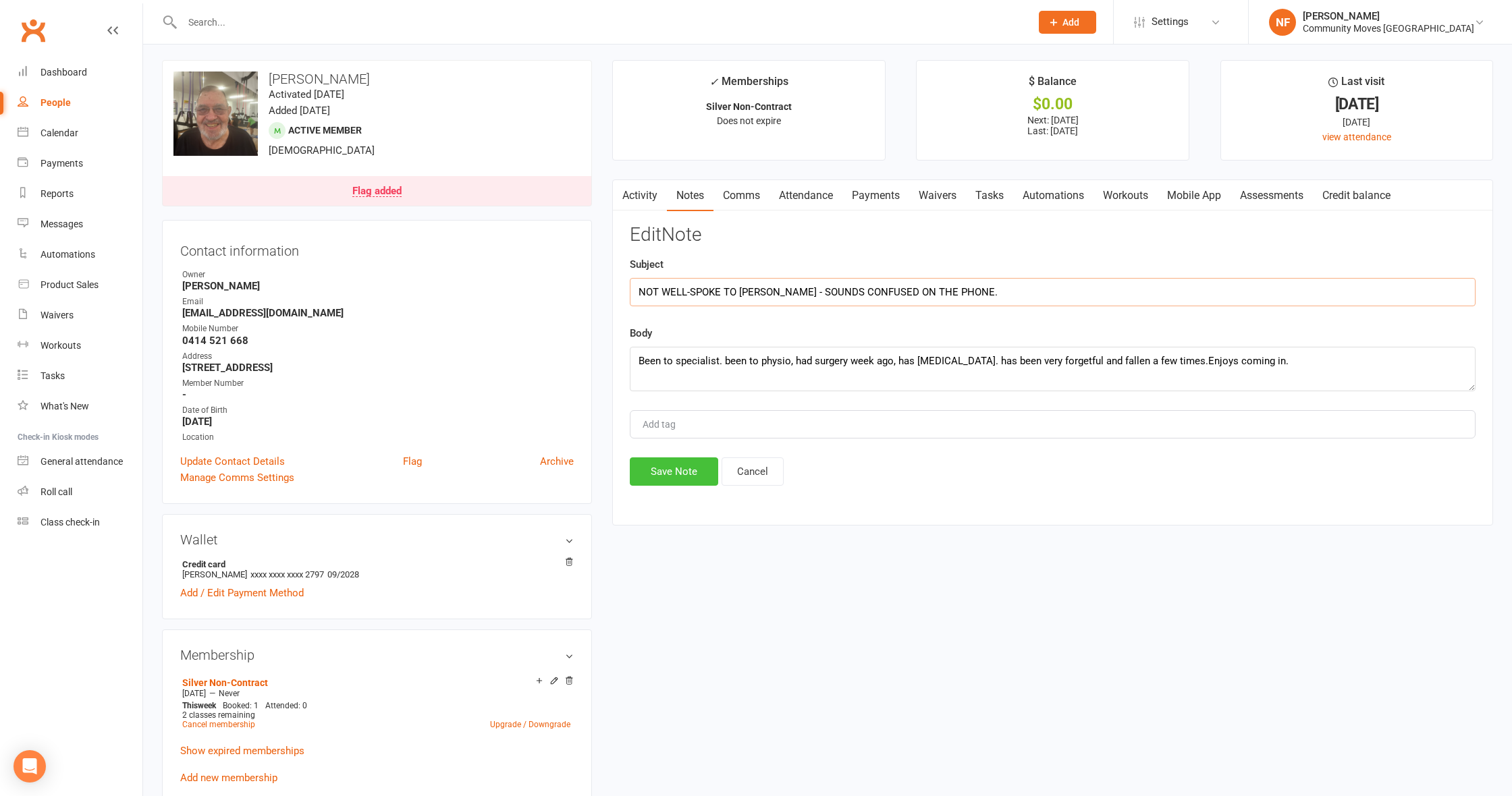
scroll to position [3, 0]
type input "NOT WELL-SPOKE TO [PERSON_NAME] - SOUNDS CONFUSED ON THE PHONE."
click at [1172, 357] on textarea "Been to specialist. been to physio, had surgery week ago, has [MEDICAL_DATA]. h…" at bounding box center [1052, 369] width 846 height 44
click at [1324, 361] on textarea "Been to specialist. been to physio, had surgery week ago, has [MEDICAL_DATA]. h…" at bounding box center [1052, 369] width 846 height 44
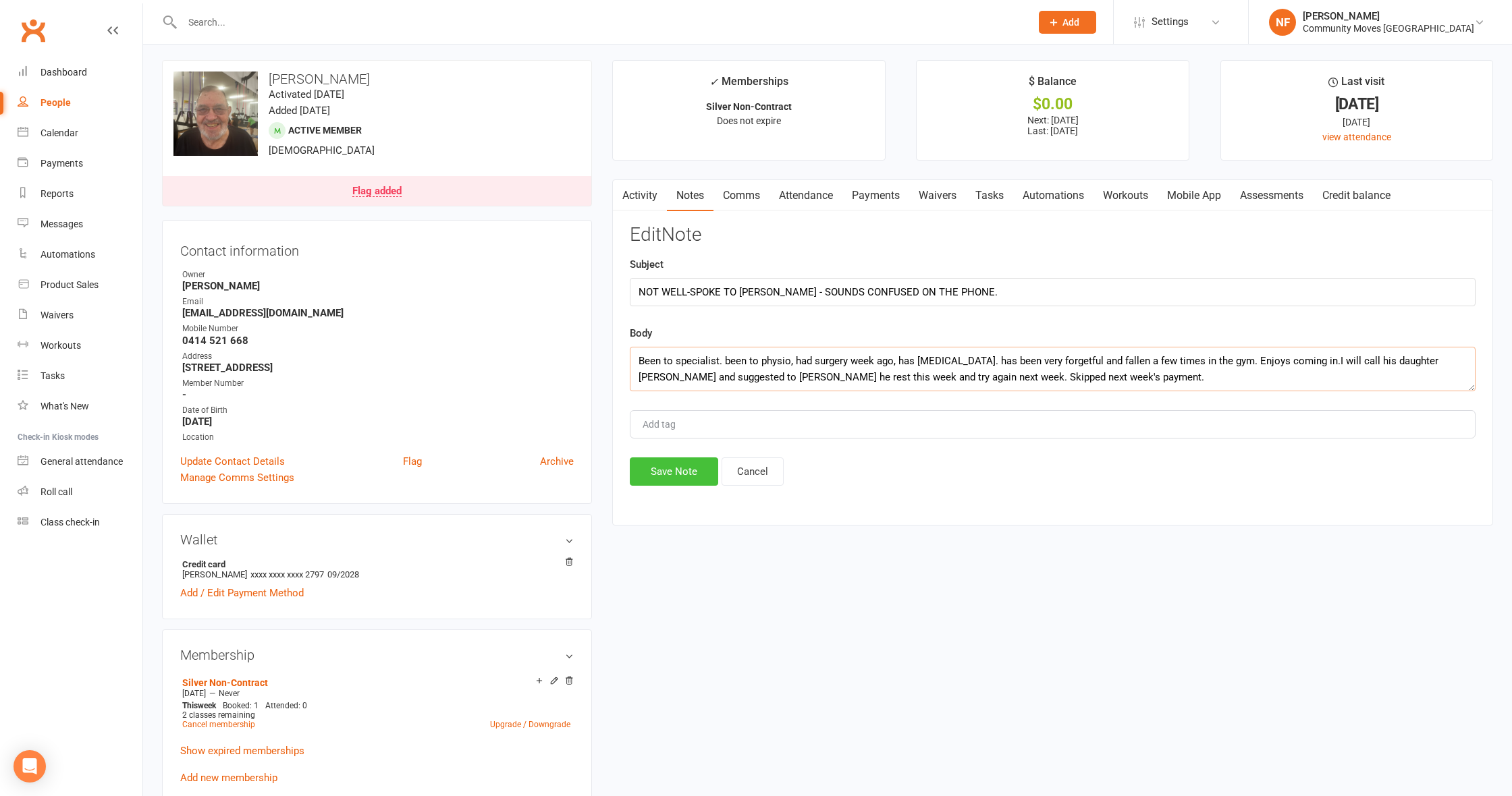
type textarea "Been to specialist. been to physio, had surgery week ago, has [MEDICAL_DATA]. h…"
click at [668, 482] on button "Save Note" at bounding box center [674, 471] width 88 height 28
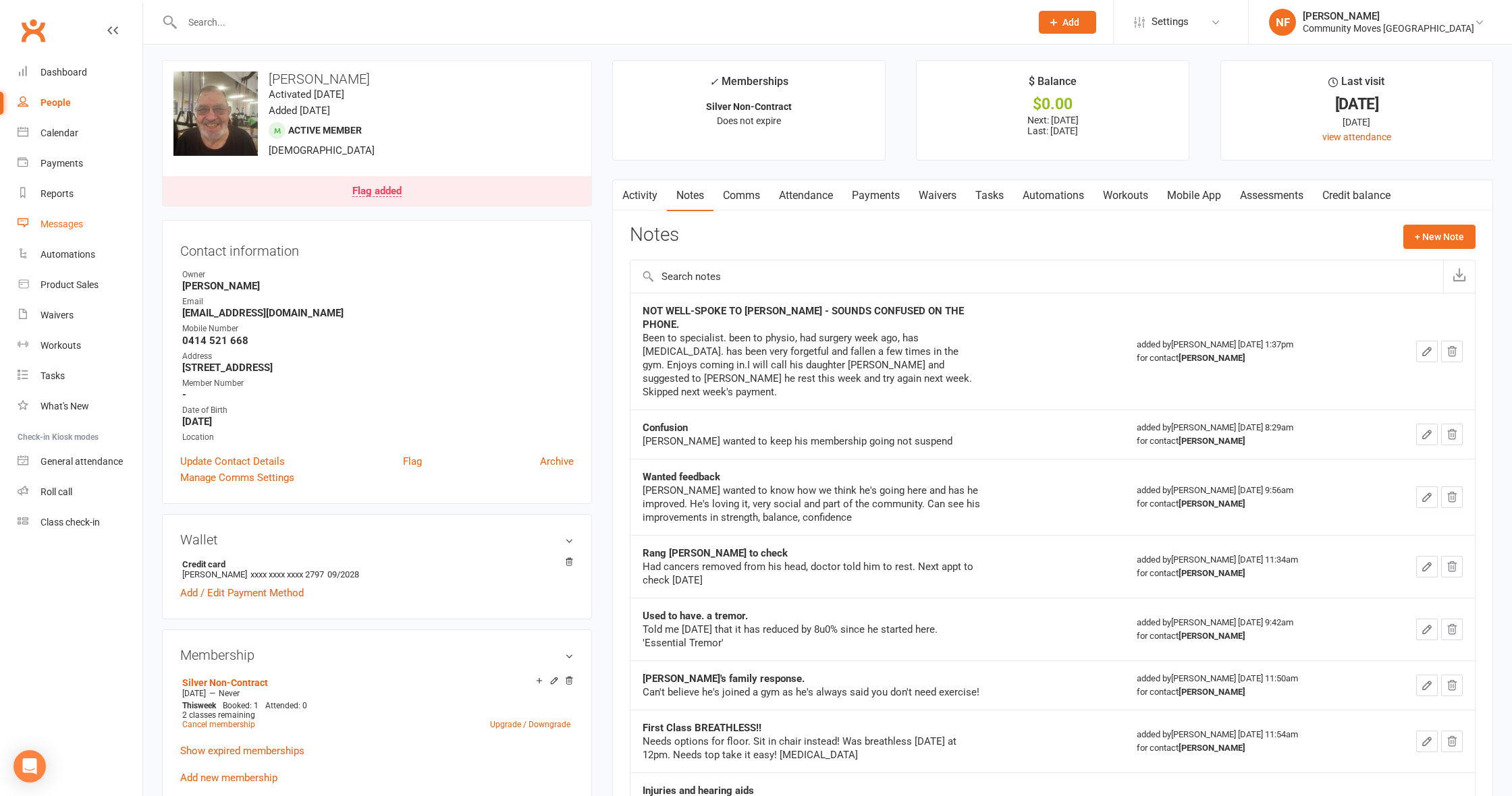
click at [57, 222] on div "Messages" at bounding box center [61, 223] width 43 height 10
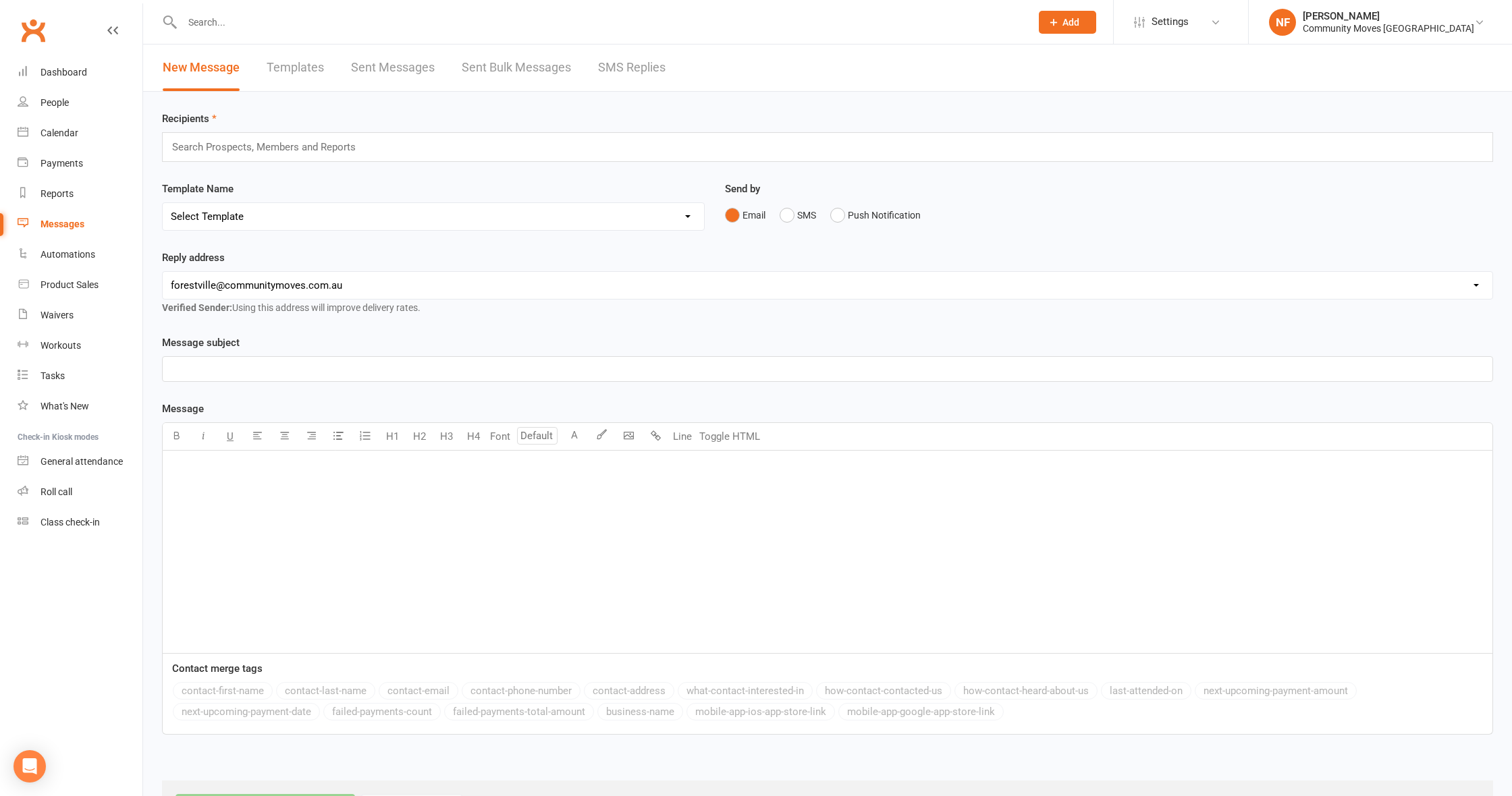
click at [623, 65] on link "SMS Replies" at bounding box center [631, 67] width 67 height 47
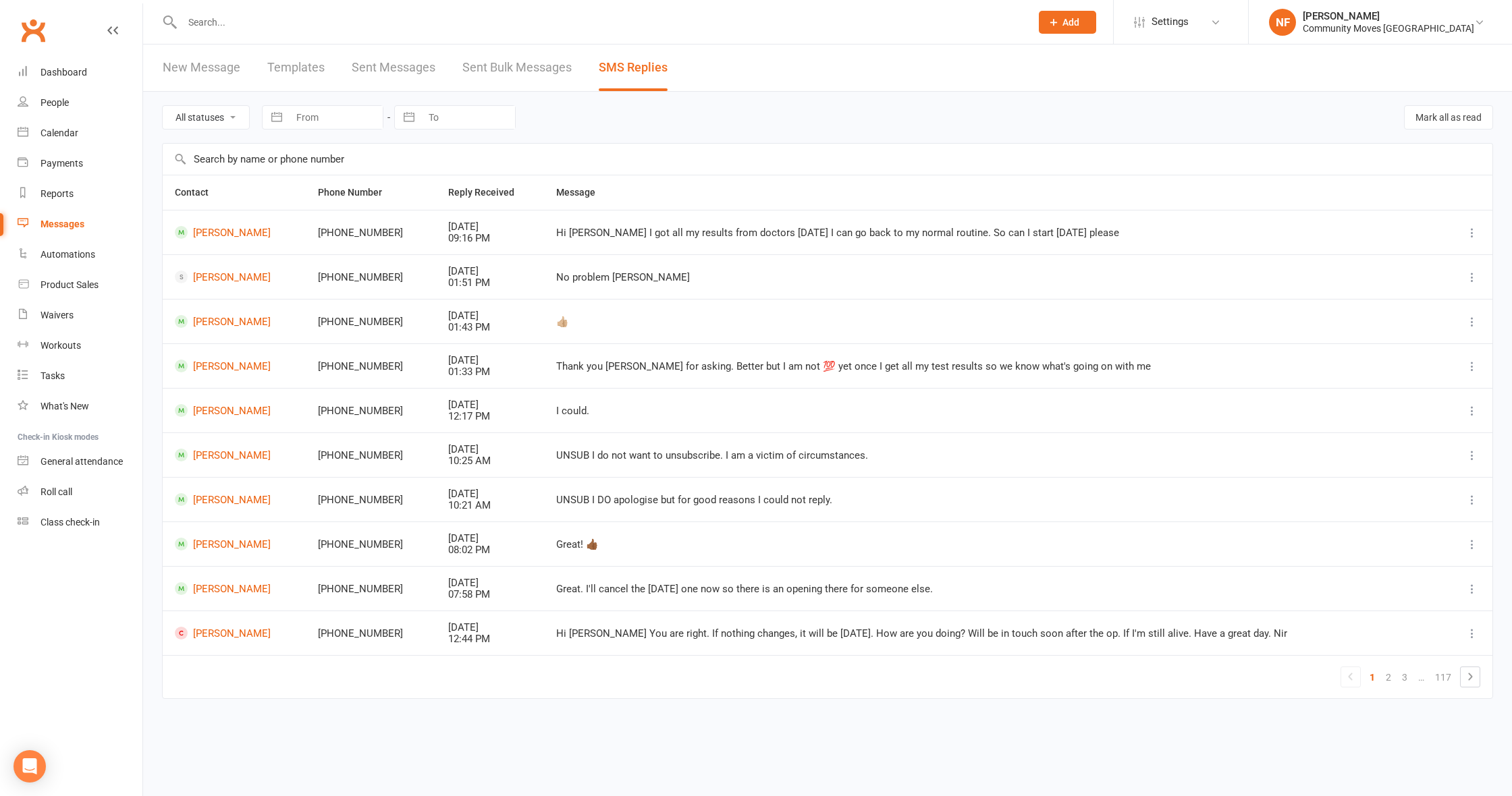
click at [187, 21] on input "text" at bounding box center [599, 22] width 843 height 19
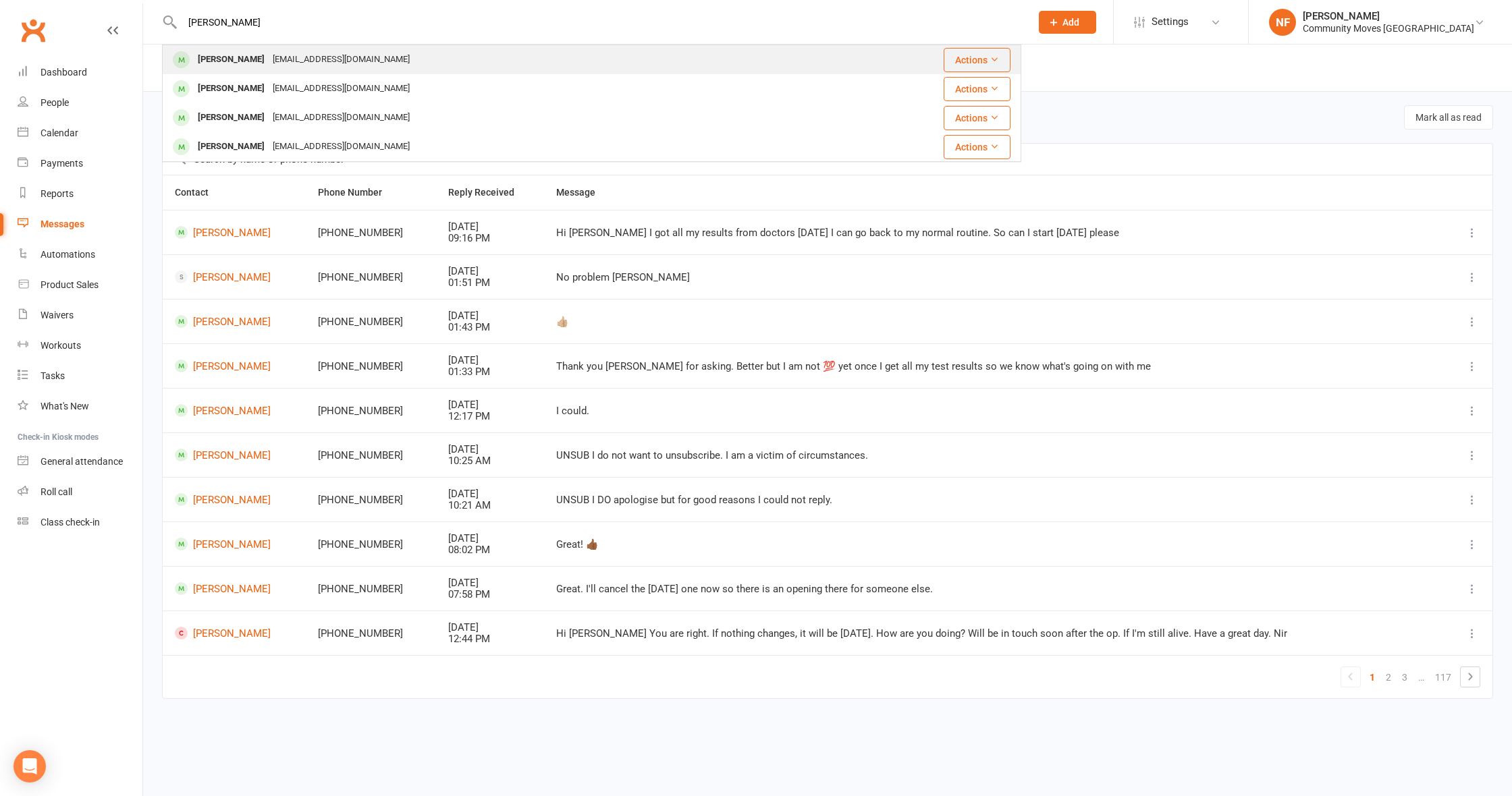
type input "[PERSON_NAME]"
click at [238, 53] on div "[PERSON_NAME]" at bounding box center [231, 59] width 75 height 19
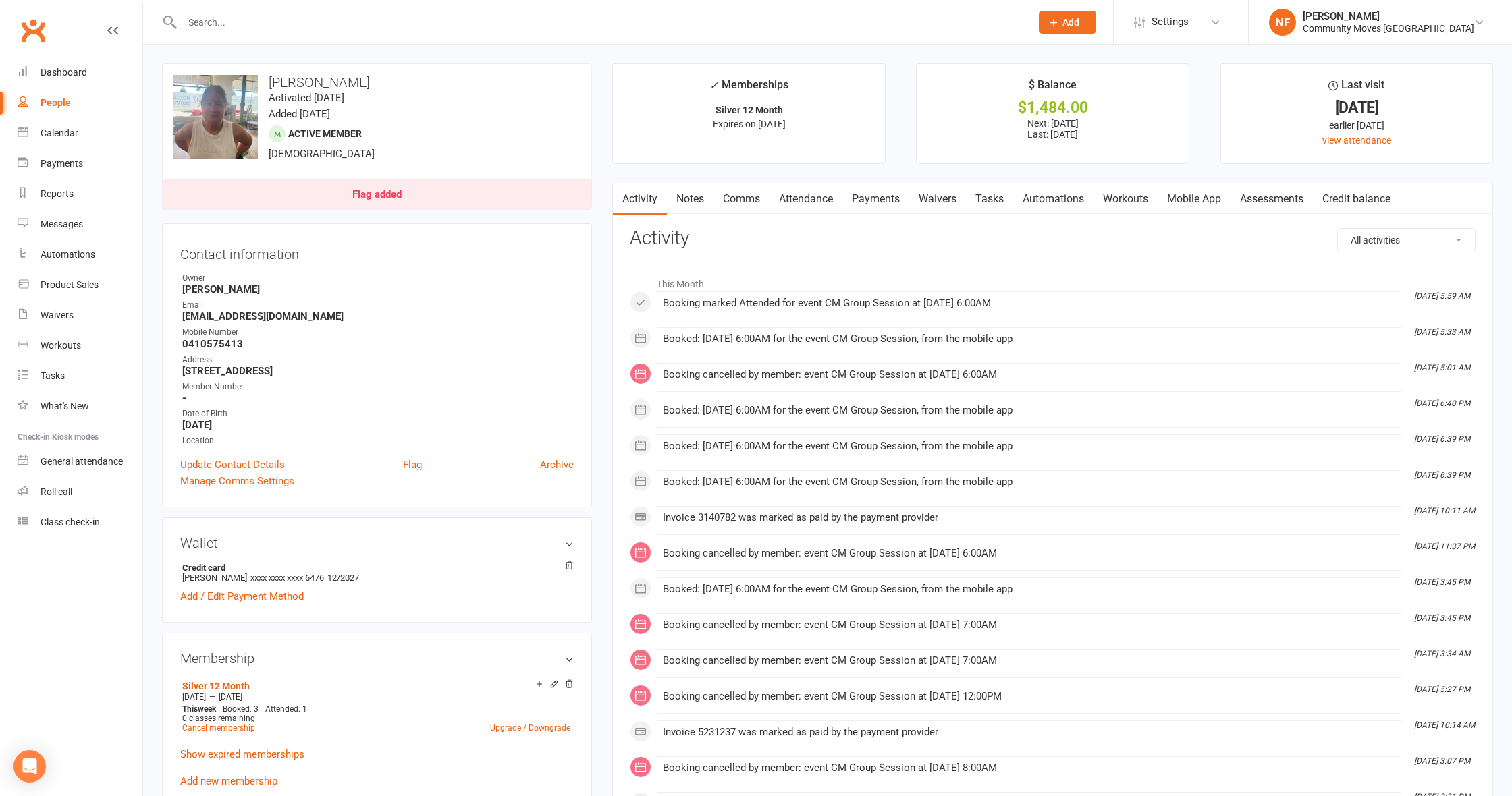
click at [694, 196] on link "Notes" at bounding box center [690, 199] width 47 height 31
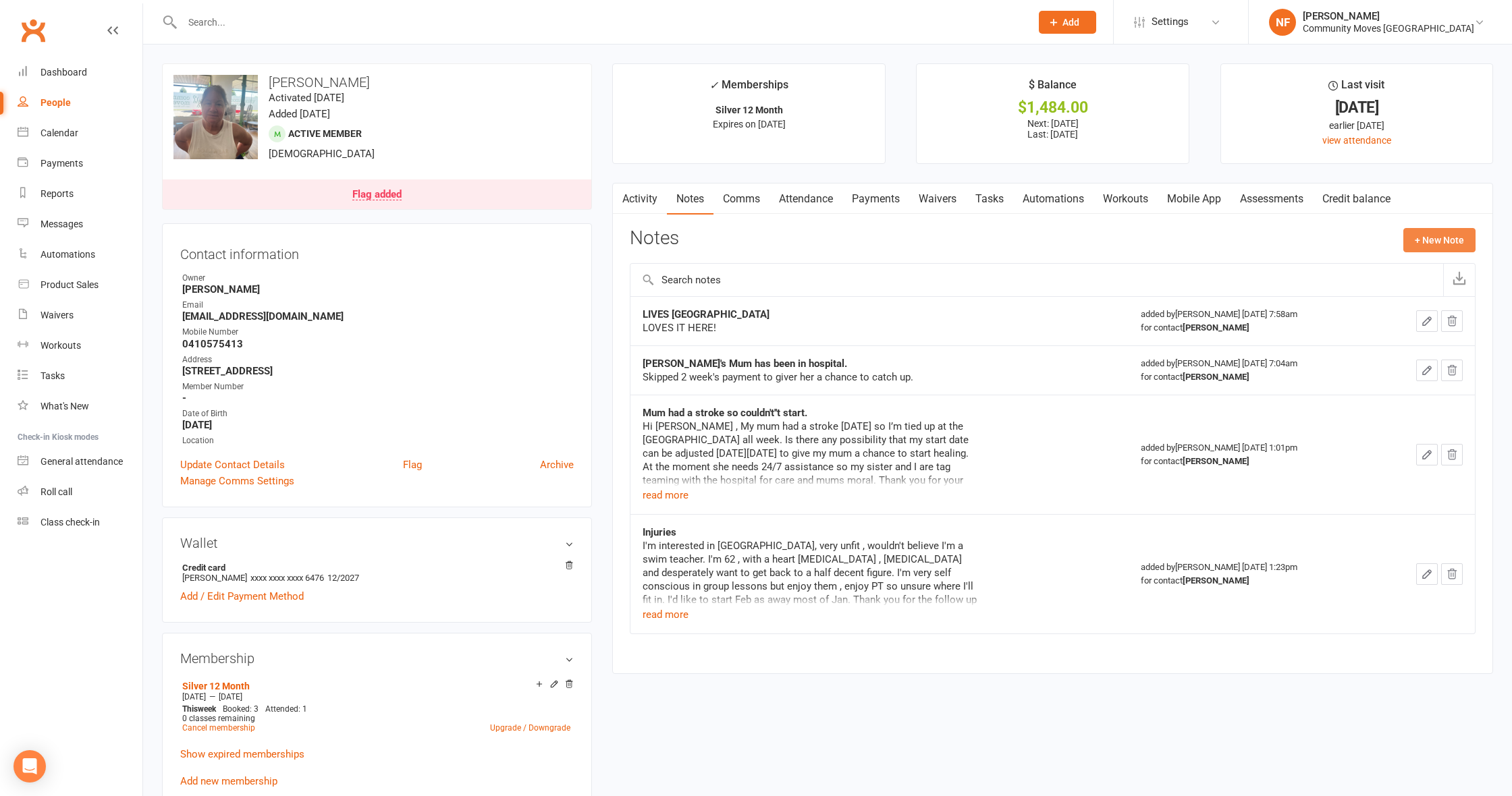
click at [1432, 241] on button "+ New Note" at bounding box center [1440, 240] width 72 height 24
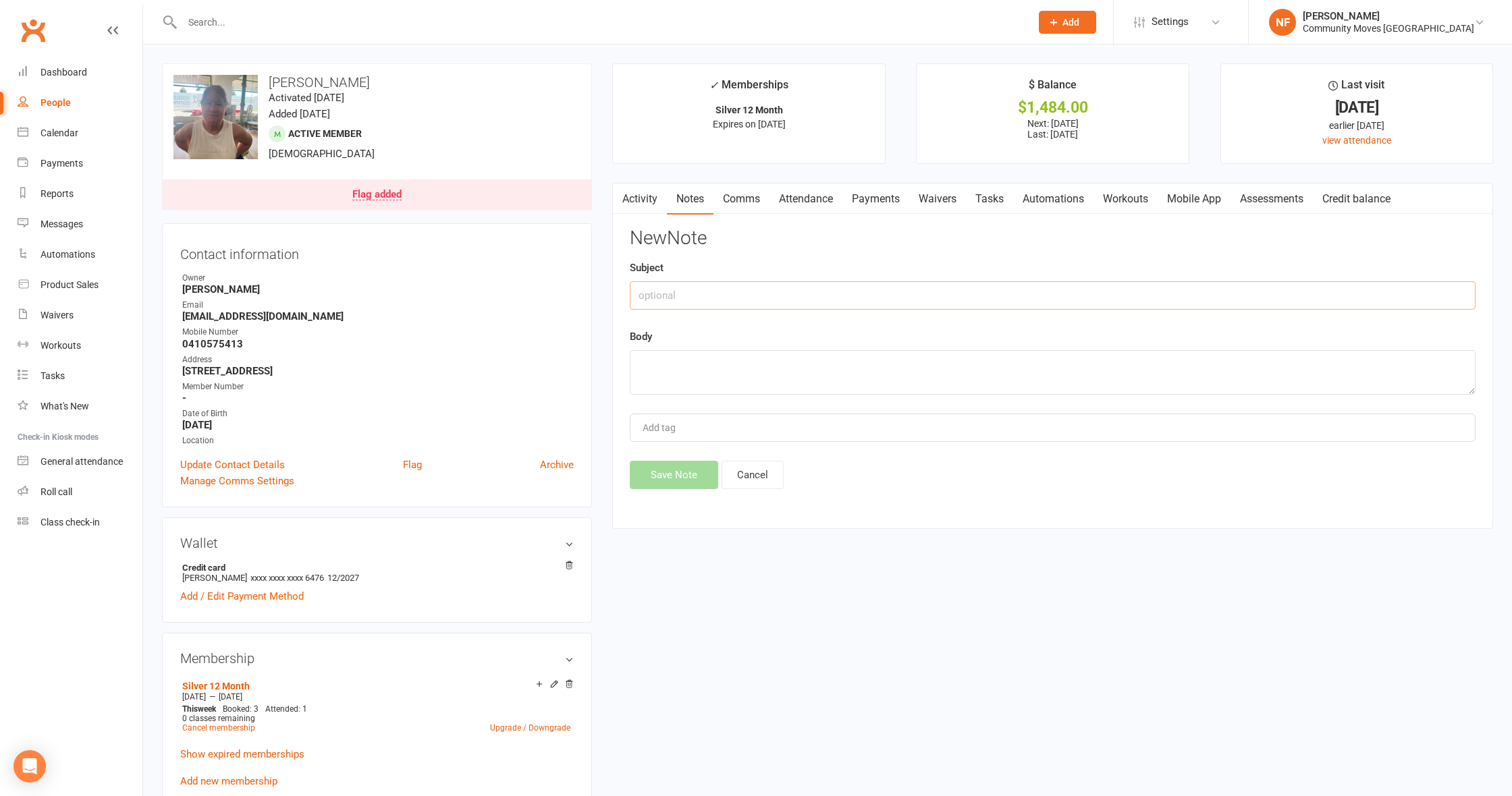
click at [836, 304] on input "text" at bounding box center [1052, 295] width 846 height 28
type input "Husband has [MEDICAL_DATA]."
click at [826, 380] on textarea at bounding box center [1052, 372] width 846 height 44
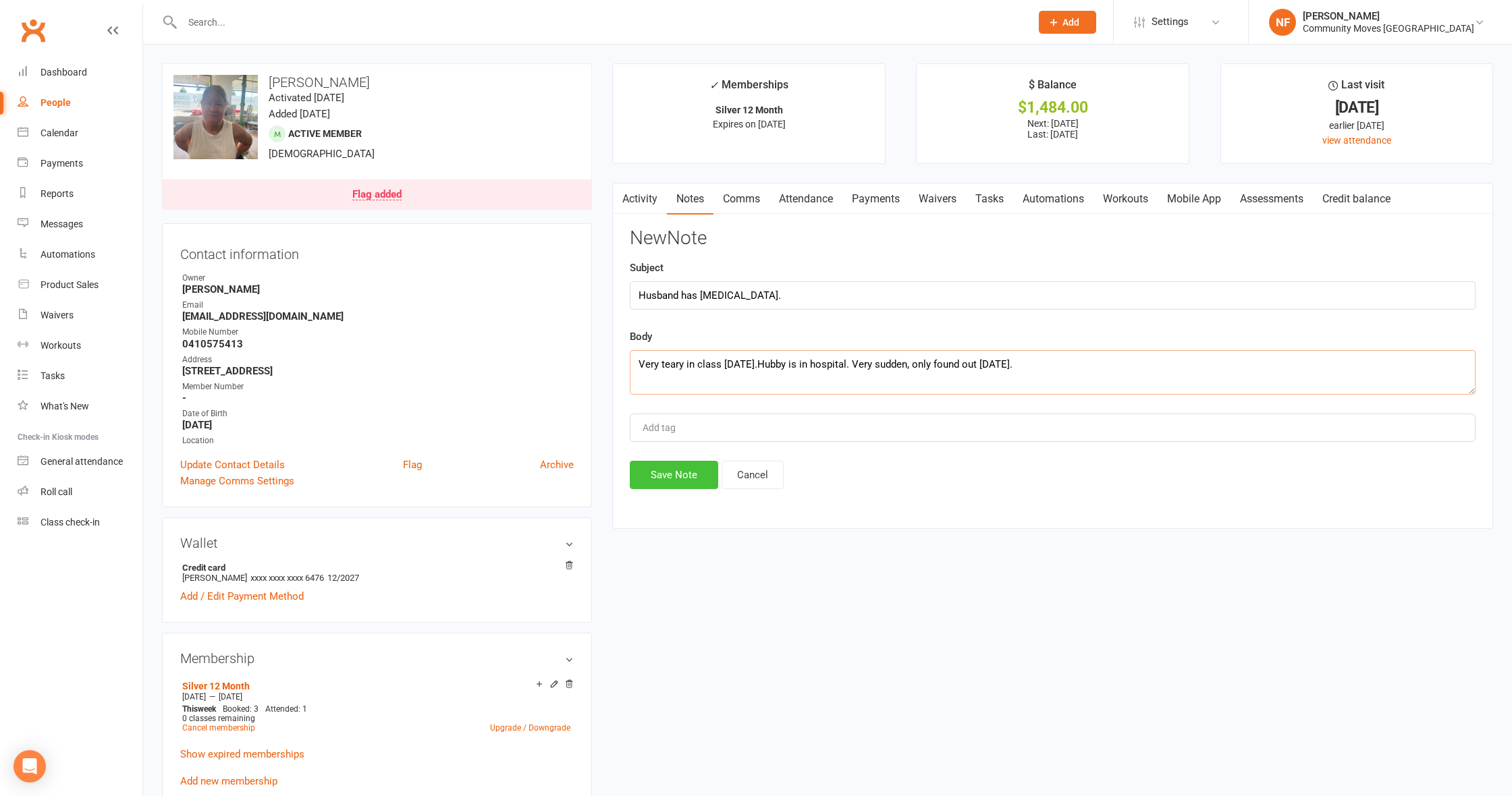
type textarea "Very teary in class [DATE].Hubby is in hospital. Very sudden, only found out [D…"
click at [678, 473] on button "Save Note" at bounding box center [674, 475] width 88 height 28
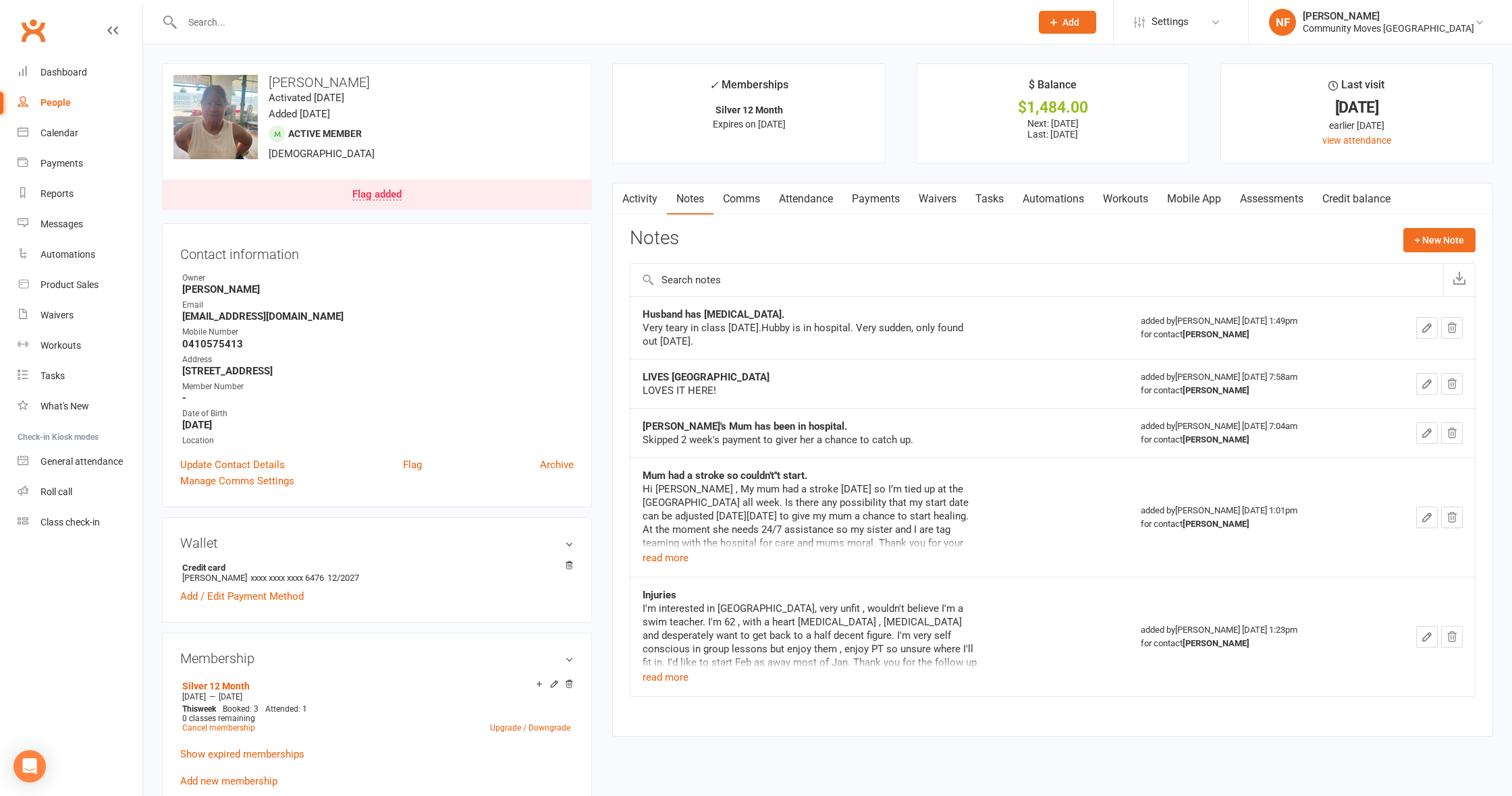
click at [752, 195] on link "Comms" at bounding box center [742, 199] width 56 height 31
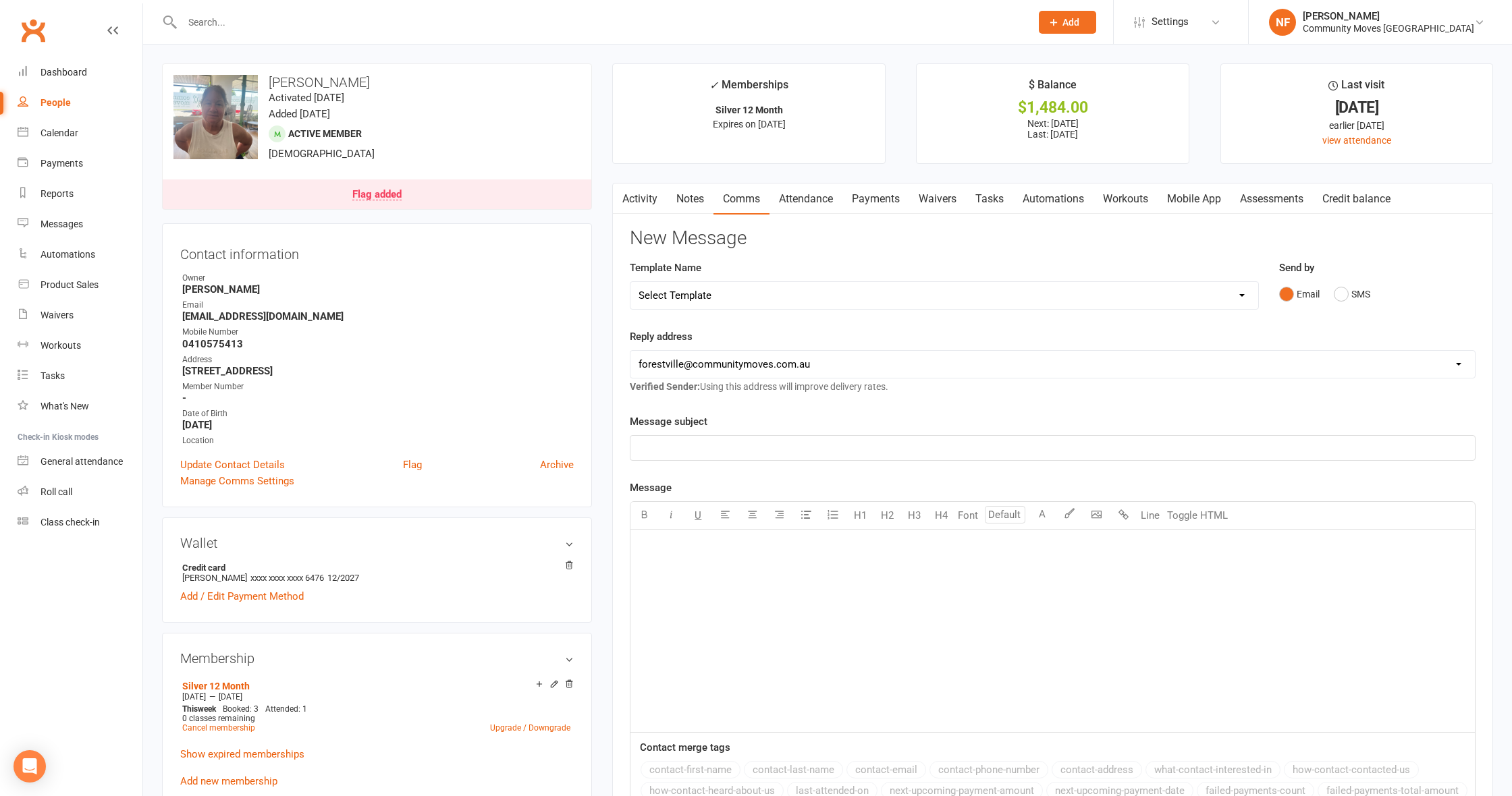
click at [1345, 292] on div "Email SMS" at bounding box center [1377, 294] width 196 height 26
click at [1049, 292] on button "SMS" at bounding box center [1063, 294] width 36 height 26
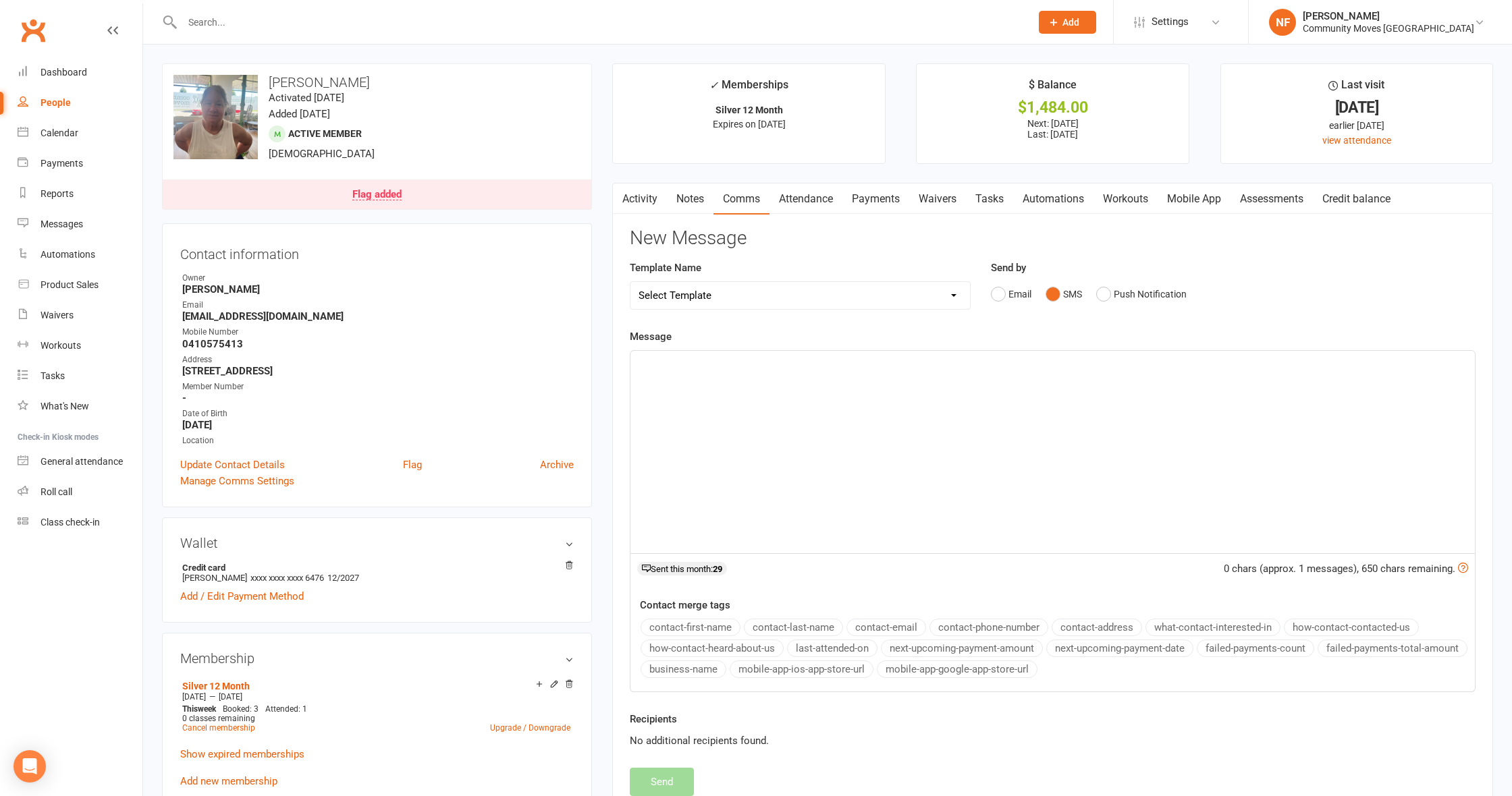
click at [1051, 382] on div "﻿" at bounding box center [1052, 452] width 844 height 202
click at [776, 357] on span "Hey [PERSON_NAME], I hope this morning helped a little" at bounding box center [765, 362] width 253 height 12
click at [902, 365] on p "Hey [PERSON_NAME], I hope this morning's class helped a little" at bounding box center [1052, 363] width 828 height 16
click at [675, 784] on button "Send" at bounding box center [662, 782] width 64 height 28
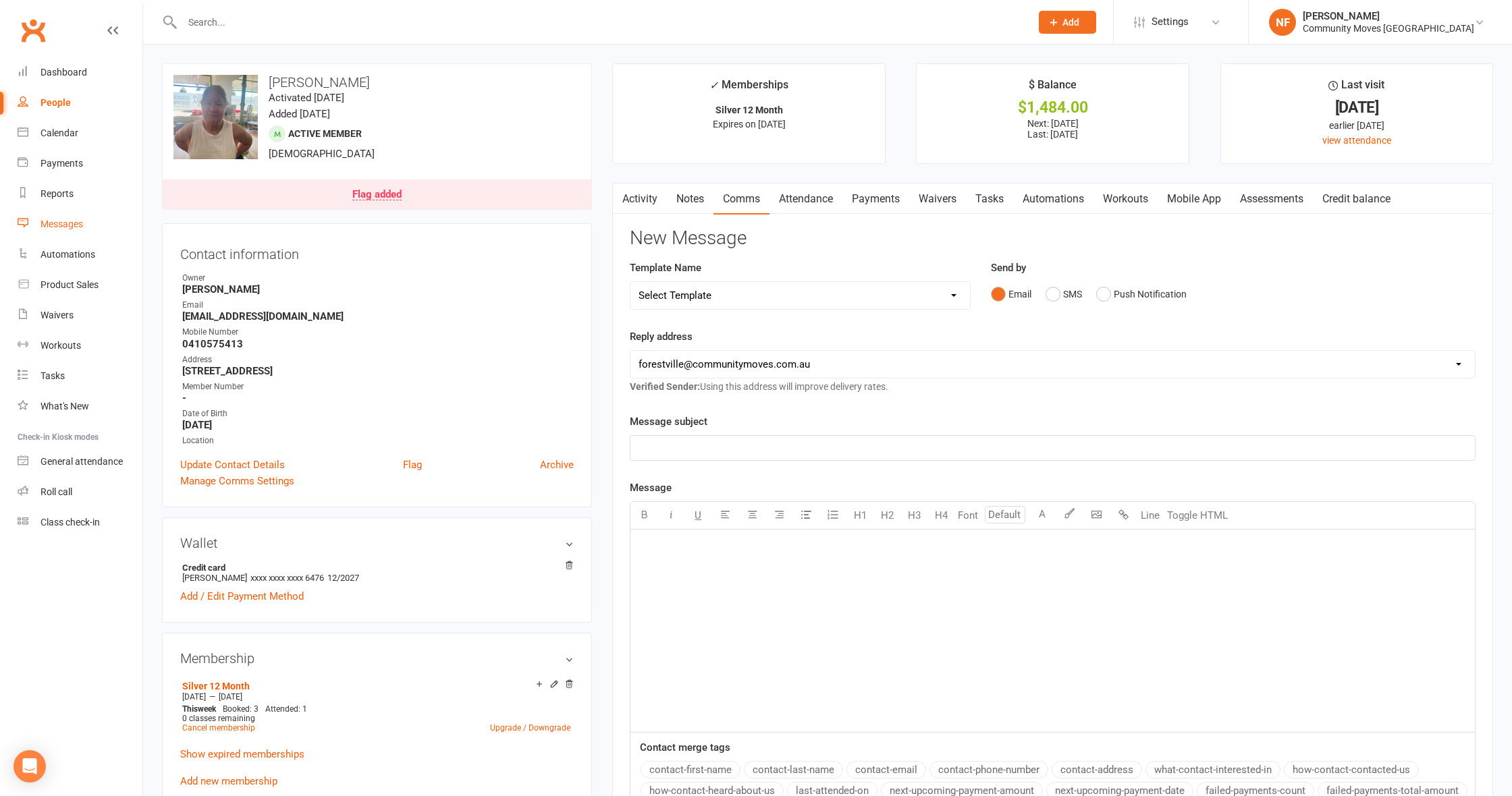
click at [71, 224] on div "Messages" at bounding box center [61, 223] width 43 height 10
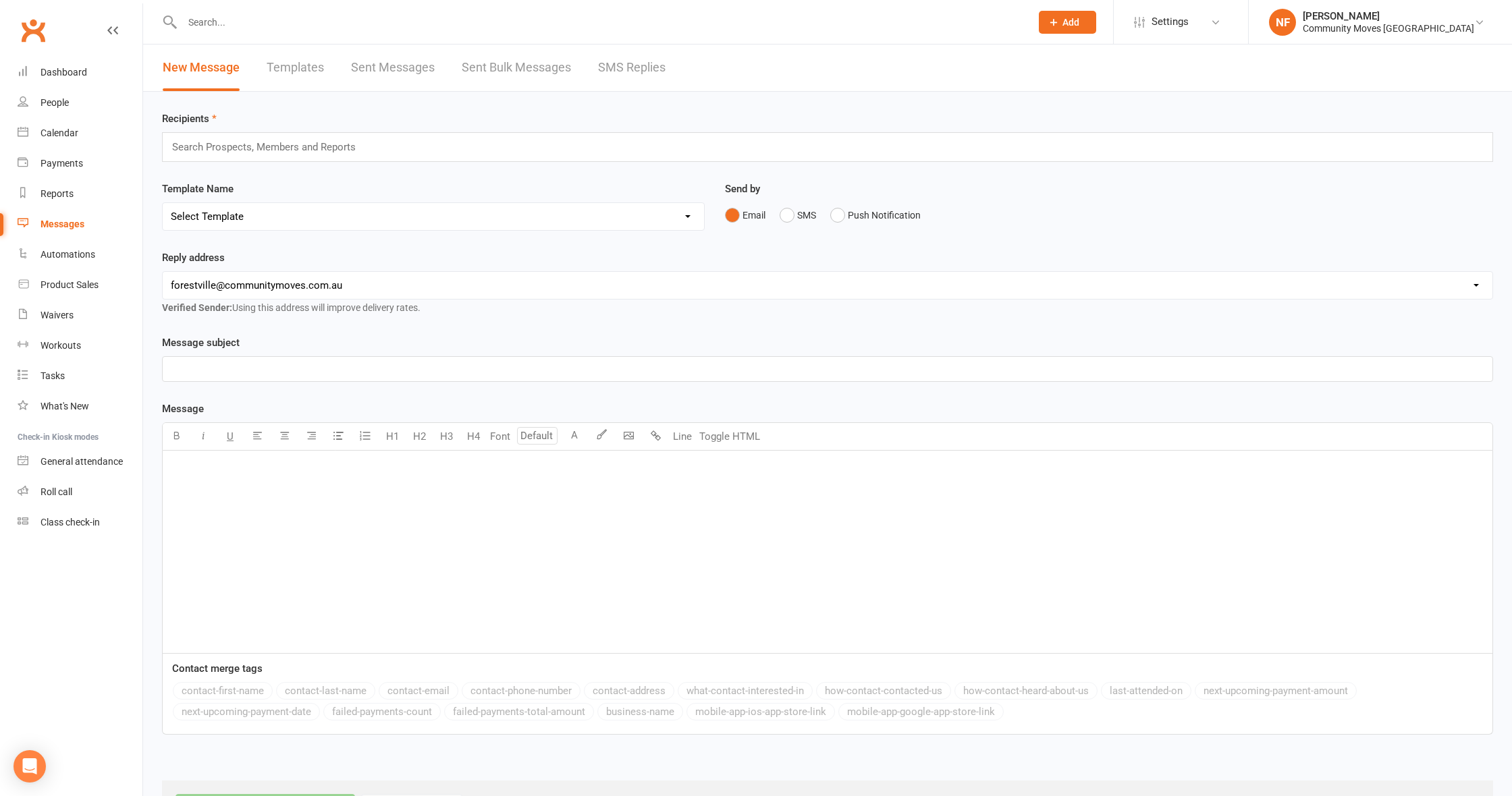
click at [641, 69] on link "SMS Replies" at bounding box center [631, 67] width 67 height 47
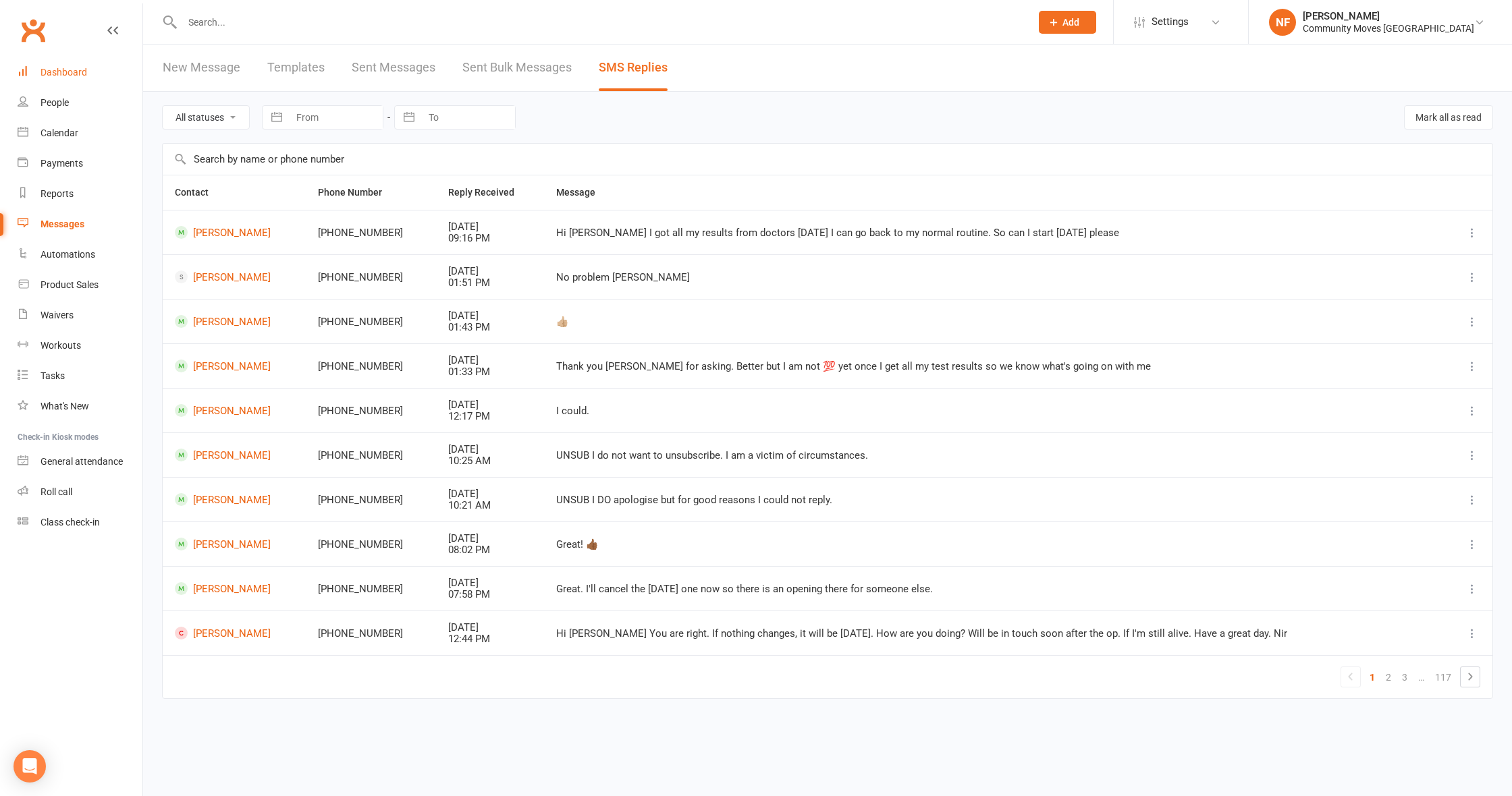
click at [84, 74] on div "Dashboard" at bounding box center [63, 71] width 47 height 10
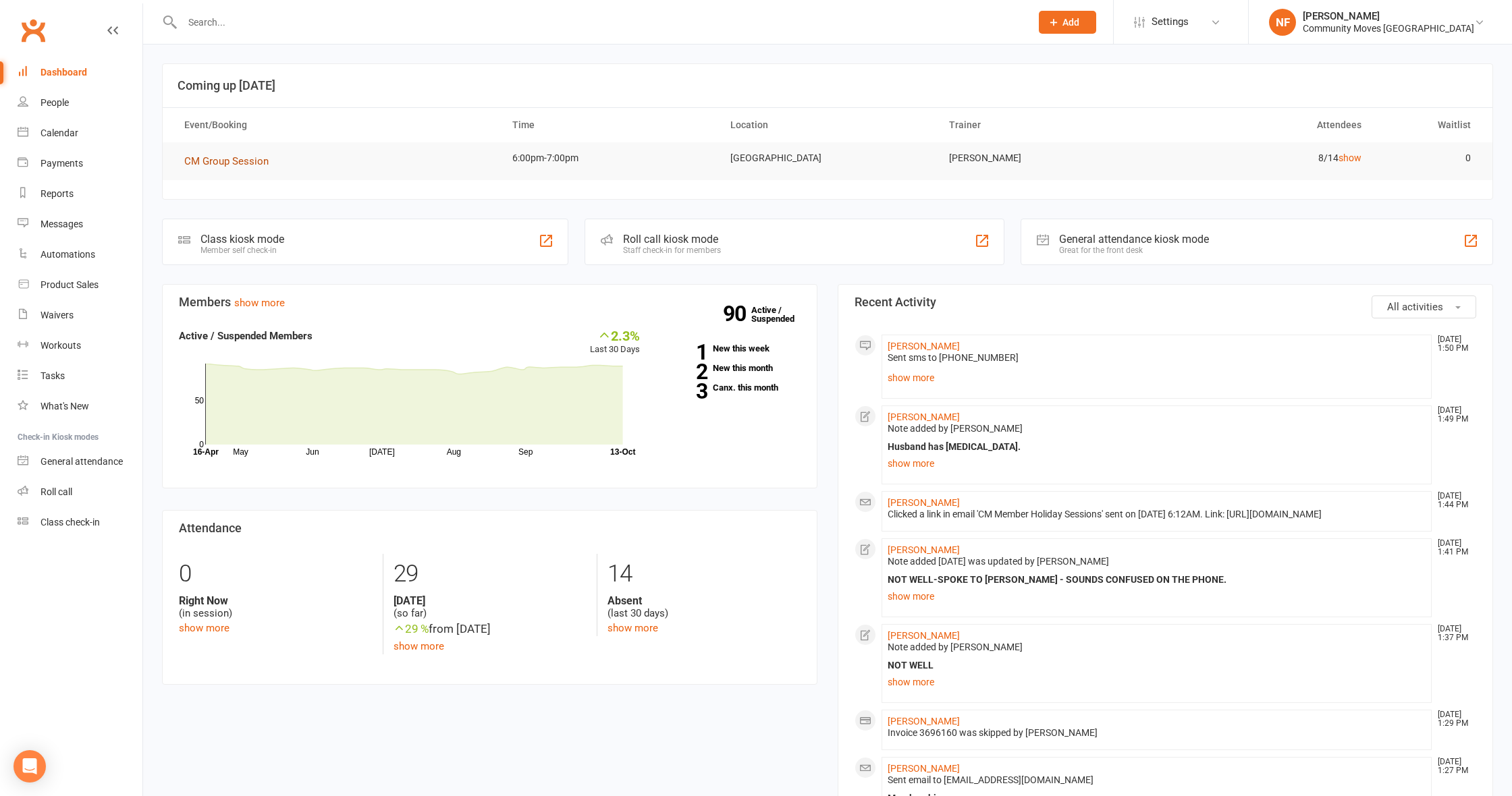
click at [243, 157] on span "CM Group Session" at bounding box center [226, 161] width 84 height 12
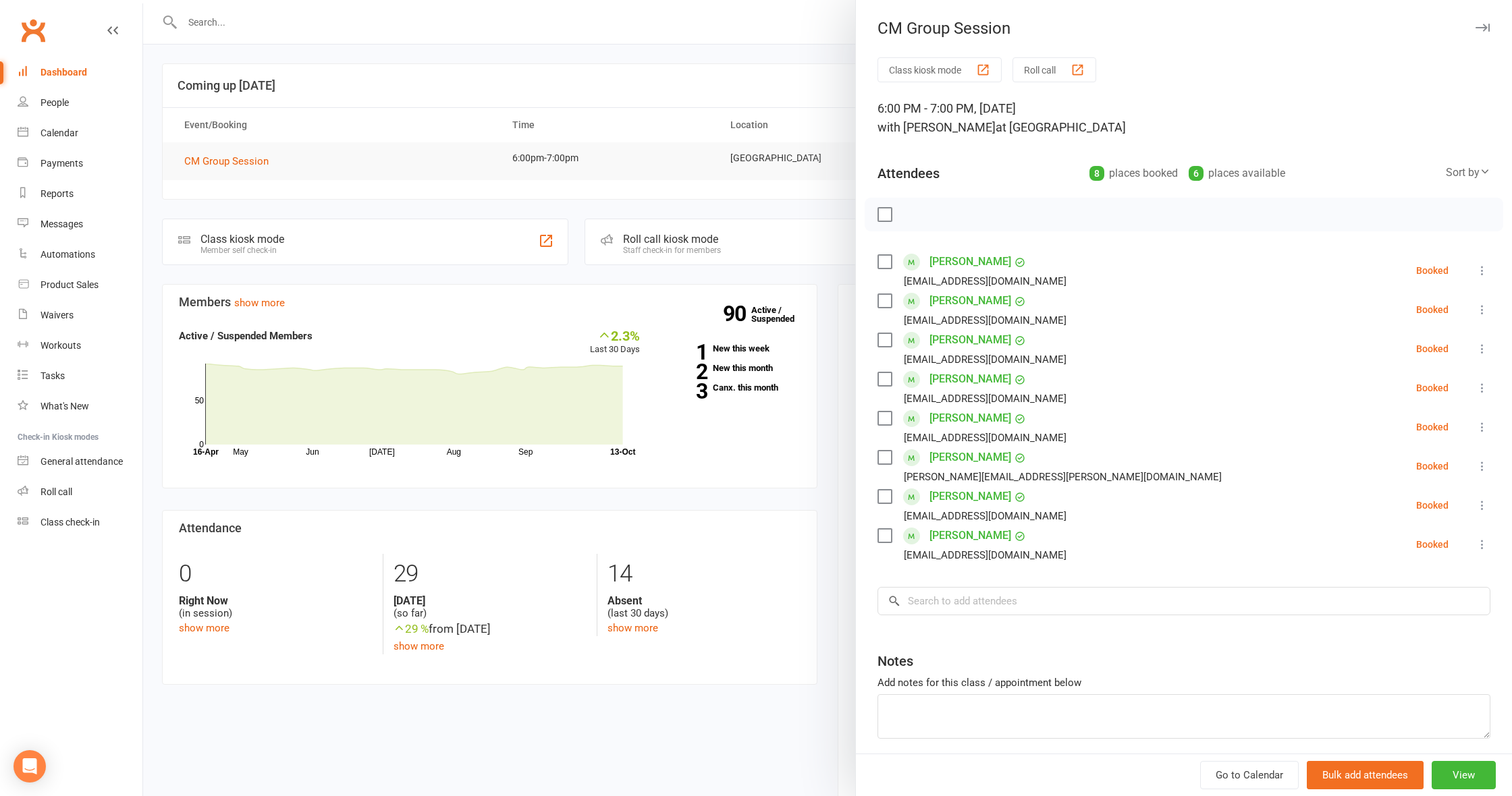
click at [577, 88] on div at bounding box center [828, 398] width 1369 height 796
